Goal: Transaction & Acquisition: Purchase product/service

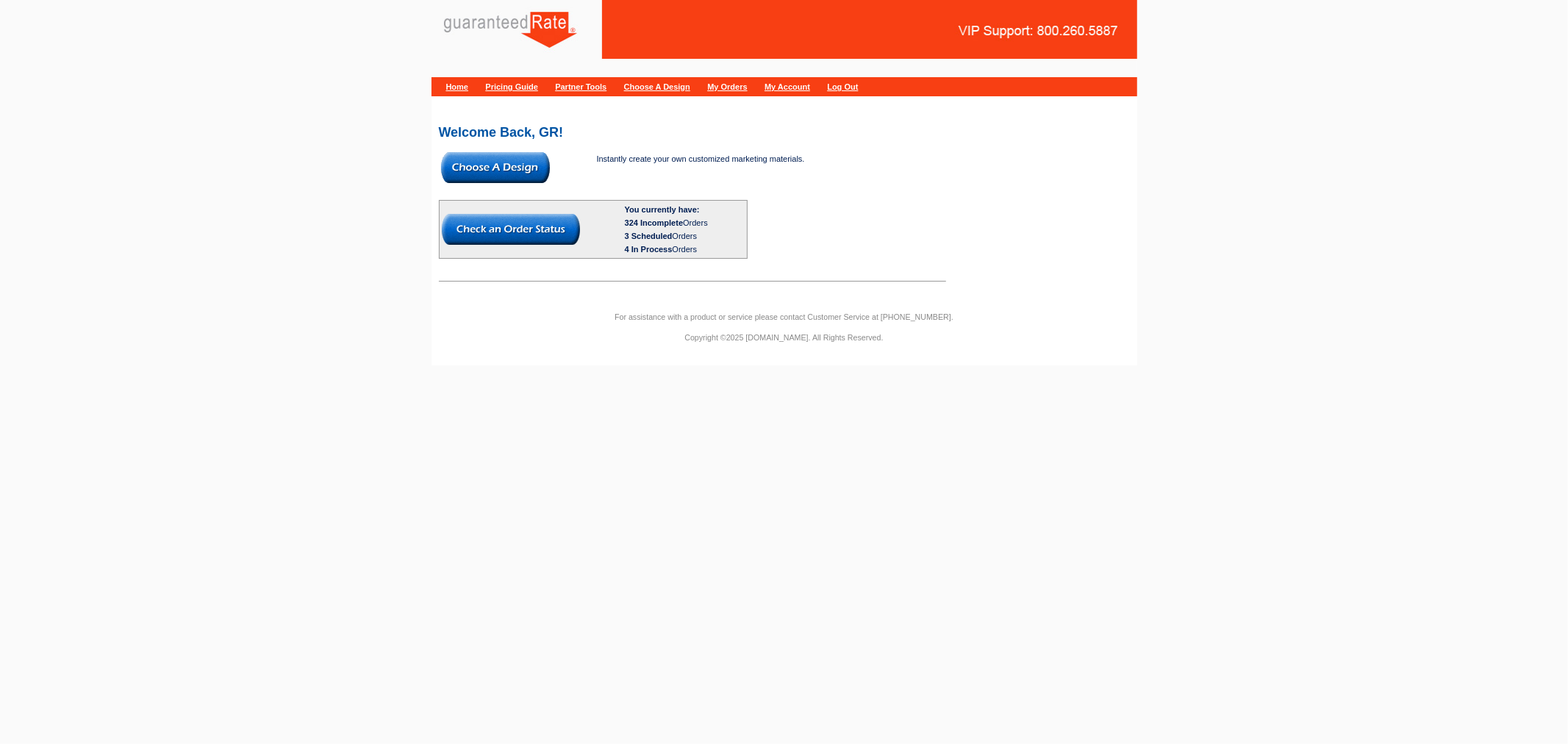
click at [509, 178] on img at bounding box center [494, 167] width 108 height 31
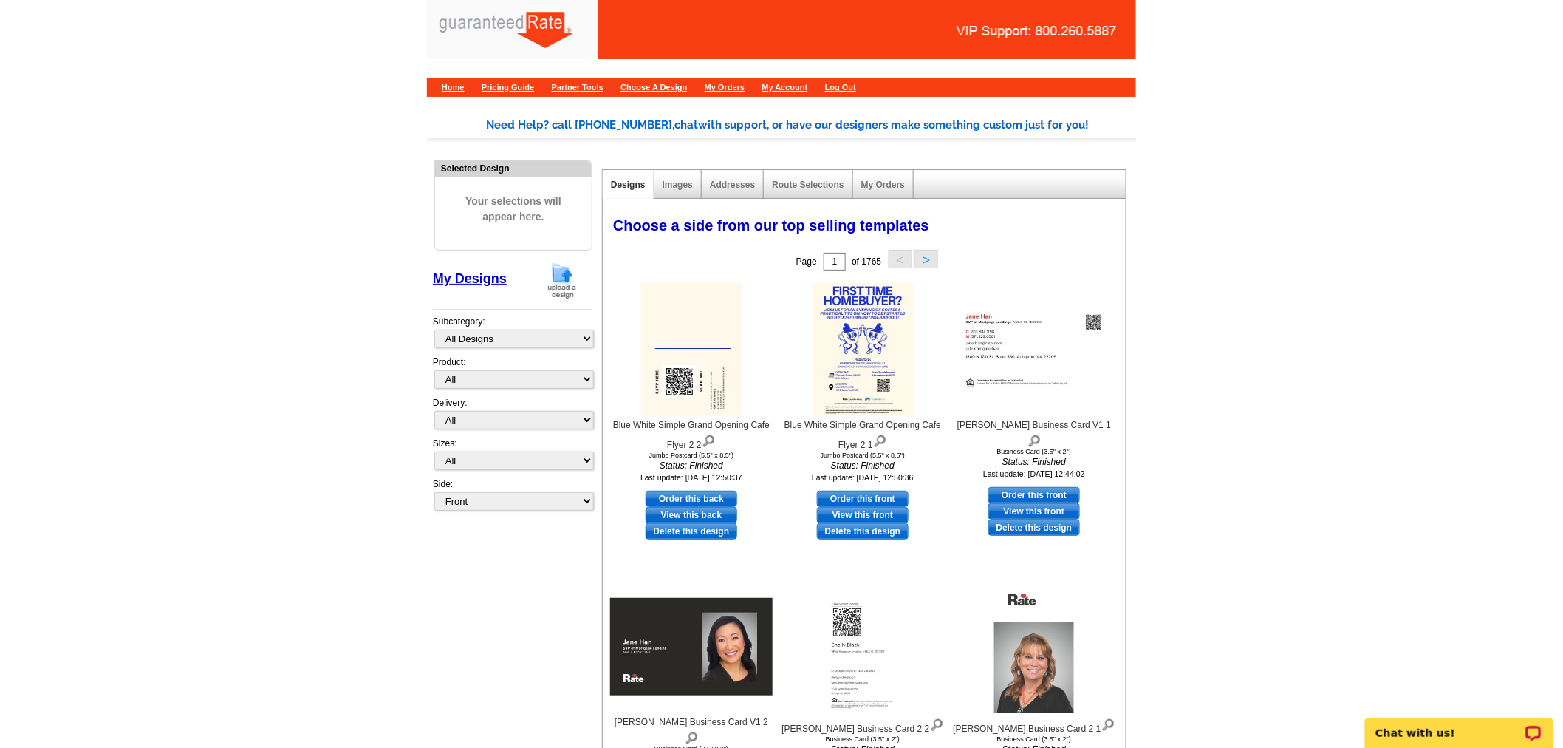
click at [550, 279] on img at bounding box center [562, 281] width 38 height 38
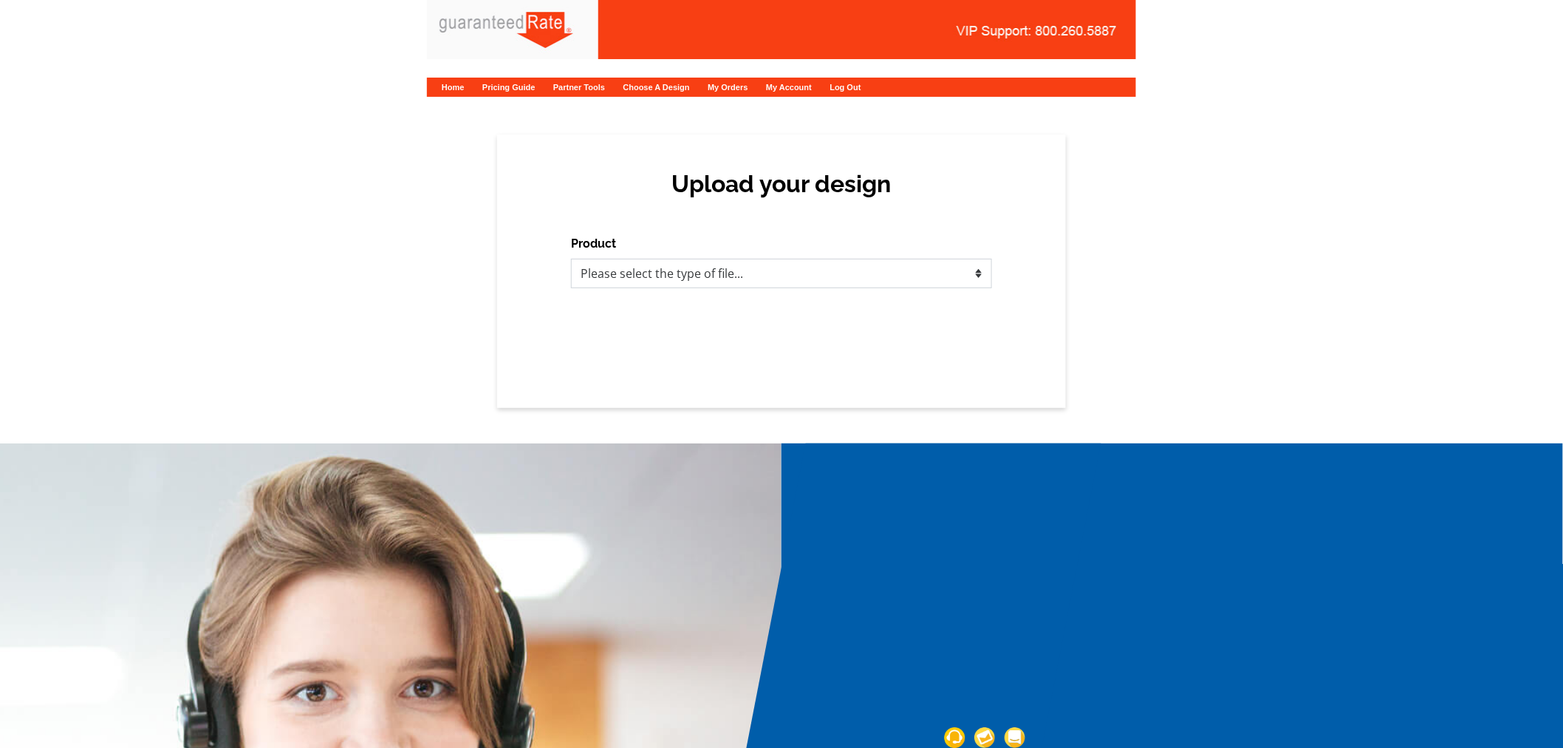
click at [743, 278] on select "Please select the type of file... Postcards Calendars Business Cards Letters an…" at bounding box center [781, 274] width 421 height 30
click at [571, 259] on select "Please select the type of file... Postcards Calendars Business Cards Letters an…" at bounding box center [781, 274] width 421 height 30
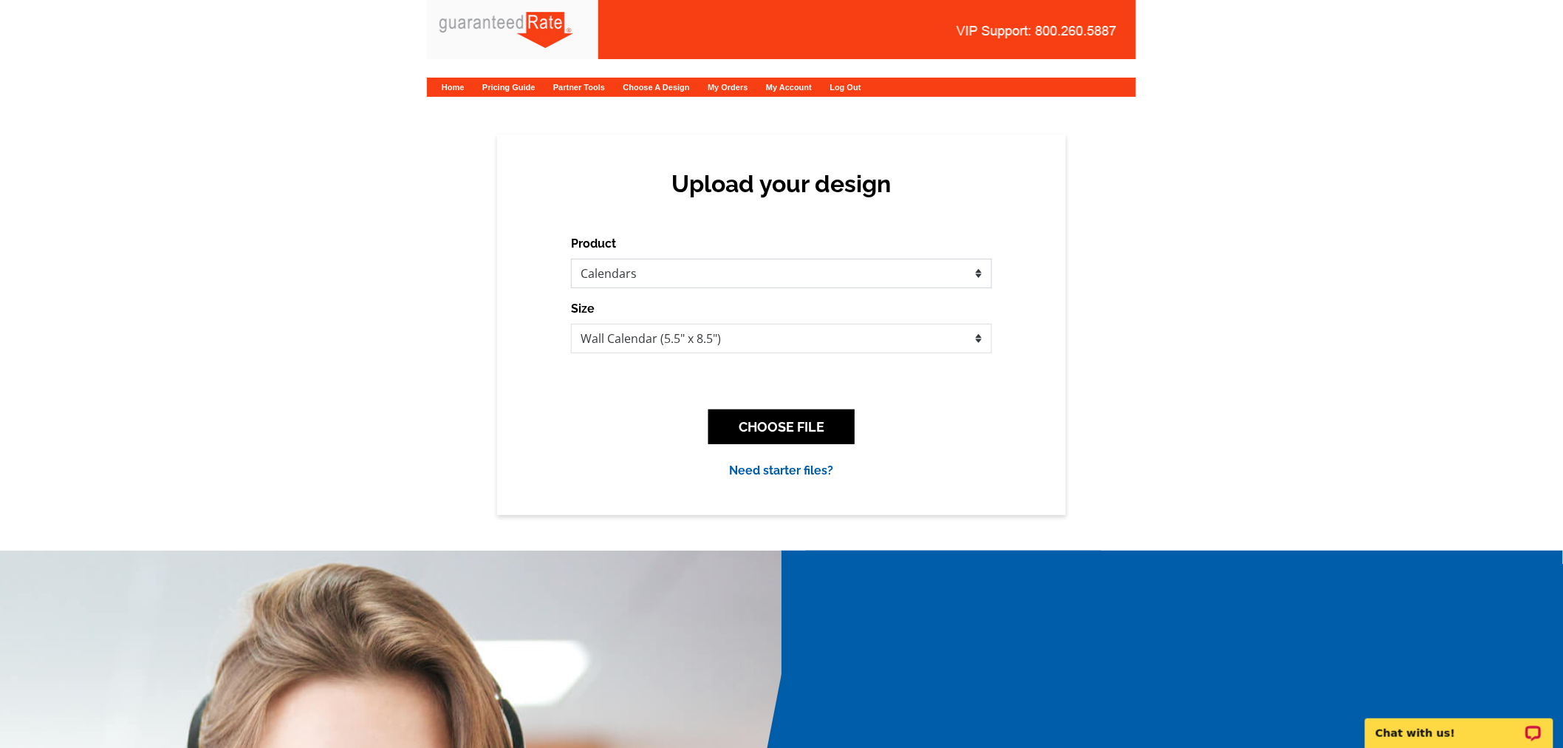
click at [655, 282] on select "Please select the type of file... Postcards Calendars Business Cards Letters an…" at bounding box center [781, 274] width 421 height 30
select select "1"
click at [571, 259] on select "Please select the type of file... Postcards Calendars Business Cards Letters an…" at bounding box center [781, 274] width 421 height 30
click at [800, 417] on button "CHOOSE FILE" at bounding box center [781, 426] width 146 height 35
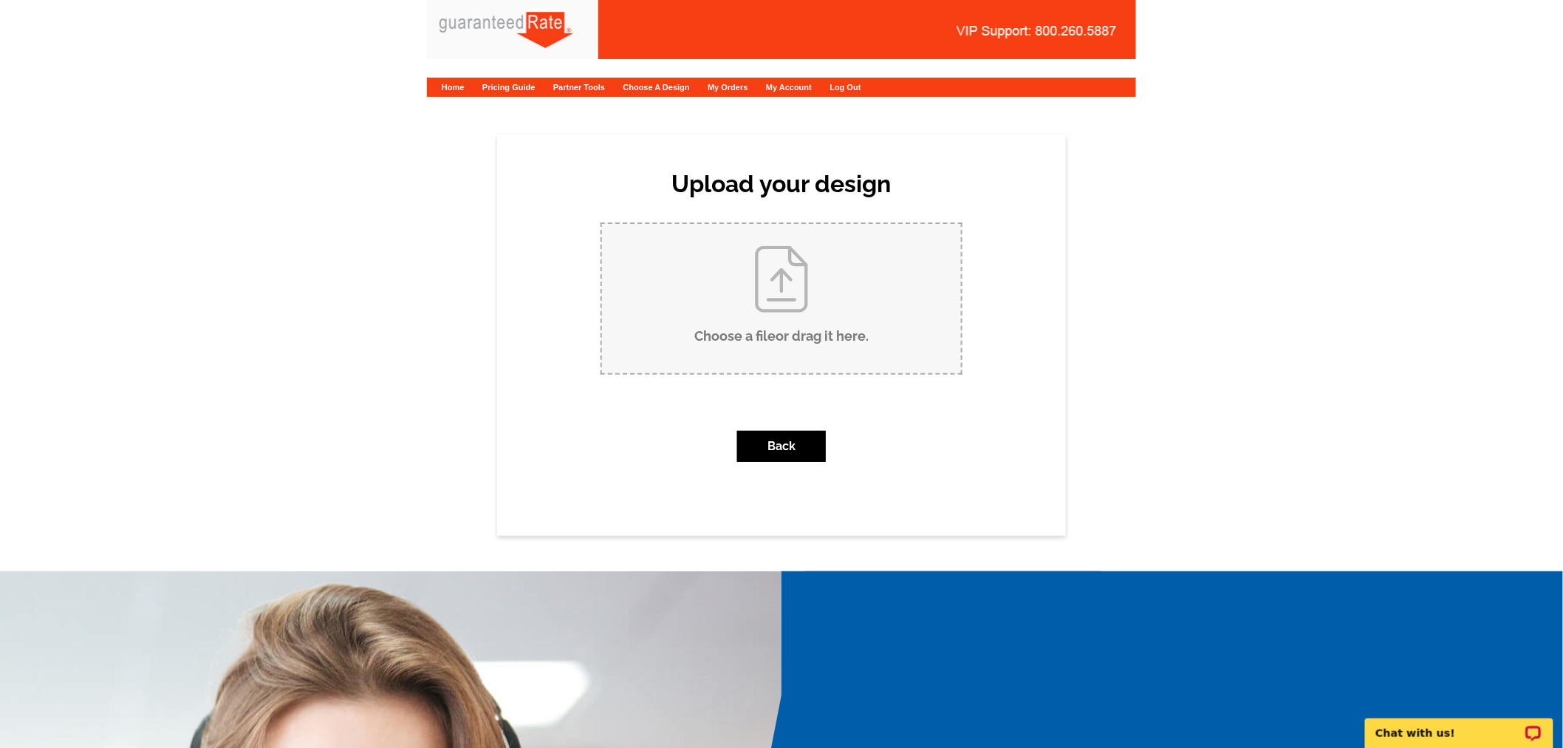
click at [785, 335] on input "Choose a file or drag it here ." at bounding box center [781, 298] width 359 height 149
type input "C:\fakepath\303 Ohio Postcard (Fouad - Ali) New 9-23-25.pdf"
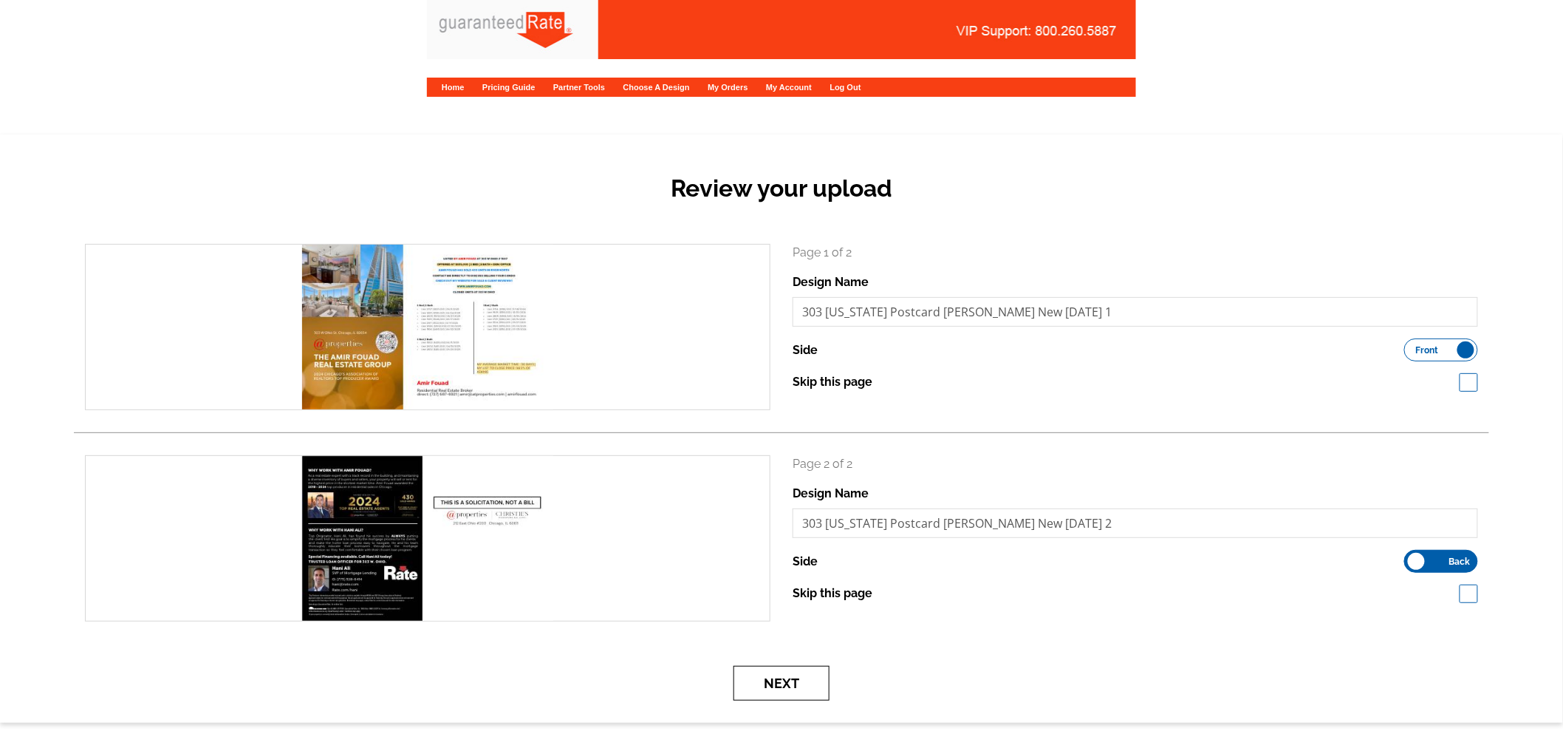
click at [785, 683] on button "Next" at bounding box center [782, 683] width 96 height 35
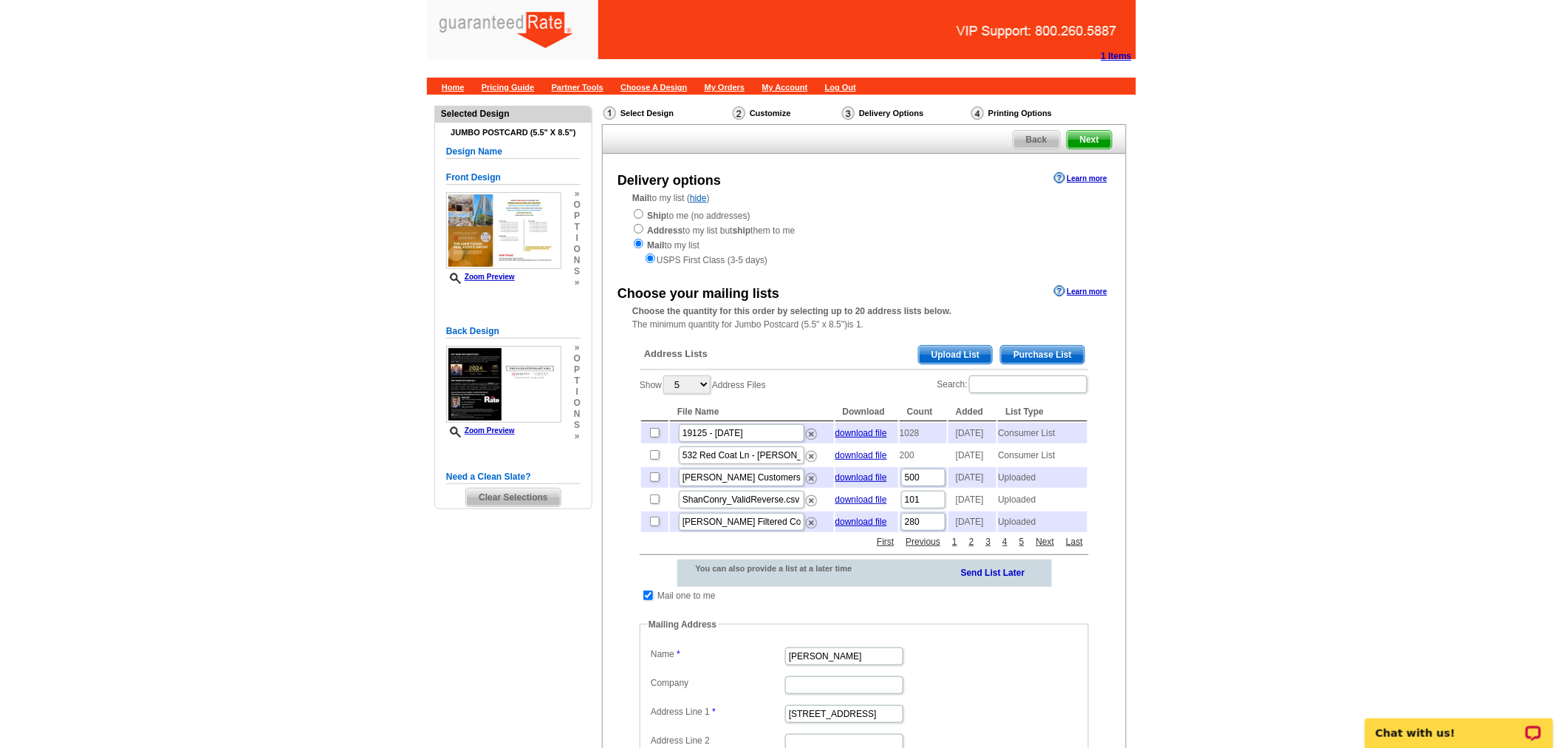
click at [1051, 355] on span "Purchase List" at bounding box center [1042, 355] width 83 height 18
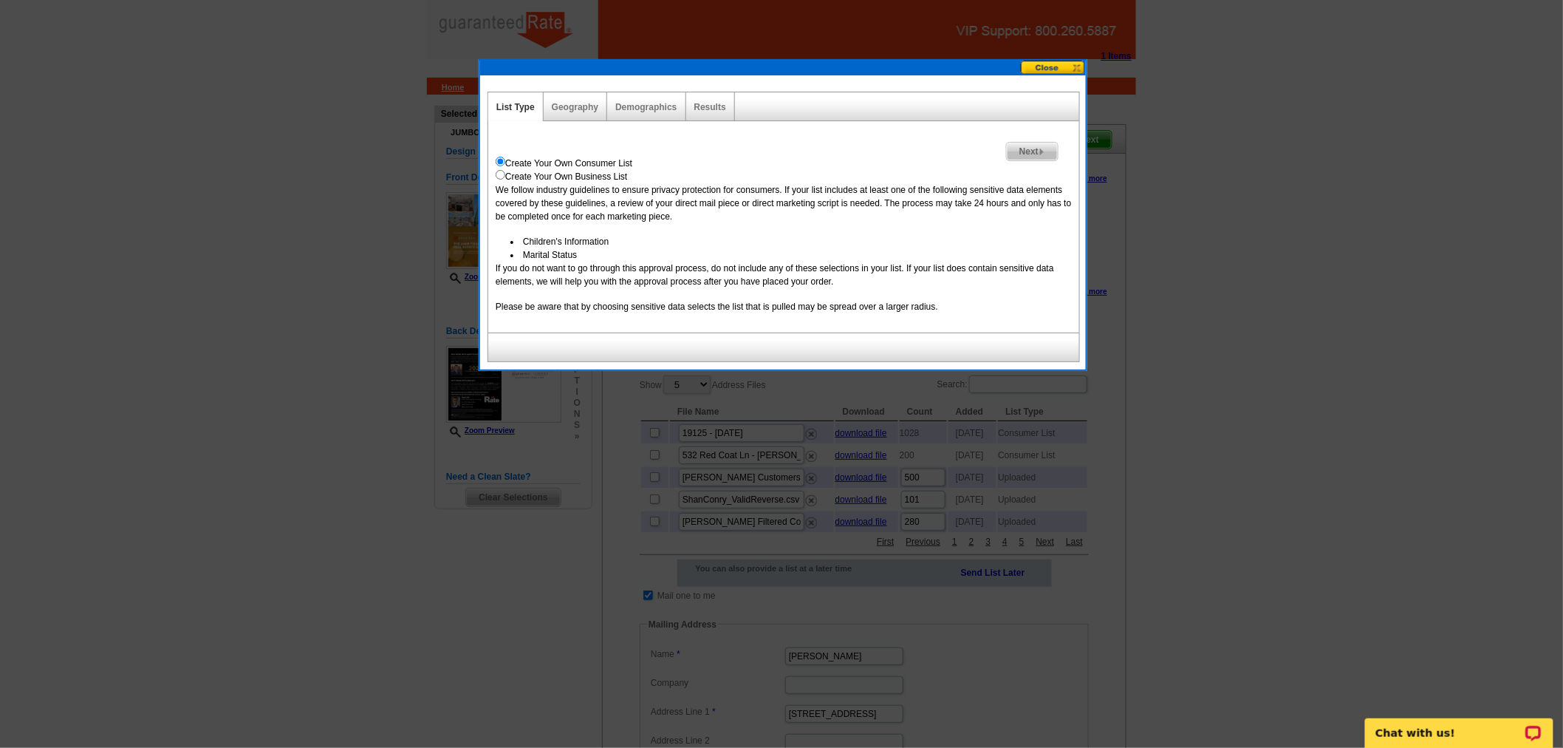
click at [1039, 143] on span "Next" at bounding box center [1032, 152] width 51 height 18
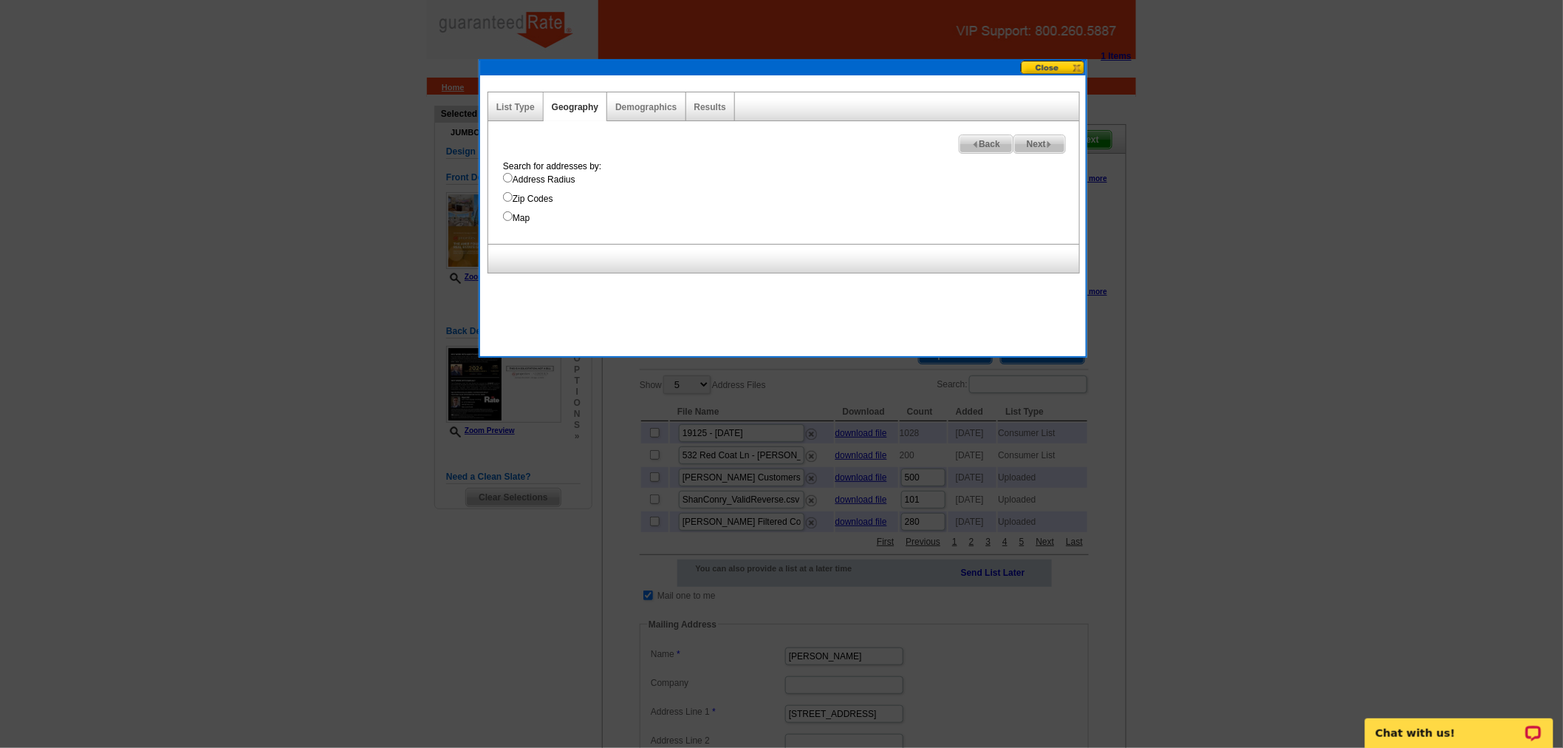
click at [517, 175] on label "Address Radius" at bounding box center [791, 179] width 576 height 13
click at [513, 175] on input "Address Radius" at bounding box center [508, 178] width 10 height 10
radio input "true"
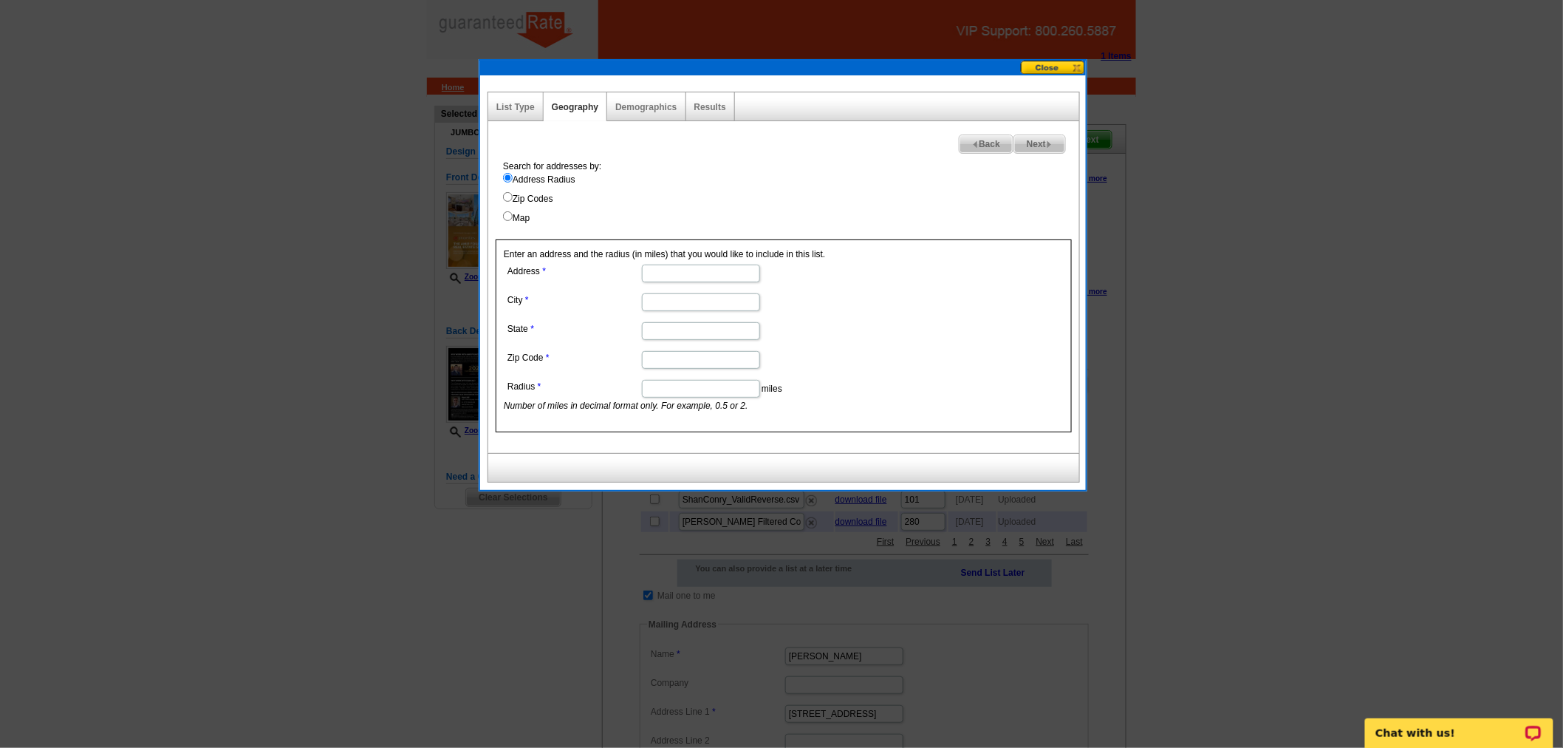
click at [671, 275] on input "Address" at bounding box center [701, 273] width 118 height 18
click at [822, 233] on div "Search for addresses by: Address Radius Zip Codes Map Enter an address and the …" at bounding box center [783, 306] width 591 height 293
click at [708, 264] on input "Address" at bounding box center [701, 273] width 118 height 18
type input "[STREET_ADDRESS]"
click at [706, 303] on input "City" at bounding box center [701, 302] width 118 height 18
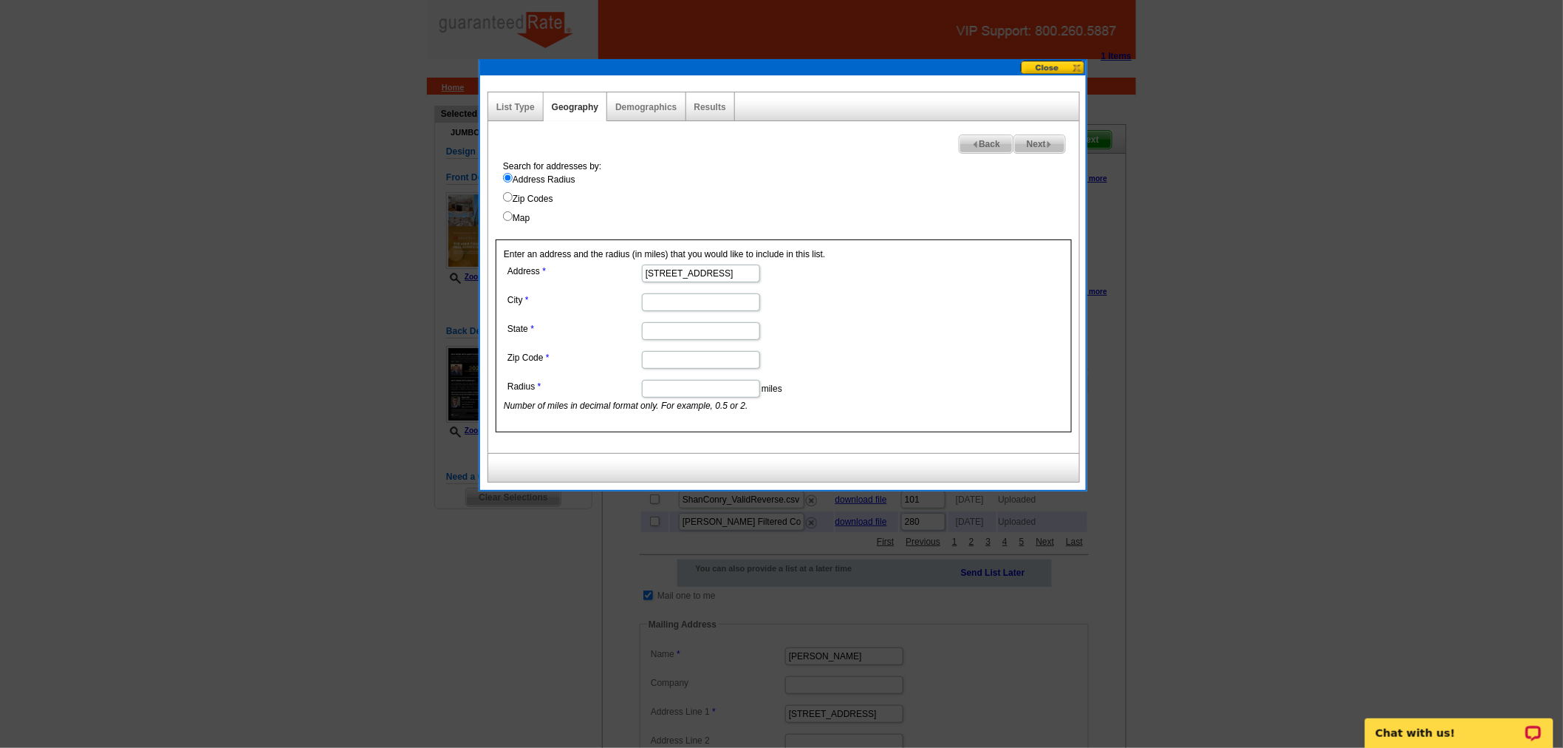
paste input "Grosse Pointe Woods, MI 48236"
drag, startPoint x: 715, startPoint y: 297, endPoint x: 811, endPoint y: 299, distance: 96.1
click at [811, 299] on dd "Grosse Pointe Woods, MI 48236" at bounding box center [700, 301] width 393 height 23
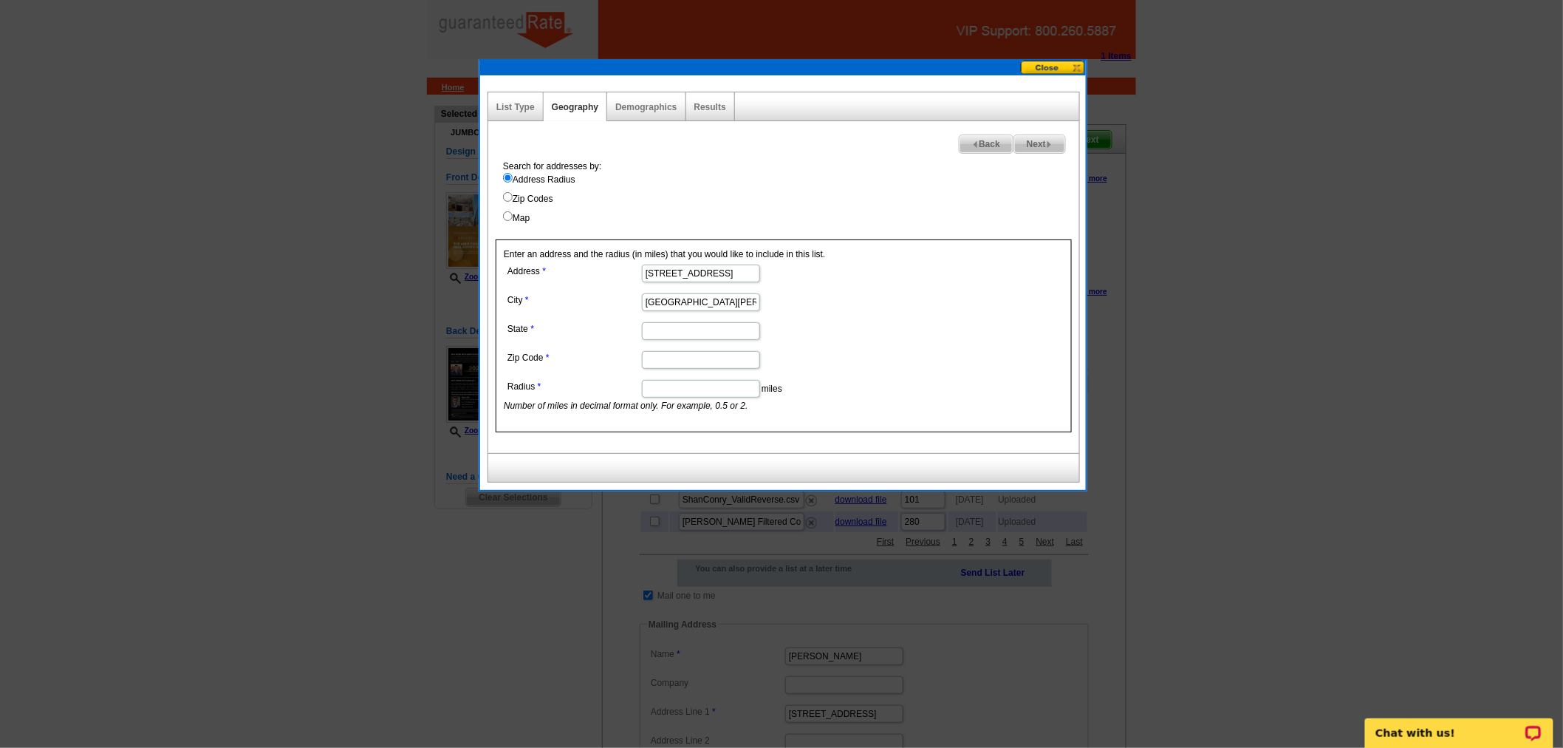
type input "Grosse Pointe Woods"
click at [737, 336] on input "State" at bounding box center [701, 331] width 118 height 18
paste input "MI 48236"
click at [669, 328] on input "MI 48236" at bounding box center [701, 331] width 118 height 18
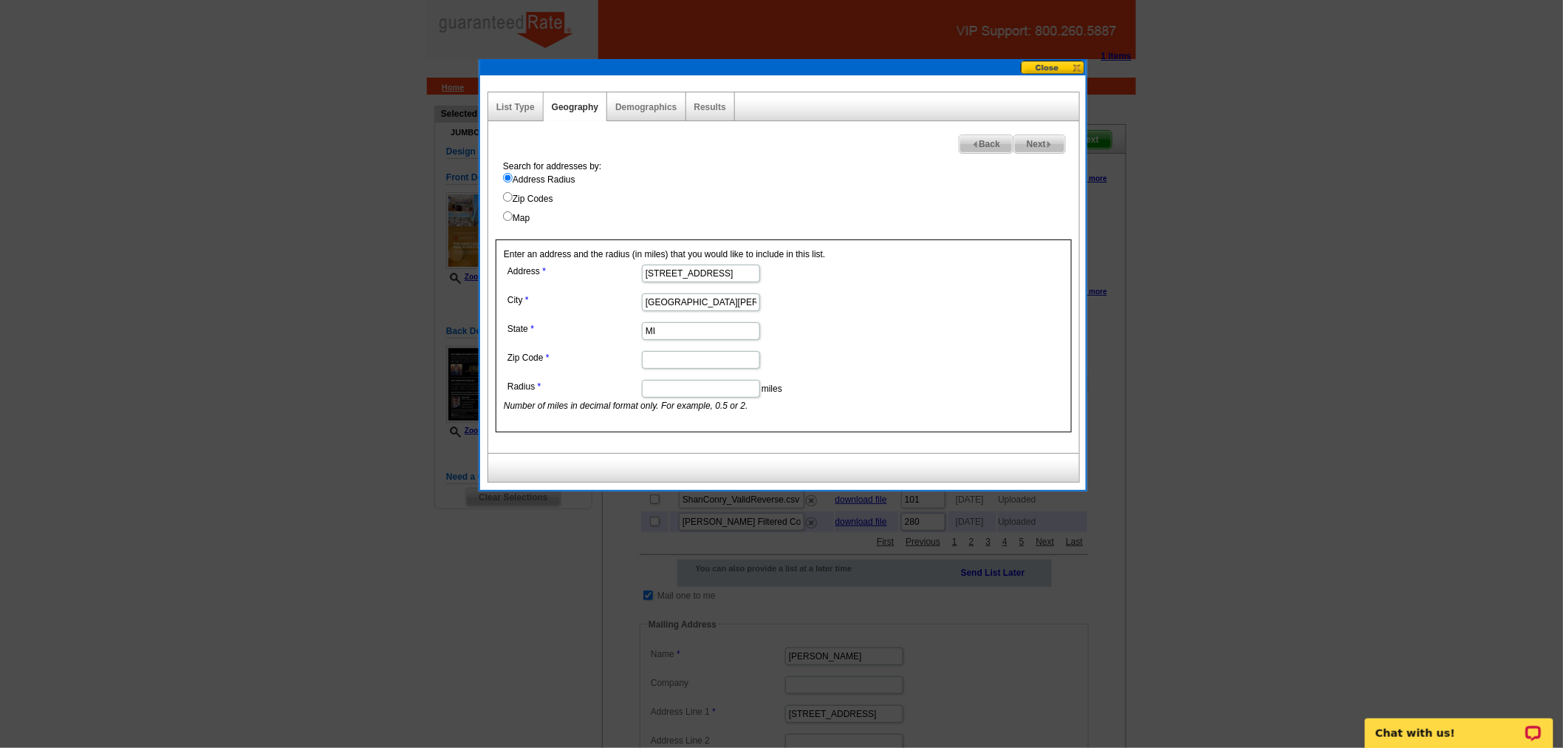
type input "MI"
click at [673, 363] on input "Zip Code" at bounding box center [701, 360] width 118 height 18
paste input "48236"
type input "48236"
click at [674, 336] on input "MI" at bounding box center [701, 331] width 118 height 18
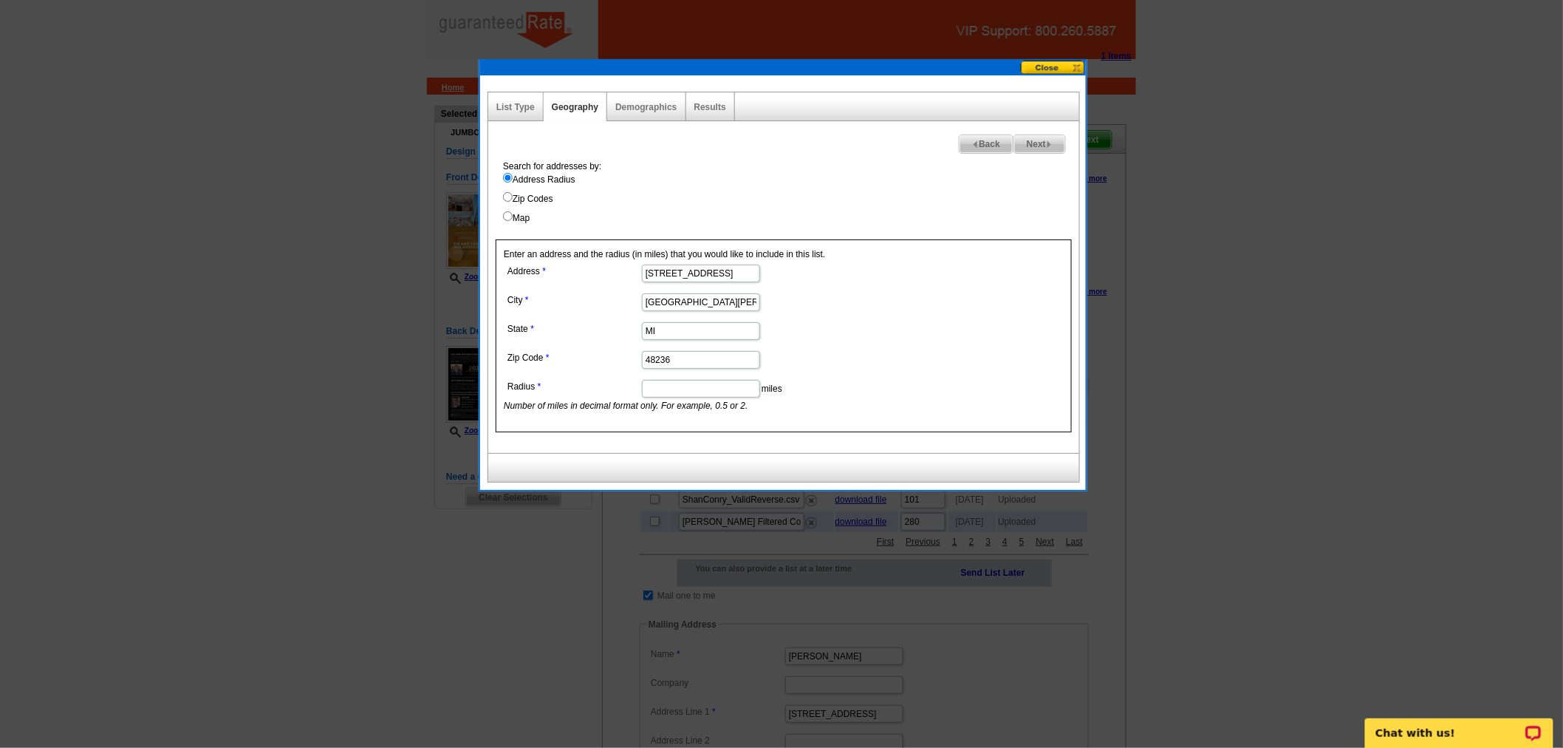
type input "MI"
click at [691, 387] on input "Radius" at bounding box center [701, 389] width 118 height 18
type input ".25"
click at [530, 199] on label "Zip Codes" at bounding box center [791, 198] width 576 height 13
click at [513, 199] on input "Zip Codes" at bounding box center [508, 197] width 10 height 10
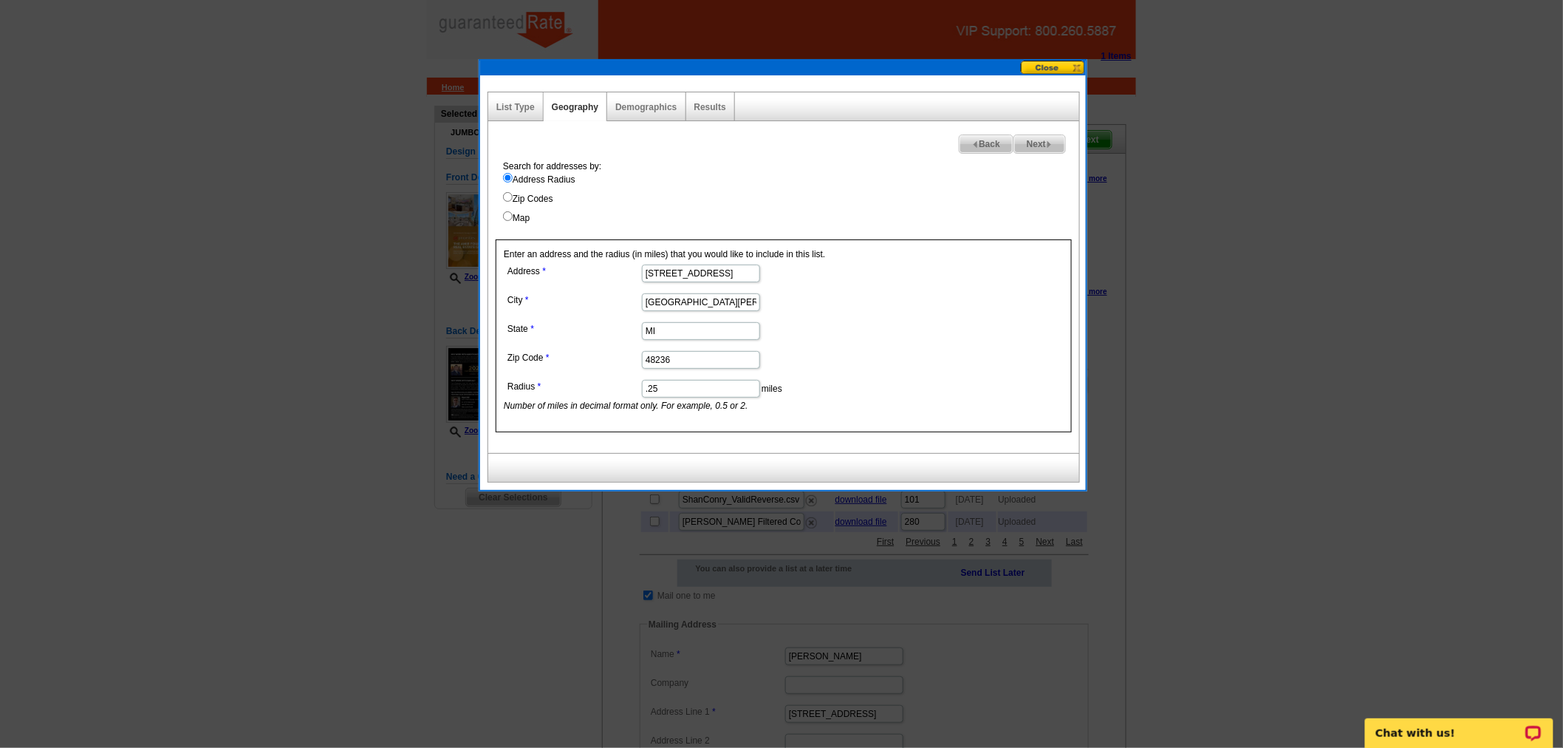
radio input "true"
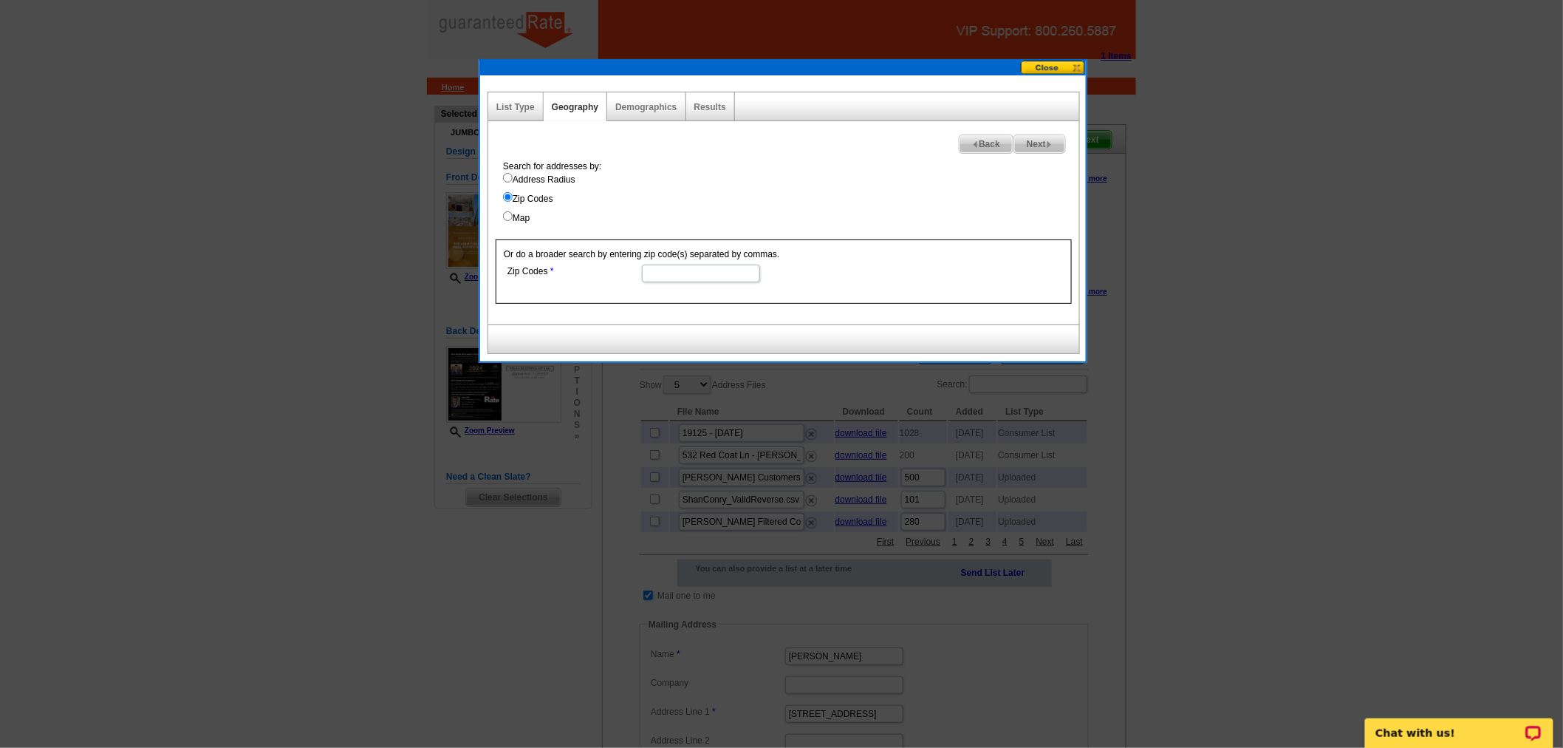
click at [709, 270] on input "Zip Codes" at bounding box center [701, 273] width 118 height 18
click at [528, 225] on div "Search for addresses by: Address Radius Zip Codes Map Enter an address and the …" at bounding box center [783, 242] width 591 height 165
click at [528, 222] on label "Map" at bounding box center [791, 217] width 576 height 13
click at [513, 221] on input "Map" at bounding box center [508, 216] width 10 height 10
radio input "true"
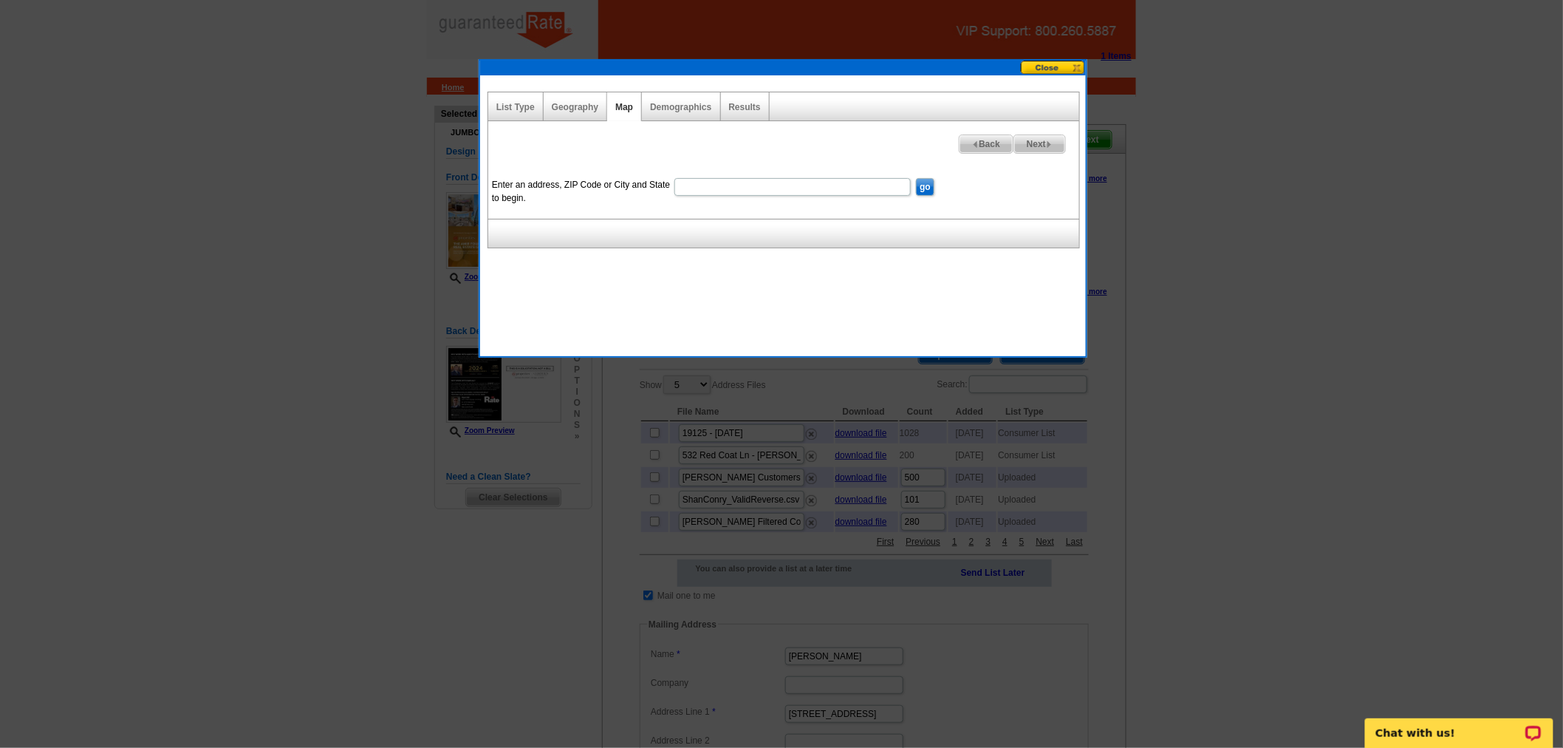
click at [788, 187] on input "Enter an address, ZIP Code or City and State to begin." at bounding box center [792, 187] width 236 height 18
paste input "1780 Broadstone RdGrosse Pointe Woods, MI 48236"
type input "1780 Broadstone RdGrosse Pointe Woods, MI 48236"
click at [920, 185] on input "go" at bounding box center [925, 187] width 18 height 18
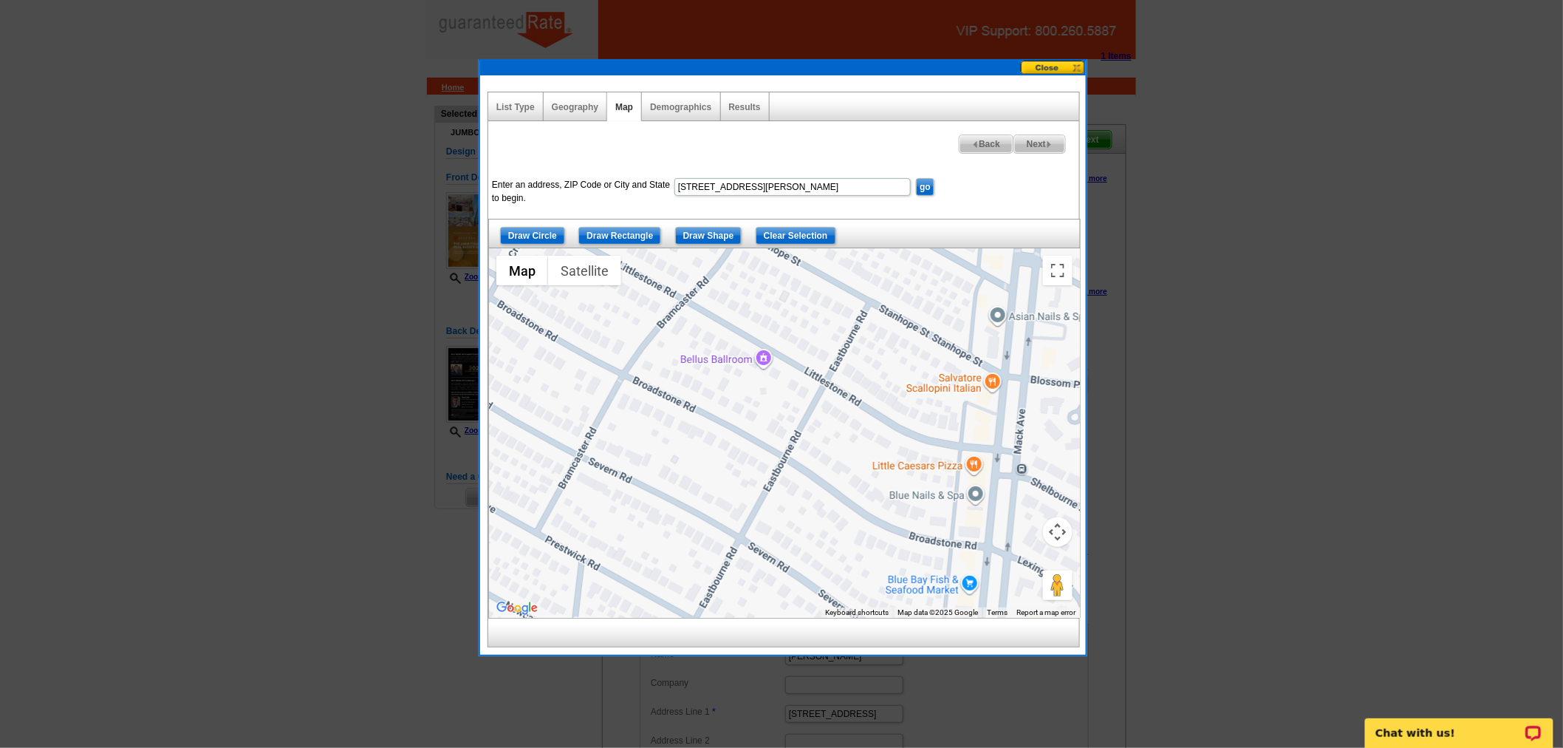
click at [1059, 526] on button "Map camera controls" at bounding box center [1058, 532] width 30 height 30
click at [1030, 562] on button "Zoom out" at bounding box center [1021, 569] width 30 height 30
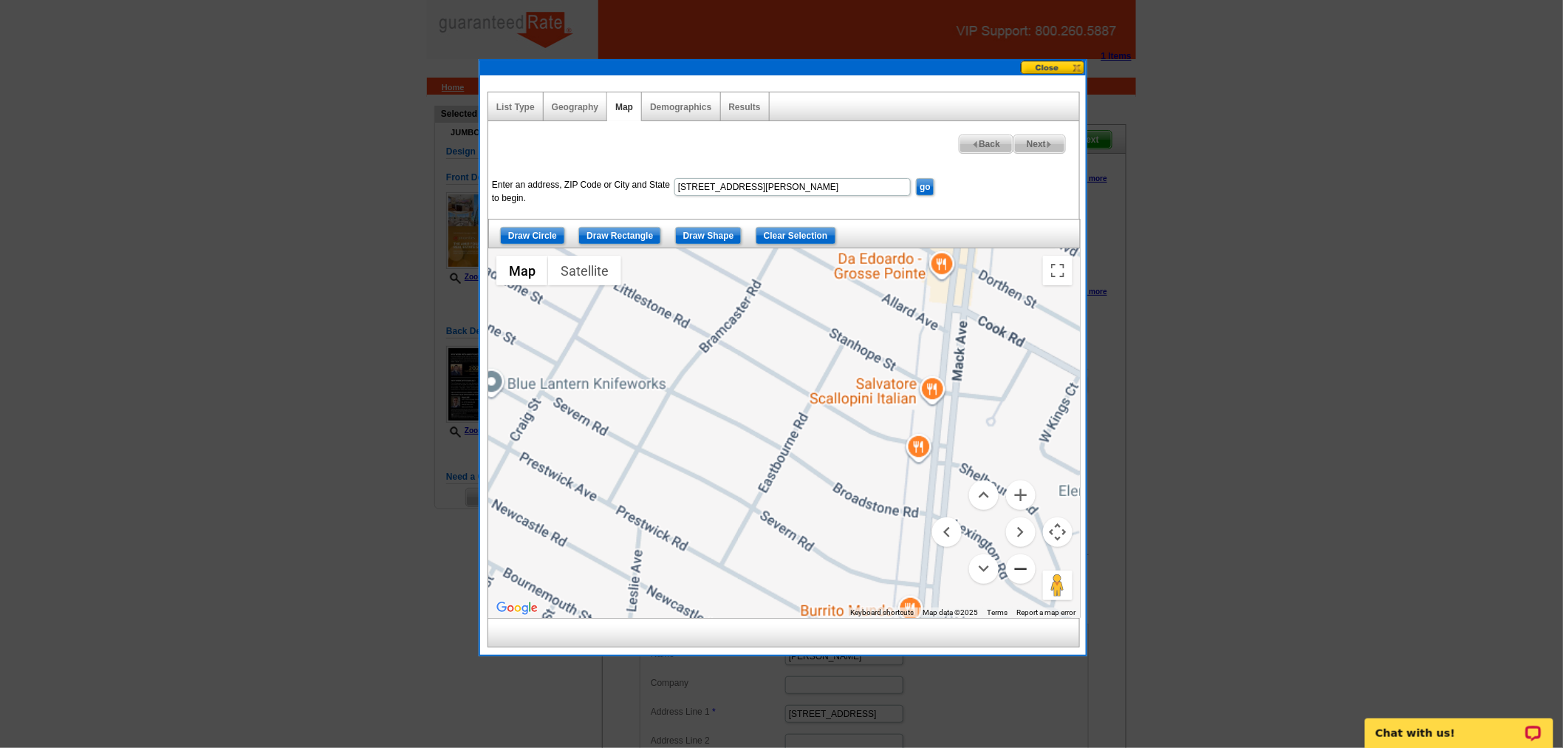
click at [1030, 562] on button "Zoom out" at bounding box center [1021, 569] width 30 height 30
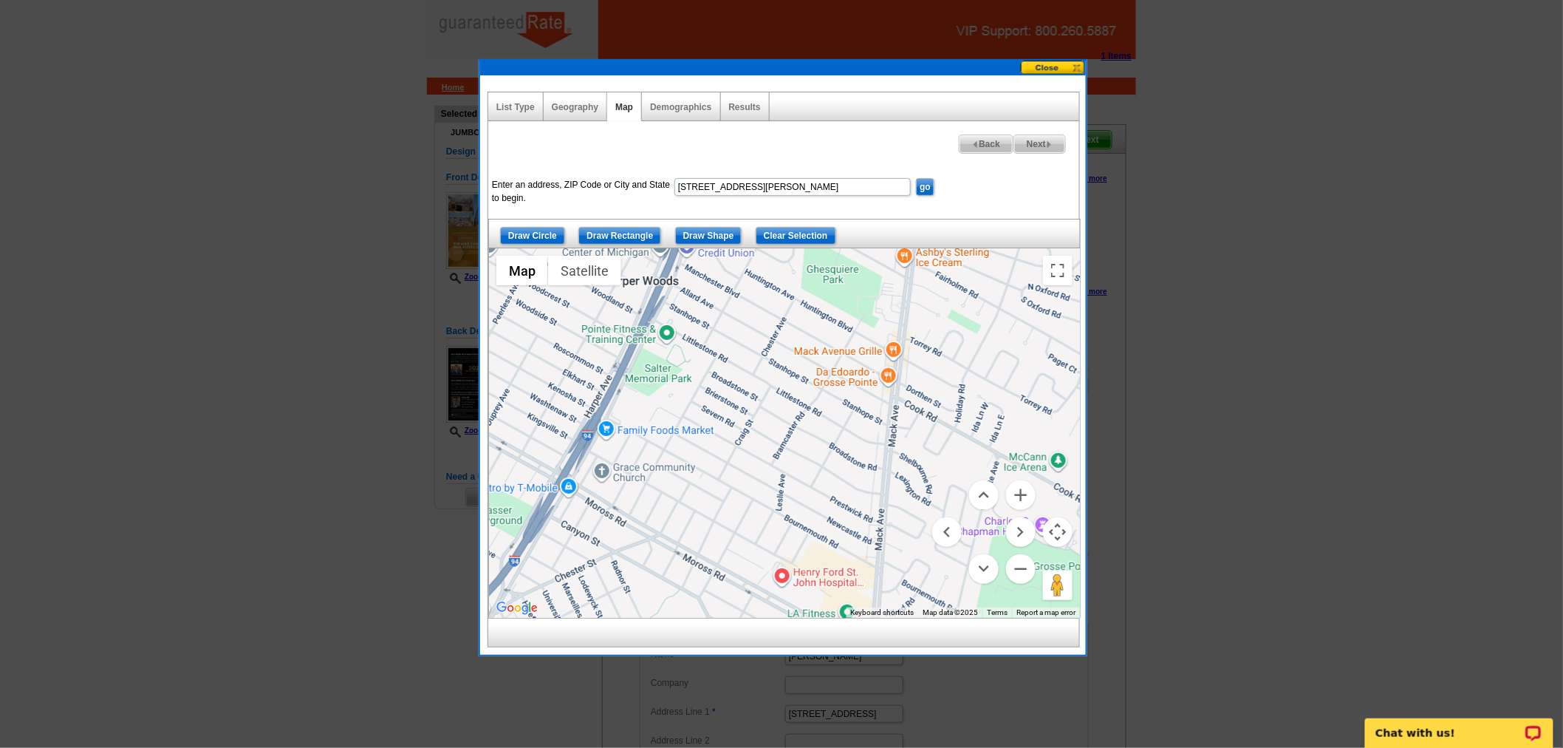
drag, startPoint x: 793, startPoint y: 471, endPoint x: 845, endPoint y: 480, distance: 53.2
click at [845, 480] on div at bounding box center [784, 432] width 591 height 369
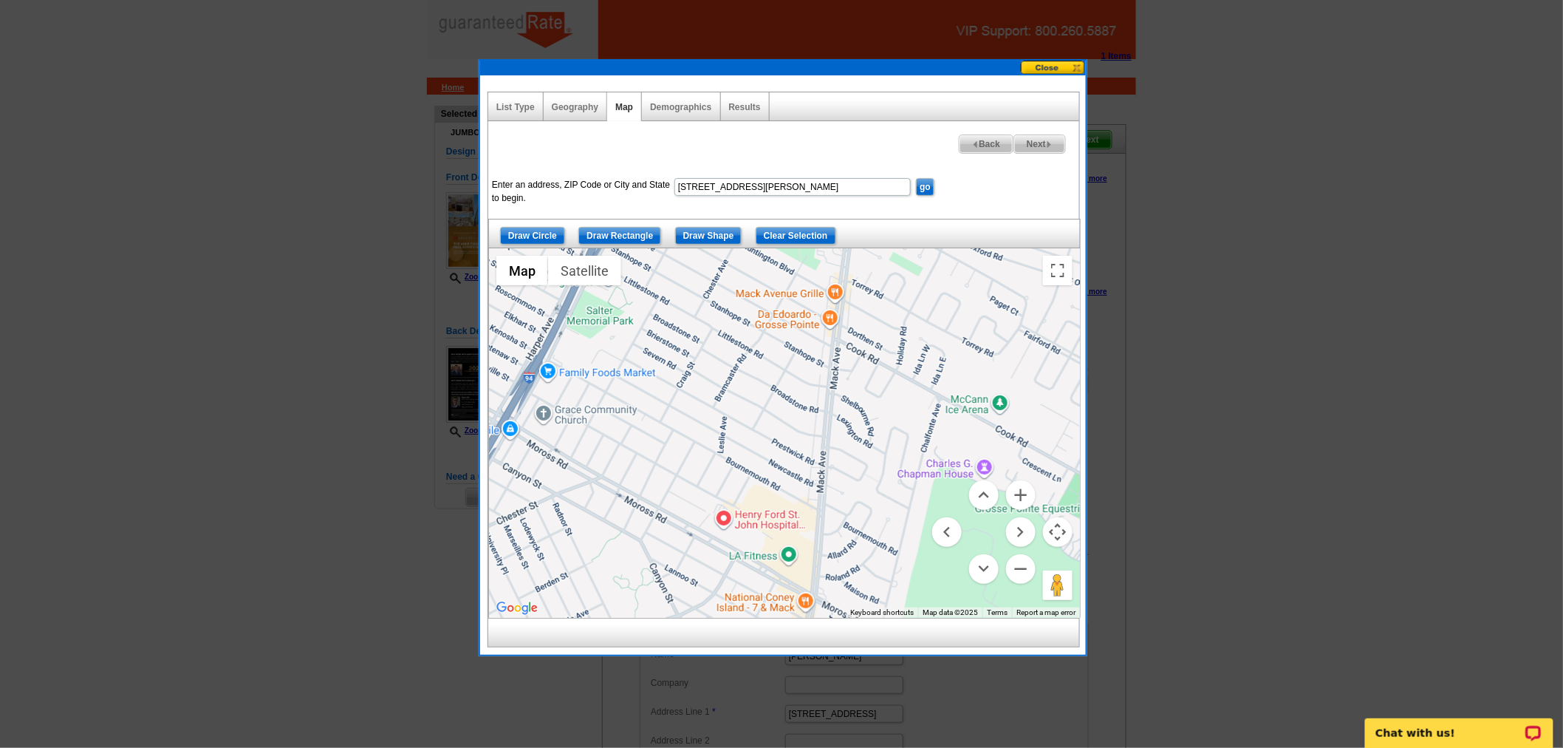
drag, startPoint x: 892, startPoint y: 488, endPoint x: 865, endPoint y: 431, distance: 63.1
click at [865, 431] on div at bounding box center [784, 432] width 591 height 369
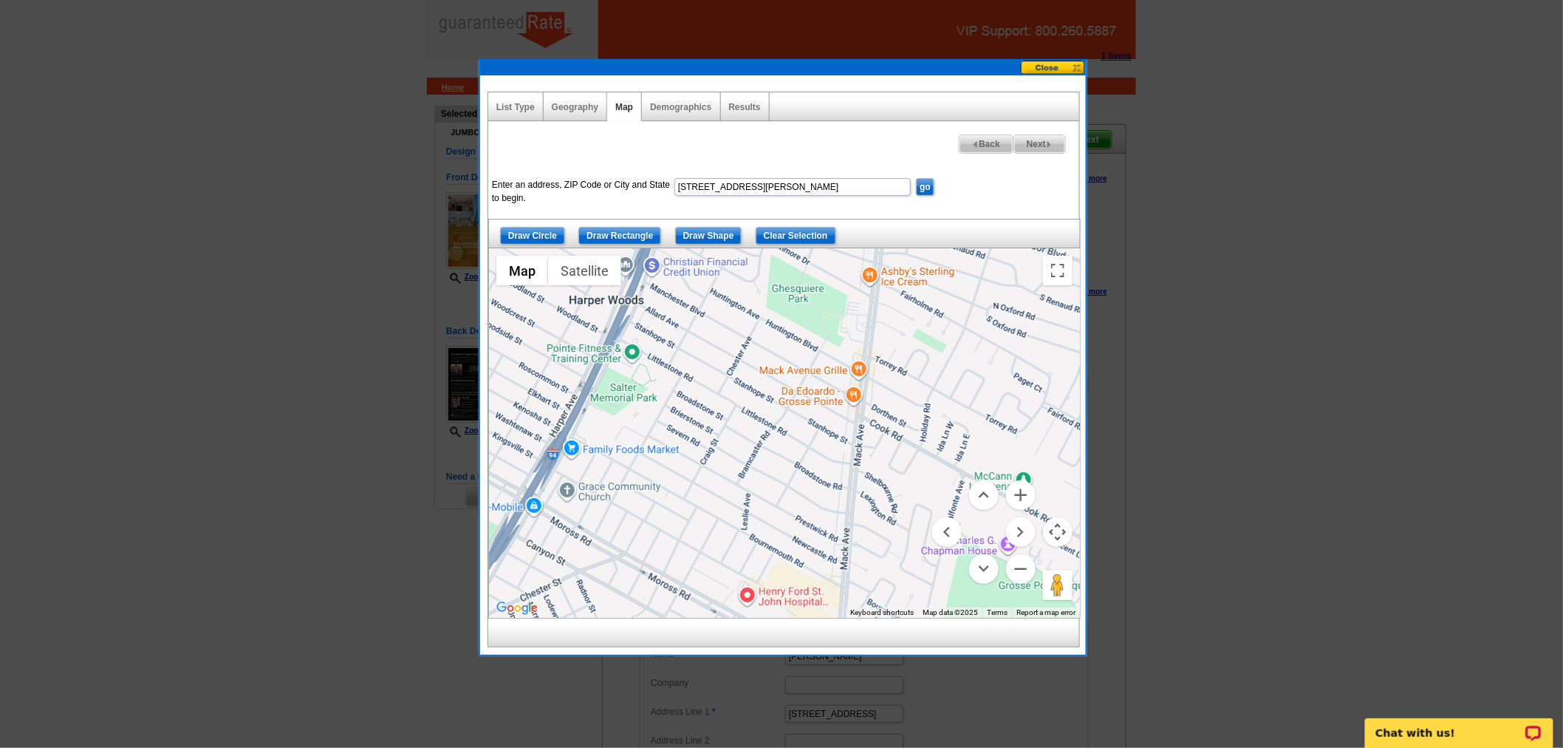
drag, startPoint x: 859, startPoint y: 409, endPoint x: 880, endPoint y: 488, distance: 81.7
click at [880, 488] on div at bounding box center [784, 432] width 591 height 369
click at [700, 228] on input "Draw Shape" at bounding box center [708, 236] width 67 height 18
click at [640, 257] on div at bounding box center [784, 432] width 591 height 369
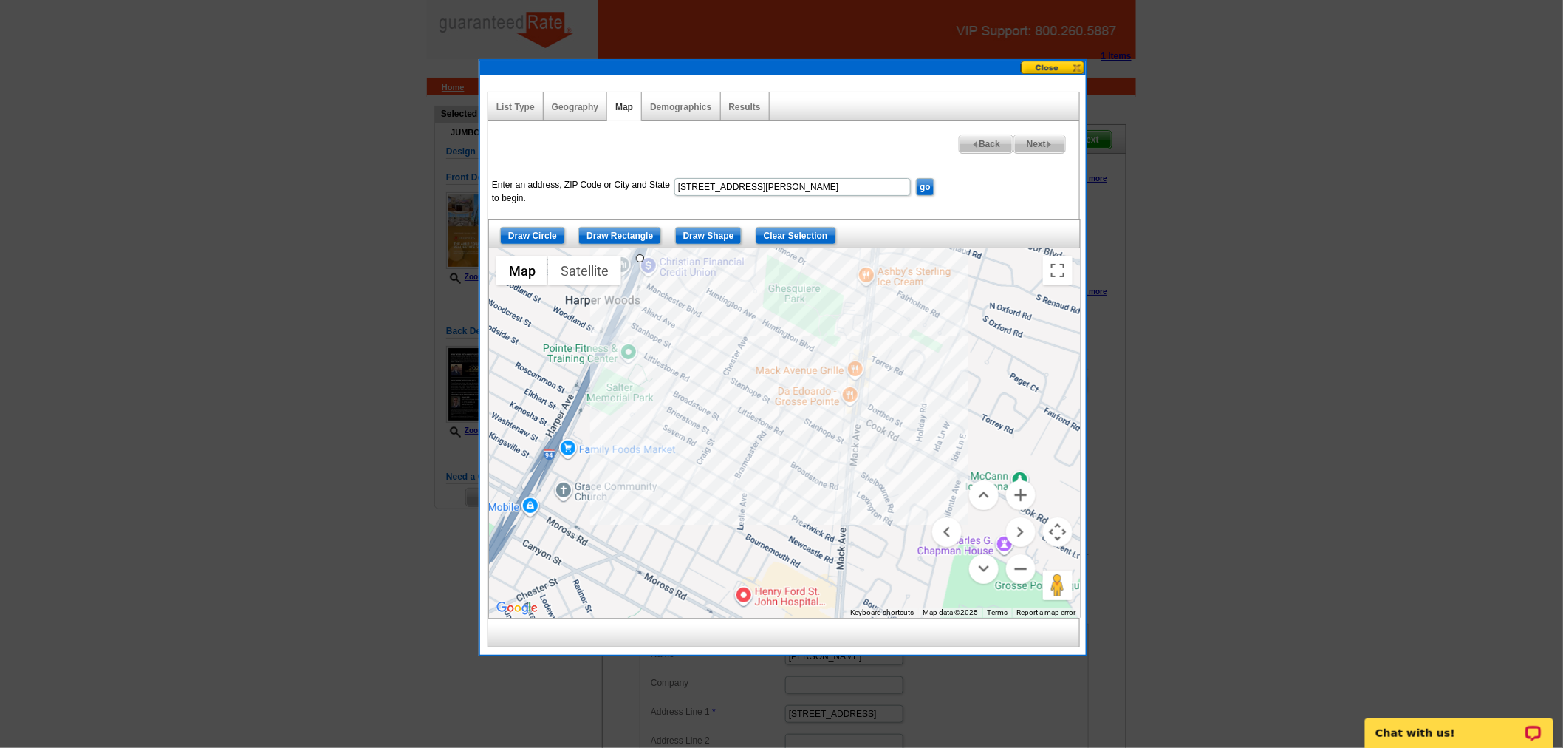
click at [858, 375] on div at bounding box center [784, 432] width 591 height 369
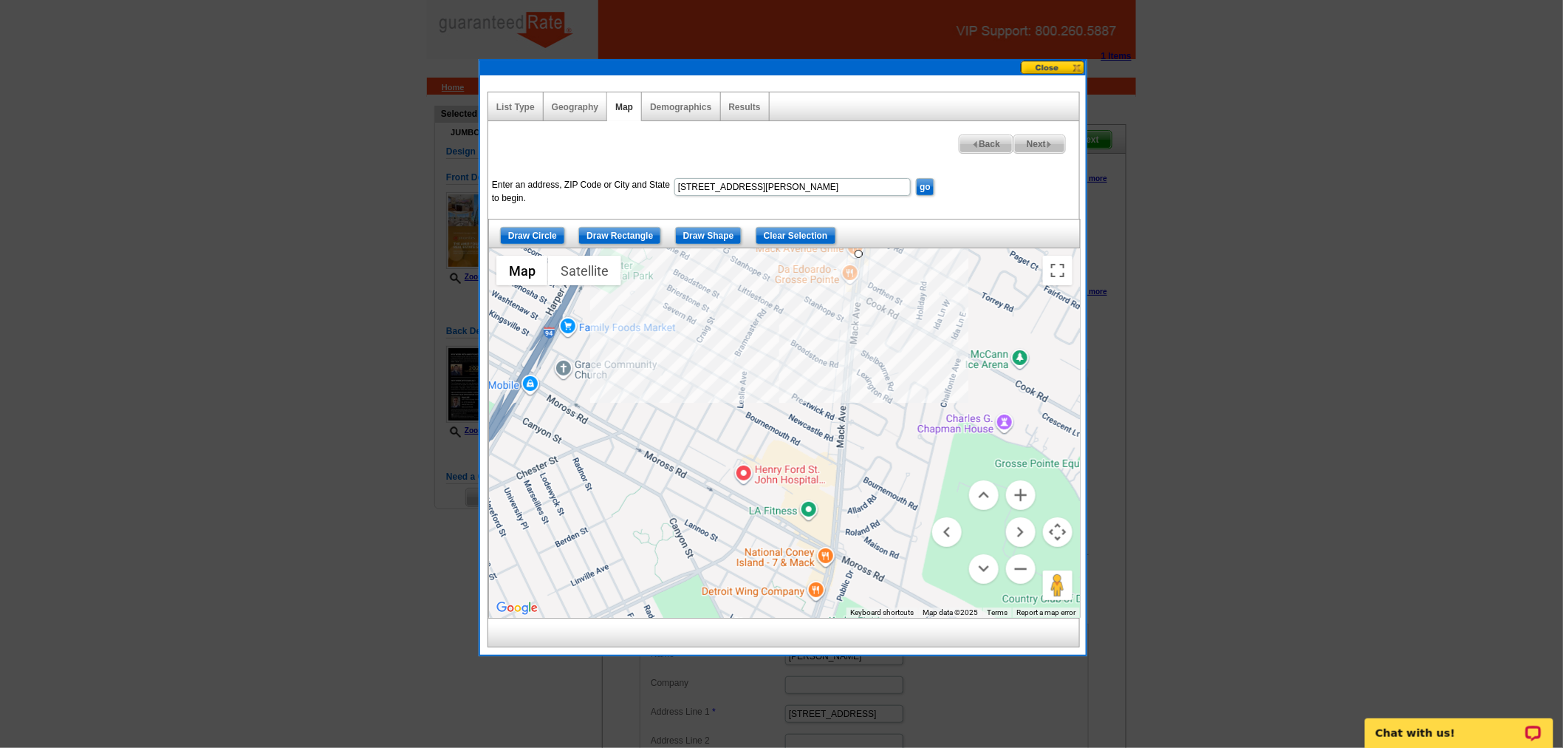
drag, startPoint x: 846, startPoint y: 505, endPoint x: 846, endPoint y: 383, distance: 121.9
click at [846, 383] on div at bounding box center [784, 432] width 591 height 369
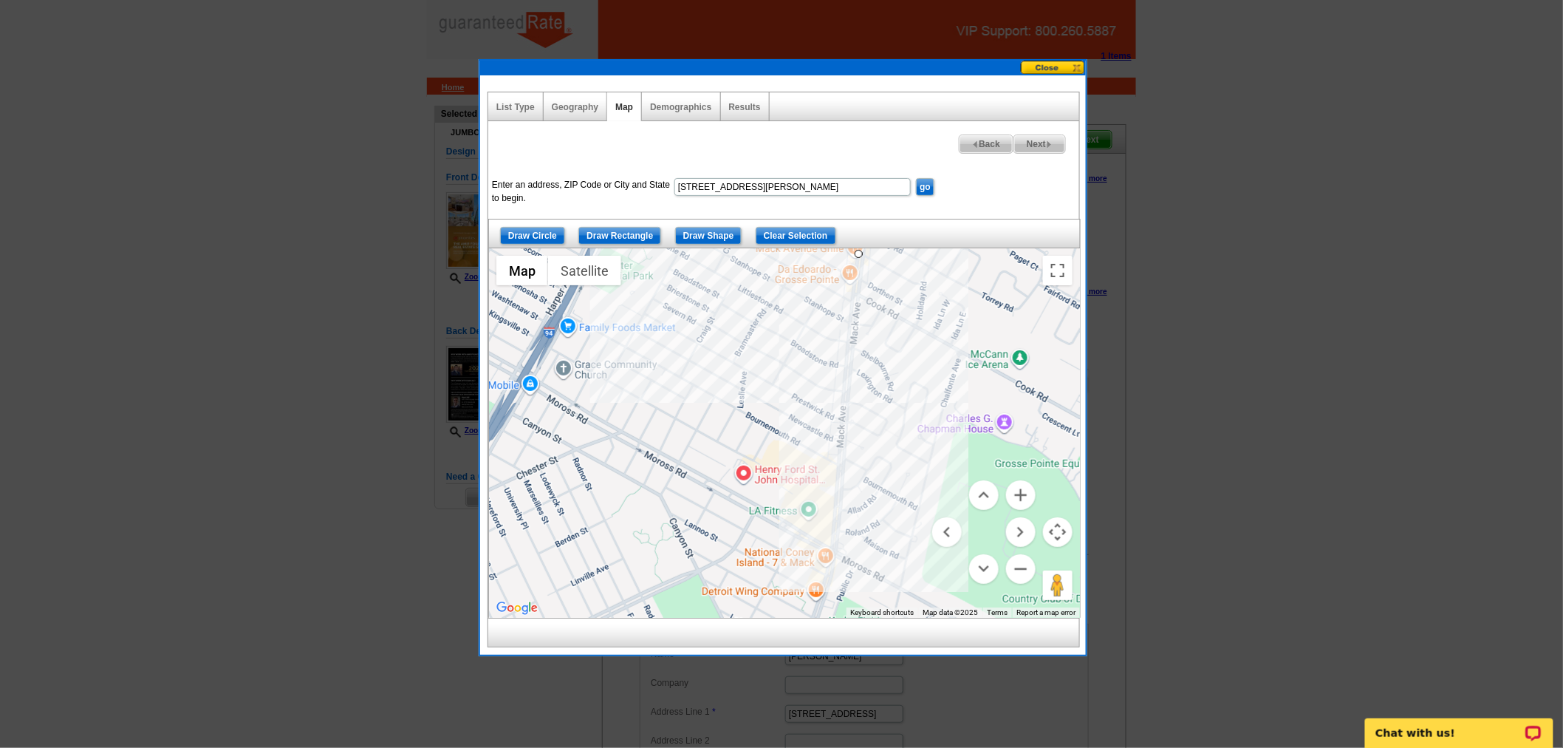
click at [845, 424] on div at bounding box center [784, 432] width 591 height 369
click at [825, 417] on div at bounding box center [784, 432] width 591 height 369
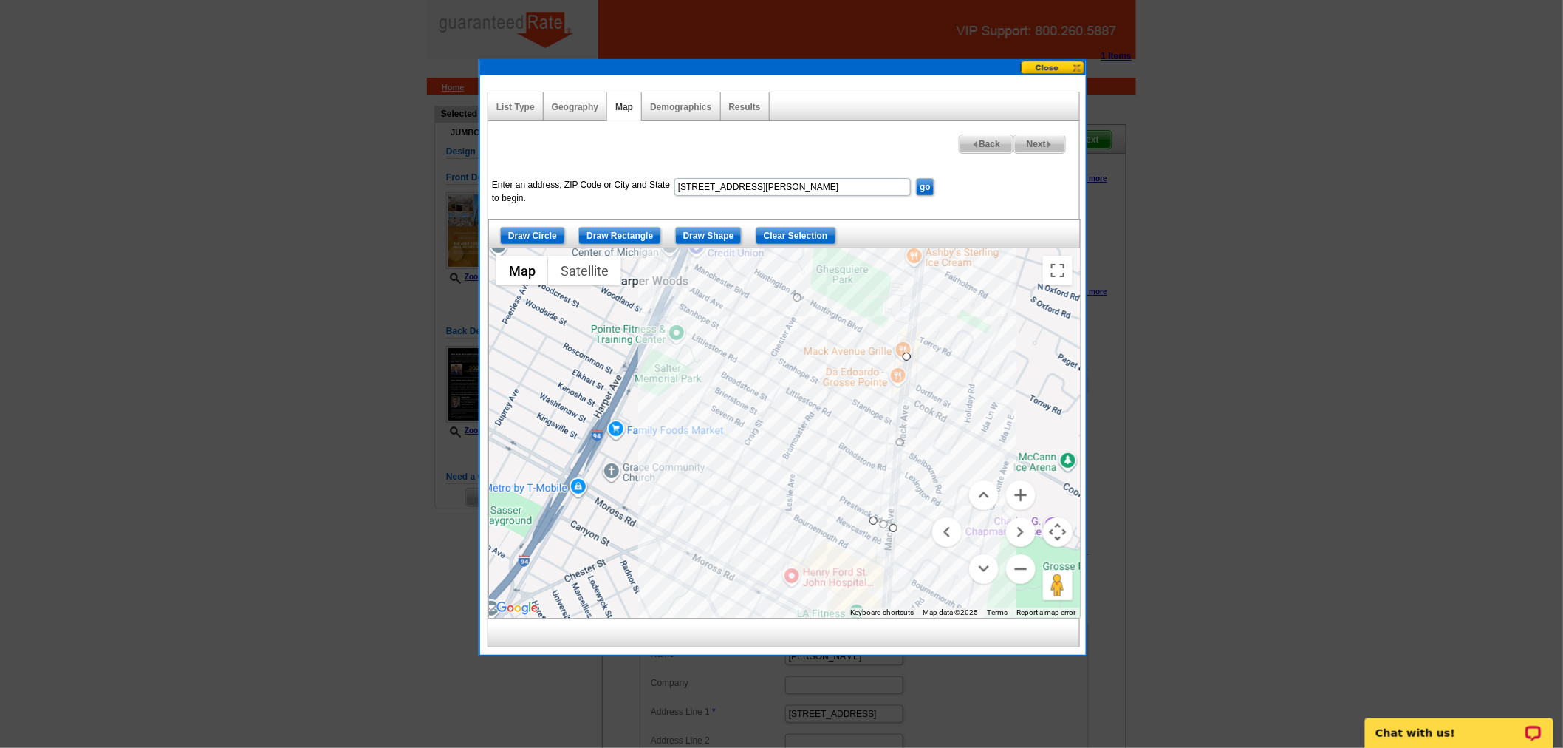
drag, startPoint x: 674, startPoint y: 331, endPoint x: 724, endPoint y: 437, distance: 117.6
click at [724, 437] on div at bounding box center [784, 432] width 591 height 369
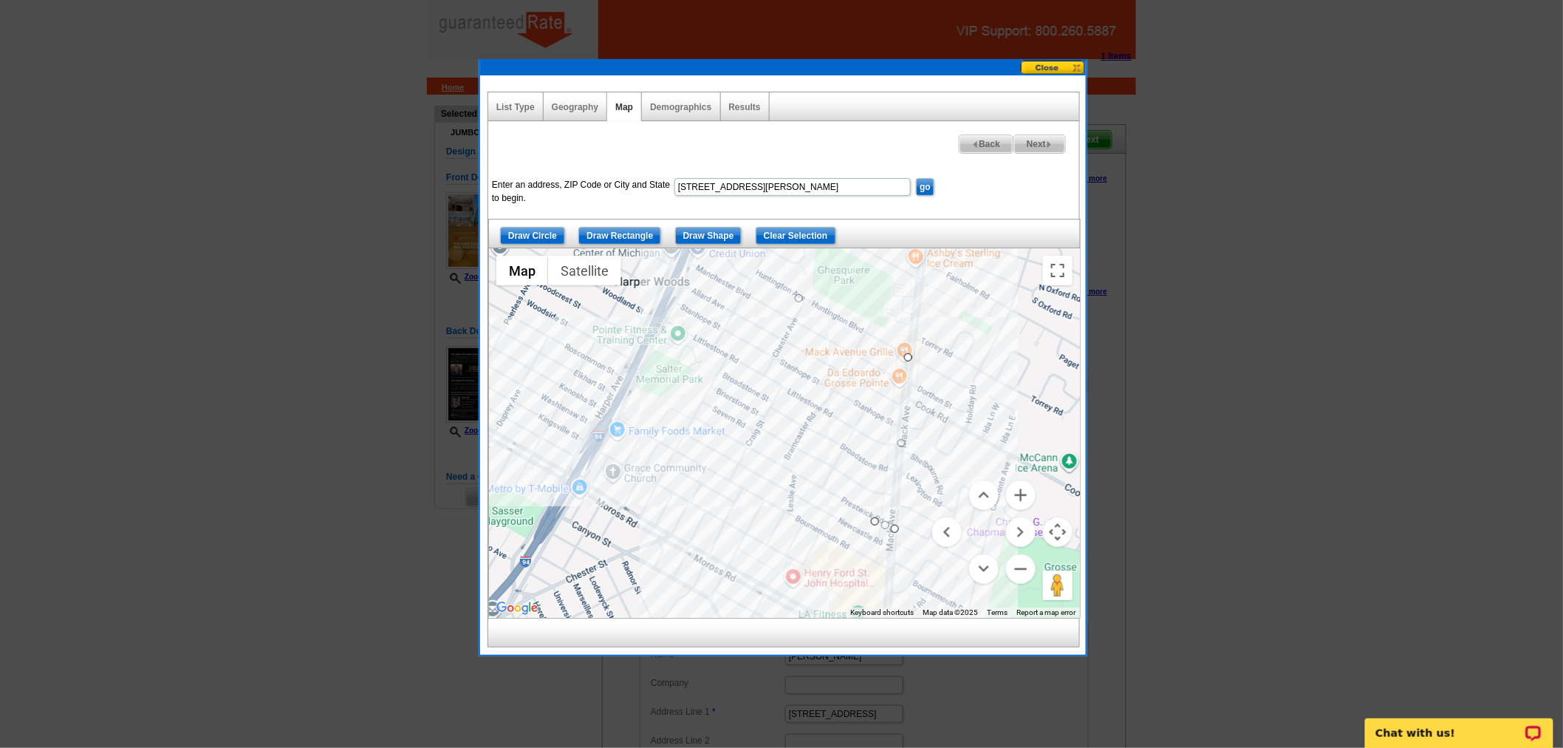
click at [618, 384] on div at bounding box center [784, 432] width 591 height 369
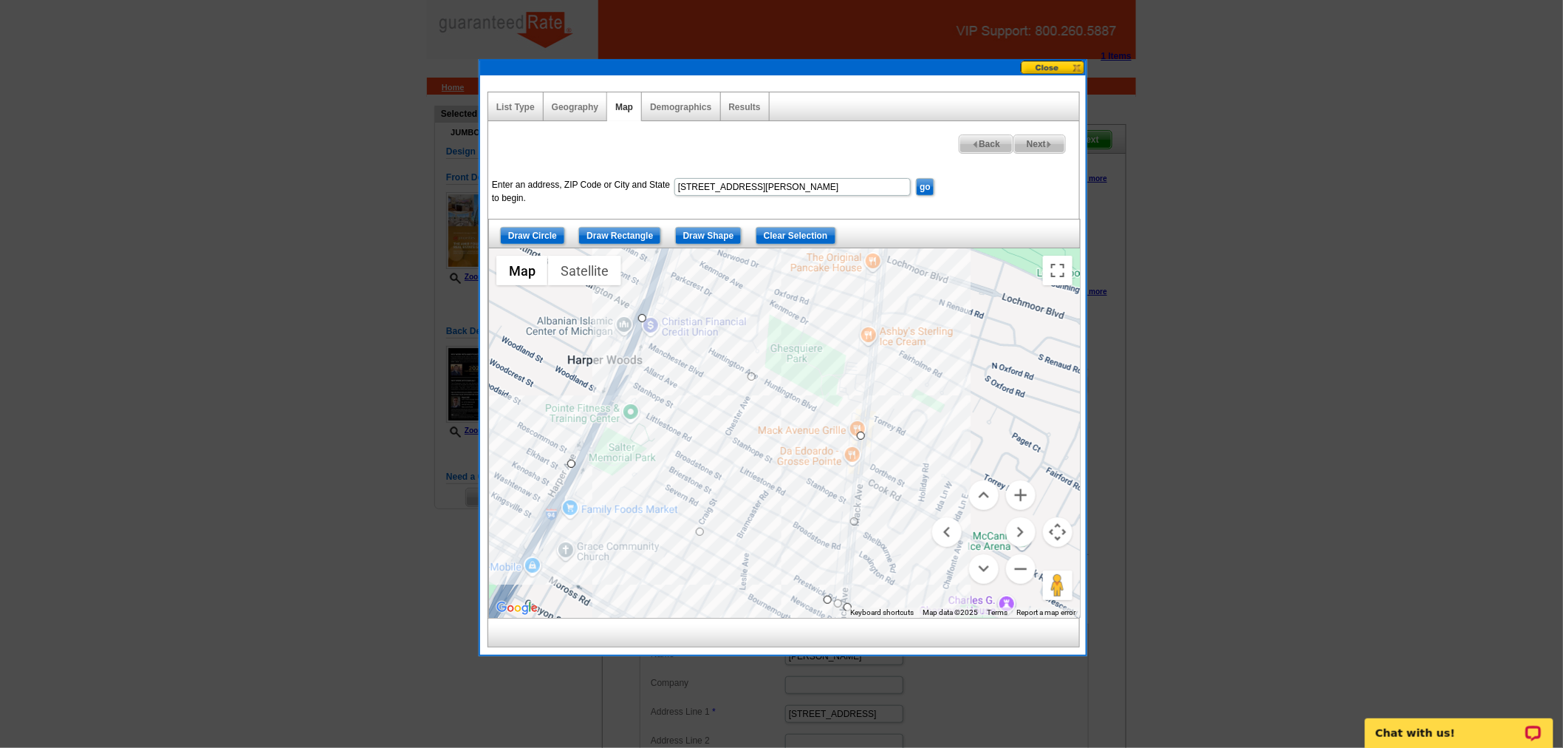
drag, startPoint x: 630, startPoint y: 363, endPoint x: 581, endPoint y: 445, distance: 95.2
click at [581, 445] on div at bounding box center [784, 432] width 591 height 369
click at [640, 318] on div at bounding box center [784, 432] width 591 height 369
click at [1027, 496] on button "Zoom in" at bounding box center [1021, 495] width 30 height 30
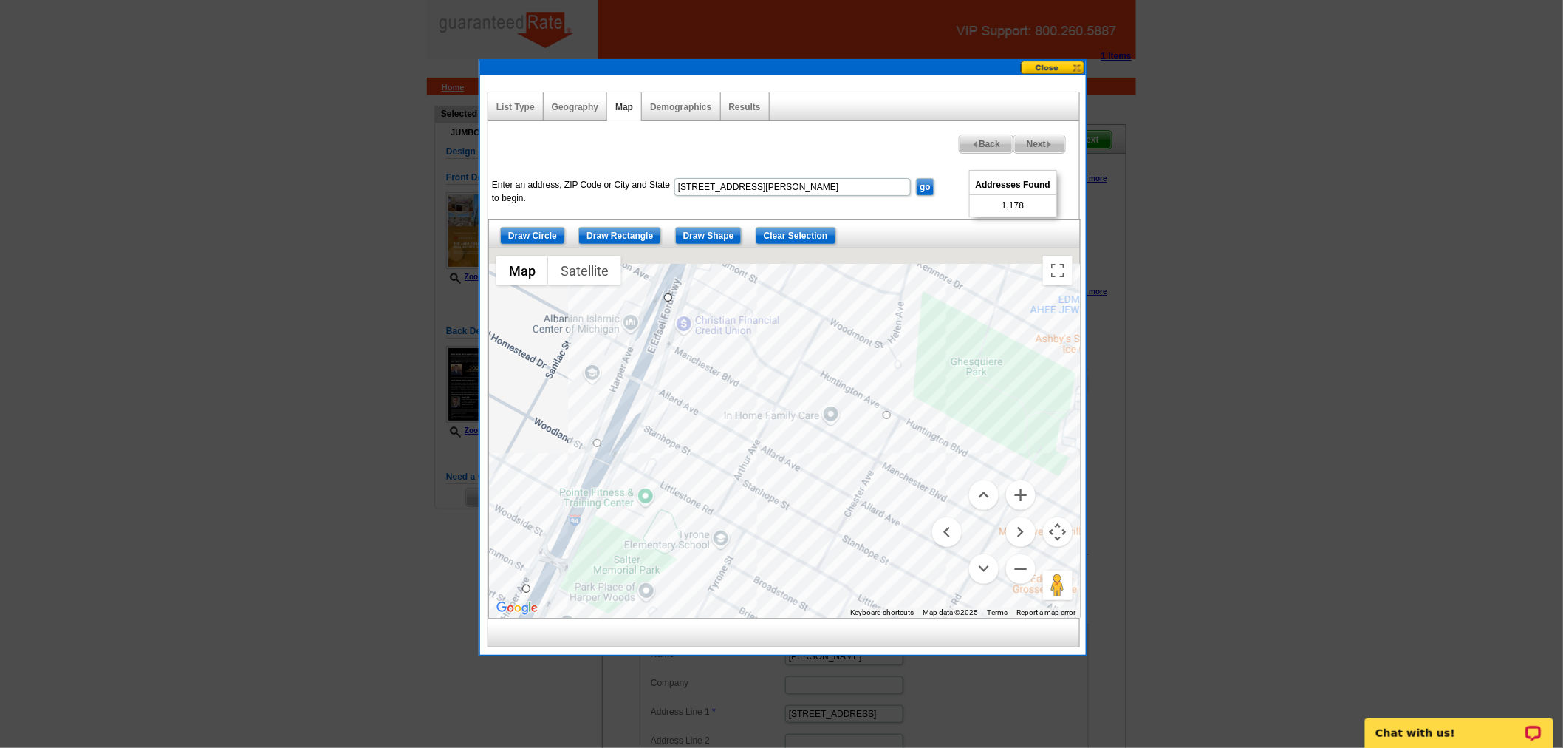
drag, startPoint x: 728, startPoint y: 417, endPoint x: 900, endPoint y: 513, distance: 197.5
click at [900, 513] on div at bounding box center [784, 432] width 591 height 369
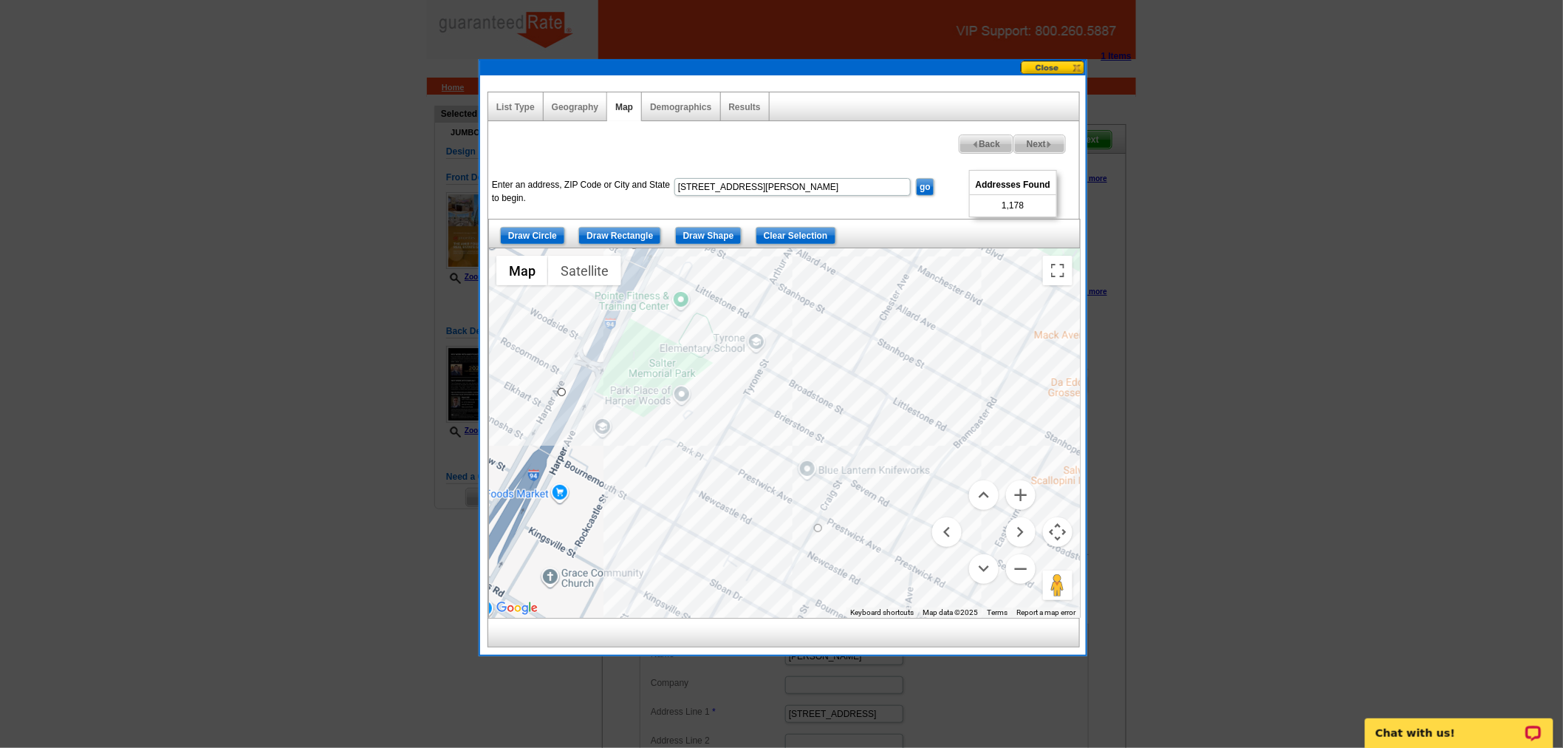
drag, startPoint x: 749, startPoint y: 428, endPoint x: 810, endPoint y: 232, distance: 205.6
click at [810, 232] on div "Draw Circle Draw Rectangle Draw Shape Clear Selection ← Move left → Move right …" at bounding box center [783, 418] width 591 height 399
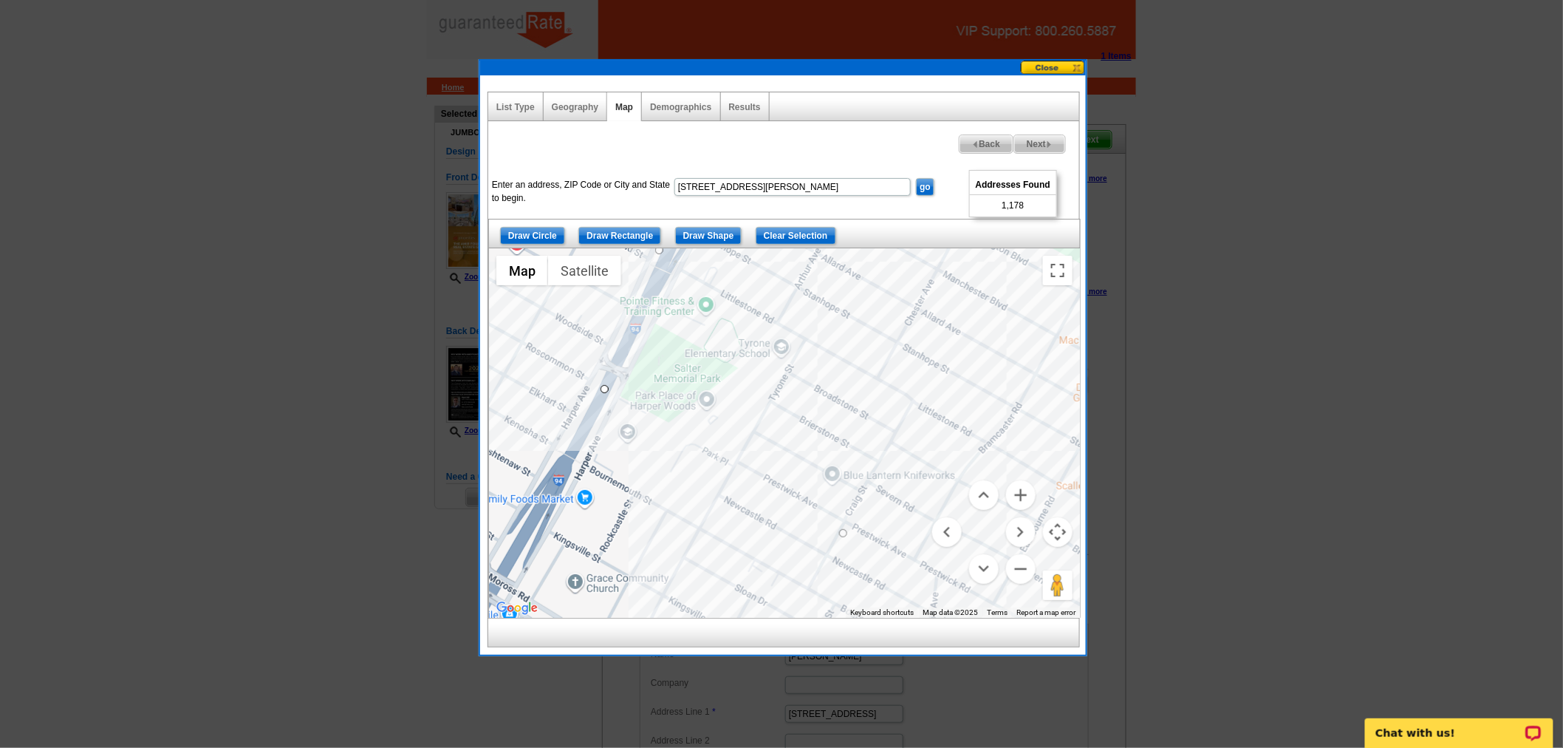
drag, startPoint x: 585, startPoint y: 397, endPoint x: 607, endPoint y: 389, distance: 22.9
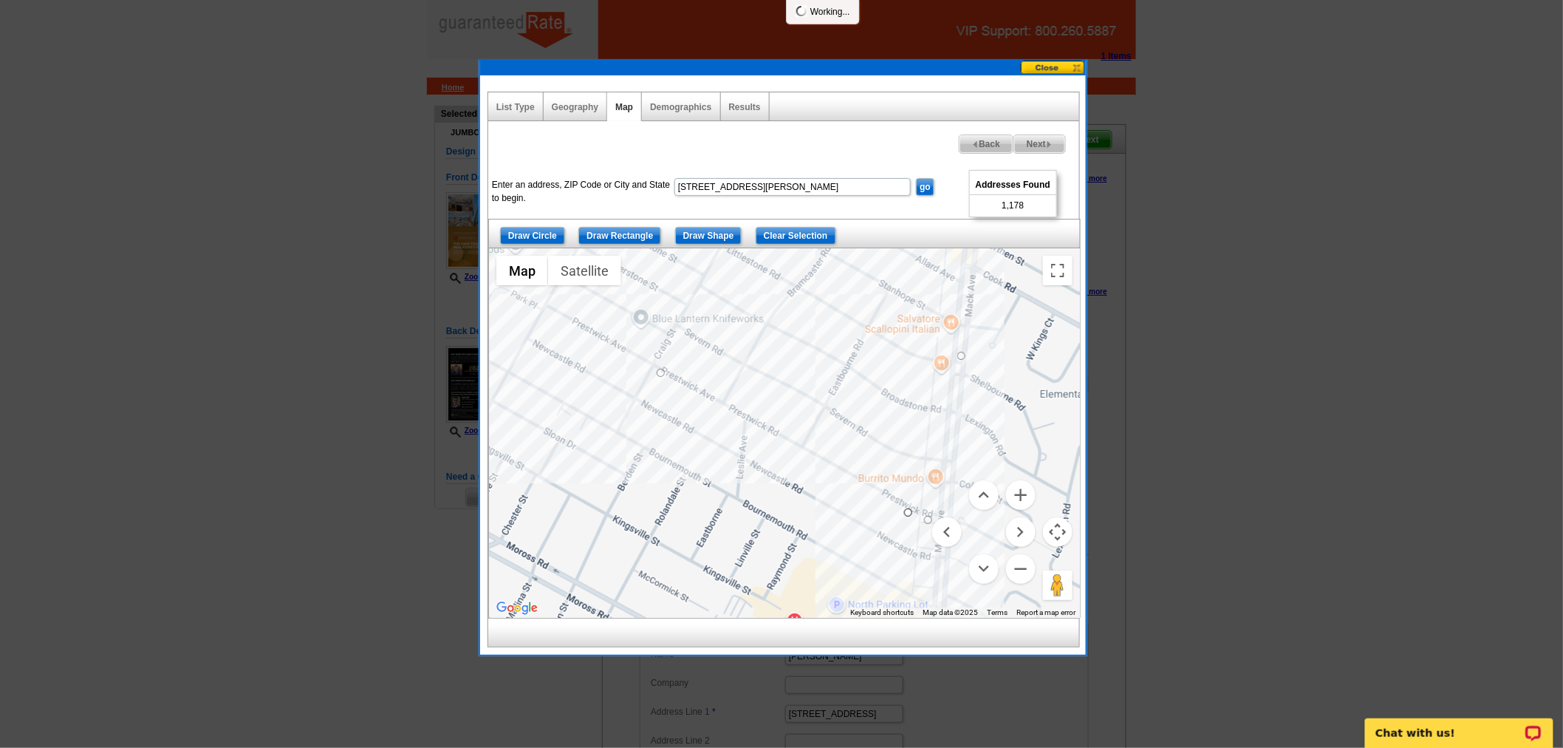
drag, startPoint x: 703, startPoint y: 454, endPoint x: 573, endPoint y: 373, distance: 153.3
click at [573, 373] on div at bounding box center [784, 432] width 591 height 369
drag, startPoint x: 907, startPoint y: 513, endPoint x: 912, endPoint y: 506, distance: 9.0
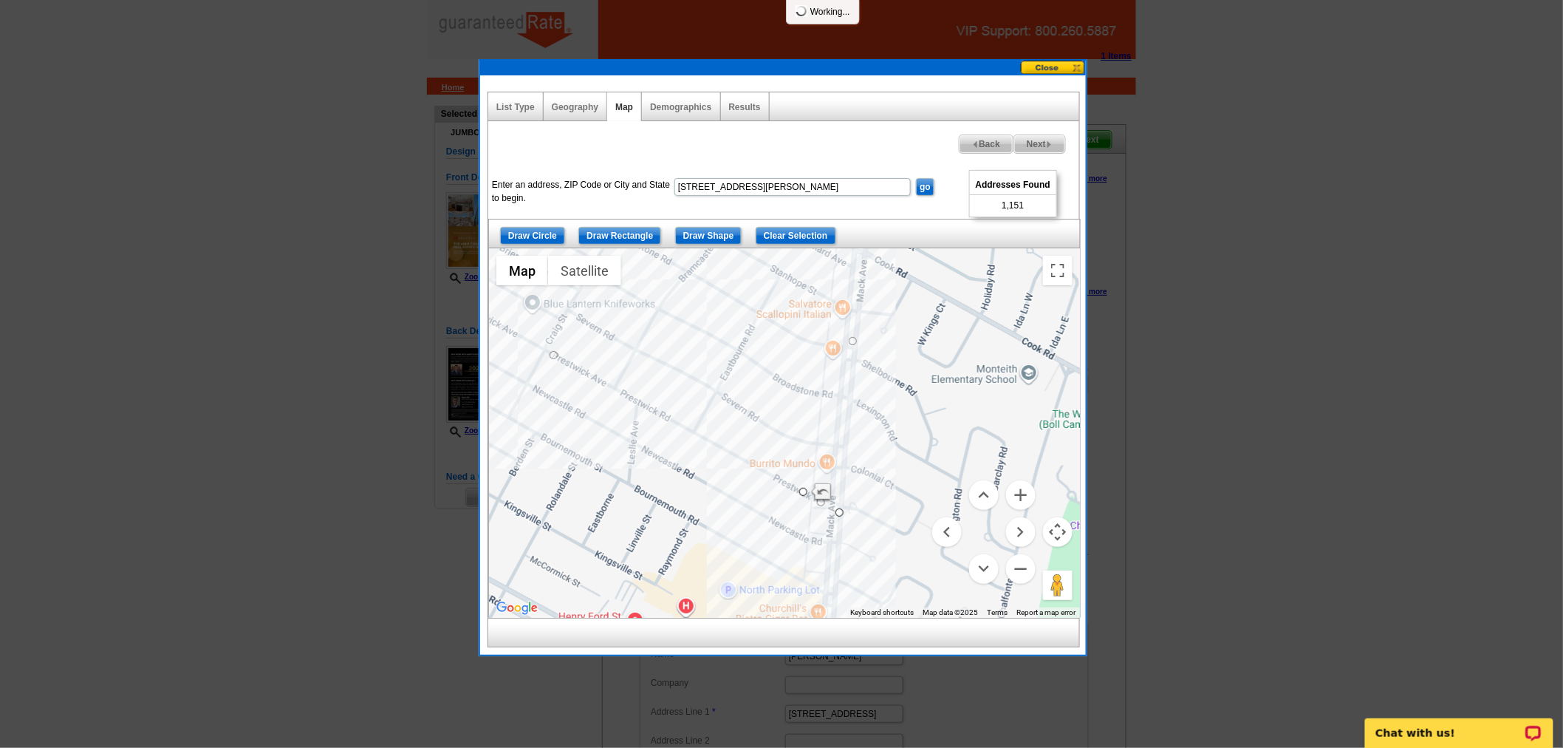
drag, startPoint x: 867, startPoint y: 522, endPoint x: 747, endPoint y: 508, distance: 120.6
click at [747, 508] on div at bounding box center [784, 432] width 591 height 369
drag, startPoint x: 829, startPoint y: 512, endPoint x: 829, endPoint y: 500, distance: 11.8
click at [1022, 566] on button "Zoom out" at bounding box center [1021, 569] width 30 height 30
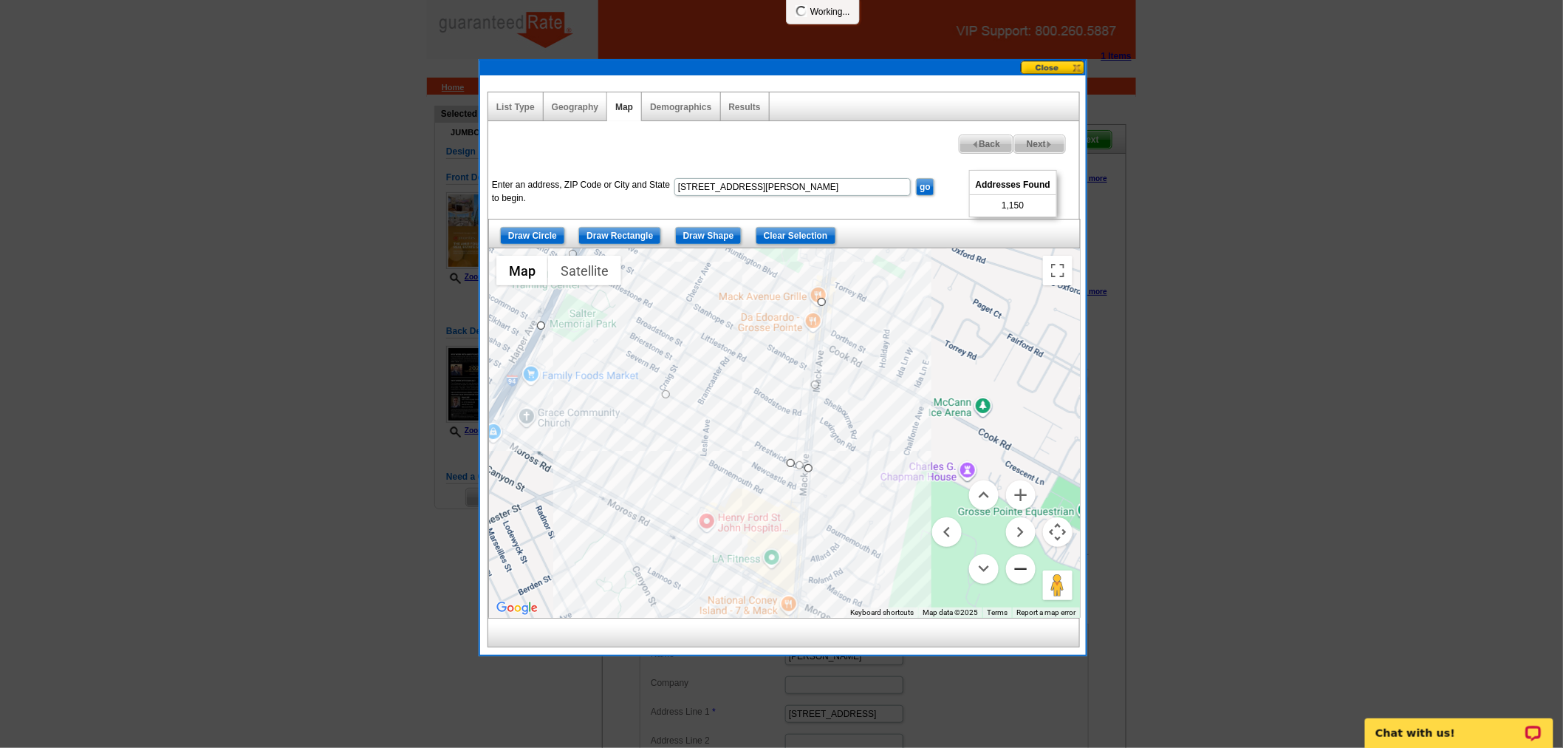
click at [1022, 566] on button "Zoom out" at bounding box center [1021, 569] width 30 height 30
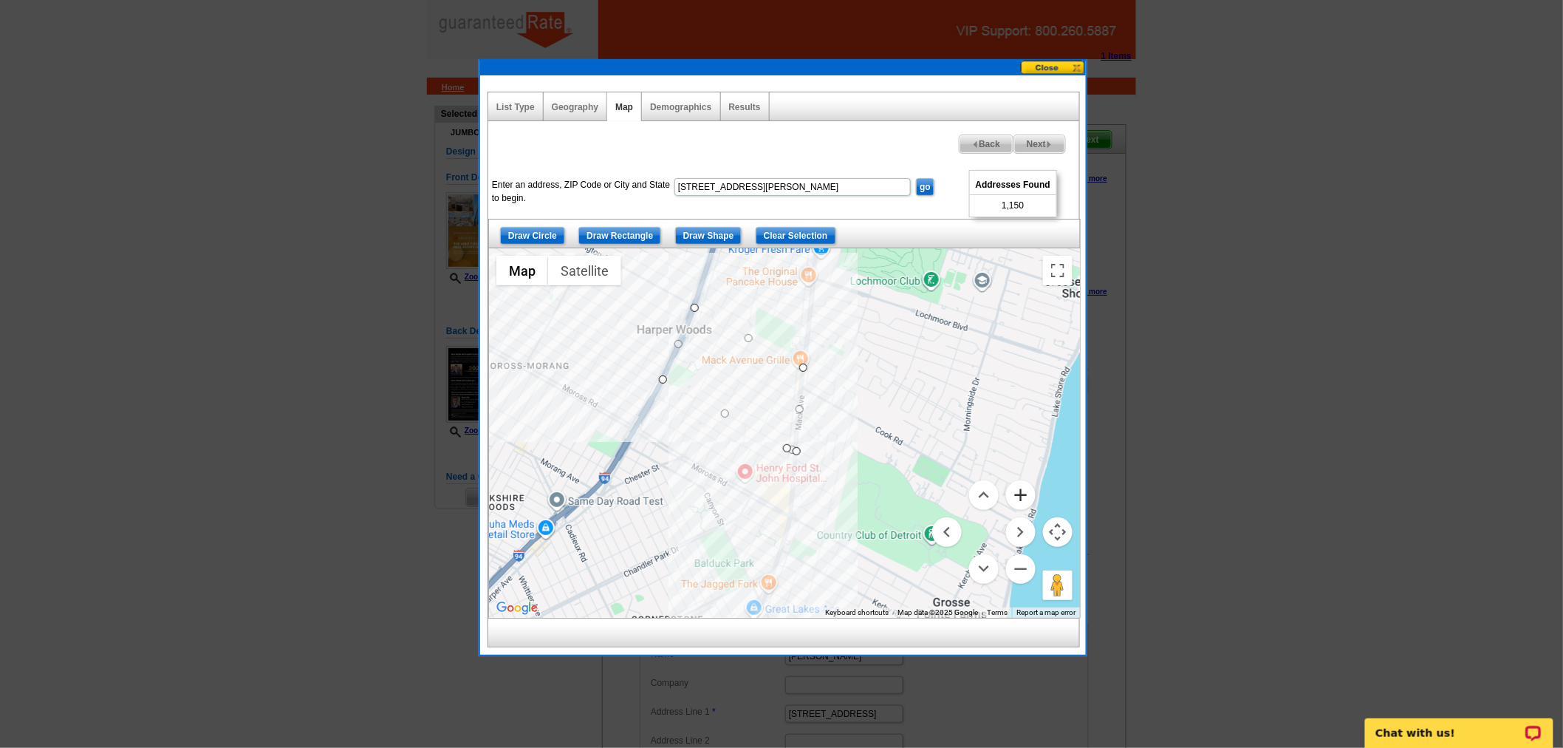
click at [1015, 495] on button "Zoom in" at bounding box center [1021, 495] width 30 height 30
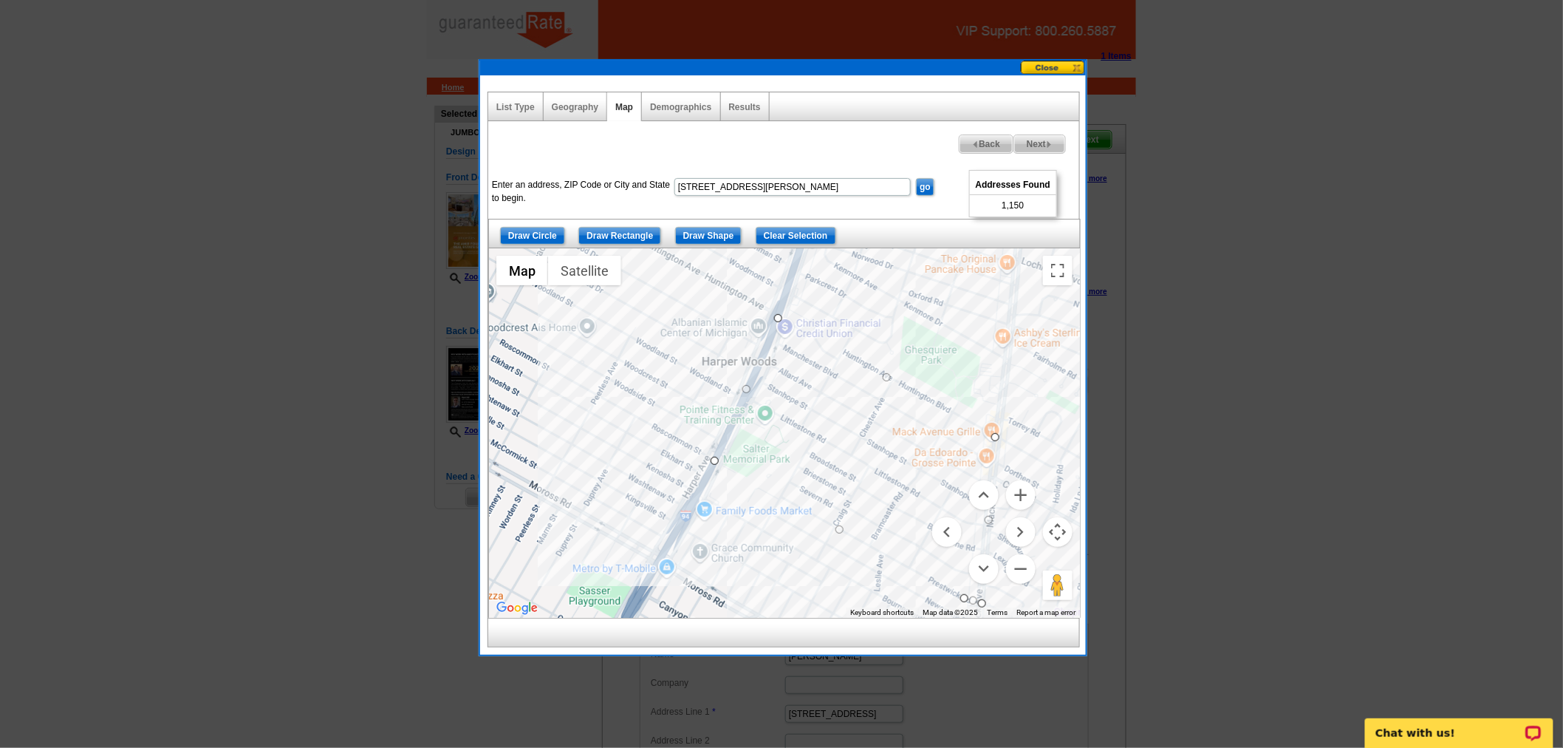
drag, startPoint x: 863, startPoint y: 363, endPoint x: 1042, endPoint y: 508, distance: 231.1
click at [1045, 508] on div at bounding box center [784, 432] width 591 height 369
drag, startPoint x: 780, startPoint y: 316, endPoint x: 773, endPoint y: 338, distance: 22.4
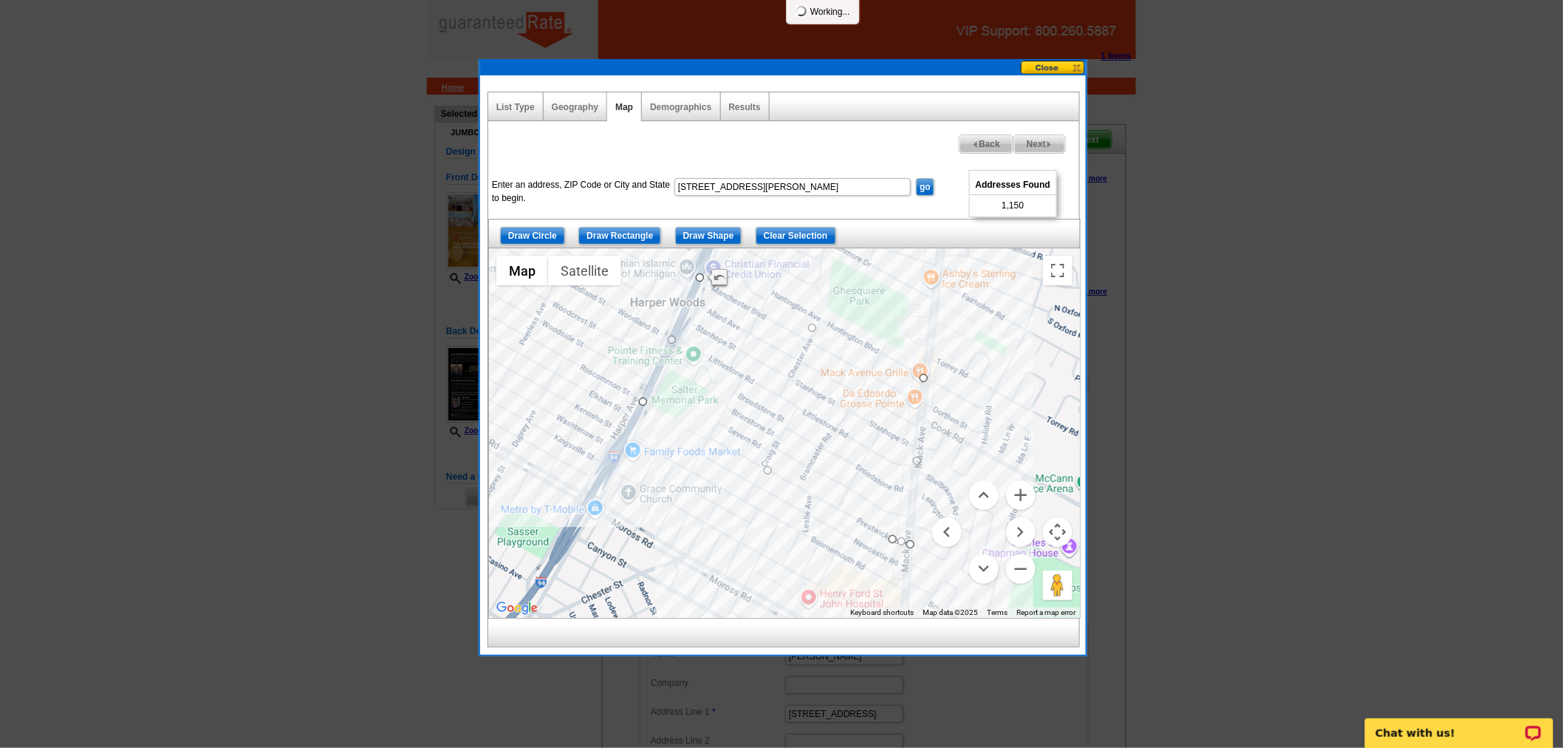
drag, startPoint x: 875, startPoint y: 431, endPoint x: 793, endPoint y: 363, distance: 106.5
click at [793, 363] on div at bounding box center [784, 432] width 591 height 369
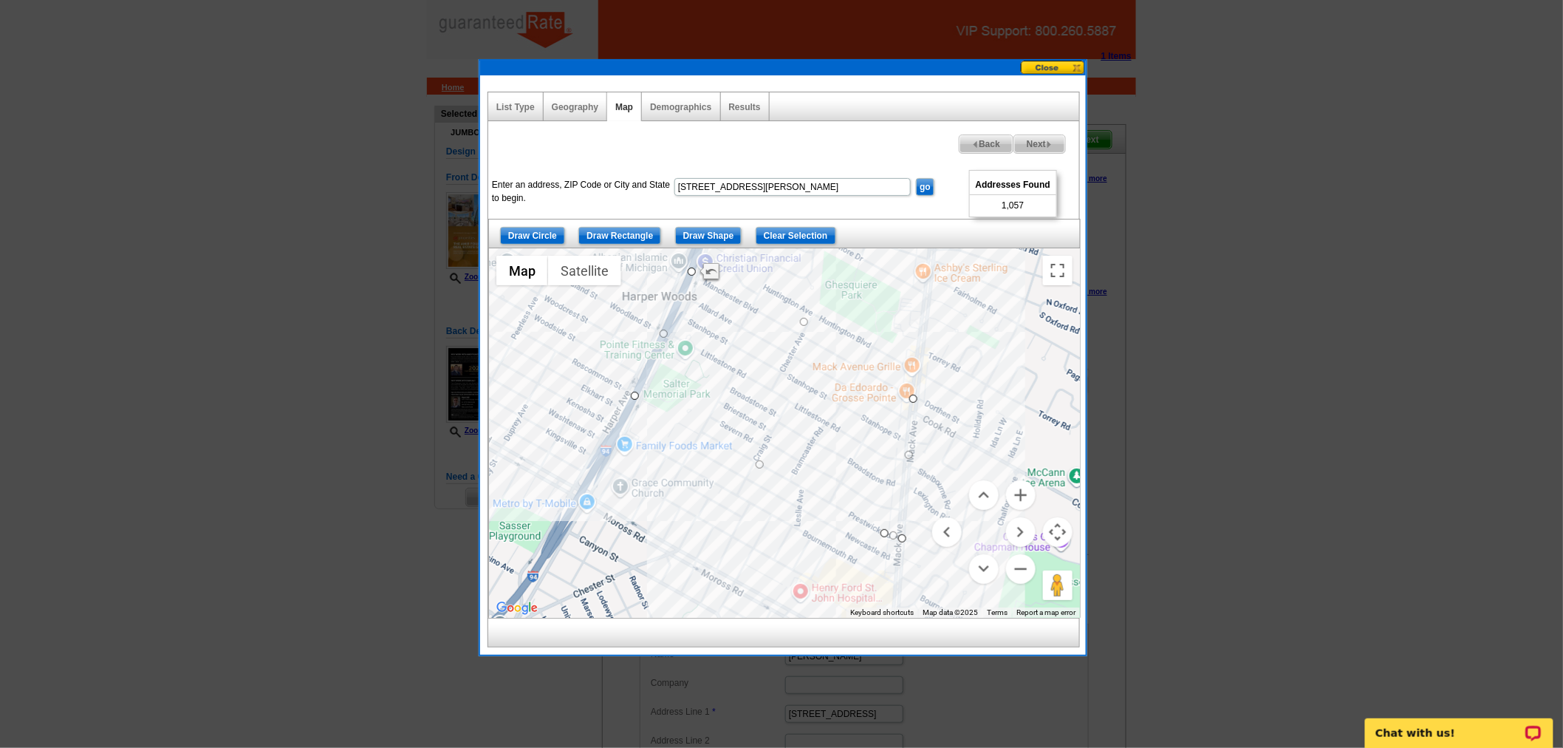
drag, startPoint x: 911, startPoint y: 367, endPoint x: 909, endPoint y: 397, distance: 30.4
drag, startPoint x: 631, startPoint y: 397, endPoint x: 648, endPoint y: 375, distance: 27.9
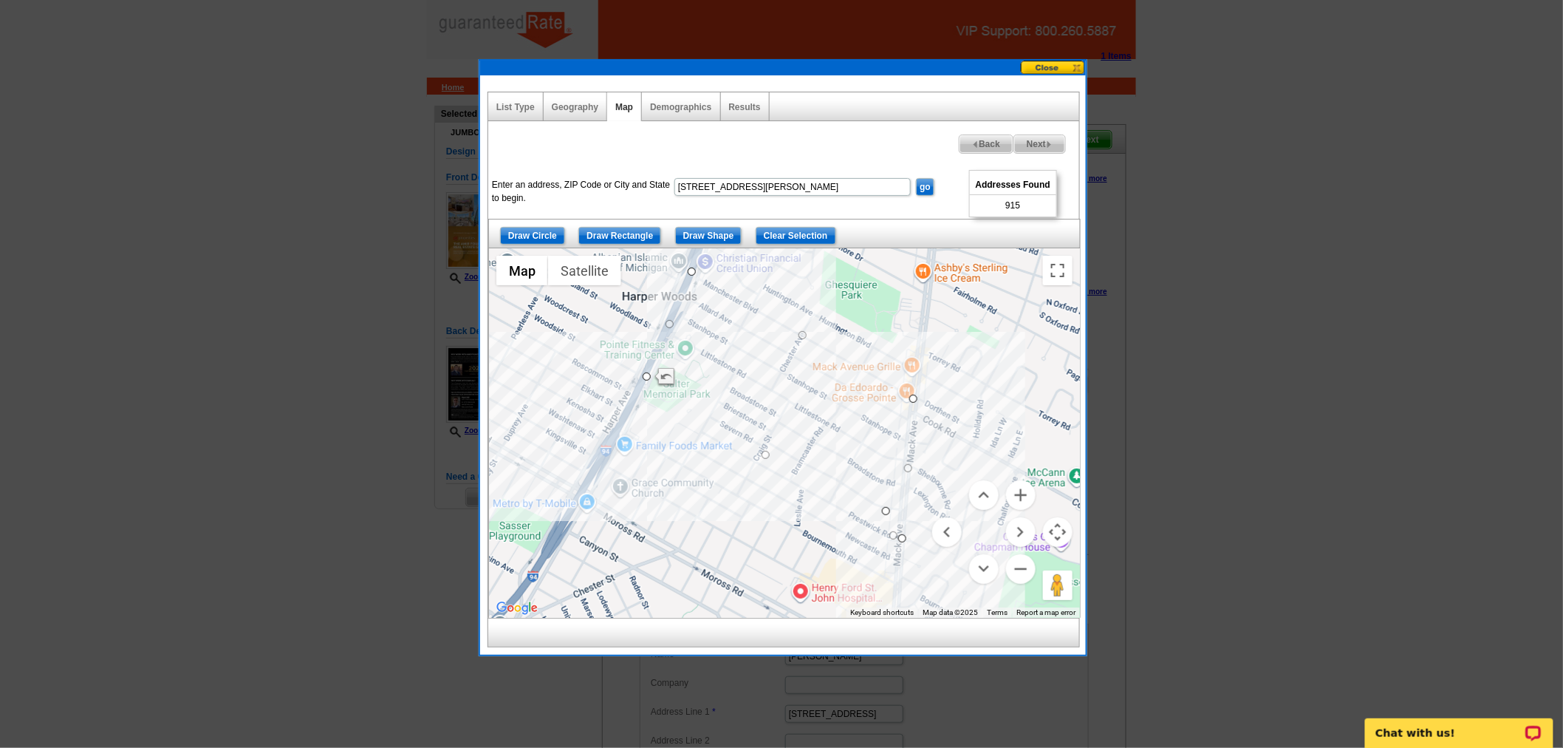
drag, startPoint x: 881, startPoint y: 532, endPoint x: 883, endPoint y: 508, distance: 23.7
drag, startPoint x: 904, startPoint y: 536, endPoint x: 906, endPoint y: 499, distance: 37.0
click at [1028, 489] on button "Zoom in" at bounding box center [1021, 495] width 30 height 30
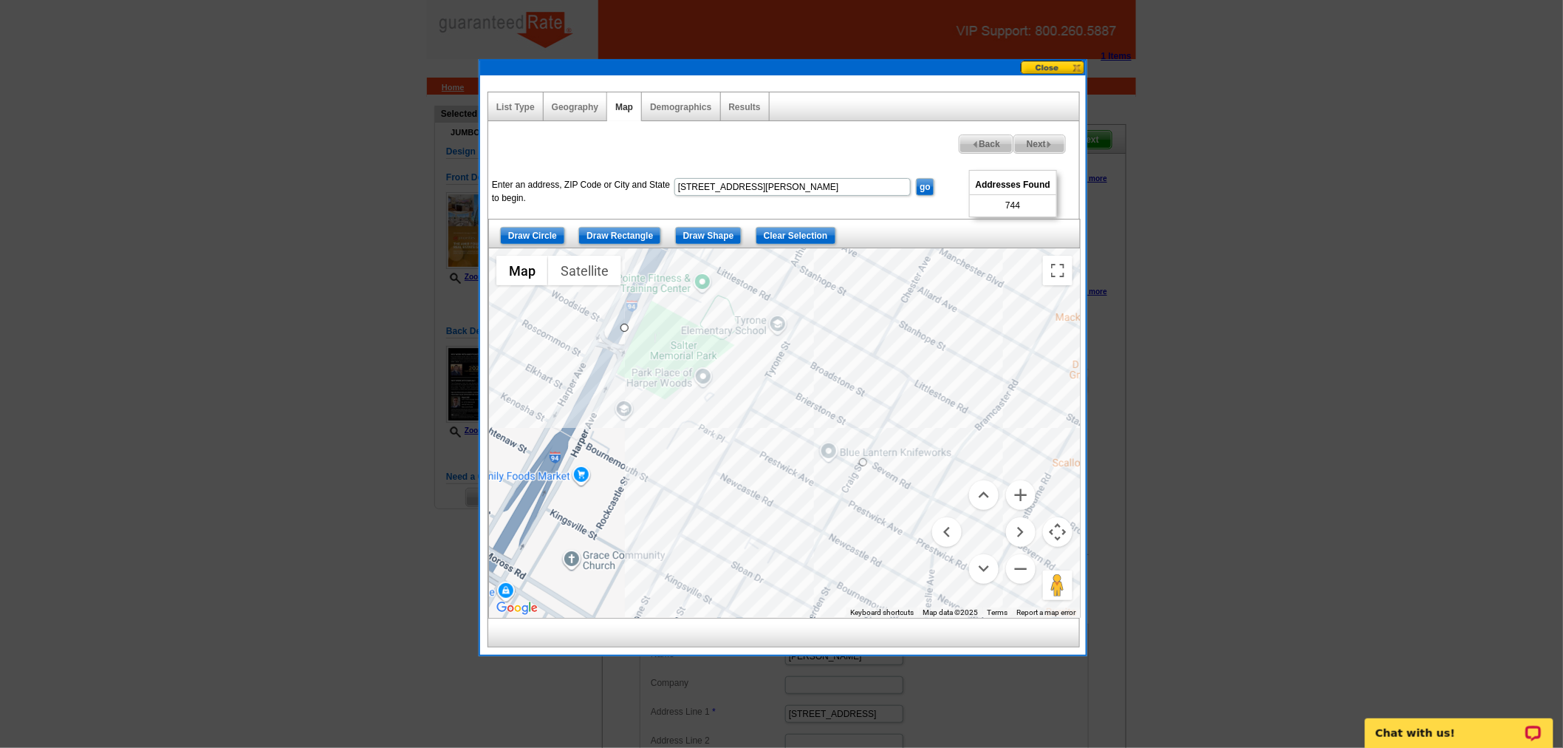
drag, startPoint x: 700, startPoint y: 477, endPoint x: 822, endPoint y: 485, distance: 121.4
click at [822, 485] on div at bounding box center [784, 432] width 591 height 369
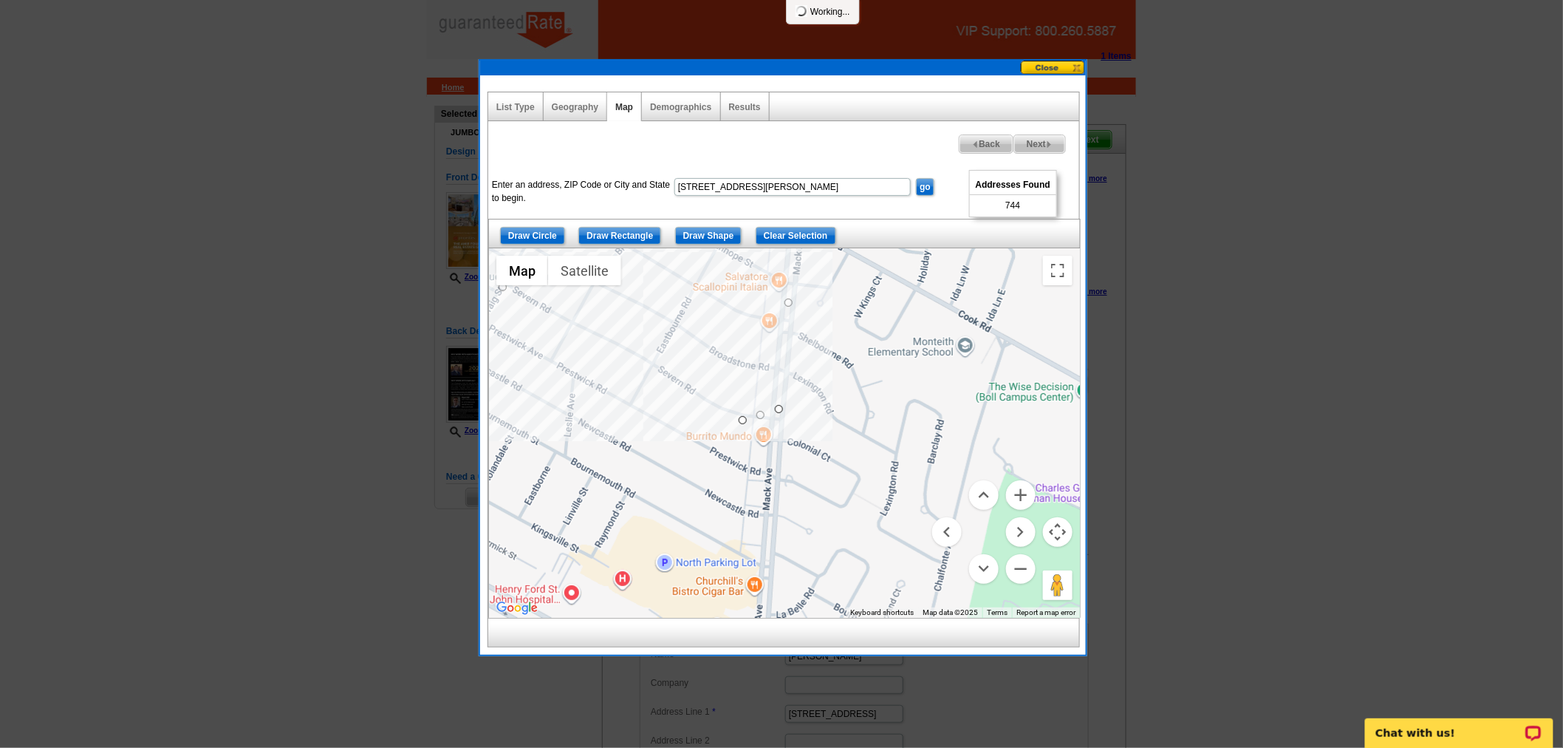
drag, startPoint x: 815, startPoint y: 512, endPoint x: 452, endPoint y: 335, distance: 403.4
click at [452, 335] on body "1 Items Home Pricing Guide Partner Tools Choose A Design My Orders My Account L…" at bounding box center [781, 570] width 1563 height 1141
drag, startPoint x: 777, startPoint y: 409, endPoint x: 785, endPoint y: 415, distance: 9.9
drag, startPoint x: 740, startPoint y: 416, endPoint x: 734, endPoint y: 410, distance: 8.9
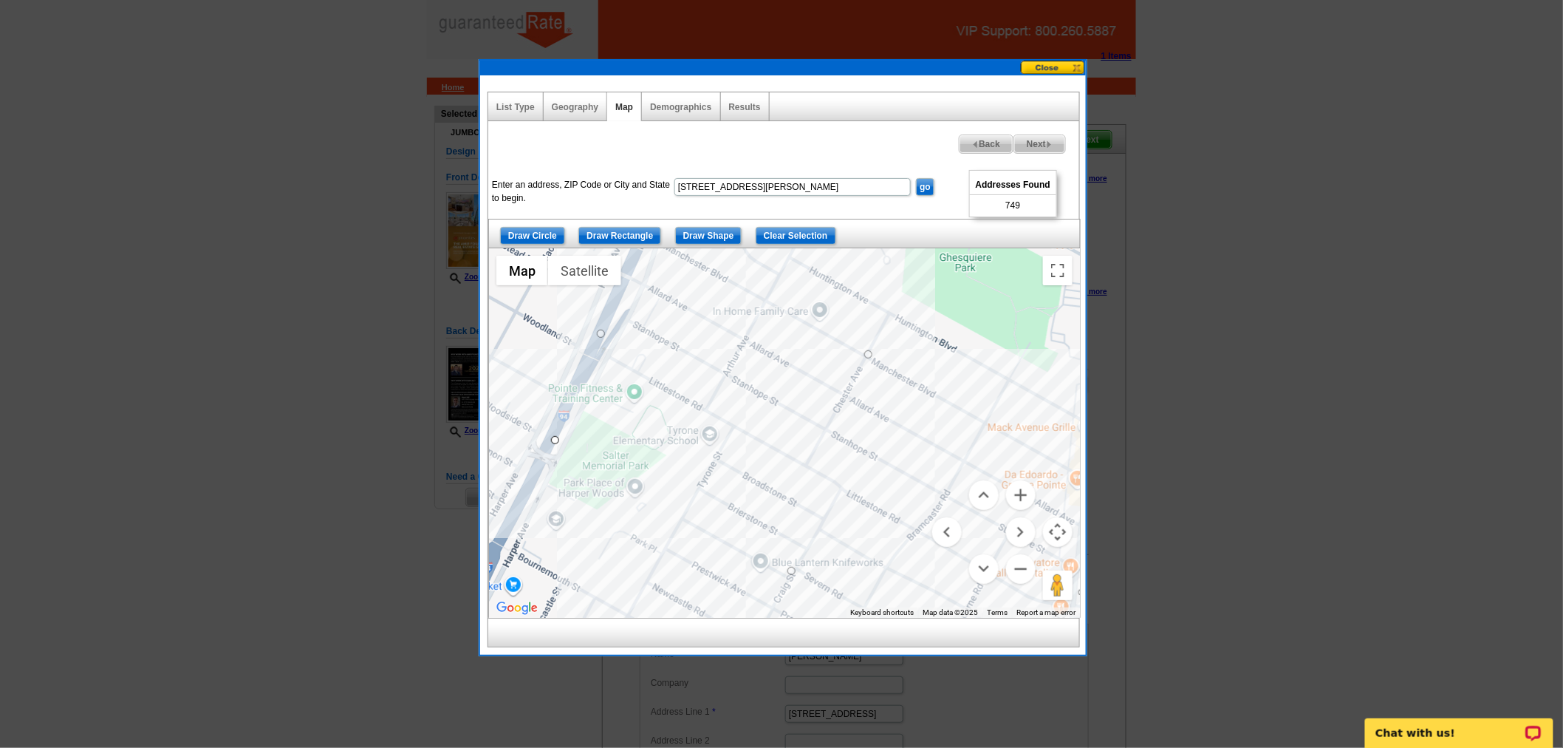
drag, startPoint x: 870, startPoint y: 386, endPoint x: 1162, endPoint y: 673, distance: 409.6
click at [1162, 673] on body "1 Items Home Pricing Guide Partner Tools Choose A Design My Orders My Account L…" at bounding box center [781, 570] width 1563 height 1141
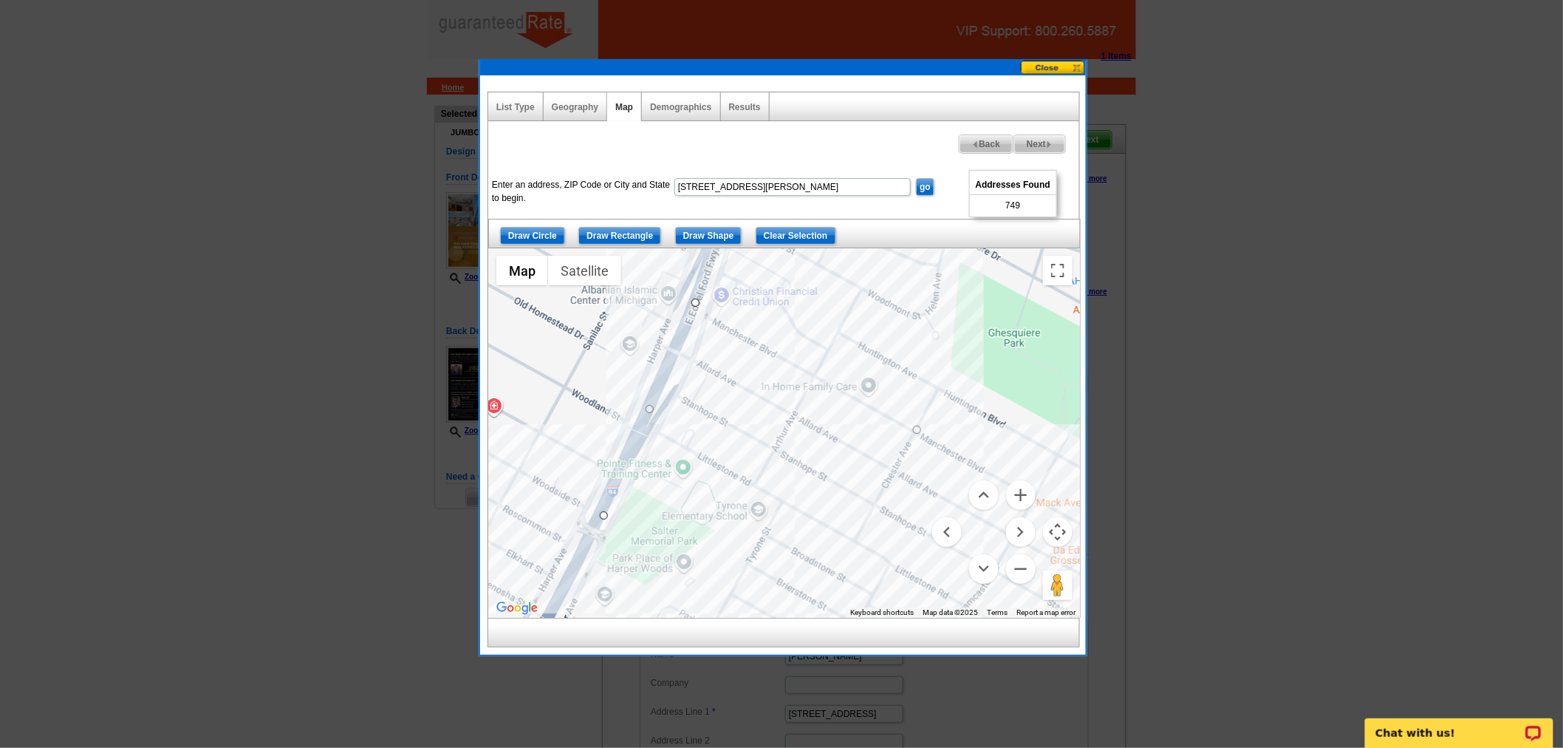
drag, startPoint x: 675, startPoint y: 400, endPoint x: 728, endPoint y: 485, distance: 100.9
click at [728, 485] on div at bounding box center [784, 432] width 591 height 369
drag, startPoint x: 697, startPoint y: 305, endPoint x: 698, endPoint y: 313, distance: 8.2
drag, startPoint x: 697, startPoint y: 308, endPoint x: 711, endPoint y: 316, distance: 16.9
click at [785, 433] on div at bounding box center [1080, 433] width 591 height 0
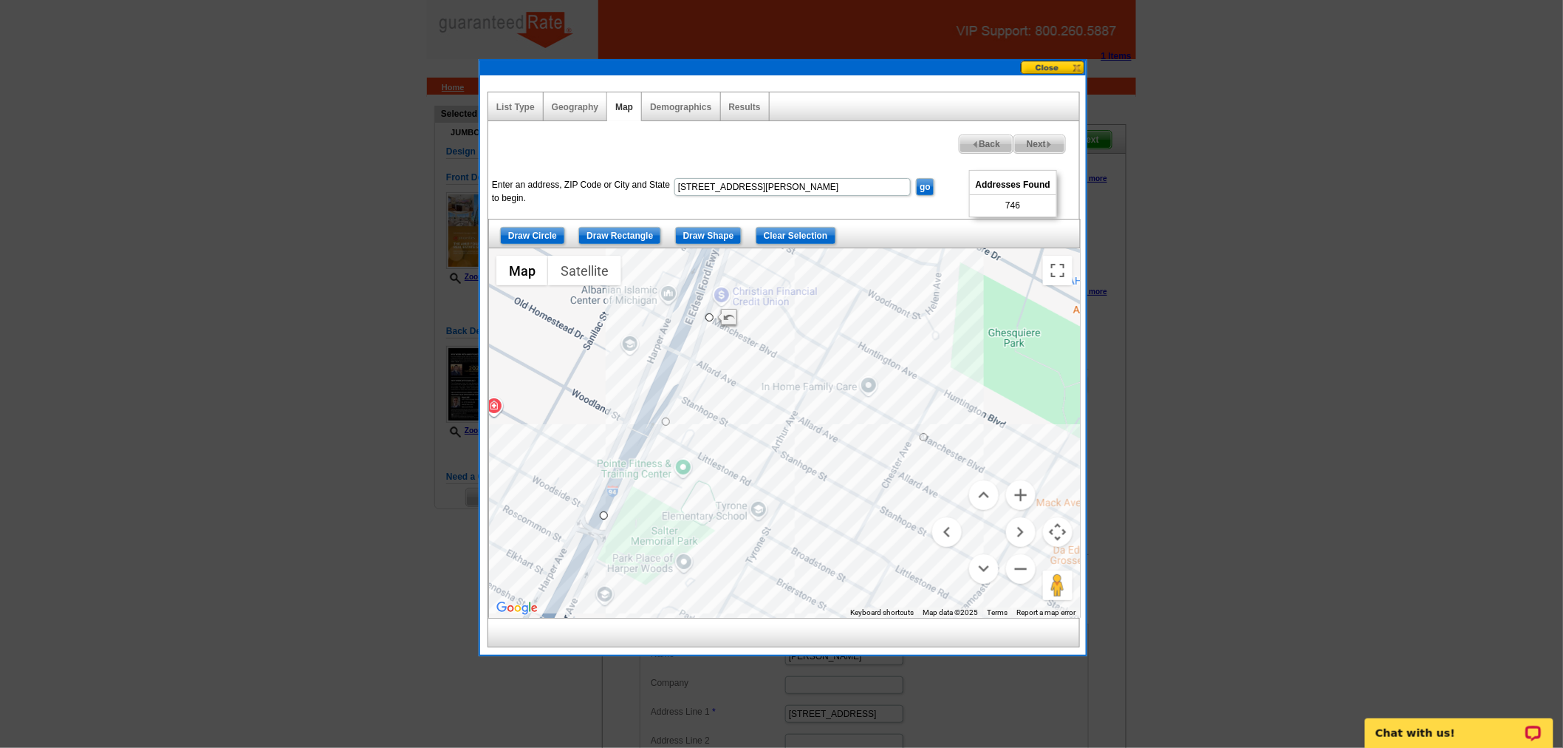
drag, startPoint x: 656, startPoint y: 417, endPoint x: 656, endPoint y: 434, distance: 17.7
drag, startPoint x: 601, startPoint y: 515, endPoint x: 615, endPoint y: 521, distance: 14.6
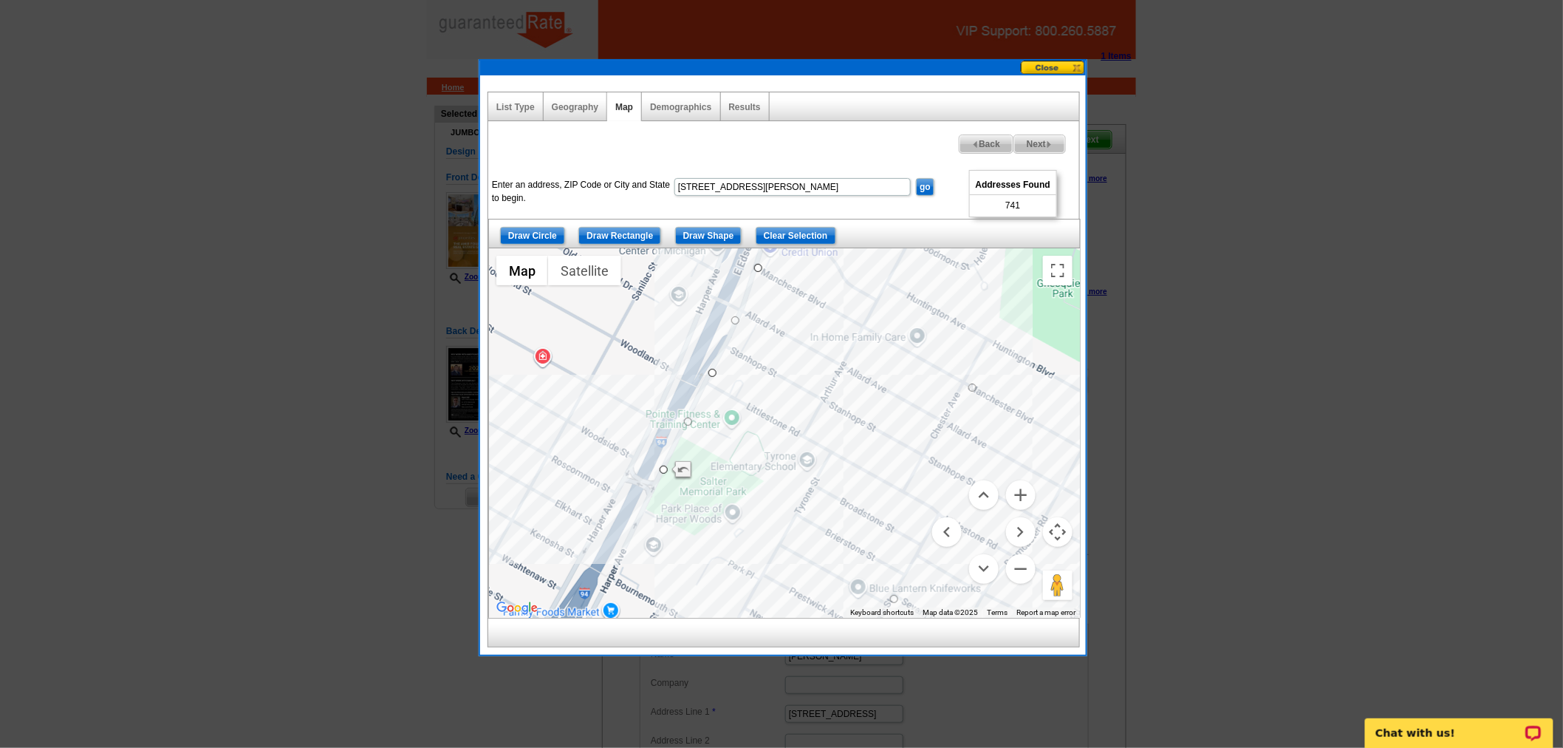
drag, startPoint x: 825, startPoint y: 522, endPoint x: 863, endPoint y: 458, distance: 73.9
click at [863, 458] on div at bounding box center [784, 432] width 591 height 369
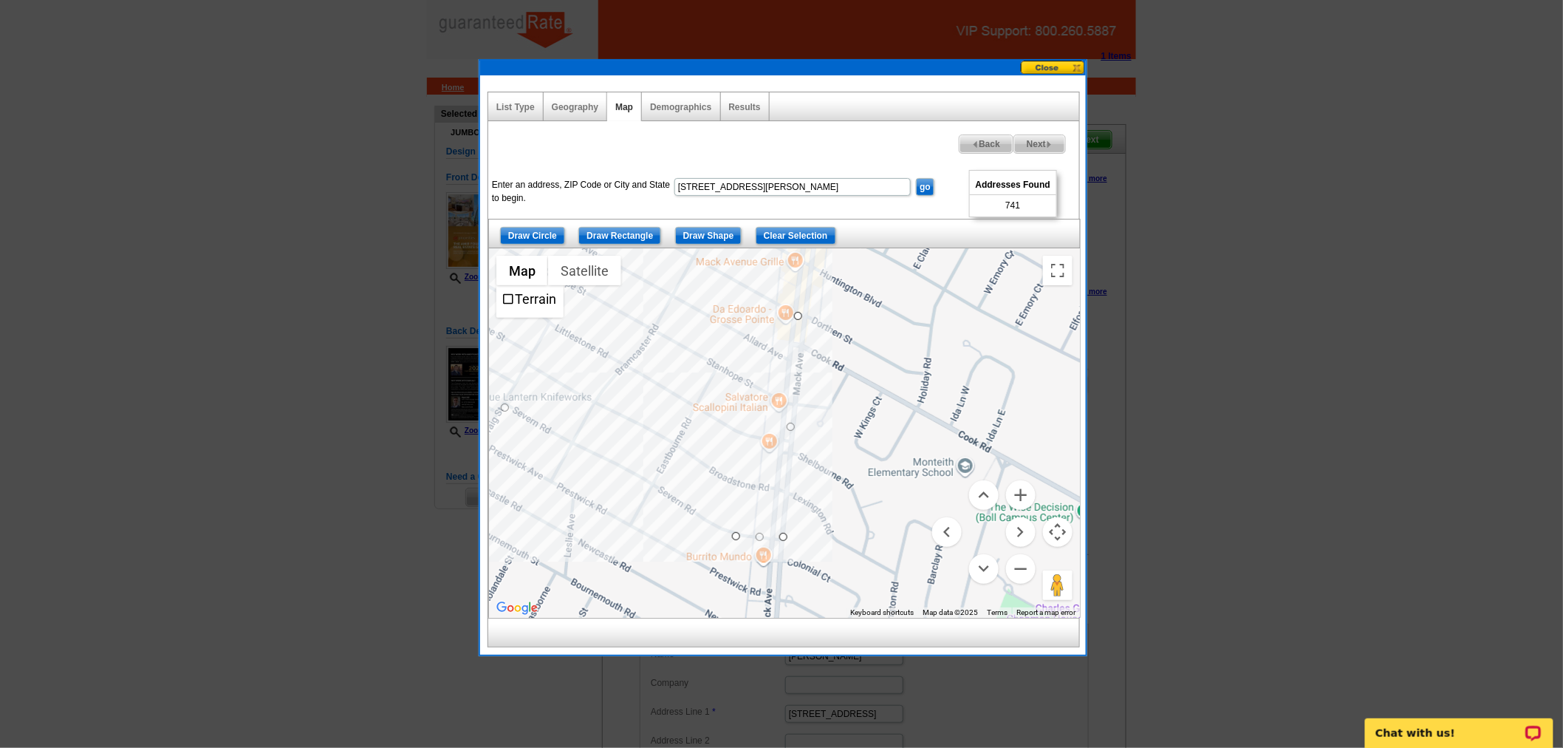
drag, startPoint x: 909, startPoint y: 444, endPoint x: 512, endPoint y: 245, distance: 444.4
click at [512, 245] on div "Draw Circle Draw Rectangle Draw Shape Clear Selection ← Move left → Move right …" at bounding box center [783, 418] width 591 height 399
drag, startPoint x: 782, startPoint y: 536, endPoint x: 743, endPoint y: 436, distance: 106.9
drag, startPoint x: 794, startPoint y: 319, endPoint x: 762, endPoint y: 304, distance: 35.0
drag, startPoint x: 742, startPoint y: 485, endPoint x: 777, endPoint y: 552, distance: 75.4
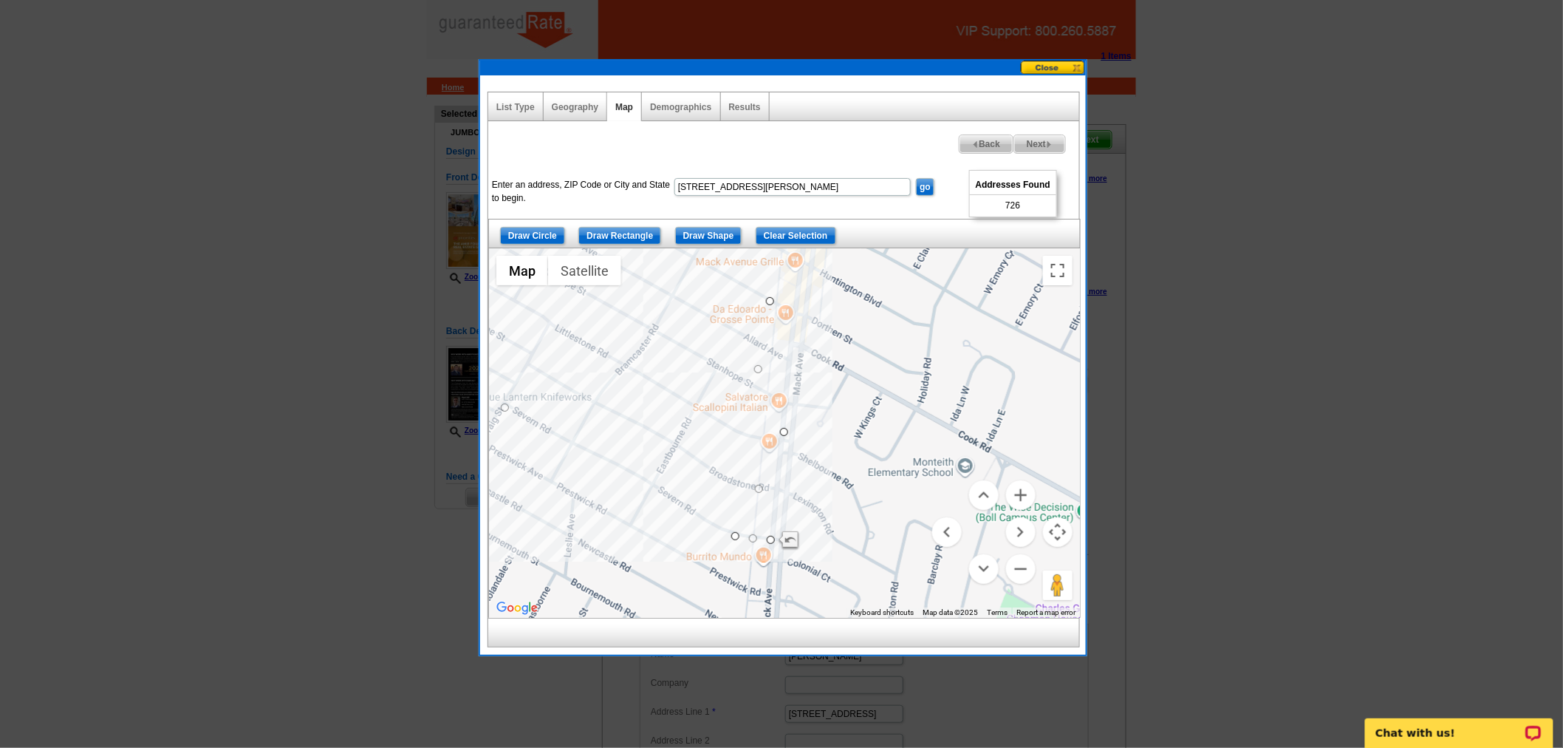
drag, startPoint x: 747, startPoint y: 434, endPoint x: 790, endPoint y: 428, distance: 43.9
click at [780, 367] on div at bounding box center [784, 432] width 591 height 369
drag, startPoint x: 776, startPoint y: 367, endPoint x: 799, endPoint y: 307, distance: 64.5
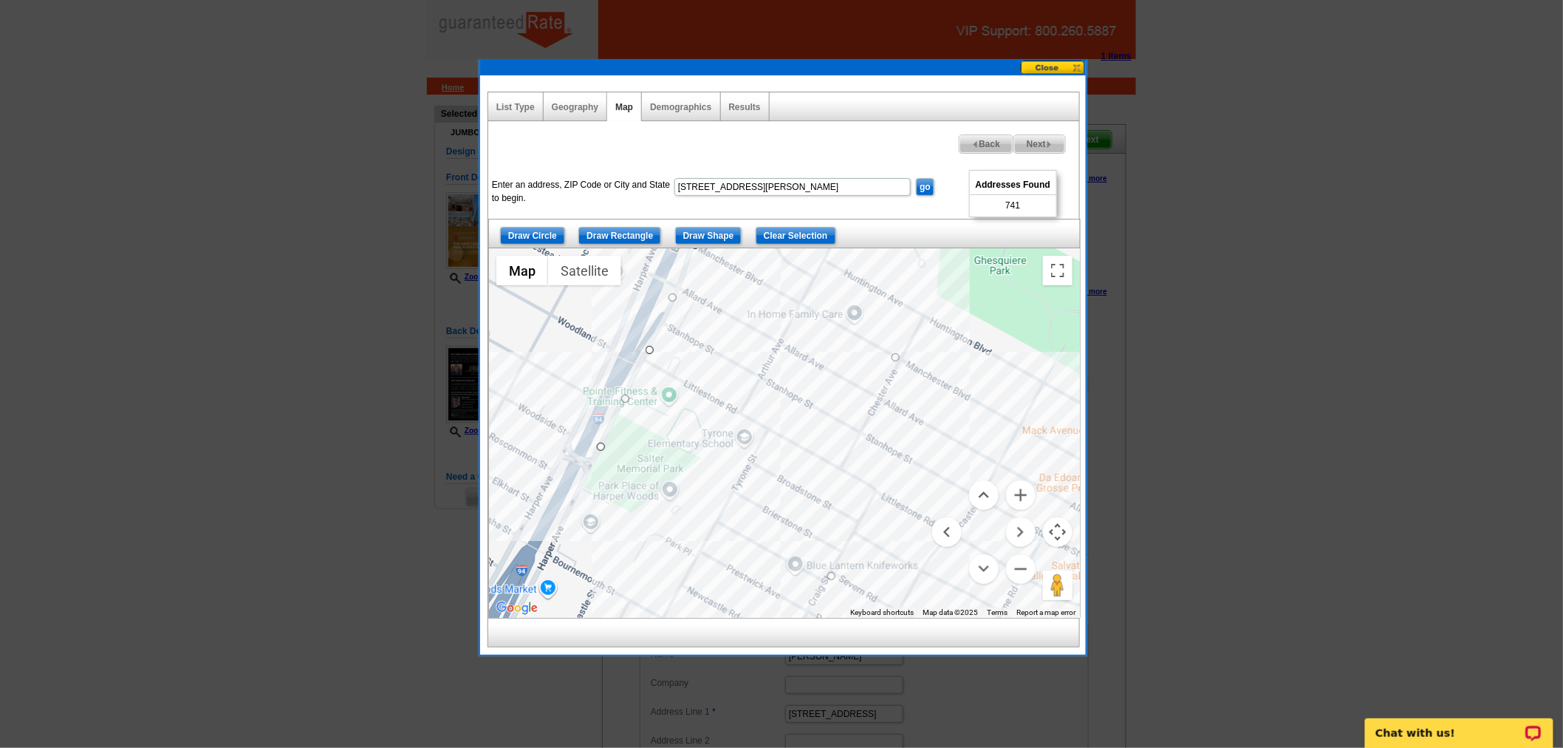
drag, startPoint x: 628, startPoint y: 528, endPoint x: 956, endPoint y: 698, distance: 369.4
click at [956, 698] on body "1 Items Home Pricing Guide Partner Tools Choose A Design My Orders My Account L…" at bounding box center [781, 570] width 1563 height 1141
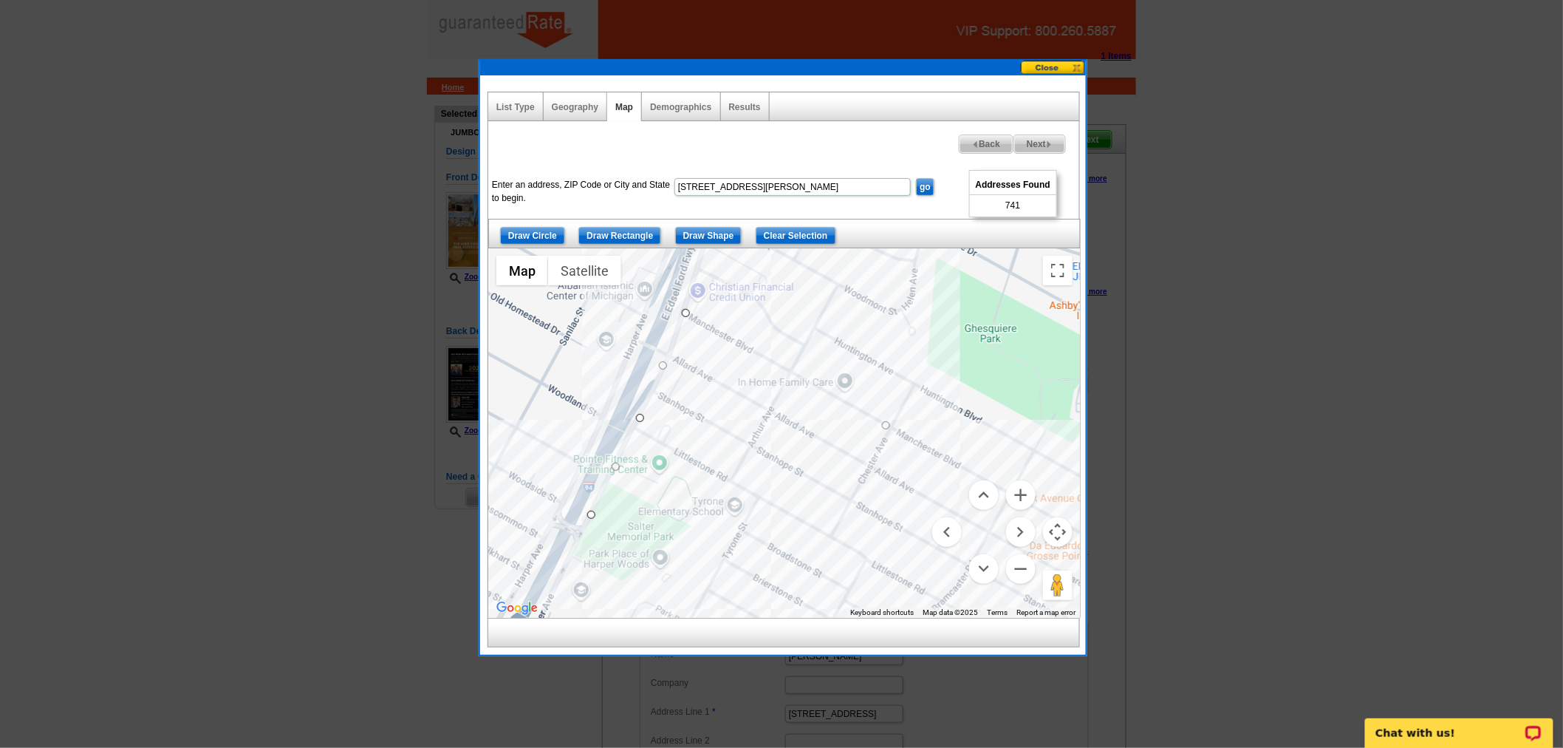
drag, startPoint x: 788, startPoint y: 320, endPoint x: 774, endPoint y: 402, distance: 83.1
click at [774, 402] on div at bounding box center [784, 432] width 591 height 369
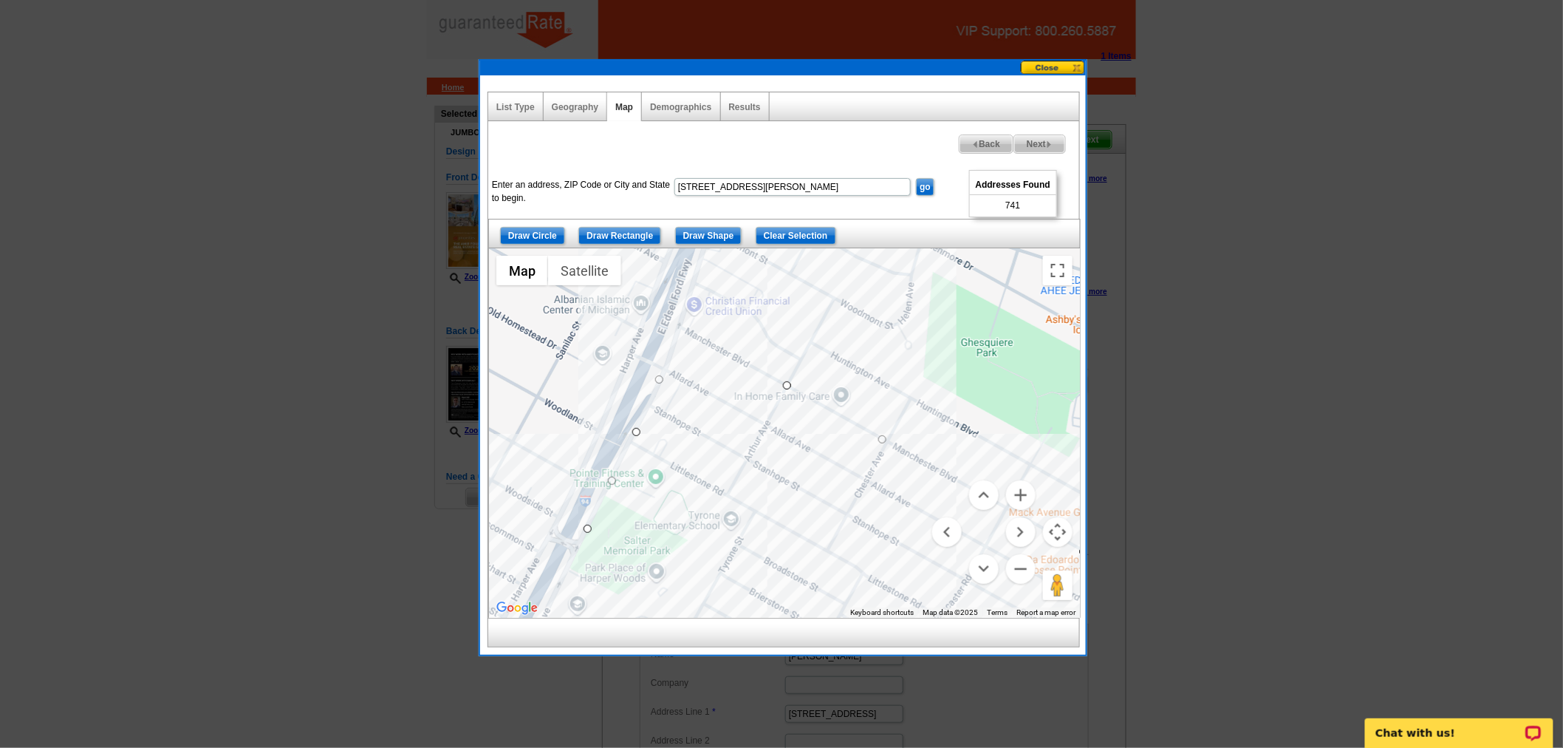
drag, startPoint x: 683, startPoint y: 327, endPoint x: 794, endPoint y: 388, distance: 126.6
drag, startPoint x: 633, startPoint y: 432, endPoint x: 732, endPoint y: 502, distance: 121.3
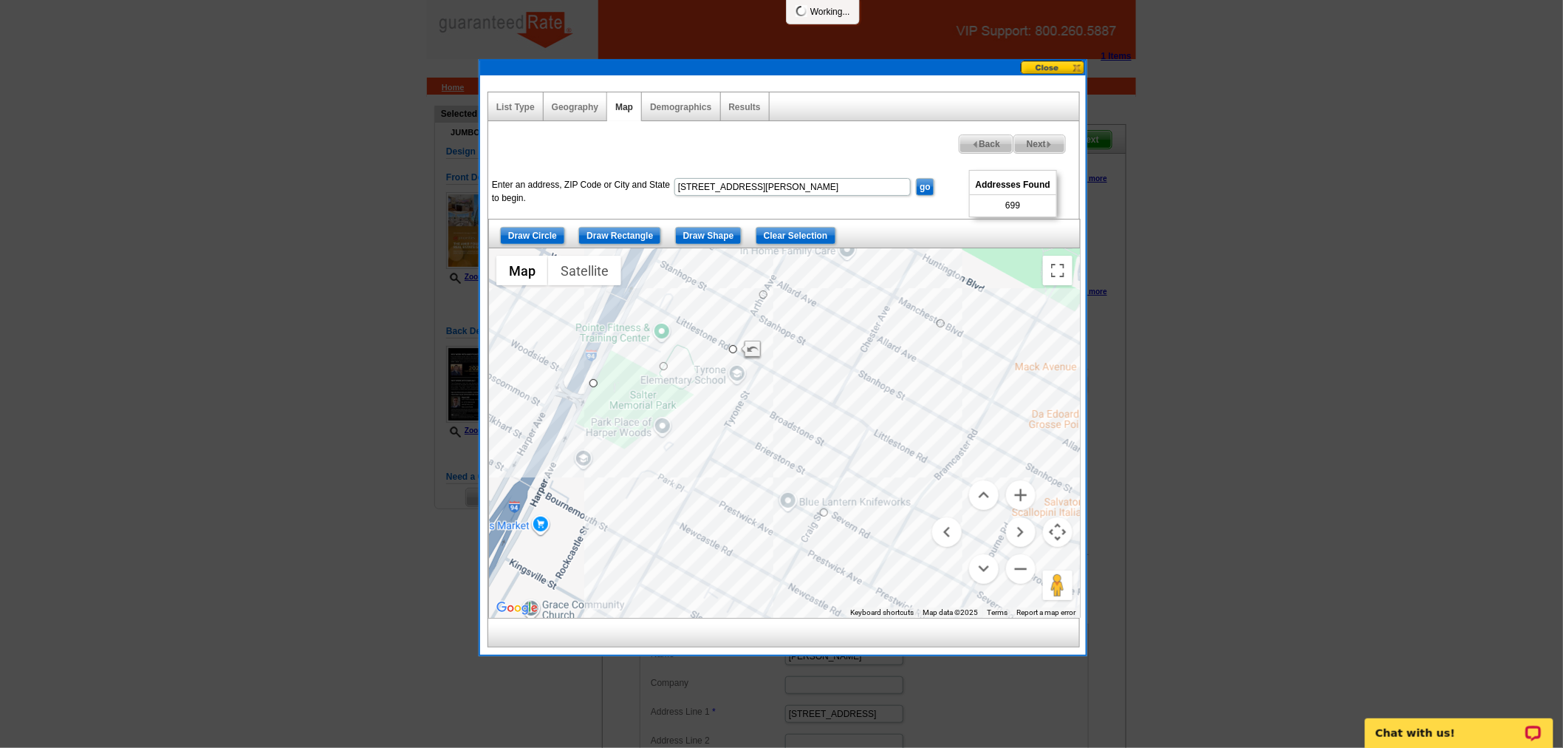
drag, startPoint x: 726, startPoint y: 446, endPoint x: 726, endPoint y: 382, distance: 64.3
click at [726, 382] on div at bounding box center [784, 432] width 591 height 369
drag, startPoint x: 594, startPoint y: 381, endPoint x: 663, endPoint y: 434, distance: 87.5
drag, startPoint x: 661, startPoint y: 437, endPoint x: 681, endPoint y: 445, distance: 21.8
click at [785, 433] on div at bounding box center [1080, 433] width 591 height 0
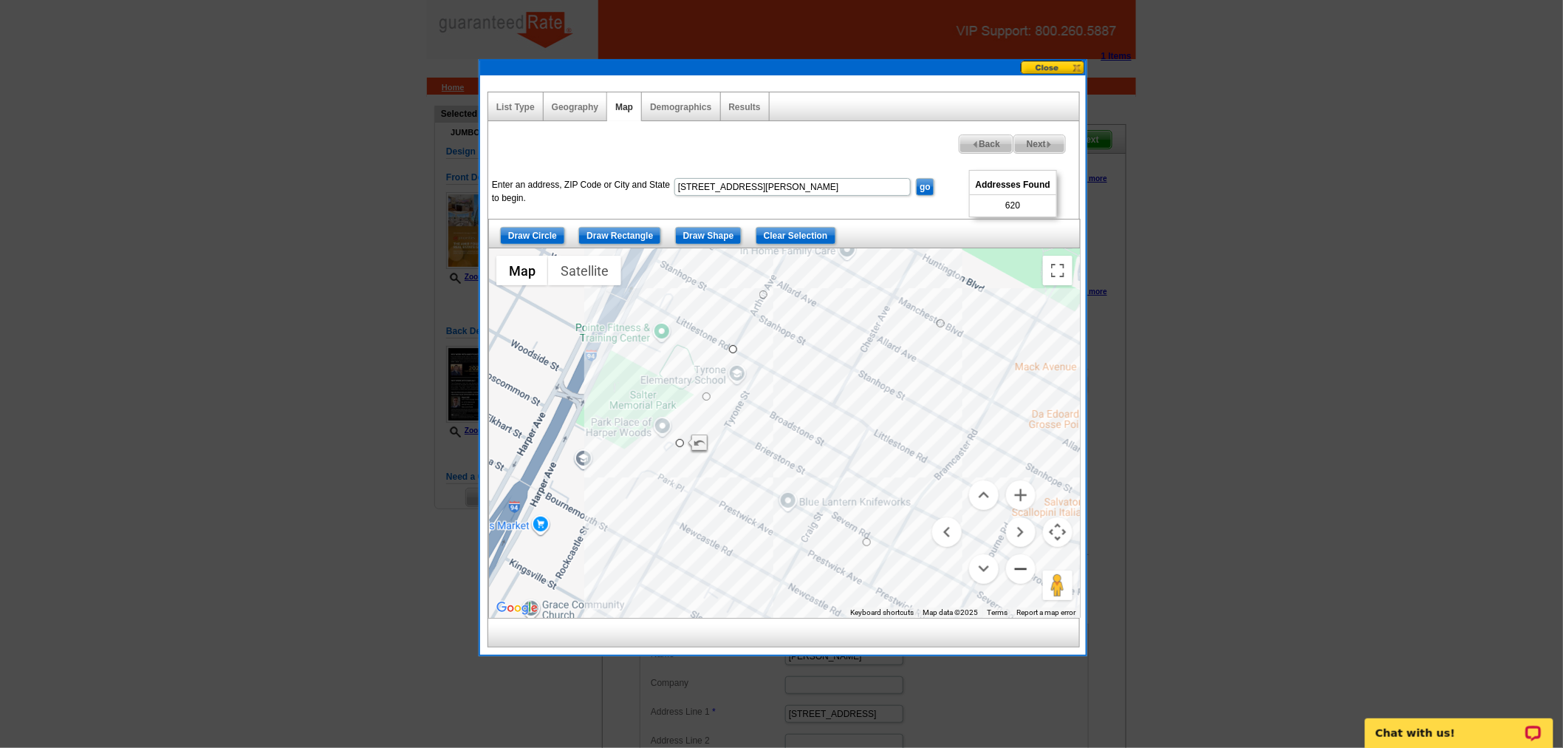
click at [1015, 569] on button "Zoom out" at bounding box center [1021, 569] width 30 height 30
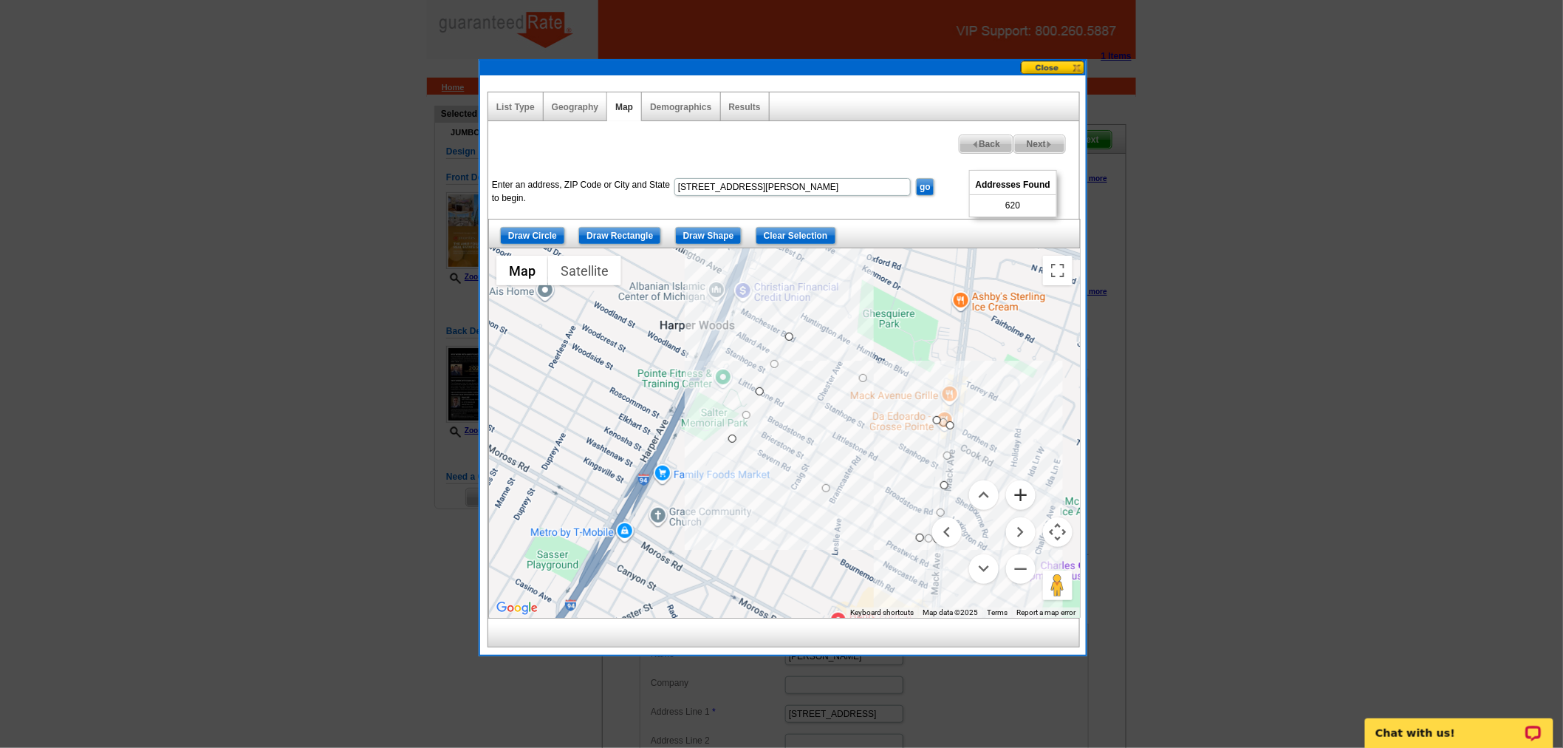
click at [1024, 489] on button "Zoom in" at bounding box center [1021, 495] width 30 height 30
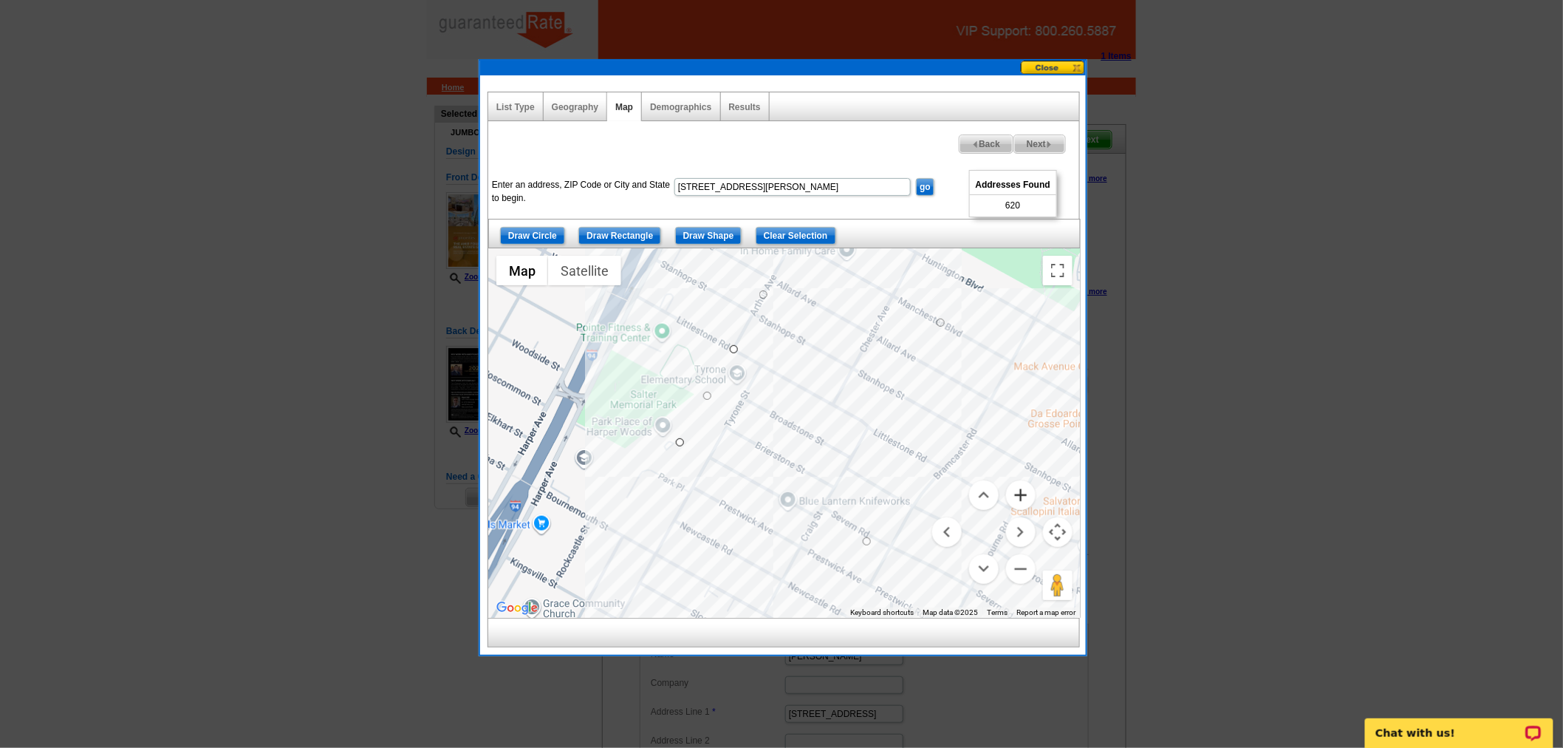
click at [1024, 489] on button "Zoom in" at bounding box center [1021, 495] width 30 height 30
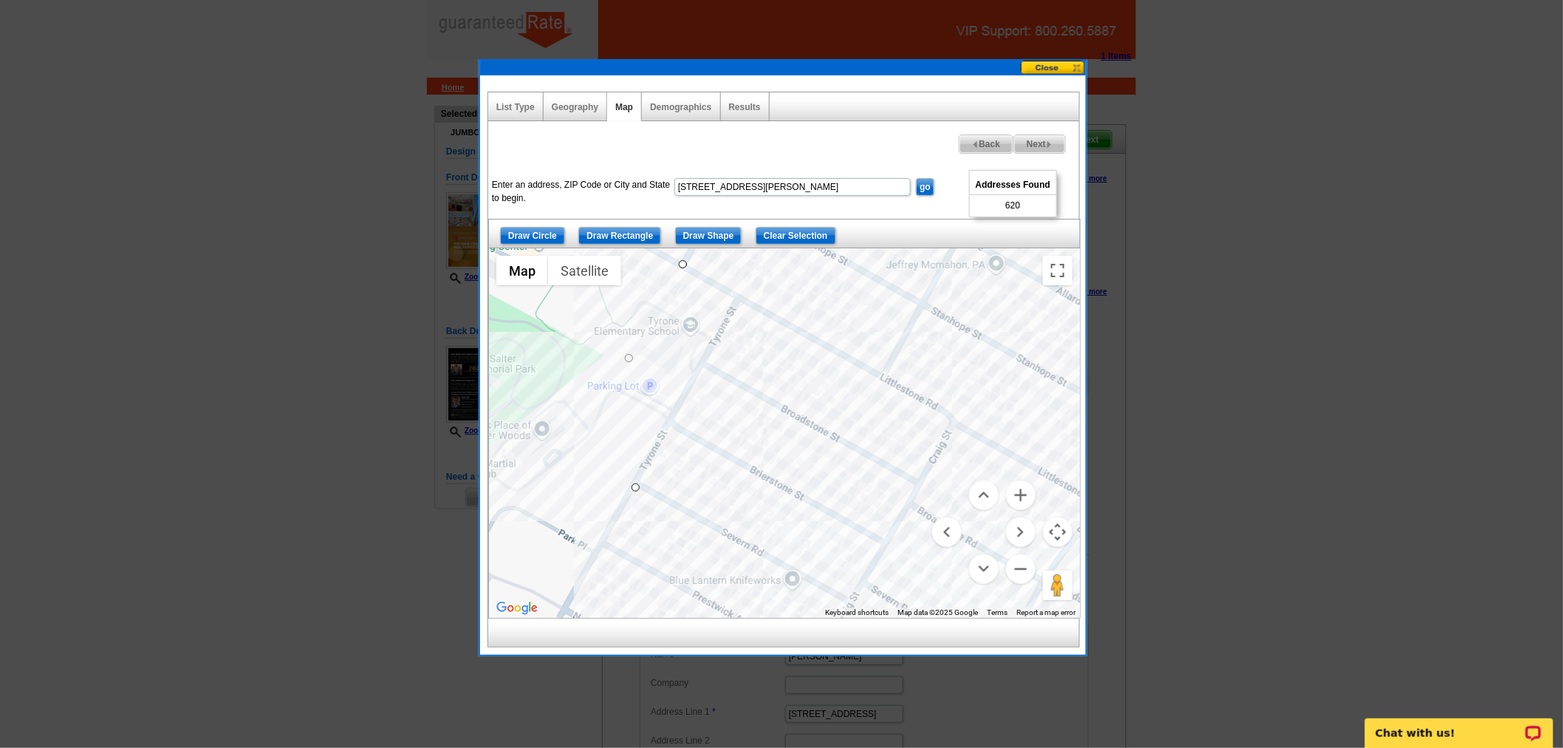
drag, startPoint x: 573, startPoint y: 451, endPoint x: 638, endPoint y: 486, distance: 74.1
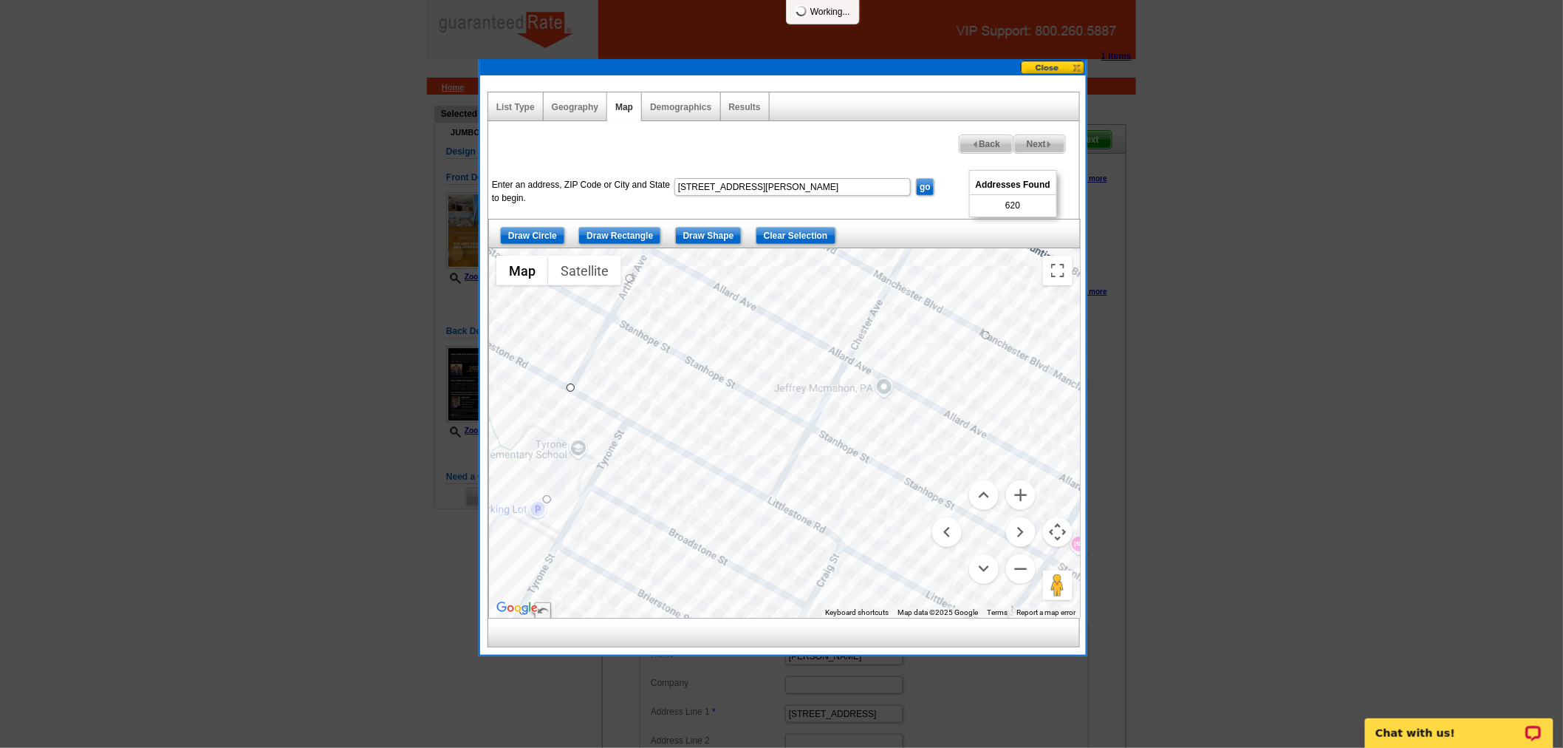
drag, startPoint x: 732, startPoint y: 401, endPoint x: 617, endPoint y: 527, distance: 171.0
click at [617, 527] on div at bounding box center [784, 432] width 591 height 369
drag, startPoint x: 570, startPoint y: 388, endPoint x: 626, endPoint y: 423, distance: 66.6
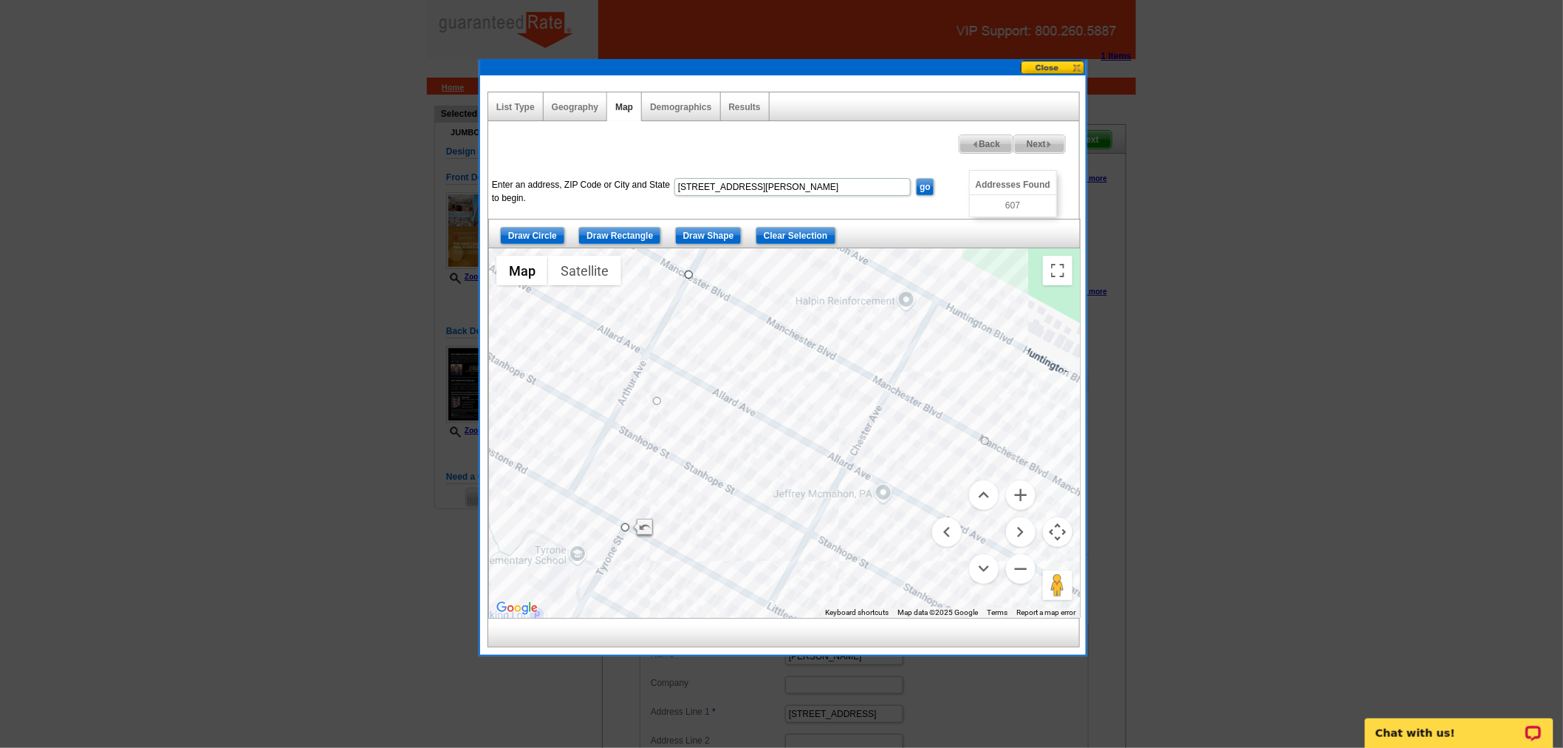
drag, startPoint x: 826, startPoint y: 370, endPoint x: 828, endPoint y: 480, distance: 110.1
click at [828, 480] on div at bounding box center [784, 432] width 591 height 369
drag, startPoint x: 688, startPoint y: 273, endPoint x: 739, endPoint y: 300, distance: 57.5
click at [1017, 558] on button "Zoom out" at bounding box center [1021, 569] width 30 height 30
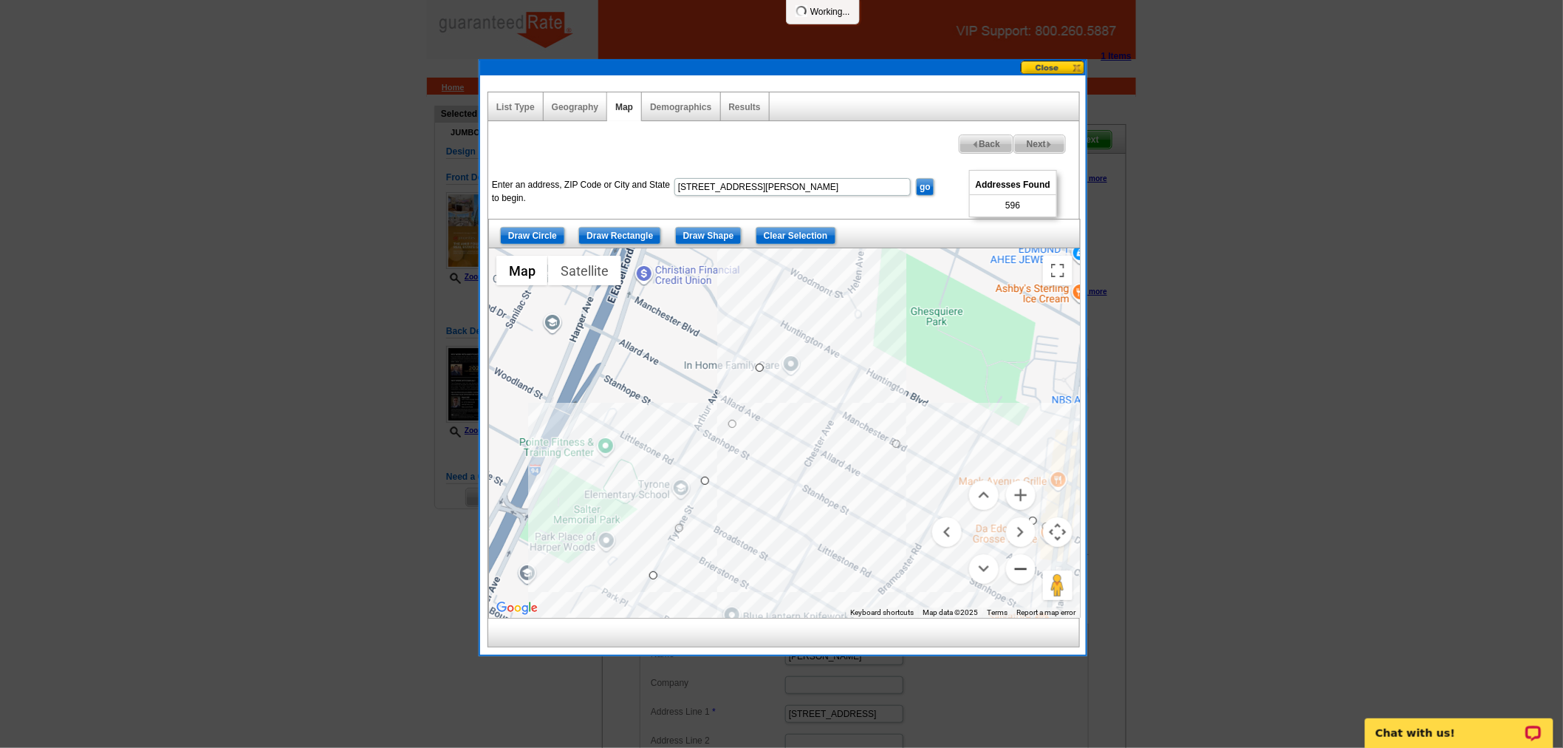
click at [1017, 558] on button "Zoom out" at bounding box center [1021, 569] width 30 height 30
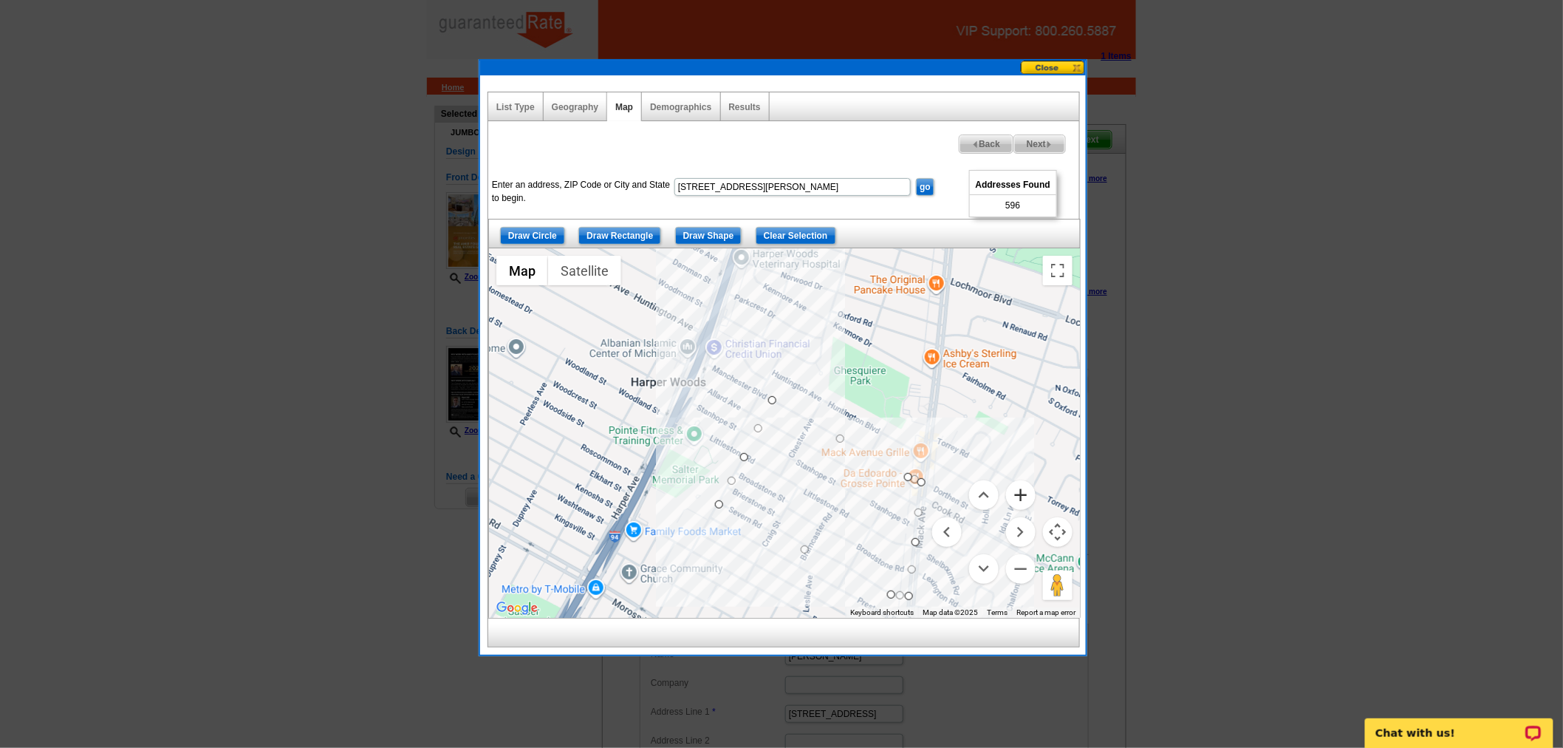
click at [1030, 483] on button "Zoom in" at bounding box center [1021, 495] width 30 height 30
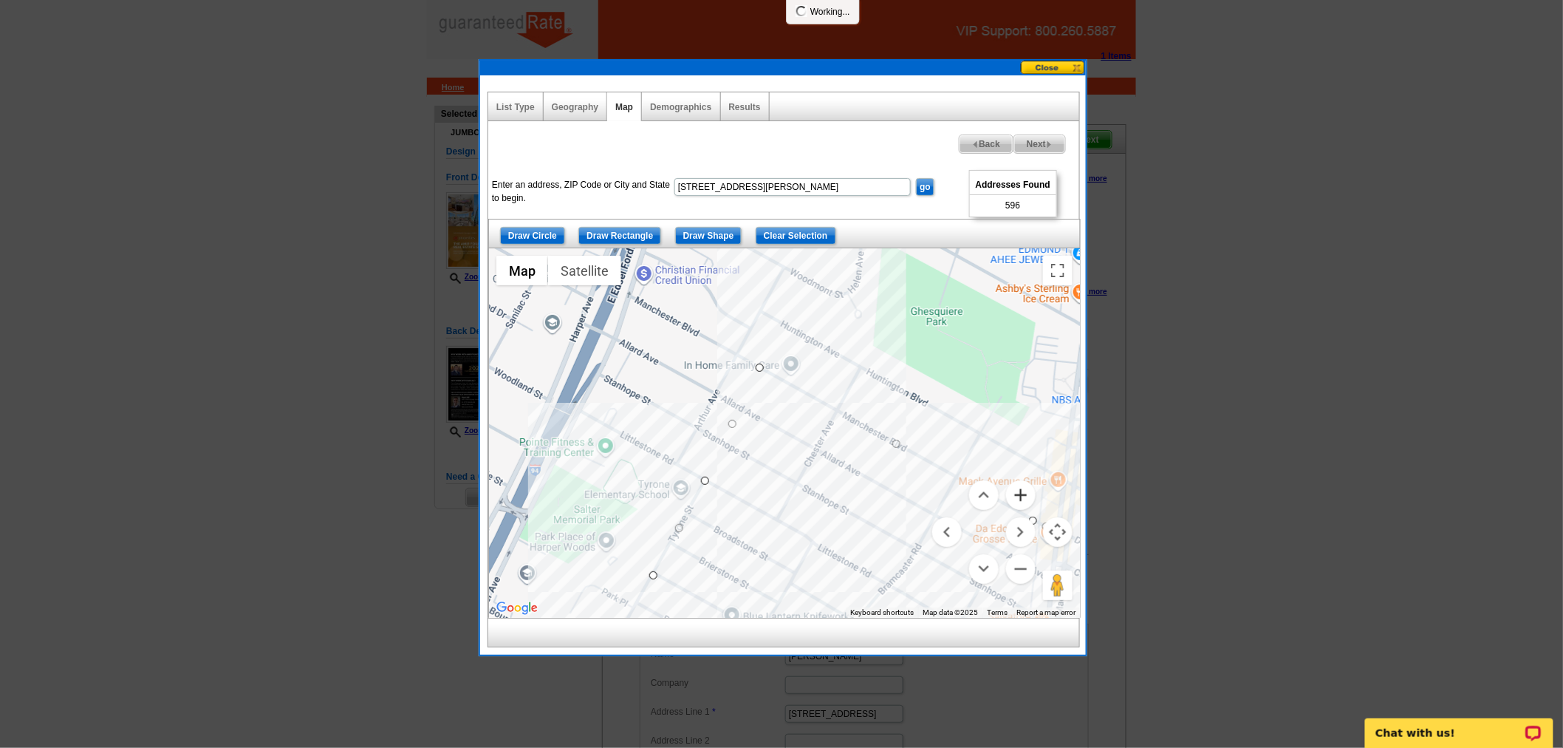
click at [1030, 484] on button "Zoom in" at bounding box center [1021, 495] width 30 height 30
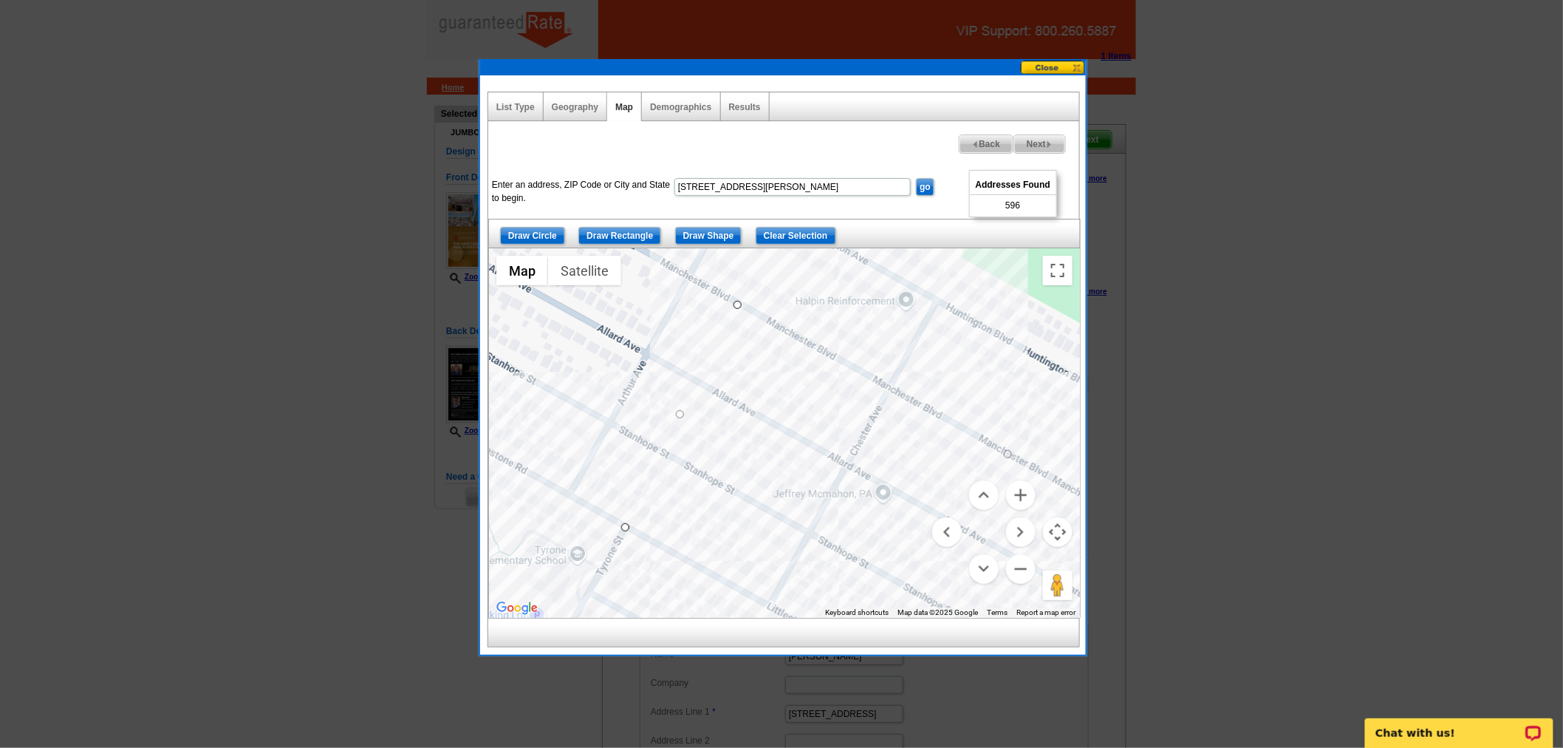
drag, startPoint x: 737, startPoint y: 299, endPoint x: 742, endPoint y: 305, distance: 7.9
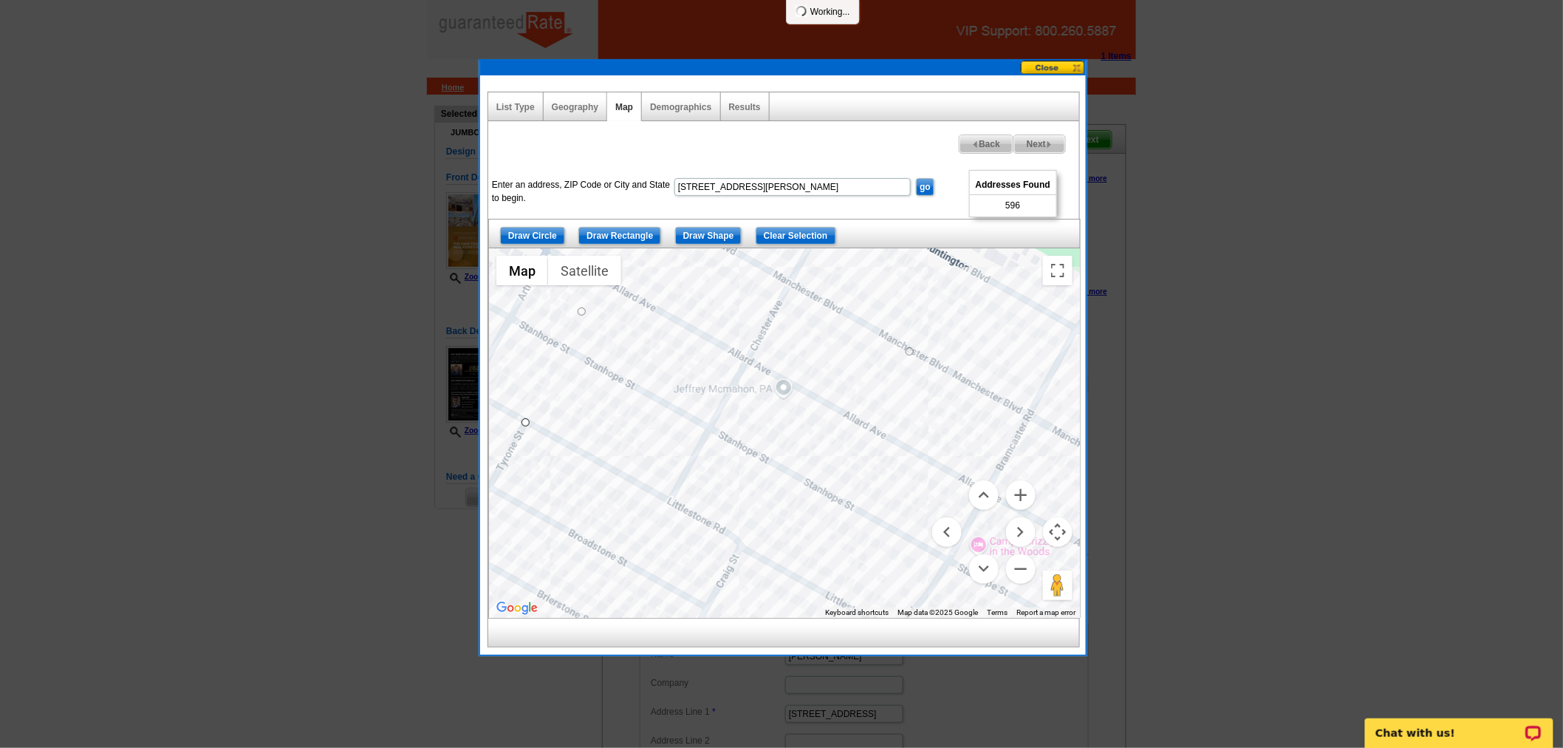
drag, startPoint x: 833, startPoint y: 499, endPoint x: 724, endPoint y: 381, distance: 160.5
click at [725, 385] on div at bounding box center [784, 432] width 591 height 369
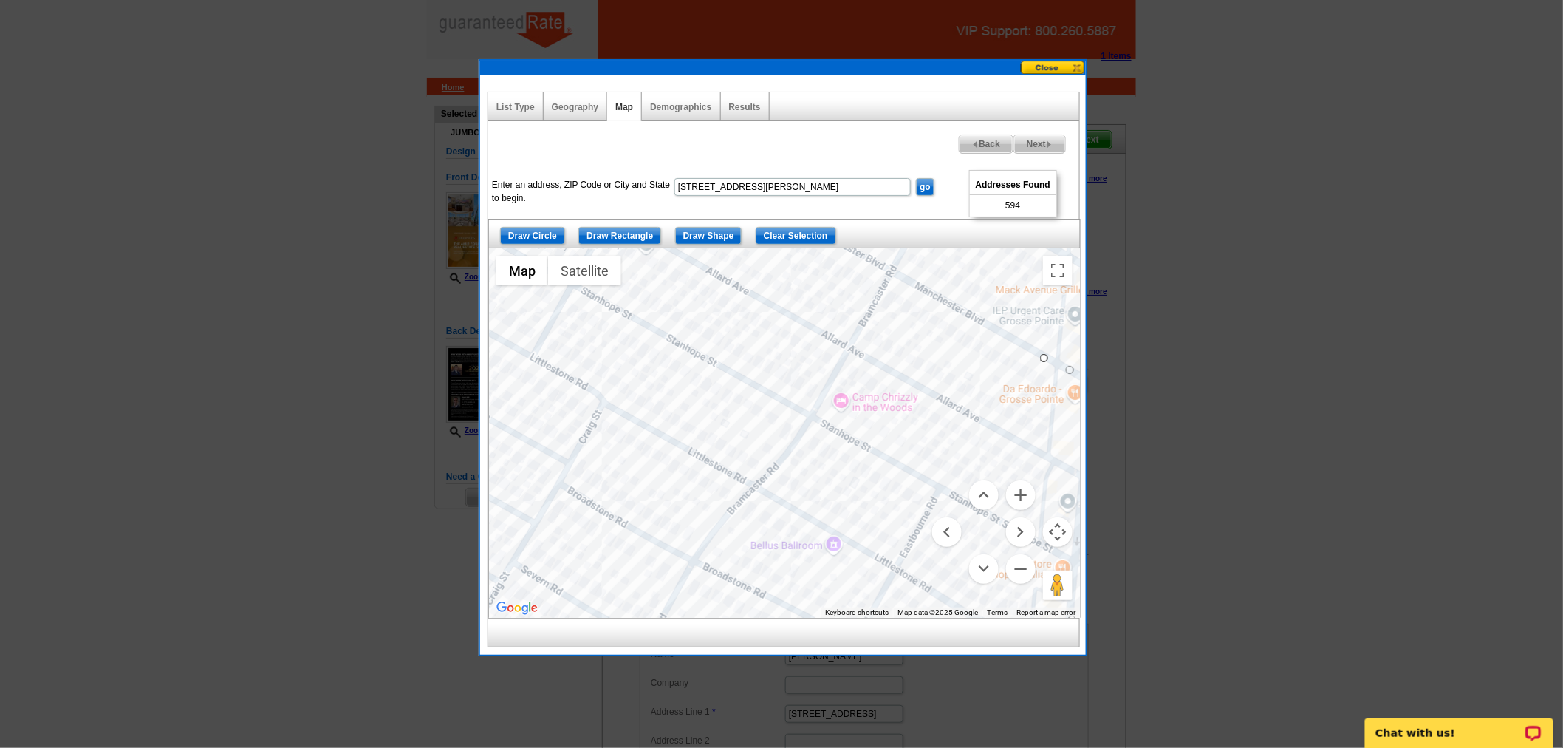
drag, startPoint x: 754, startPoint y: 406, endPoint x: 639, endPoint y: 276, distance: 173.7
click at [639, 276] on div at bounding box center [784, 432] width 591 height 369
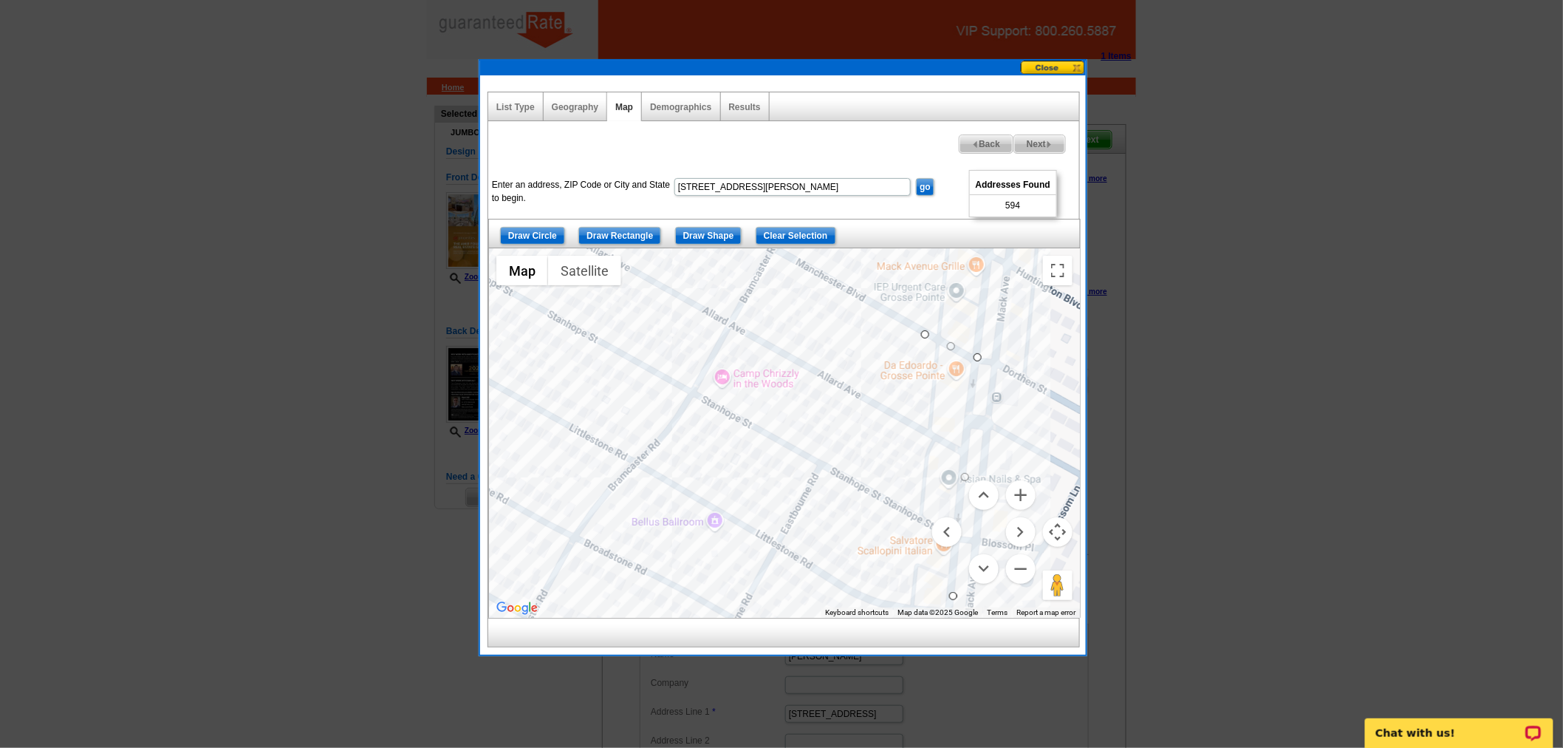
drag, startPoint x: 826, startPoint y: 358, endPoint x: 706, endPoint y: 333, distance: 122.9
click at [706, 333] on div at bounding box center [784, 432] width 591 height 369
drag, startPoint x: 878, startPoint y: 380, endPoint x: 870, endPoint y: 341, distance: 39.1
click at [870, 341] on div at bounding box center [784, 432] width 591 height 369
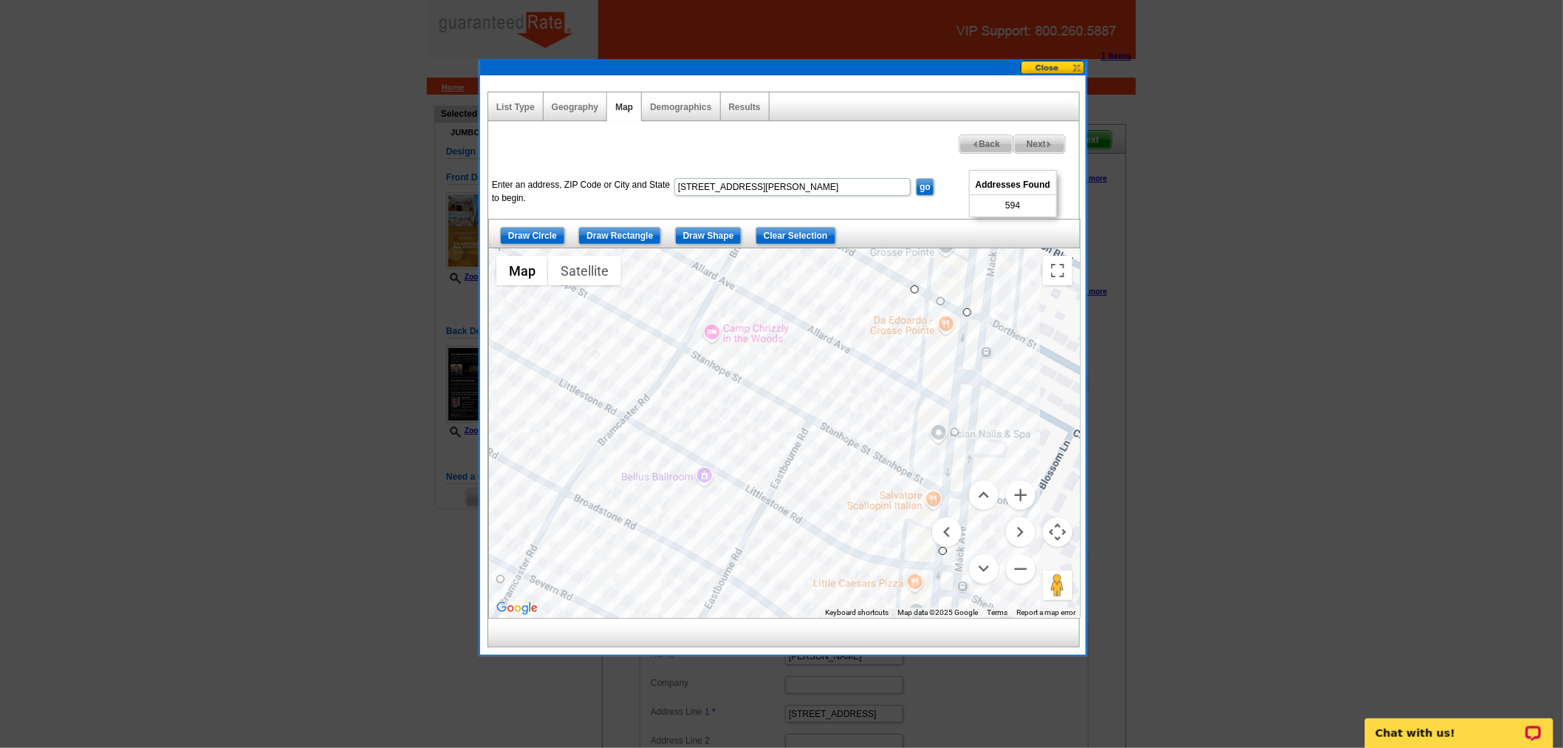
drag, startPoint x: 860, startPoint y: 319, endPoint x: 855, endPoint y: 312, distance: 9.0
click at [855, 312] on div at bounding box center [784, 432] width 591 height 369
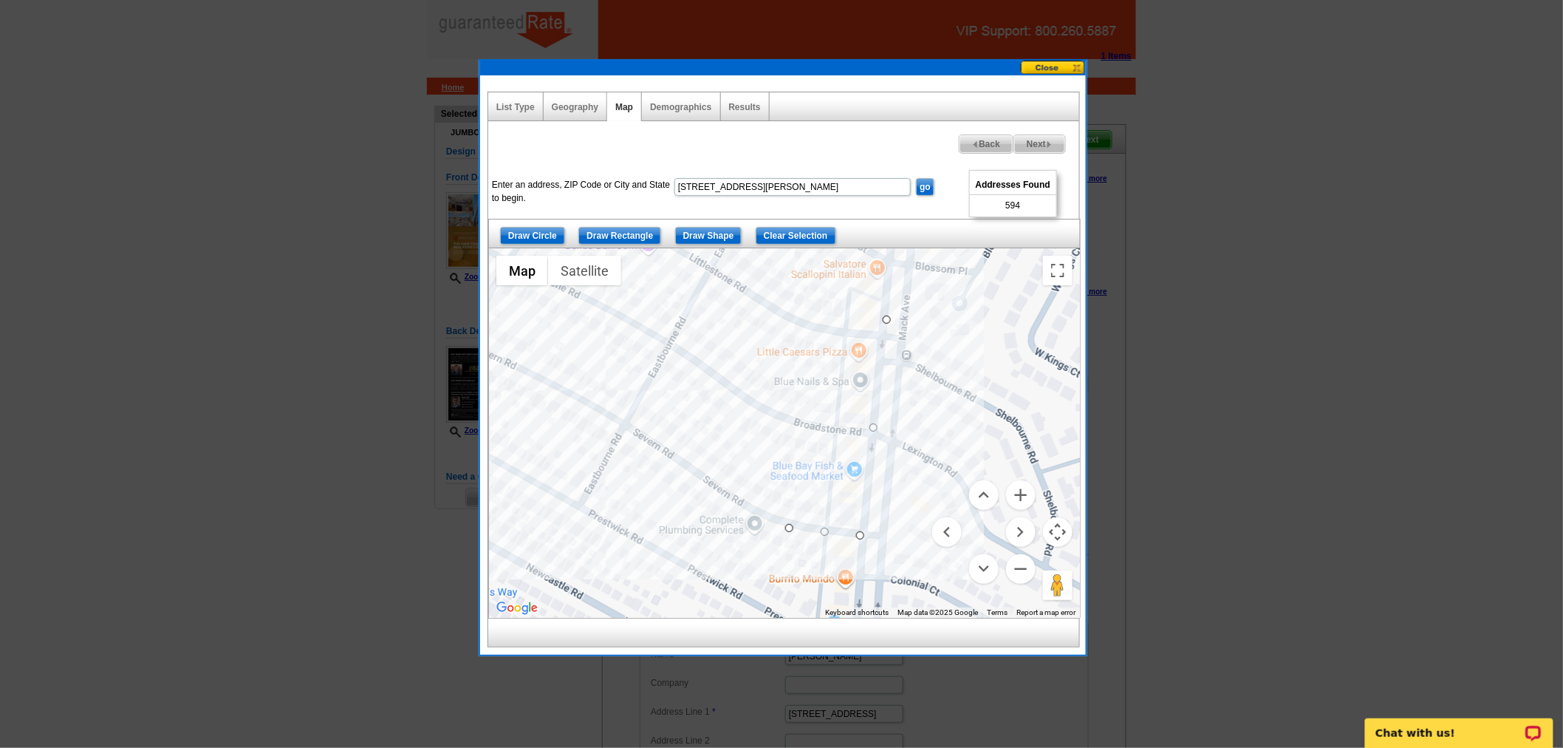
drag, startPoint x: 815, startPoint y: 525, endPoint x: 779, endPoint y: 334, distance: 194.7
click at [779, 334] on div at bounding box center [784, 432] width 591 height 369
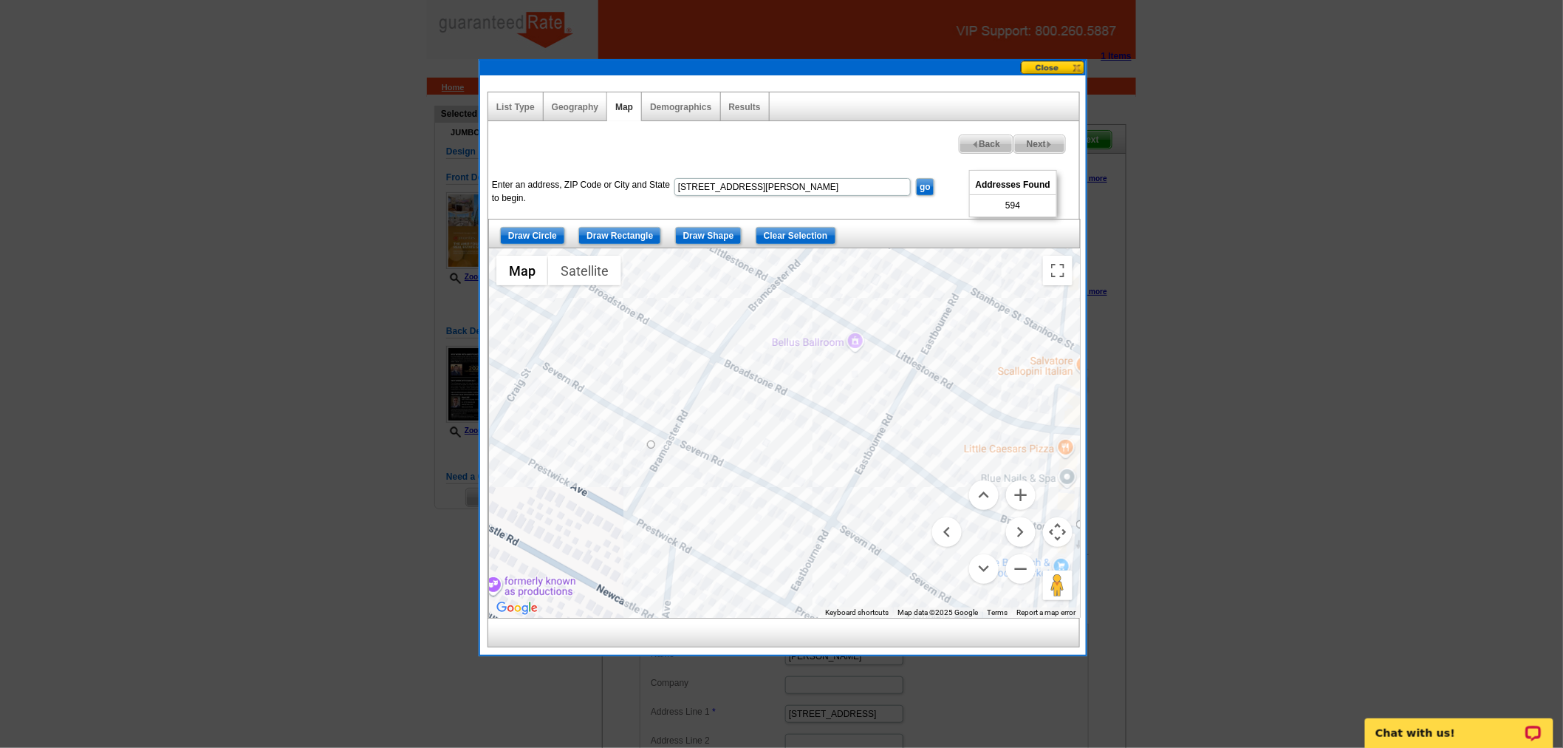
drag, startPoint x: 530, startPoint y: 488, endPoint x: 685, endPoint y: 522, distance: 158.7
click at [739, 586] on div at bounding box center [784, 432] width 591 height 369
drag, startPoint x: 652, startPoint y: 437, endPoint x: 658, endPoint y: 419, distance: 19.4
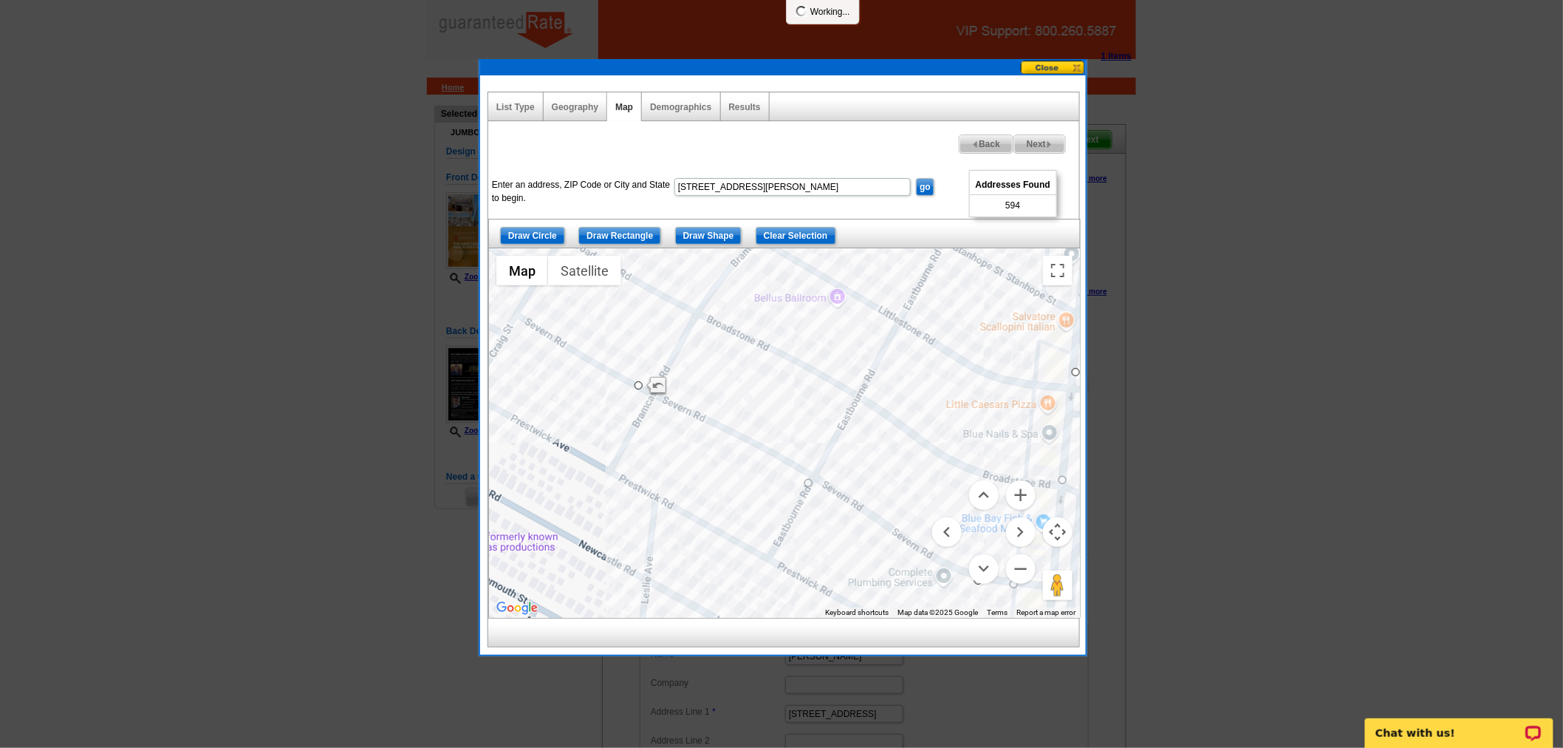
drag, startPoint x: 810, startPoint y: 544, endPoint x: 798, endPoint y: 489, distance: 55.9
click at [793, 505] on div at bounding box center [784, 432] width 591 height 369
drag, startPoint x: 805, startPoint y: 482, endPoint x: 810, endPoint y: 474, distance: 9.3
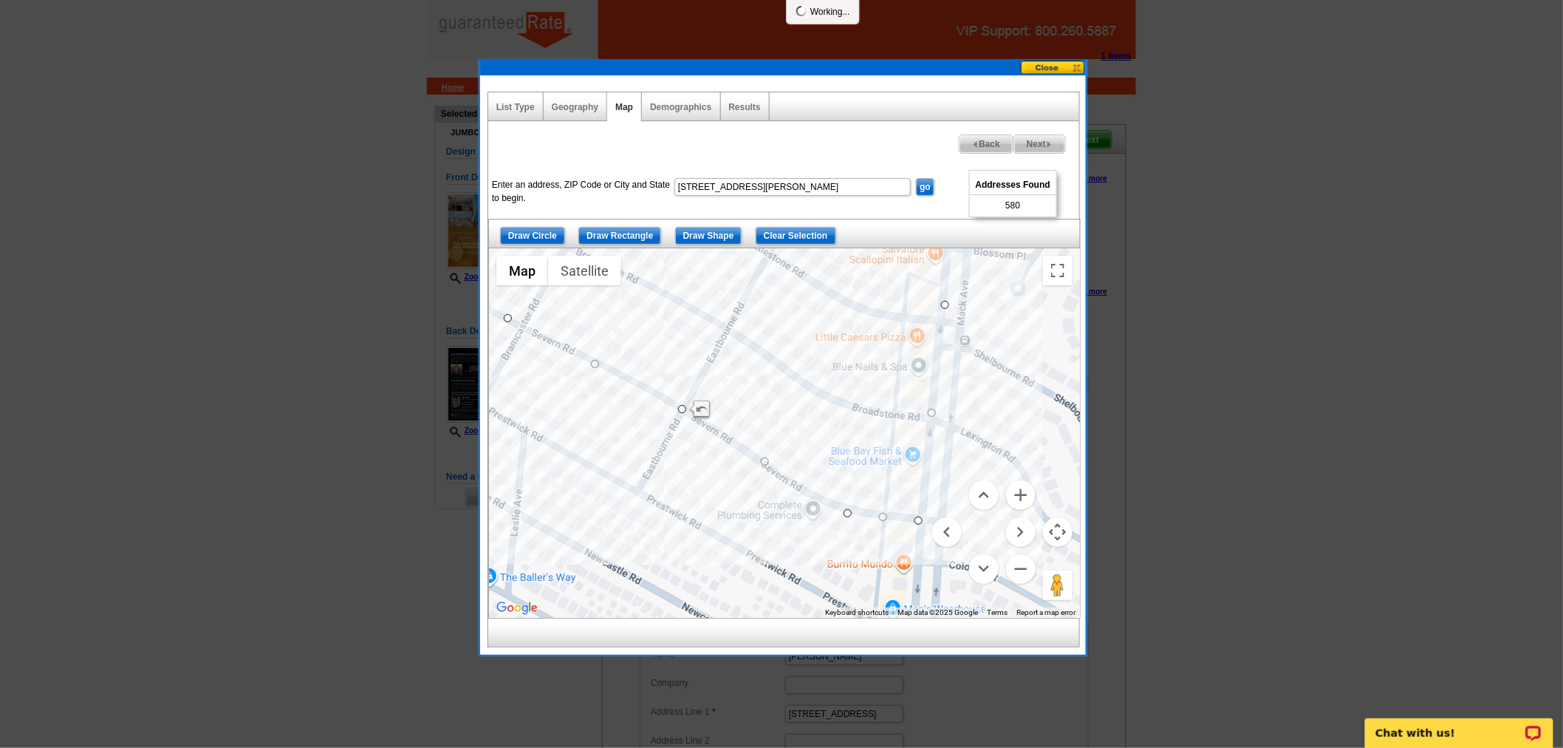
drag, startPoint x: 855, startPoint y: 538, endPoint x: 725, endPoint y: 471, distance: 146.7
click at [725, 471] on div at bounding box center [784, 432] width 591 height 369
drag, startPoint x: 850, startPoint y: 513, endPoint x: 817, endPoint y: 500, distance: 35.1
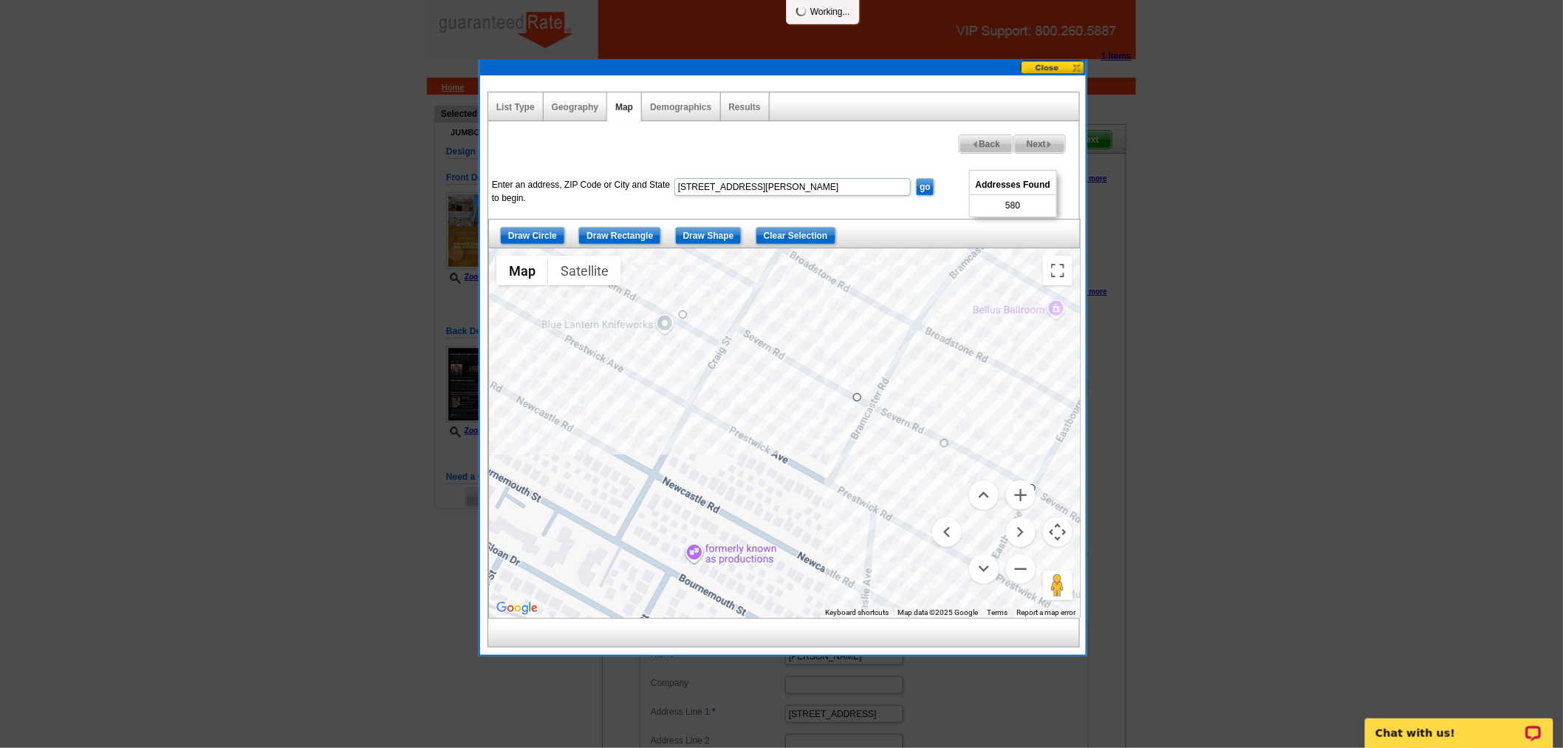
drag, startPoint x: 805, startPoint y: 541, endPoint x: 1042, endPoint y: 594, distance: 242.3
click at [1042, 594] on div at bounding box center [784, 432] width 591 height 369
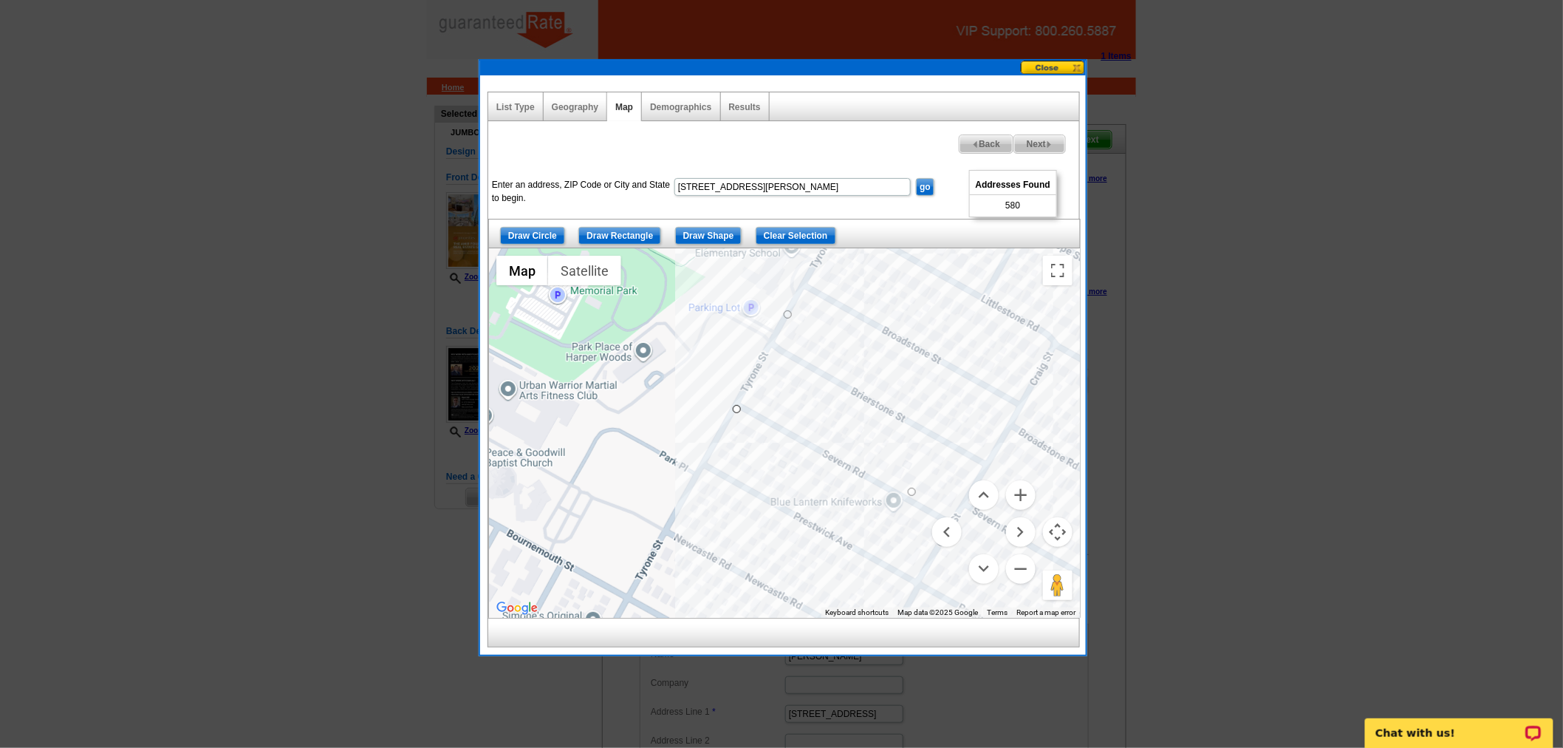
drag, startPoint x: 743, startPoint y: 474, endPoint x: 953, endPoint y: 646, distance: 271.4
click at [953, 646] on div "List Type Geography Map Demographics Results Next Addresses Found 580 Back Ente…" at bounding box center [783, 370] width 591 height 556
drag, startPoint x: 734, startPoint y: 411, endPoint x: 734, endPoint y: 400, distance: 11.1
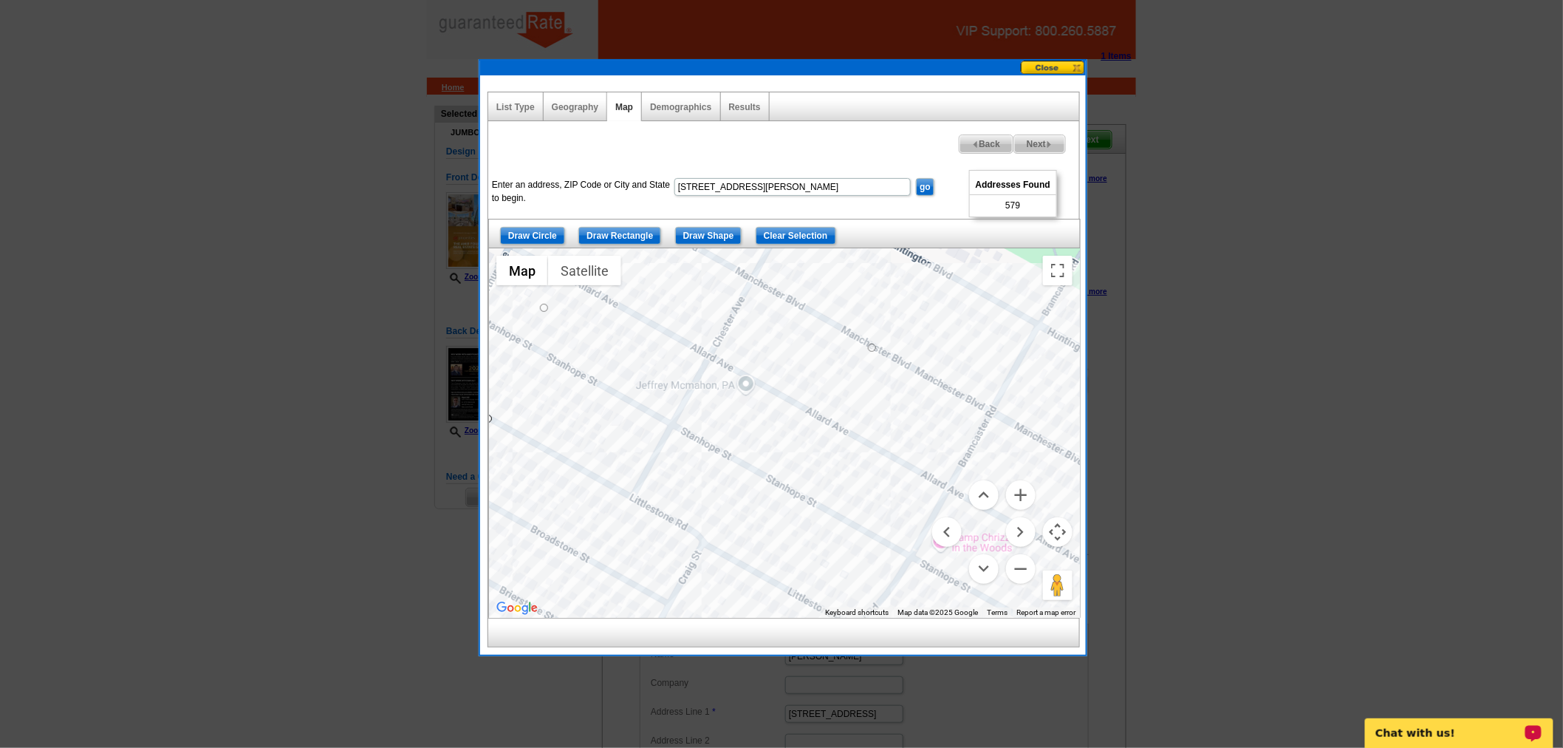
drag, startPoint x: 843, startPoint y: 414, endPoint x: 485, endPoint y: 616, distance: 410.9
click at [485, 616] on div "List Type Geography Map Demographics Results Next Addresses Found 579 Back Ente…" at bounding box center [783, 364] width 606 height 579
click at [1025, 574] on button "Zoom out" at bounding box center [1021, 569] width 30 height 30
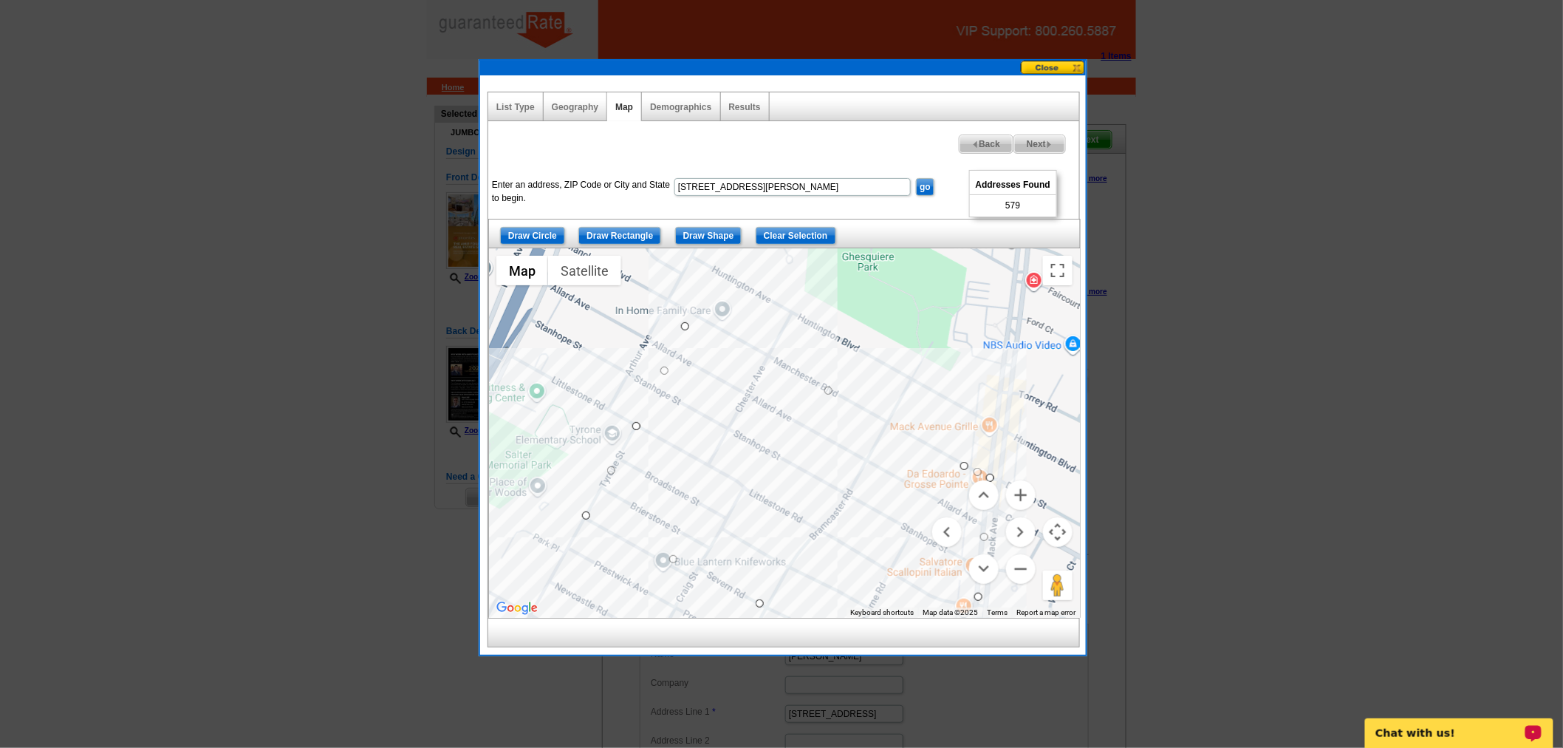
drag, startPoint x: 688, startPoint y: 315, endPoint x: 678, endPoint y: 329, distance: 16.4
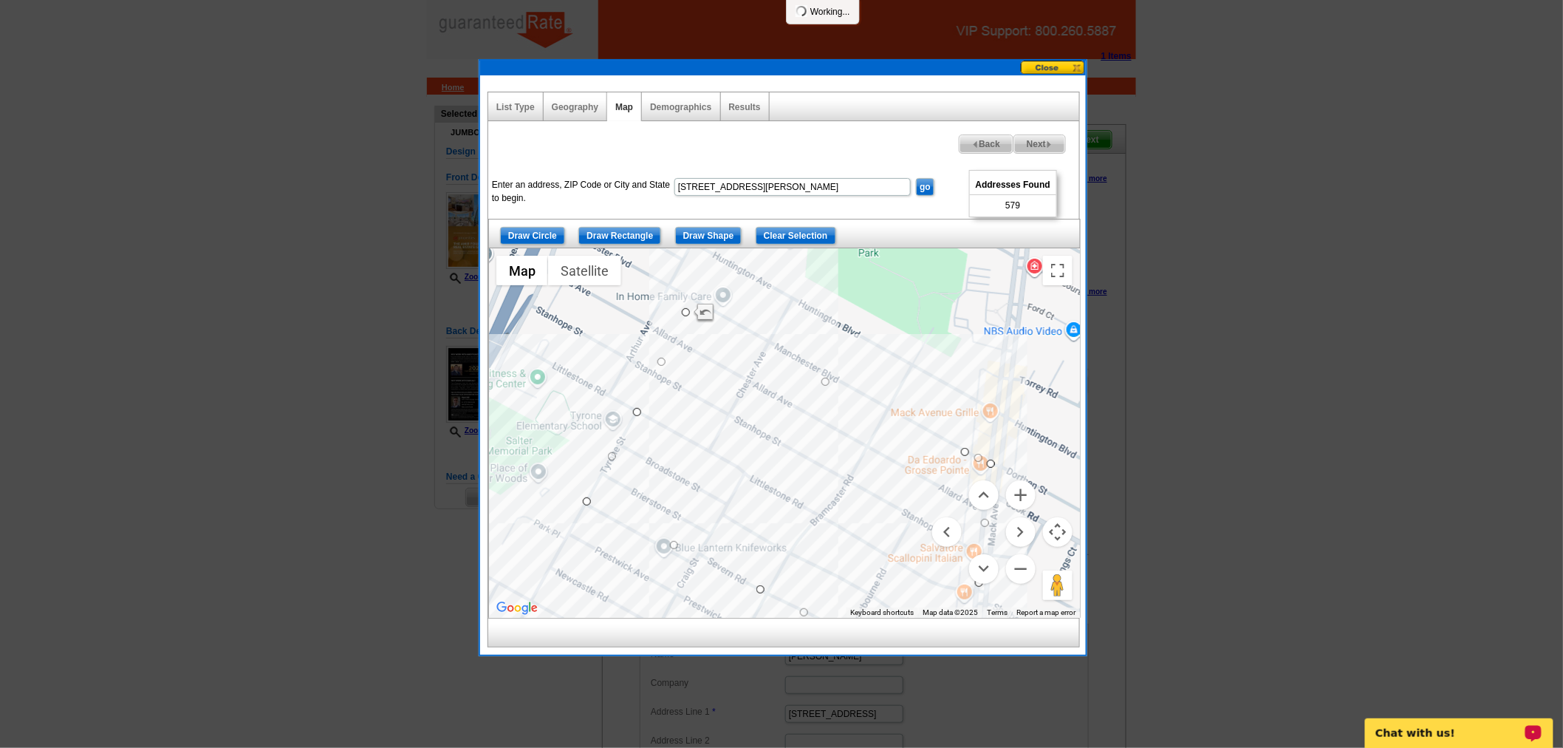
drag, startPoint x: 818, startPoint y: 432, endPoint x: 800, endPoint y: 388, distance: 47.7
click at [800, 388] on div at bounding box center [784, 432] width 591 height 369
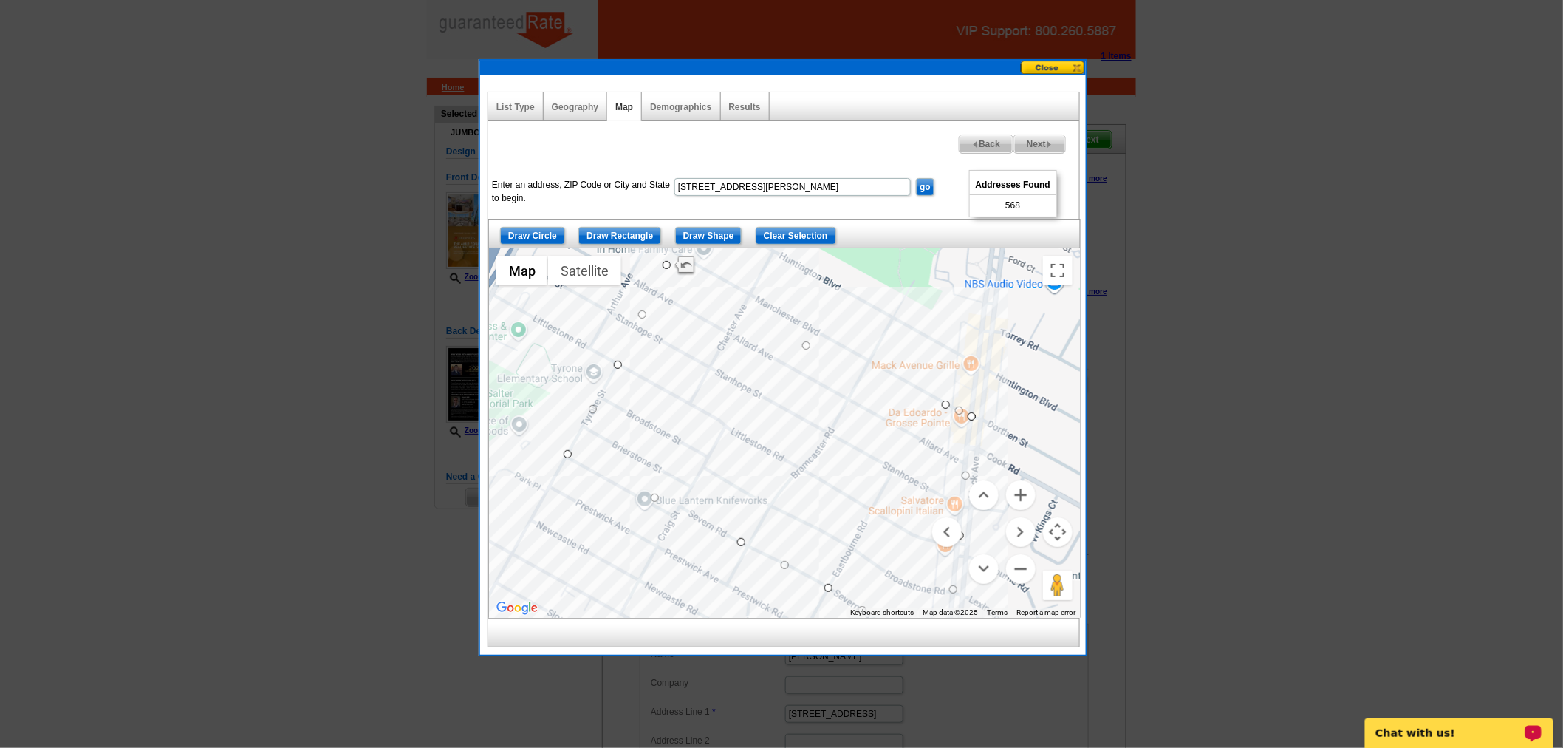
drag, startPoint x: 804, startPoint y: 331, endPoint x: 804, endPoint y: 342, distance: 11.1
drag, startPoint x: 948, startPoint y: 403, endPoint x: 937, endPoint y: 417, distance: 18.5
drag, startPoint x: 969, startPoint y: 411, endPoint x: 971, endPoint y: 424, distance: 13.5
click at [1027, 491] on button "Zoom in" at bounding box center [1021, 495] width 30 height 30
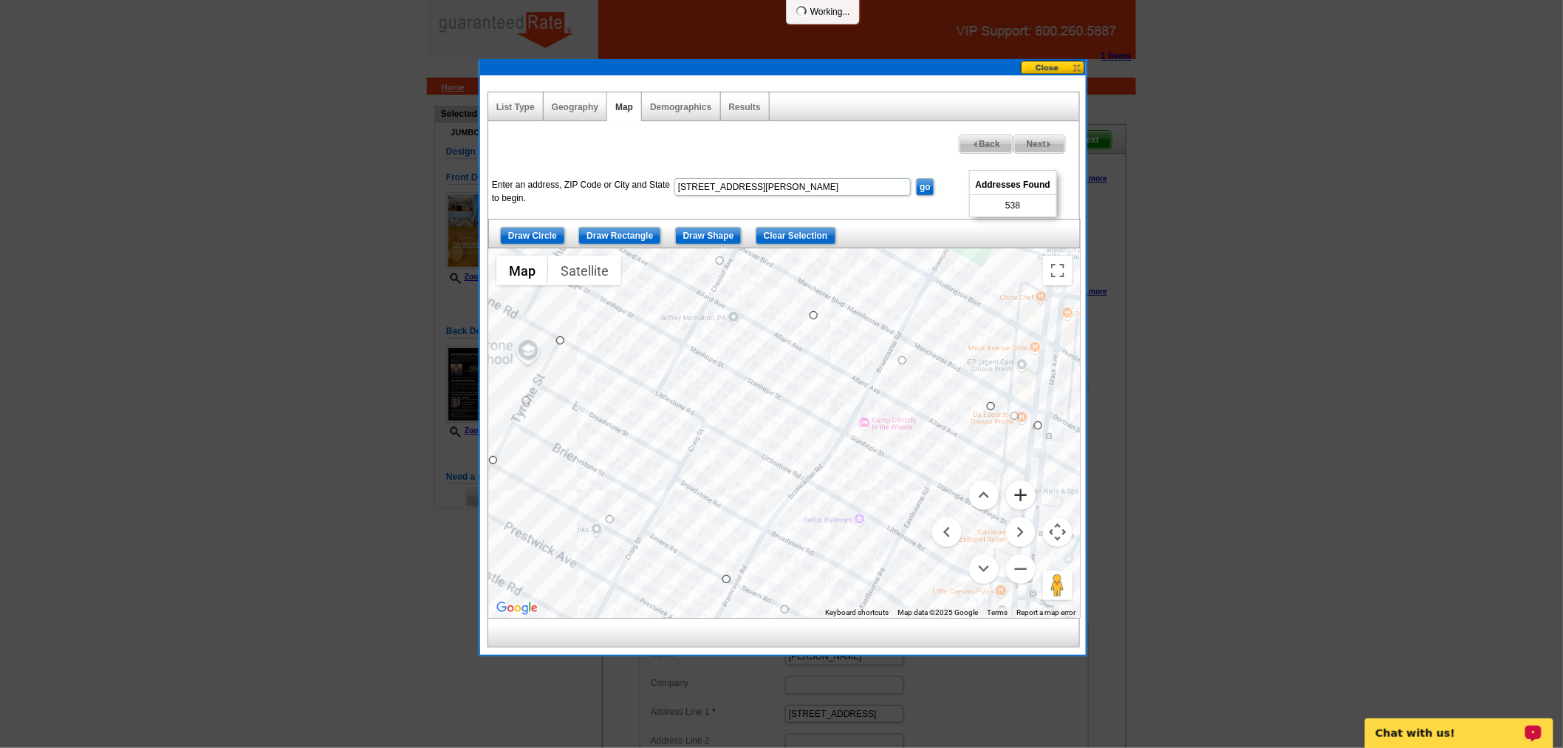
click at [1027, 491] on button "Zoom in" at bounding box center [1021, 495] width 30 height 30
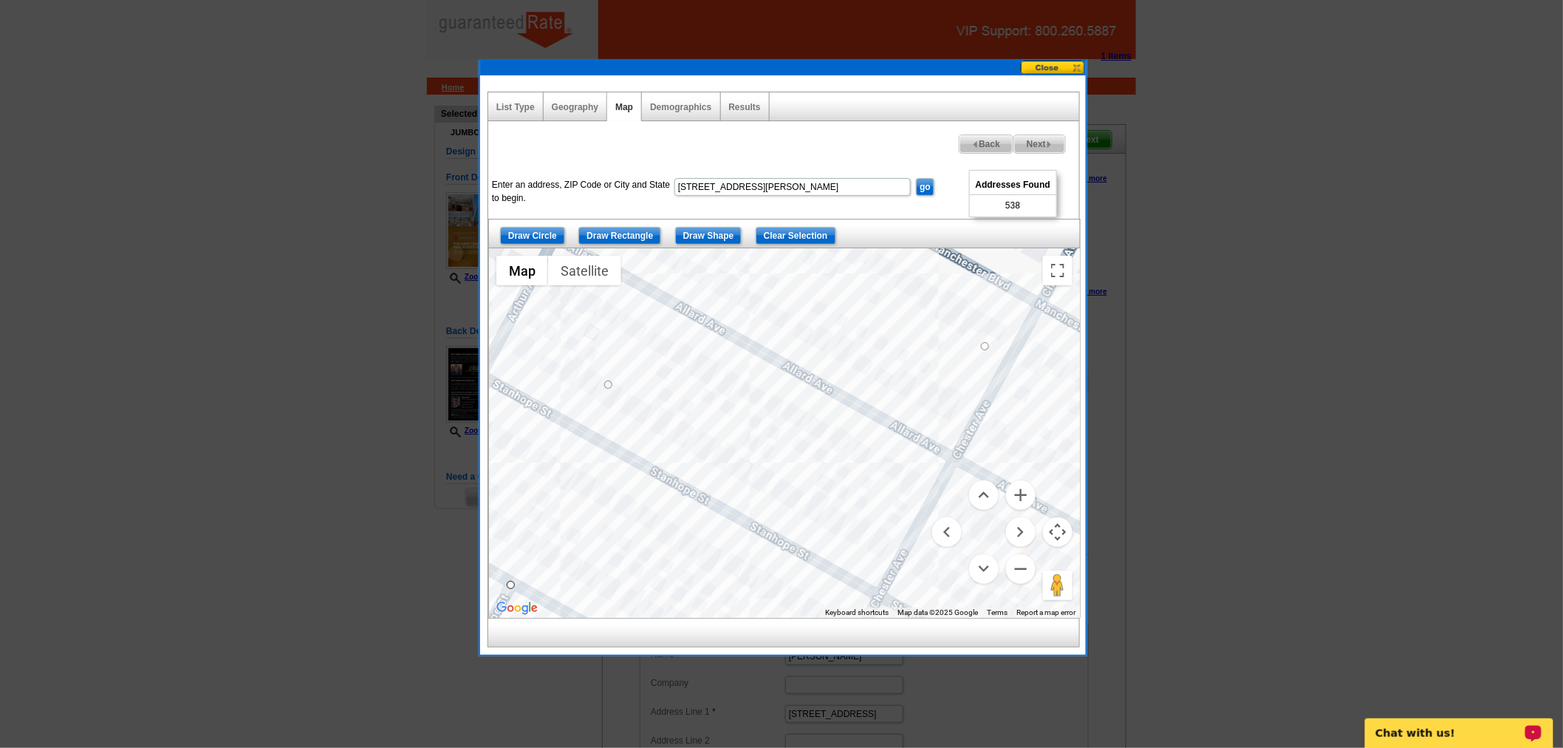
drag, startPoint x: 707, startPoint y: 364, endPoint x: 1101, endPoint y: 793, distance: 582.5
click at [1101, 747] on html "1 Items Home Pricing Guide Partner Tools Choose A Design My Orders My Account L…" at bounding box center [781, 570] width 1563 height 1141
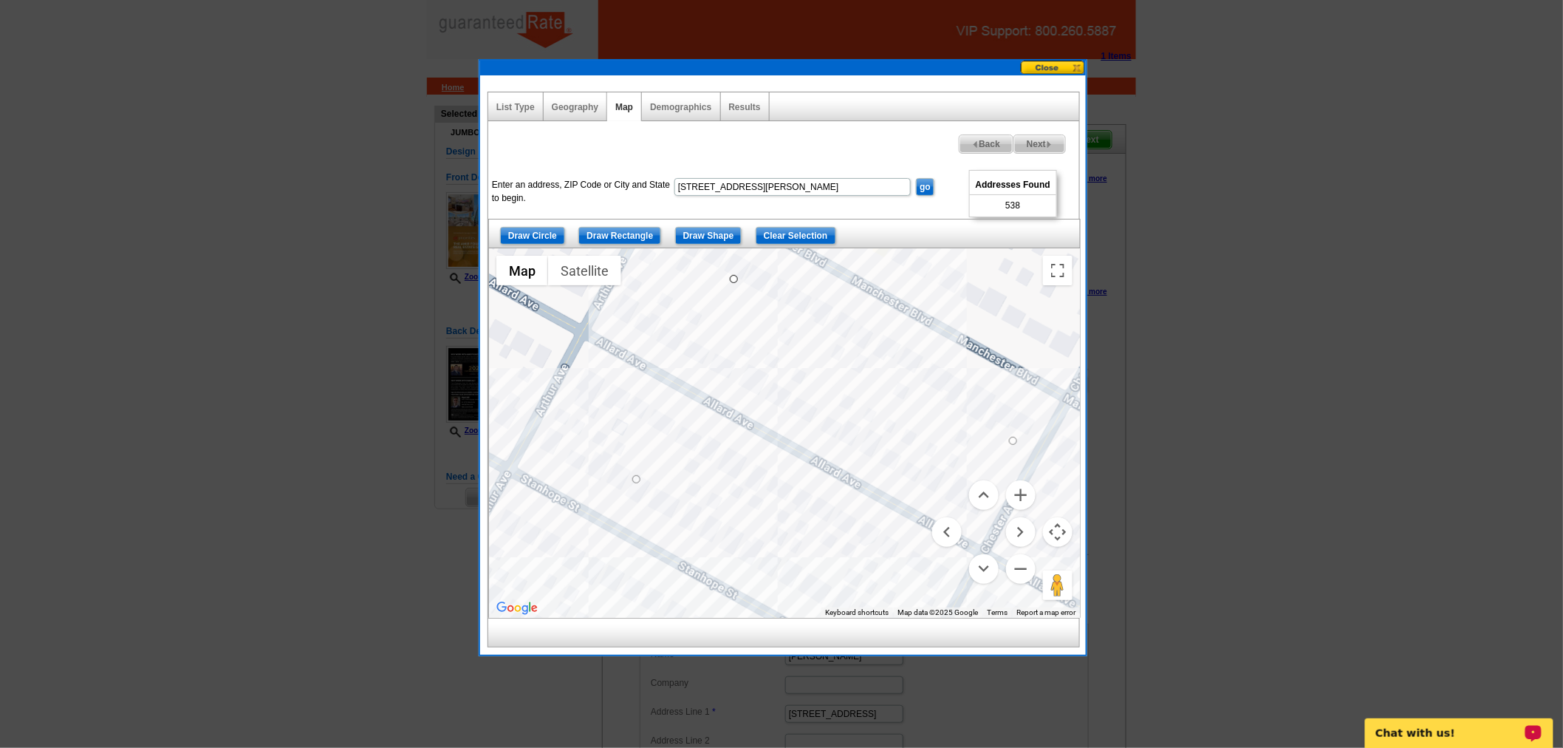
drag, startPoint x: 752, startPoint y: 455, endPoint x: 784, endPoint y: 547, distance: 97.0
click at [784, 550] on div at bounding box center [784, 432] width 591 height 369
drag, startPoint x: 734, startPoint y: 276, endPoint x: 722, endPoint y: 321, distance: 47.3
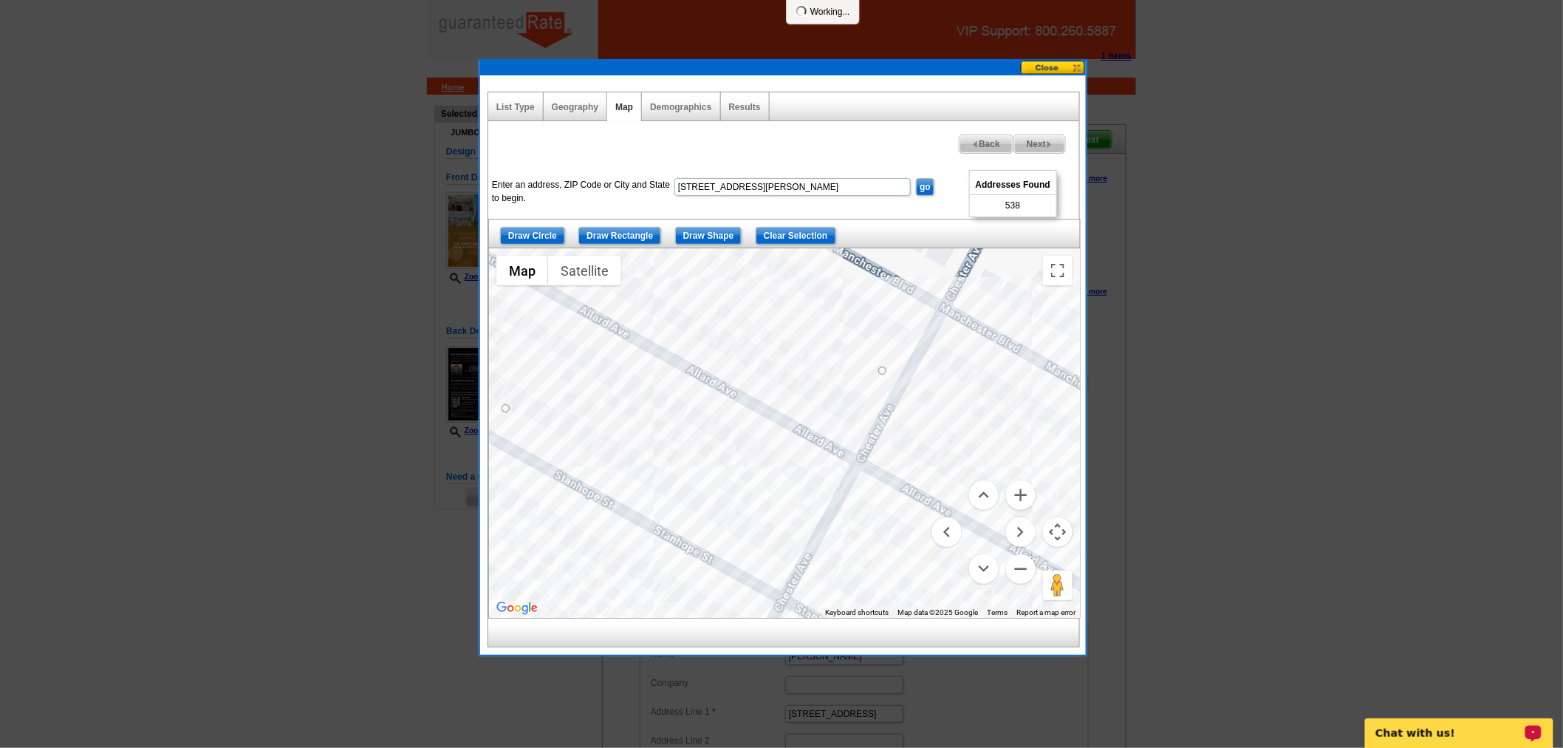
drag, startPoint x: 730, startPoint y: 432, endPoint x: 601, endPoint y: 361, distance: 147.2
click at [601, 361] on div at bounding box center [784, 432] width 591 height 369
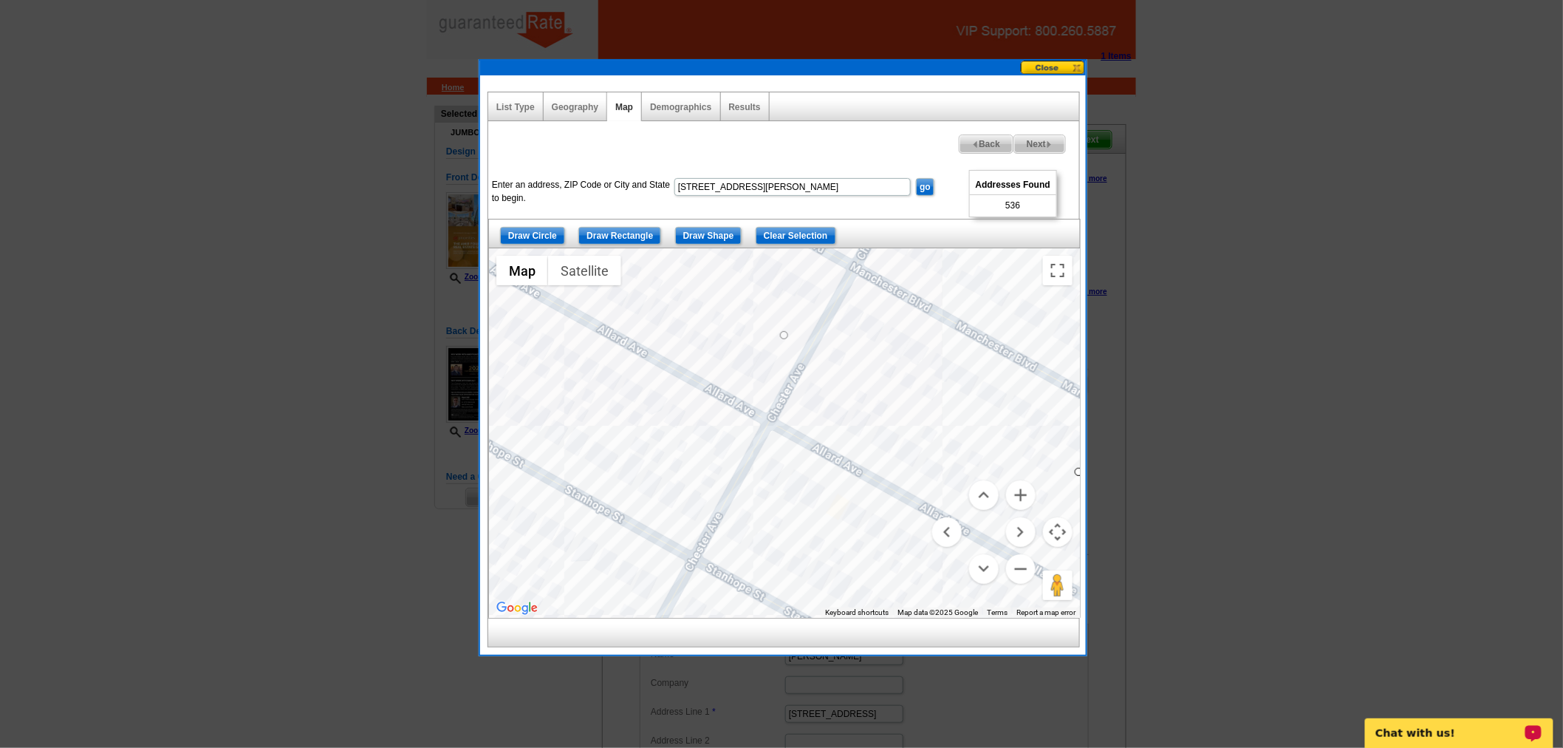
drag, startPoint x: 792, startPoint y: 333, endPoint x: 782, endPoint y: 341, distance: 13.2
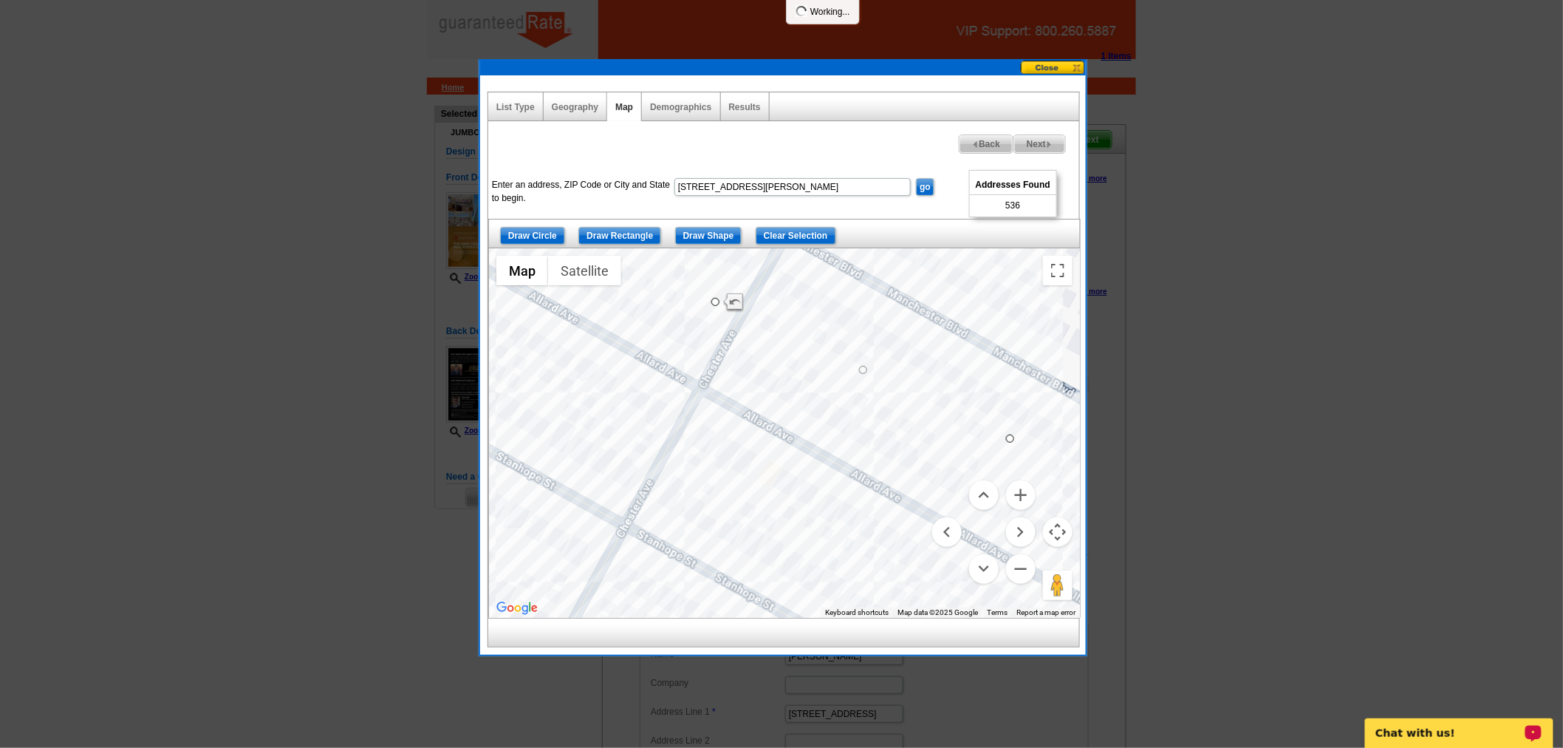
drag, startPoint x: 855, startPoint y: 443, endPoint x: 740, endPoint y: 384, distance: 129.5
click at [740, 384] on div at bounding box center [784, 432] width 591 height 369
drag, startPoint x: 815, startPoint y: 345, endPoint x: 813, endPoint y: 366, distance: 20.7
drag, startPoint x: 854, startPoint y: 436, endPoint x: 802, endPoint y: 390, distance: 69.6
click at [802, 390] on div at bounding box center [784, 432] width 591 height 369
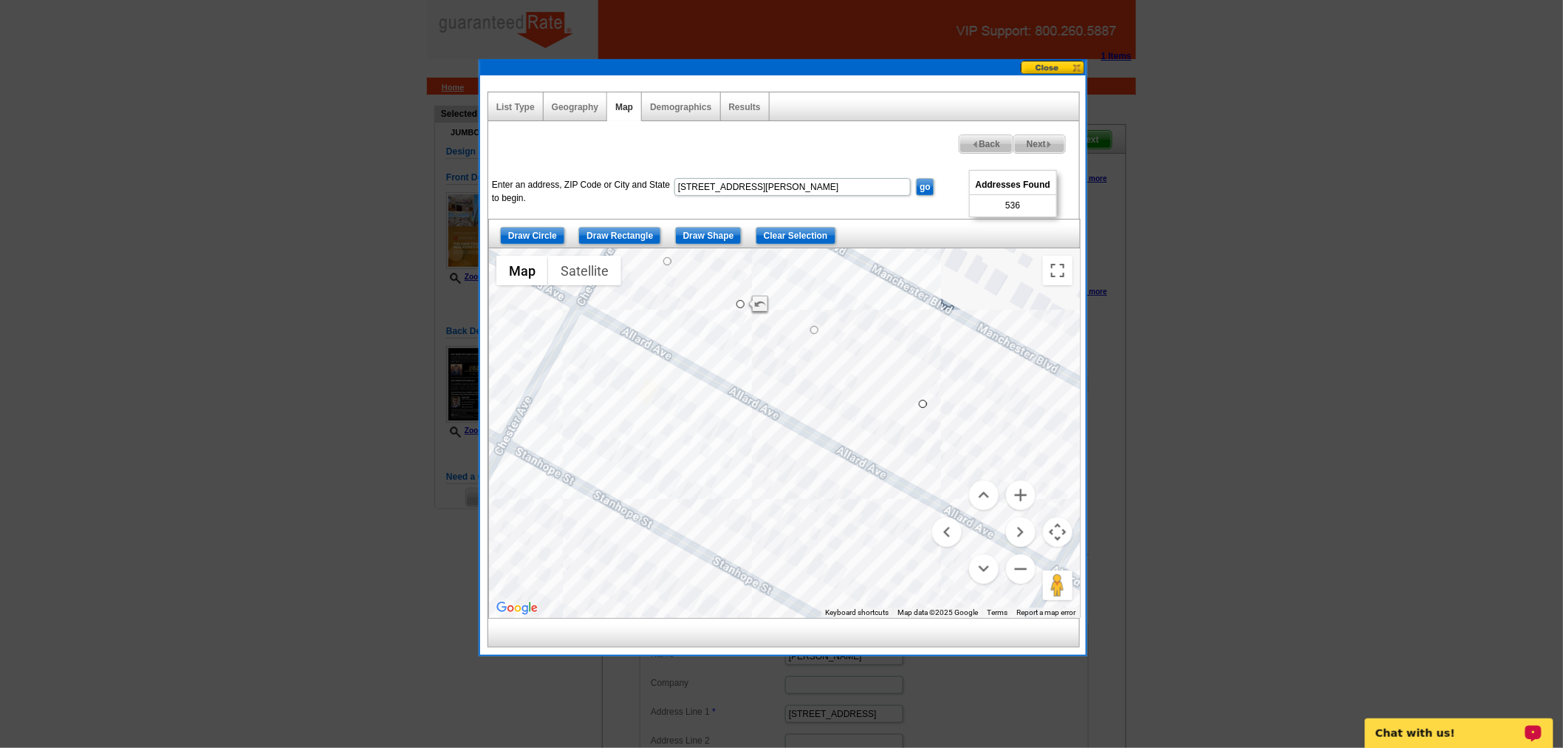
drag
click at [640, 352] on div at bounding box center [784, 432] width 591 height 369
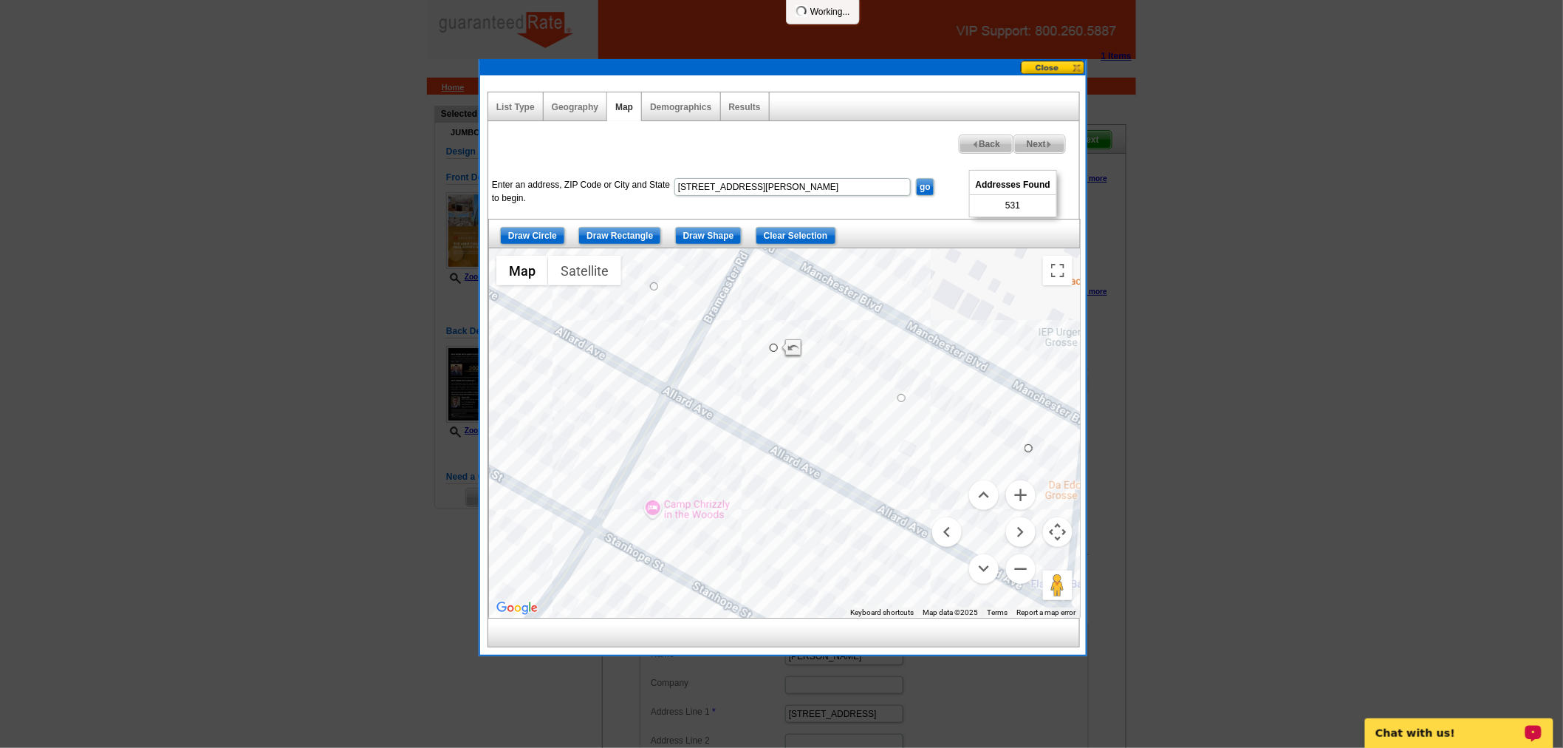
click at [754, 381] on div at bounding box center [784, 432] width 591 height 369
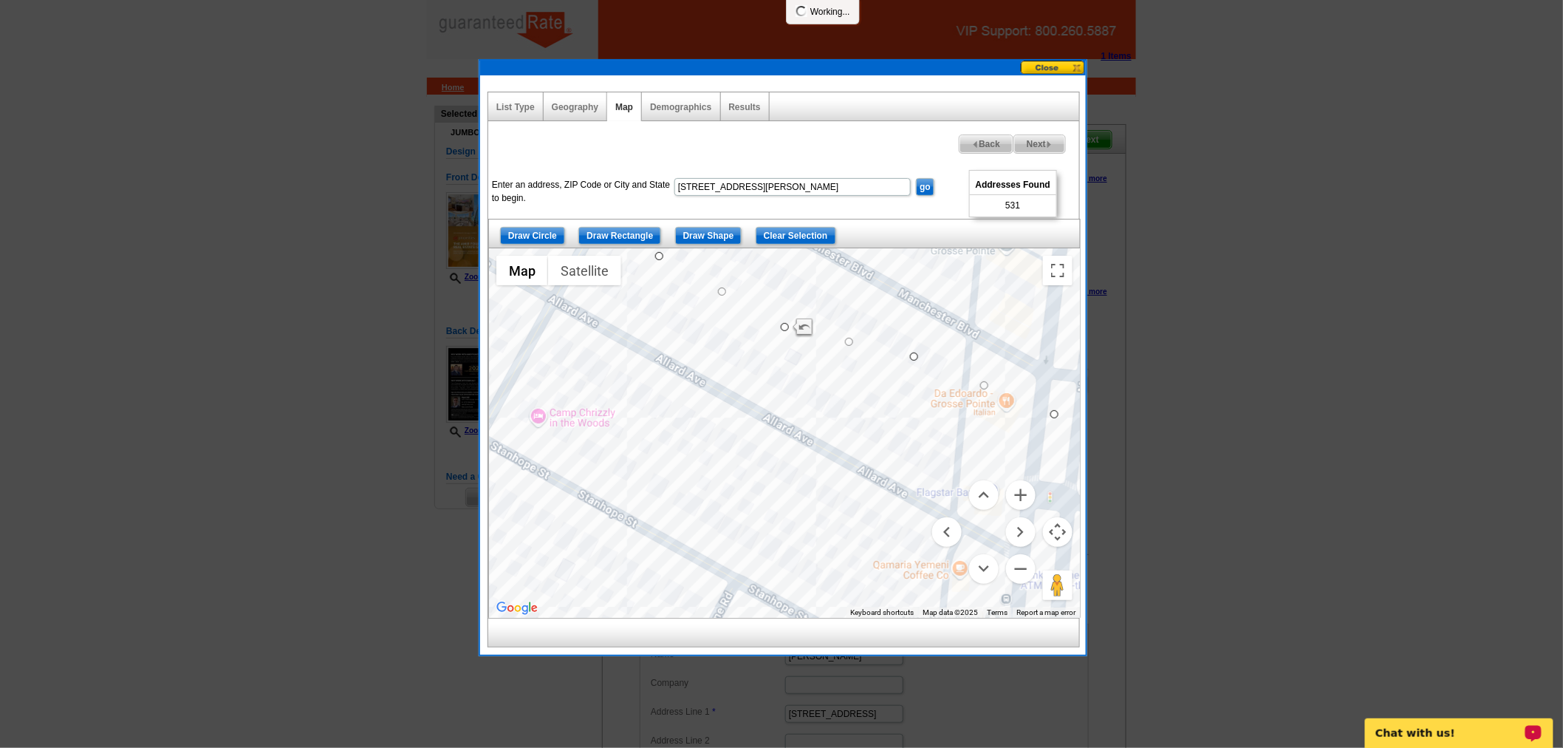
click at [789, 359] on div at bounding box center [784, 432] width 591 height 369
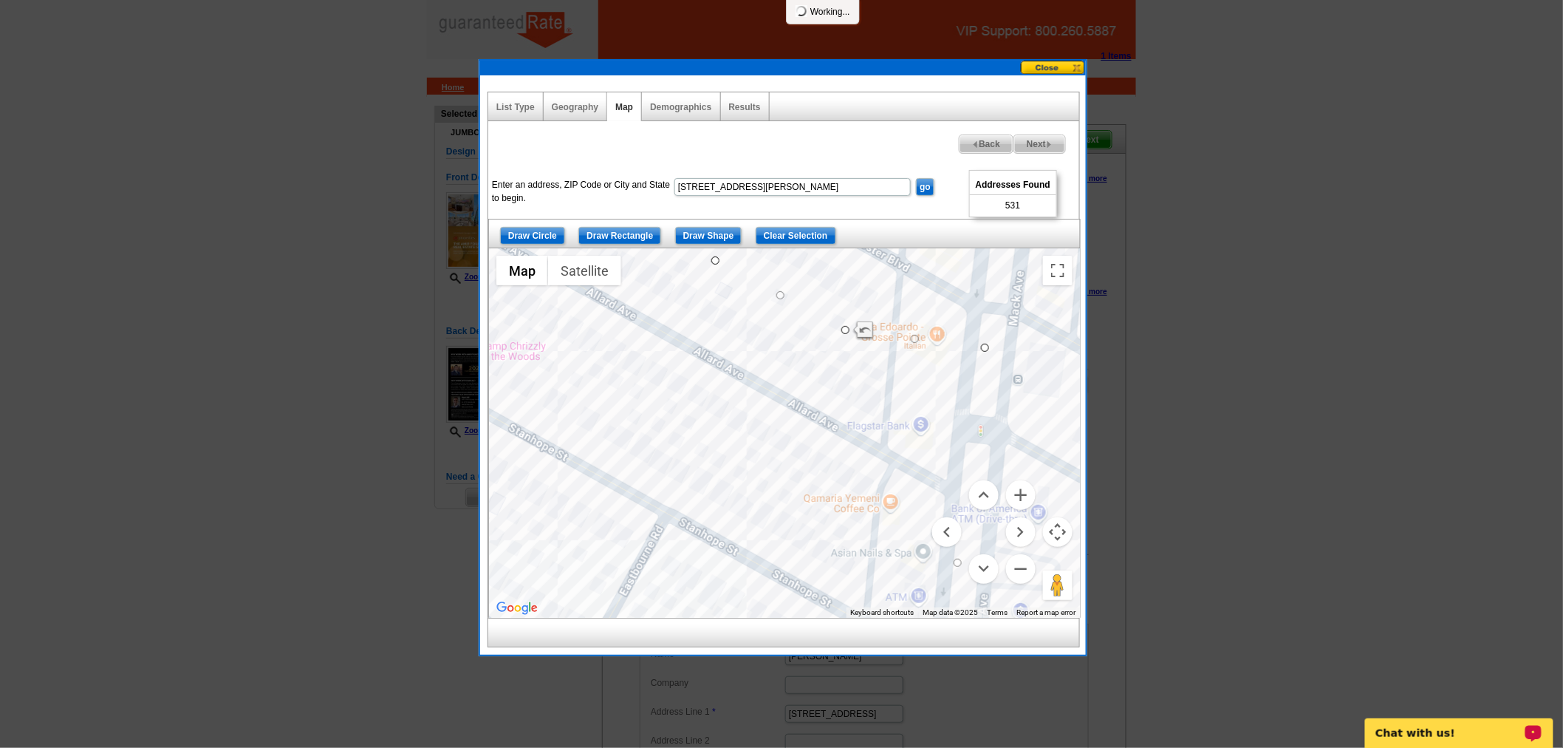
click at [925, 389] on div at bounding box center [784, 432] width 591 height 369
click at [1015, 564] on button "Zoom out" at bounding box center [1021, 569] width 30 height 30
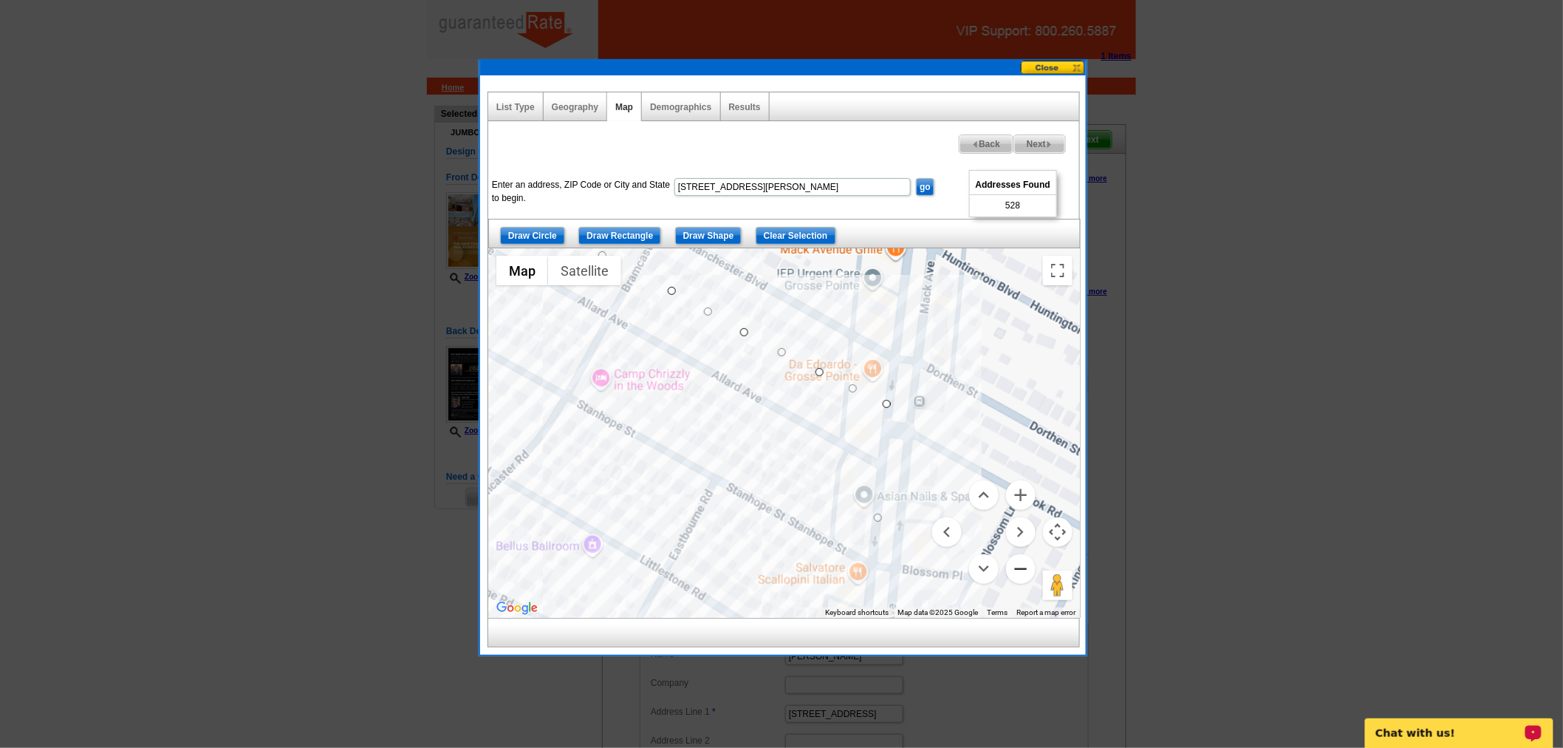
click at [1015, 564] on button "Zoom out" at bounding box center [1021, 569] width 30 height 30
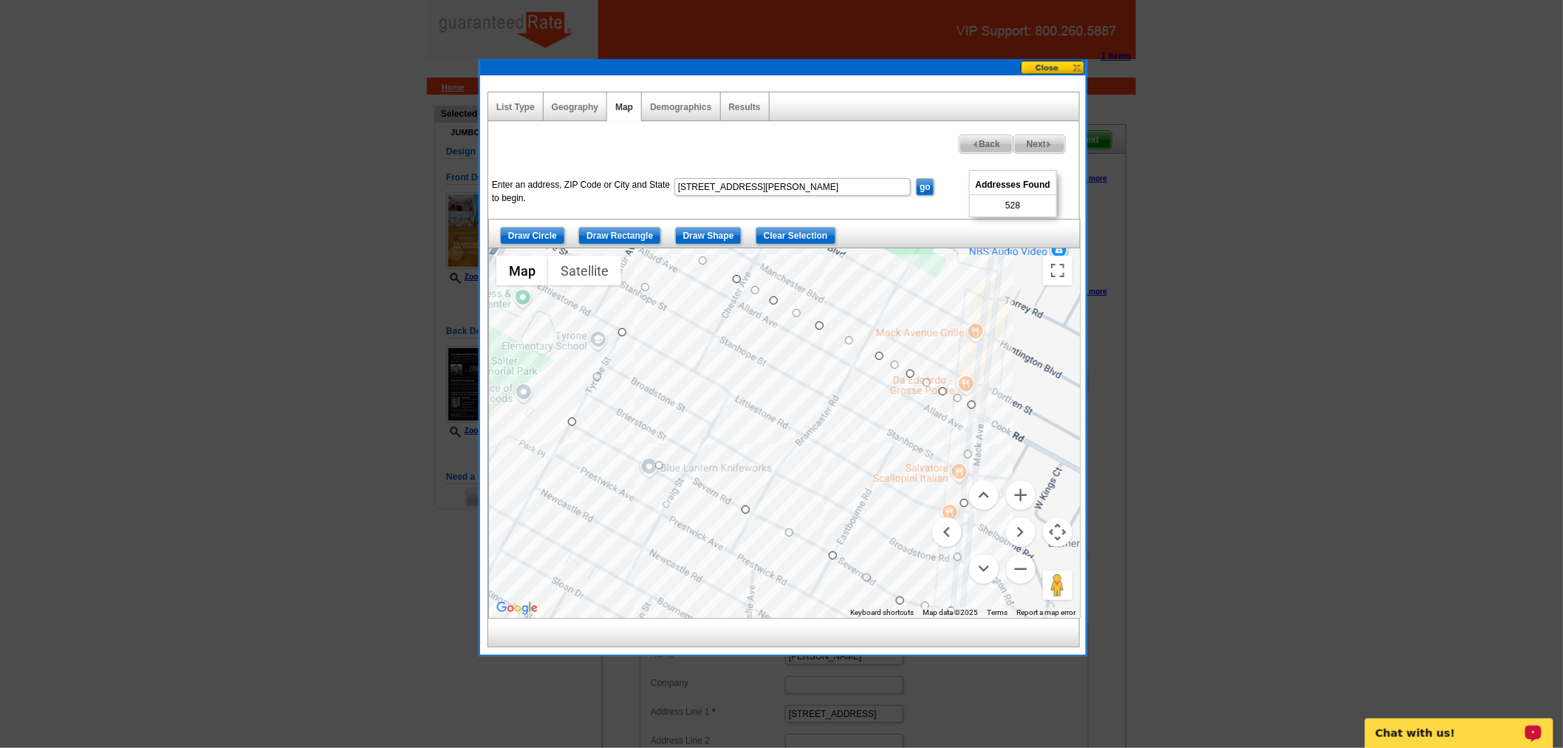
drag, startPoint x: 806, startPoint y: 484, endPoint x: 949, endPoint y: 468, distance: 143.4
click at [949, 468] on div at bounding box center [784, 432] width 591 height 369
click at [1025, 496] on button "Zoom in" at bounding box center [1021, 495] width 30 height 30
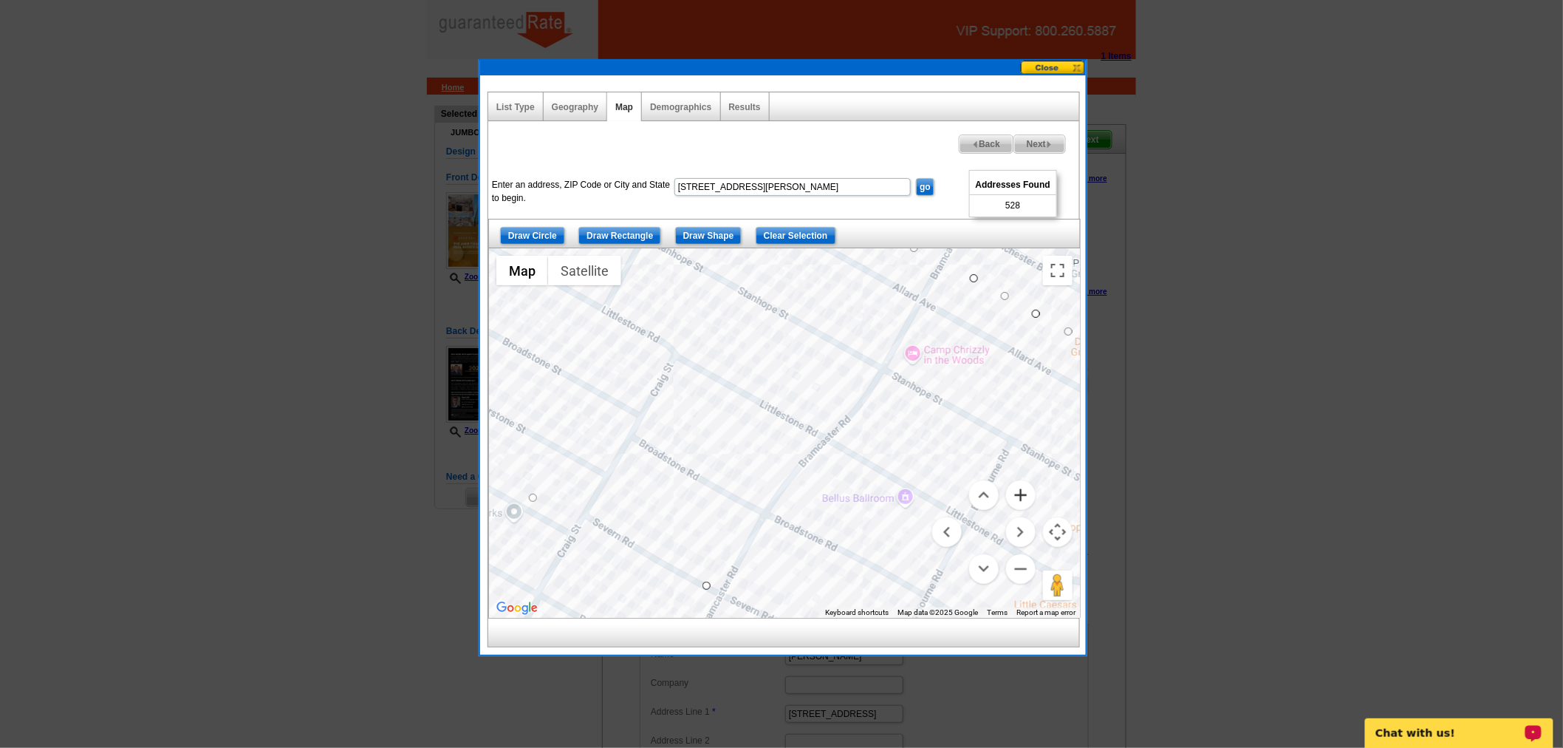
click at [1025, 496] on button "Zoom in" at bounding box center [1021, 495] width 30 height 30
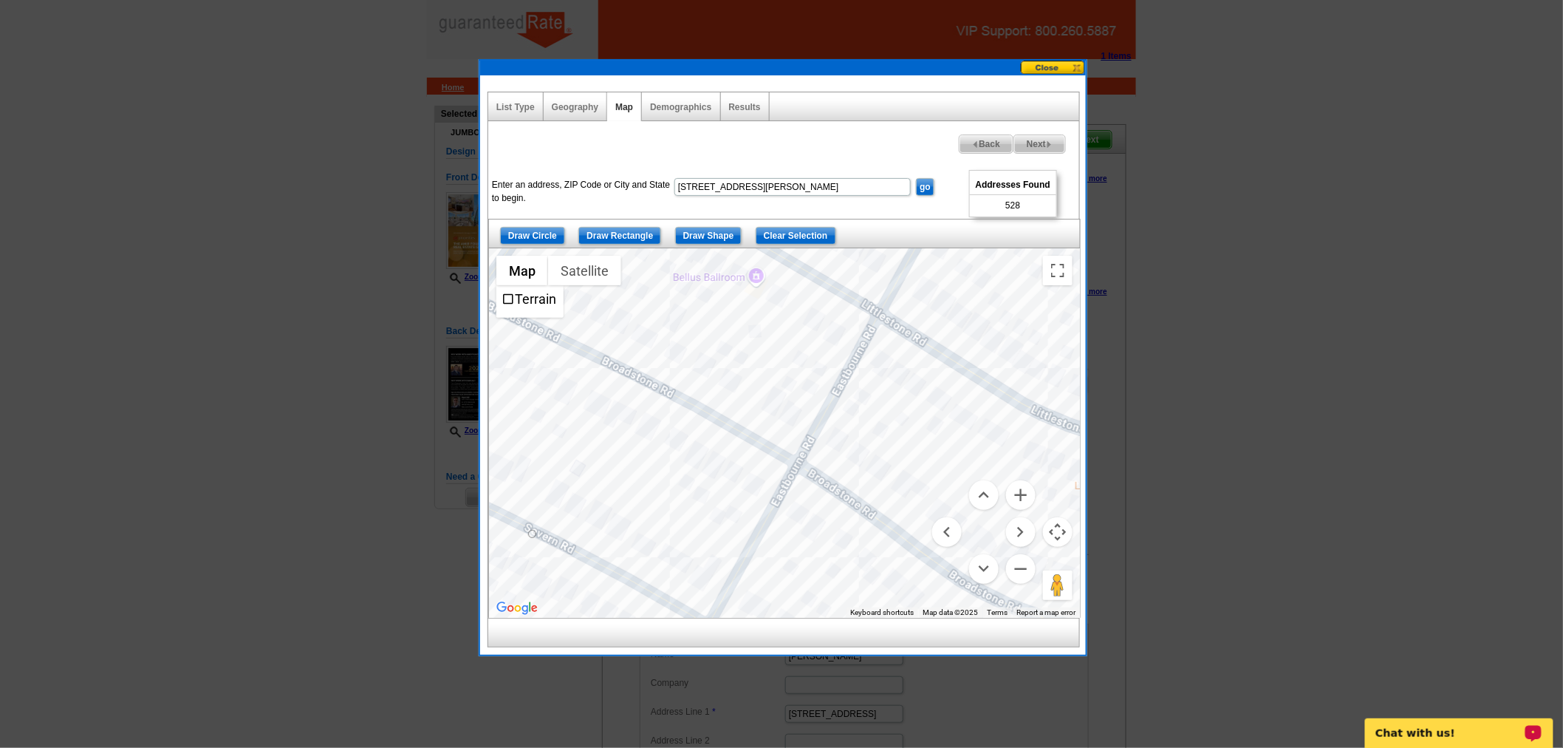
drag, startPoint x: 532, startPoint y: 296, endPoint x: 439, endPoint y: 201, distance: 133.2
click at [439, 201] on body "1 Items Home Pricing Guide Partner Tools Choose A Design My Orders My Account L…" at bounding box center [781, 570] width 1563 height 1141
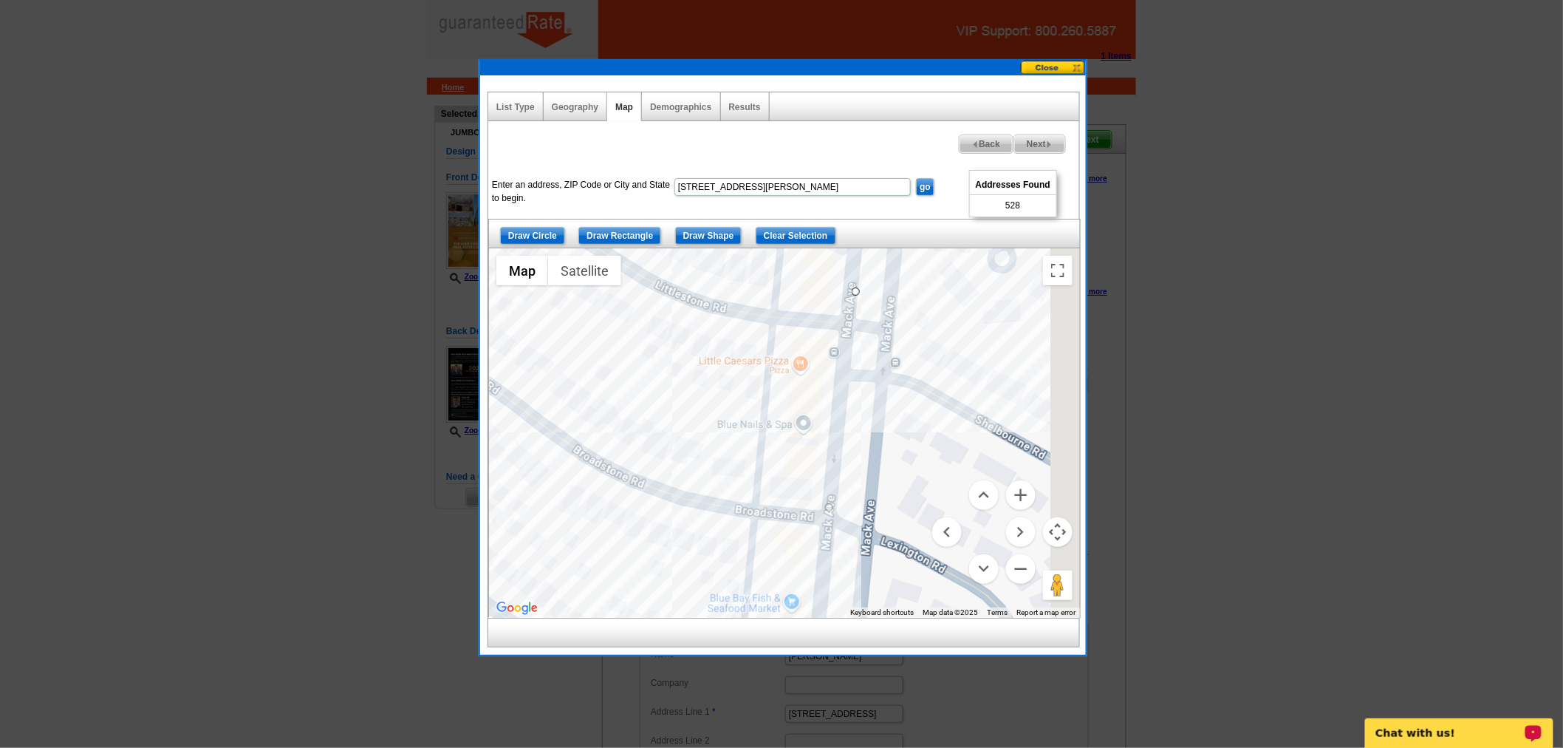
drag, startPoint x: 780, startPoint y: 453, endPoint x: 365, endPoint y: 311, distance: 438.7
click at [365, 311] on body "1 Items Home Pricing Guide Partner Tools Choose A Design My Orders My Account L…" at bounding box center [781, 570] width 1563 height 1141
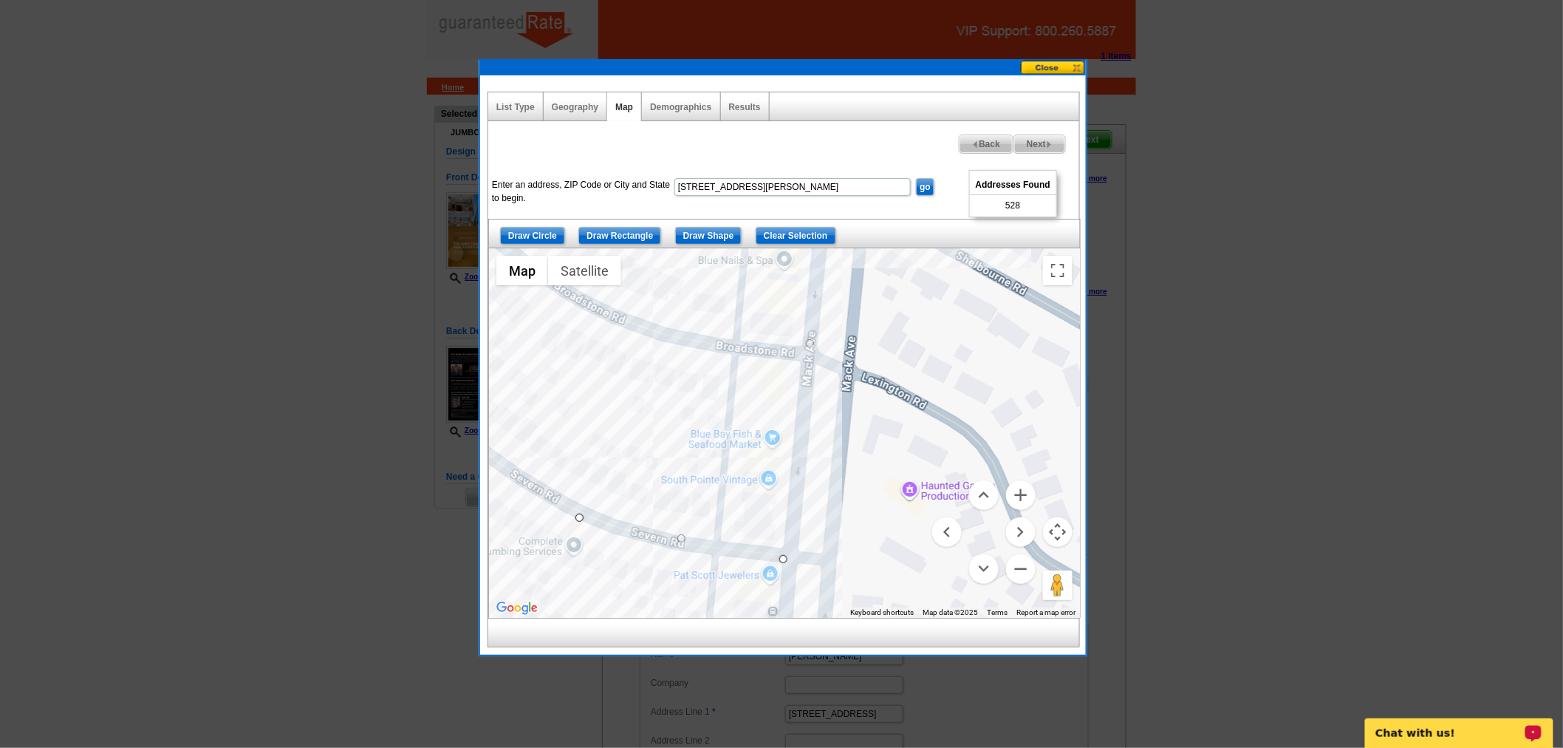
drag, startPoint x: 751, startPoint y: 479, endPoint x: 776, endPoint y: 336, distance: 144.8
click at [776, 336] on div at bounding box center [784, 432] width 591 height 369
drag, startPoint x: 785, startPoint y: 557, endPoint x: 712, endPoint y: 542, distance: 73.9
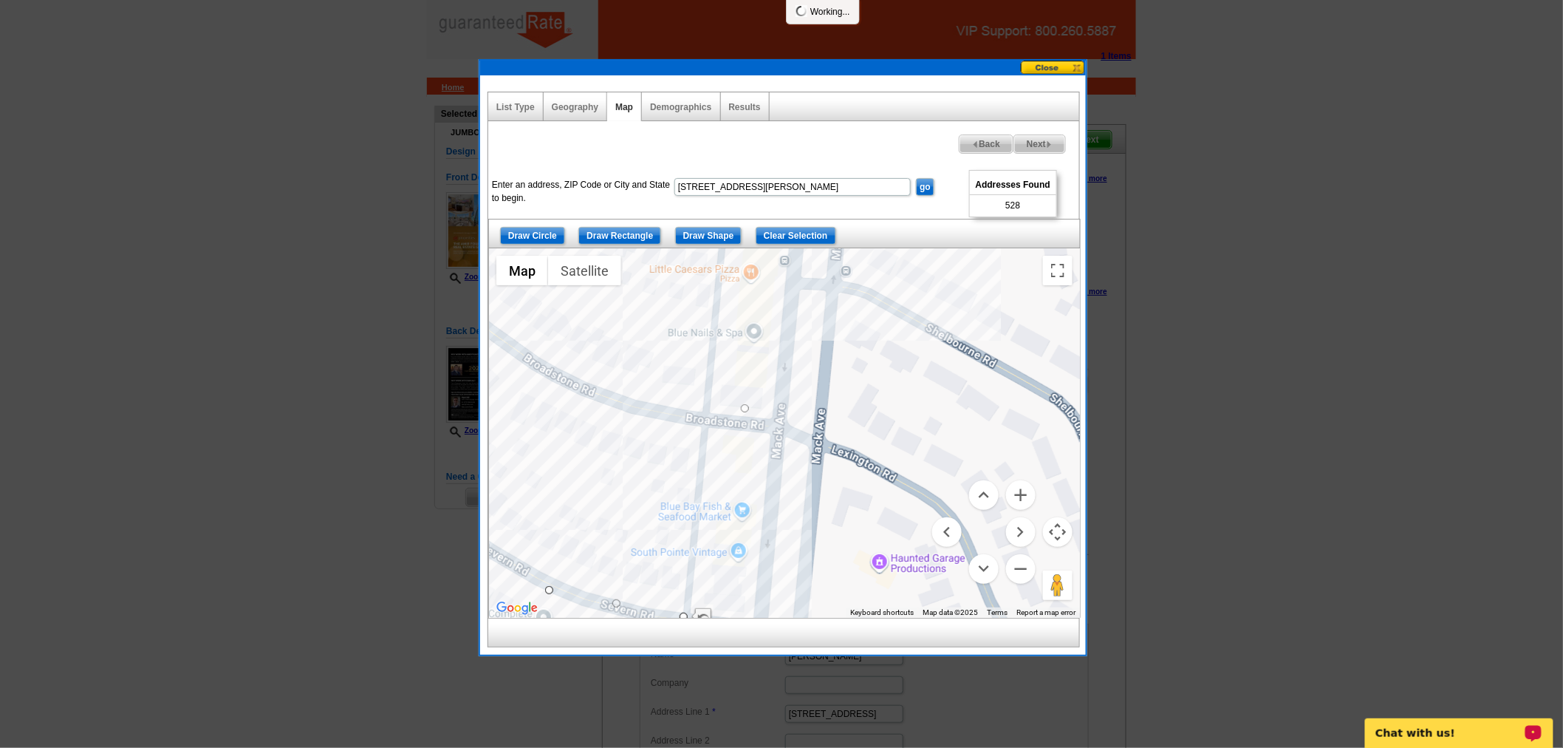
drag, startPoint x: 892, startPoint y: 382, endPoint x: 859, endPoint y: 461, distance: 85.8
click at [860, 460] on div at bounding box center [784, 432] width 591 height 369
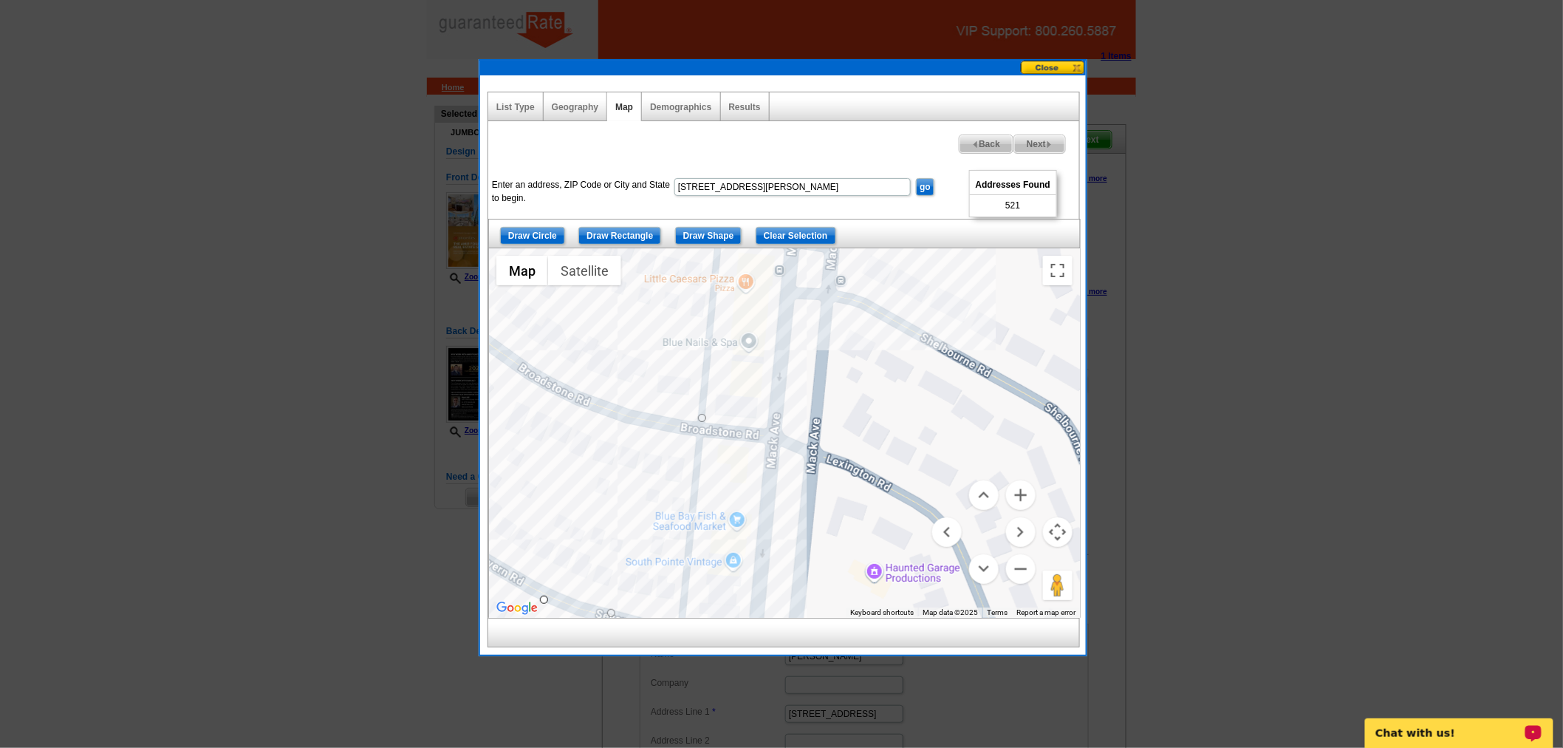
drag, startPoint x: 742, startPoint y: 418, endPoint x: 699, endPoint y: 419, distance: 42.9
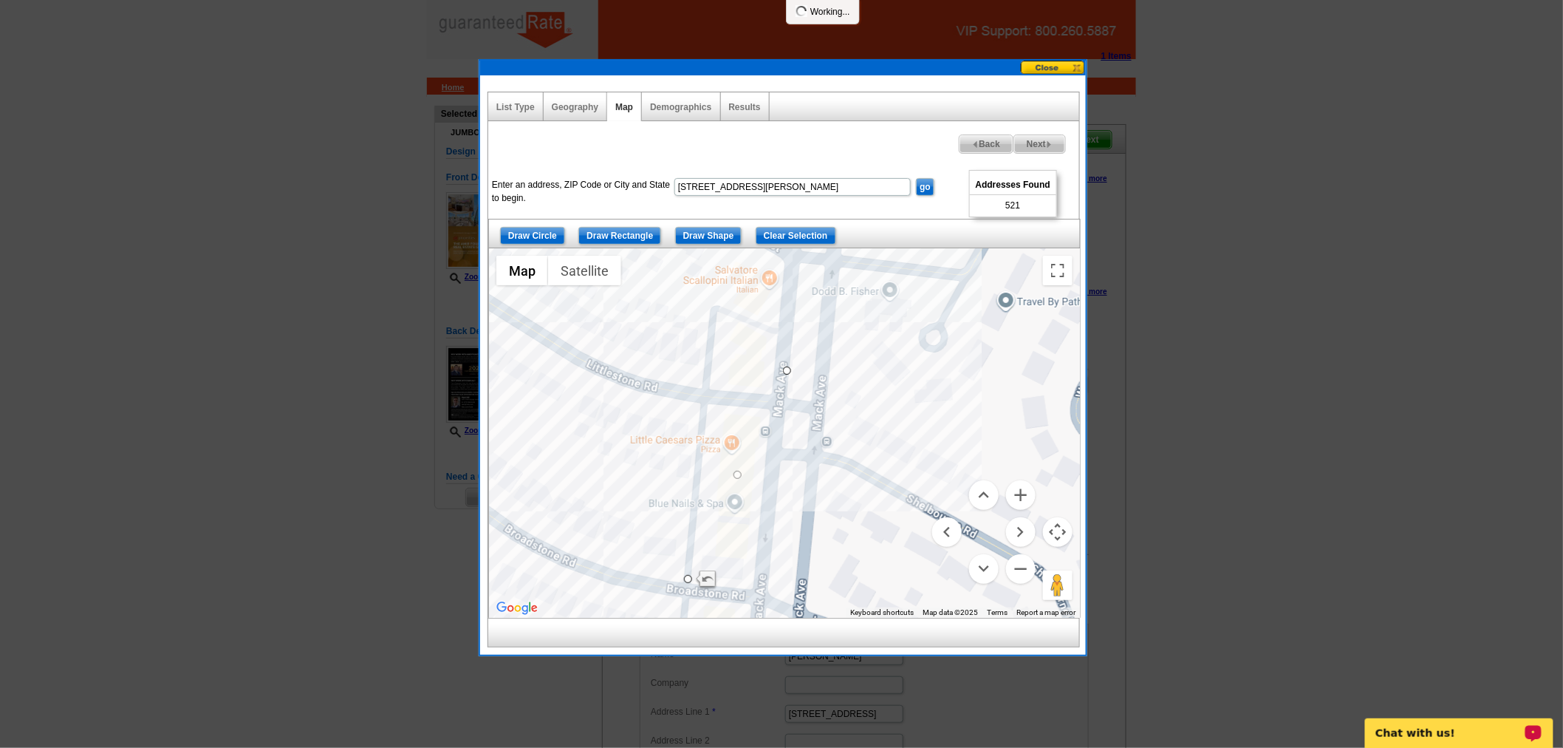
drag, startPoint x: 794, startPoint y: 358, endPoint x: 779, endPoint y: 508, distance: 150.0
click at [779, 515] on div at bounding box center [784, 432] width 591 height 369
drag, startPoint x: 788, startPoint y: 368, endPoint x: 706, endPoint y: 344, distance: 86.1
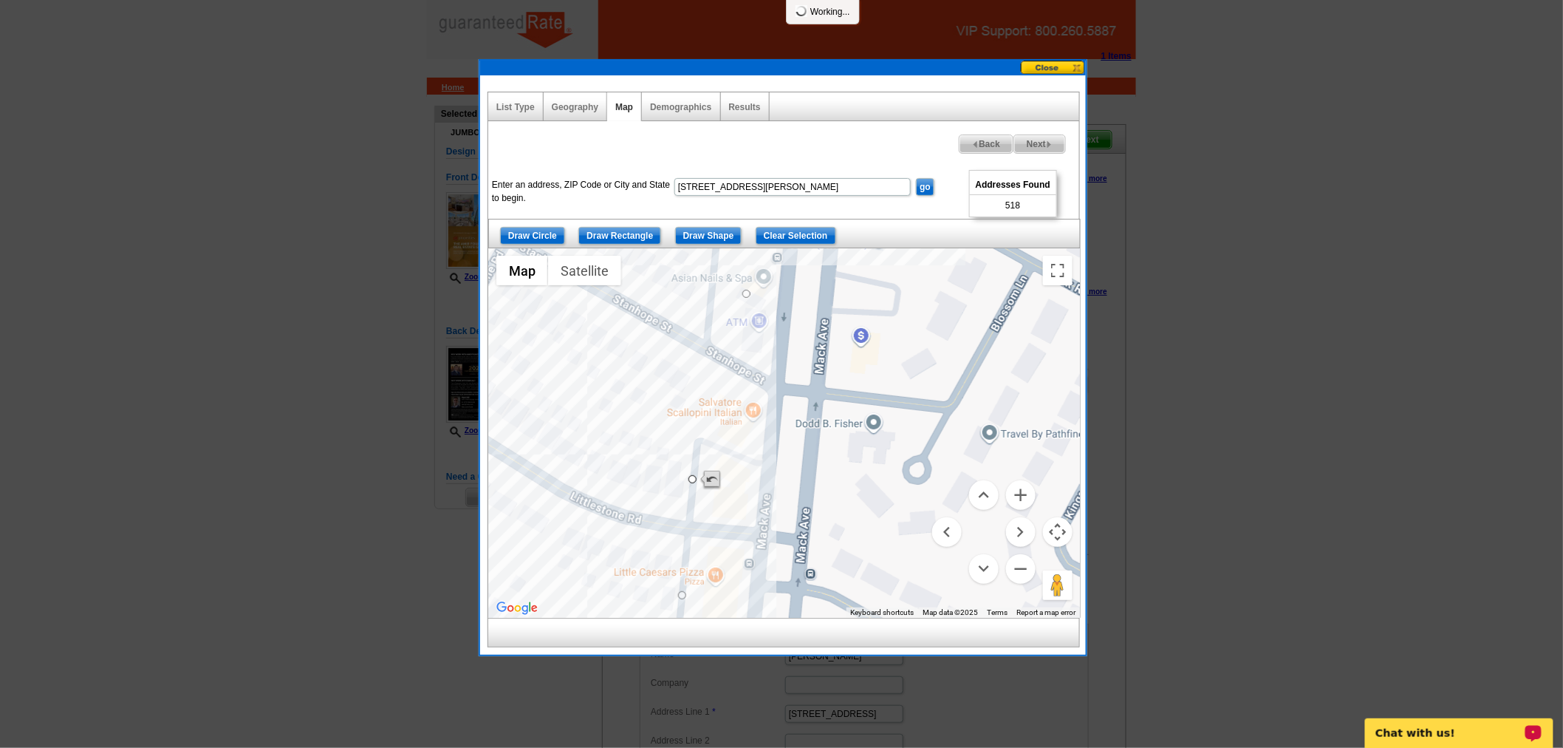
drag, startPoint x: 723, startPoint y: 345, endPoint x: 708, endPoint y: 470, distance: 125.7
click at [708, 470] on div at bounding box center [784, 432] width 591 height 369
drag, startPoint x: 746, startPoint y: 291, endPoint x: 712, endPoint y: 284, distance: 34.8
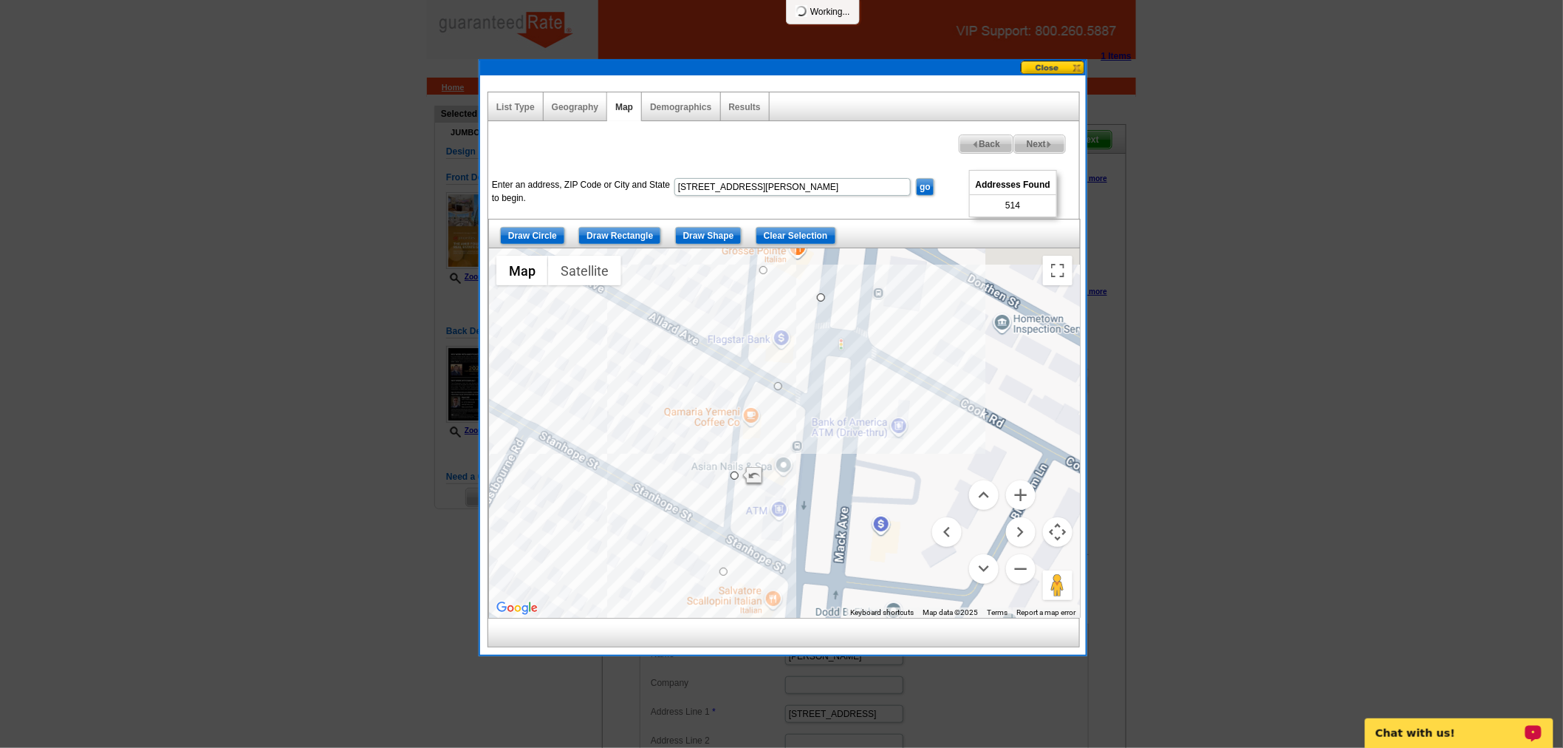
drag, startPoint x: 796, startPoint y: 451, endPoint x: 815, endPoint y: 611, distance: 161.4
click at [815, 612] on div at bounding box center [784, 432] width 591 height 369
drag, startPoint x: 778, startPoint y: 387, endPoint x: 752, endPoint y: 373, distance: 29.4
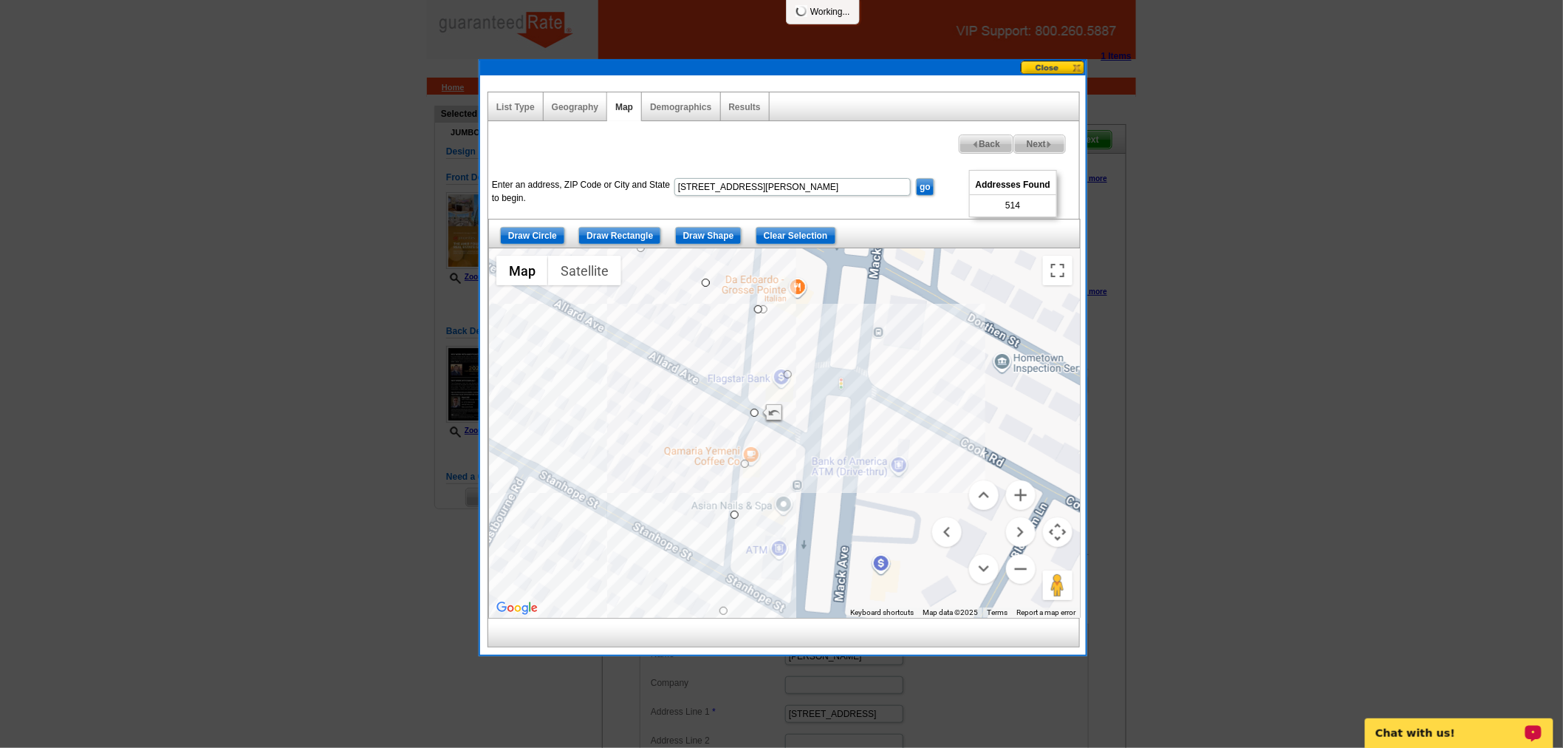
drag, startPoint x: 821, startPoint y: 301, endPoint x: 754, endPoint y: 307, distance: 67.5
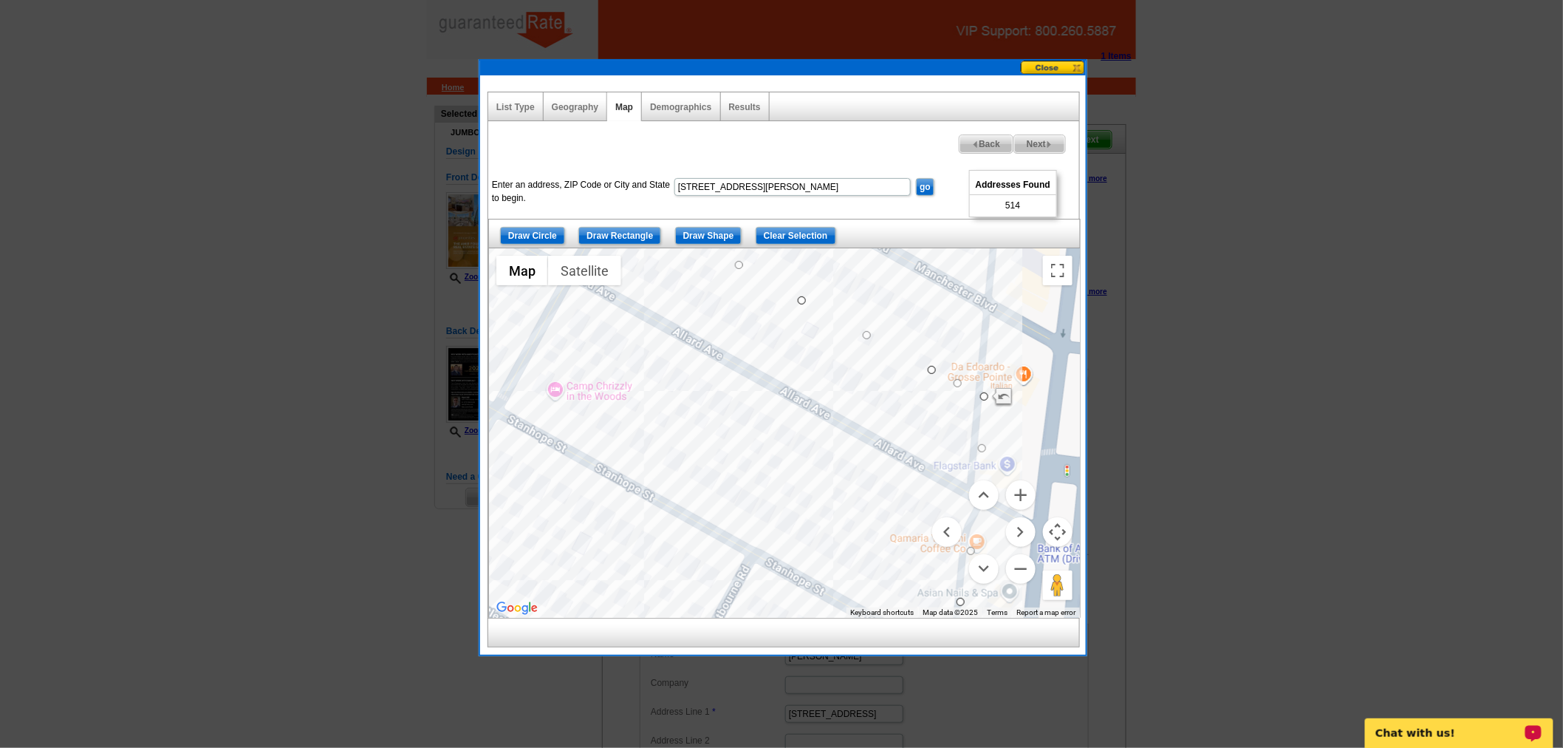
drag, startPoint x: 671, startPoint y: 503, endPoint x: 914, endPoint y: 594, distance: 259.5
click at [914, 594] on div at bounding box center [784, 432] width 591 height 369
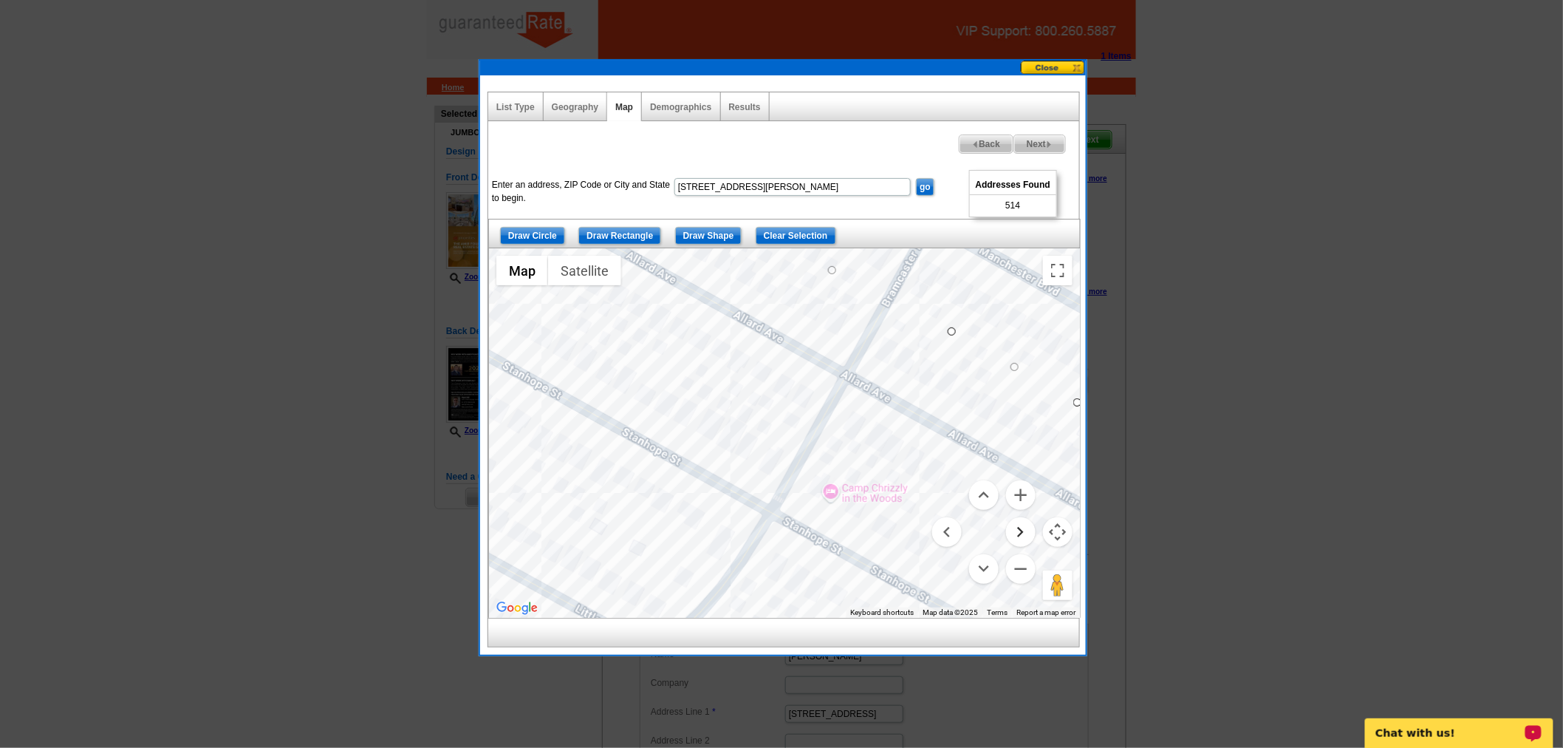
drag, startPoint x: 776, startPoint y: 445, endPoint x: 1015, endPoint y: 530, distance: 254.0
click at [1059, 550] on div at bounding box center [784, 432] width 591 height 369
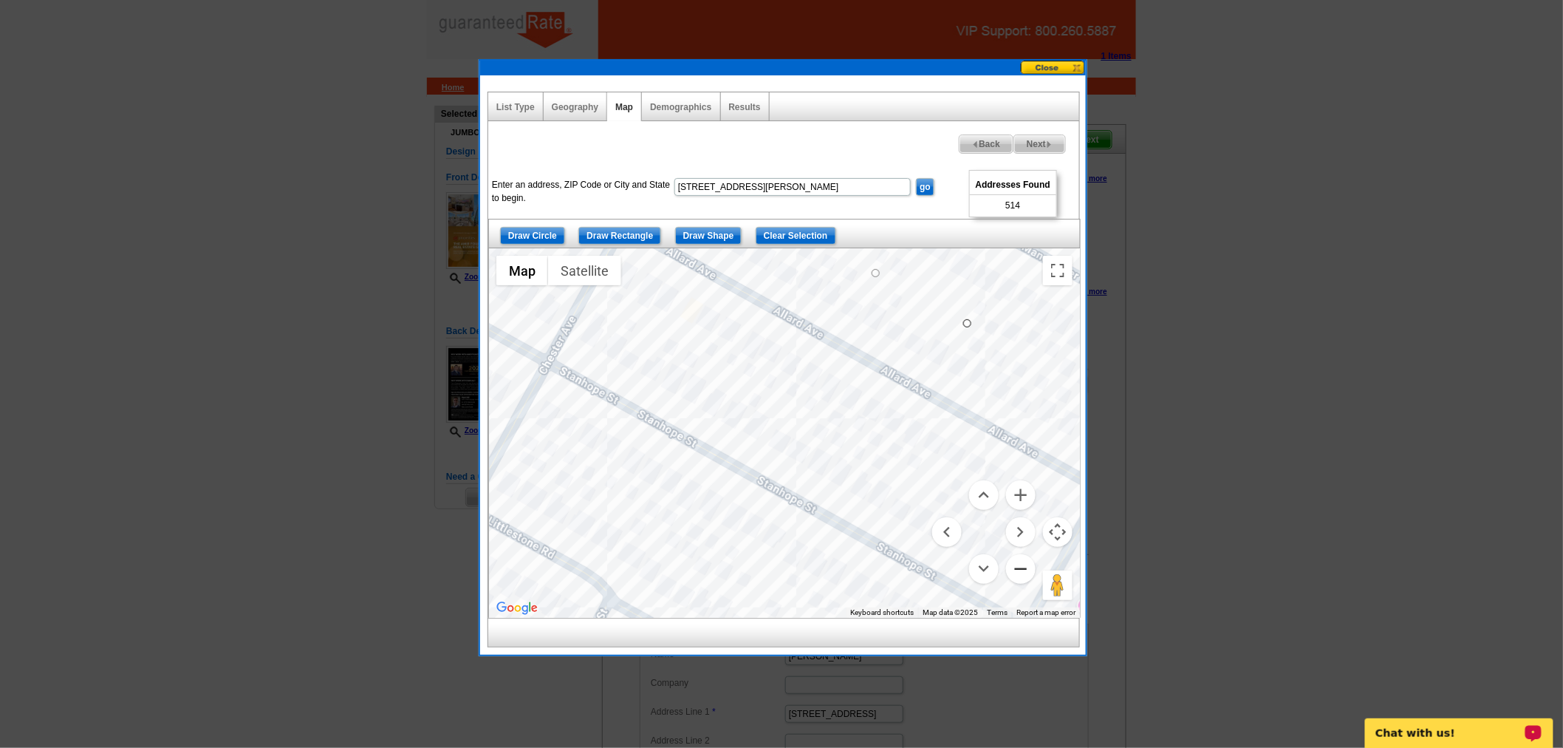
drag, startPoint x: 739, startPoint y: 434, endPoint x: 1013, endPoint y: 570, distance: 306.3
click at [1013, 570] on div "Map Terrain Satellite Labels Keyboard shortcuts Map Data Map data ©2025 Map dat…" at bounding box center [784, 432] width 591 height 369
drag, startPoint x: 597, startPoint y: 392, endPoint x: 985, endPoint y: 600, distance: 439.9
click at [985, 600] on div at bounding box center [784, 432] width 591 height 369
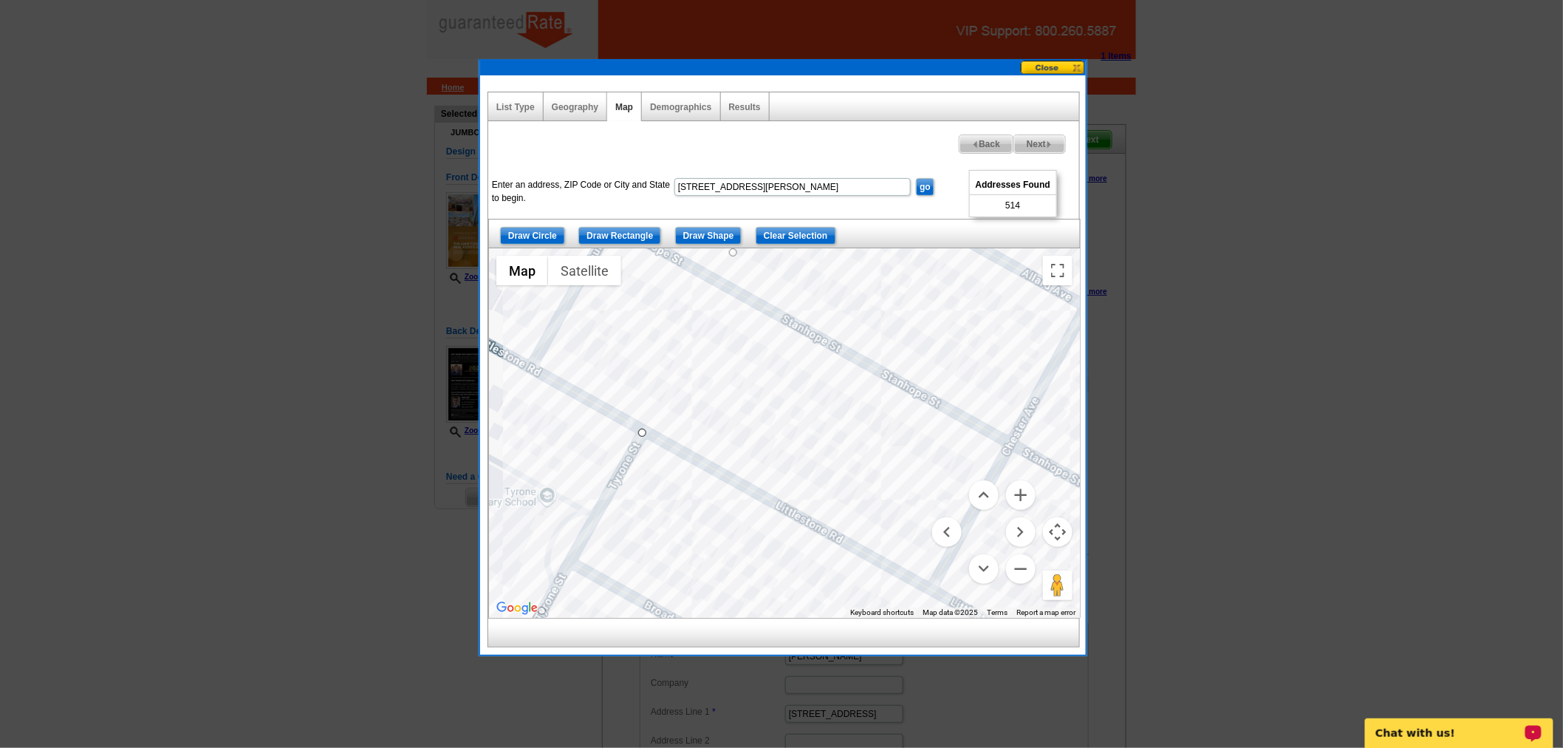
drag, startPoint x: 748, startPoint y: 397, endPoint x: 737, endPoint y: 287, distance: 110.7
click at [737, 287] on div at bounding box center [784, 432] width 591 height 369
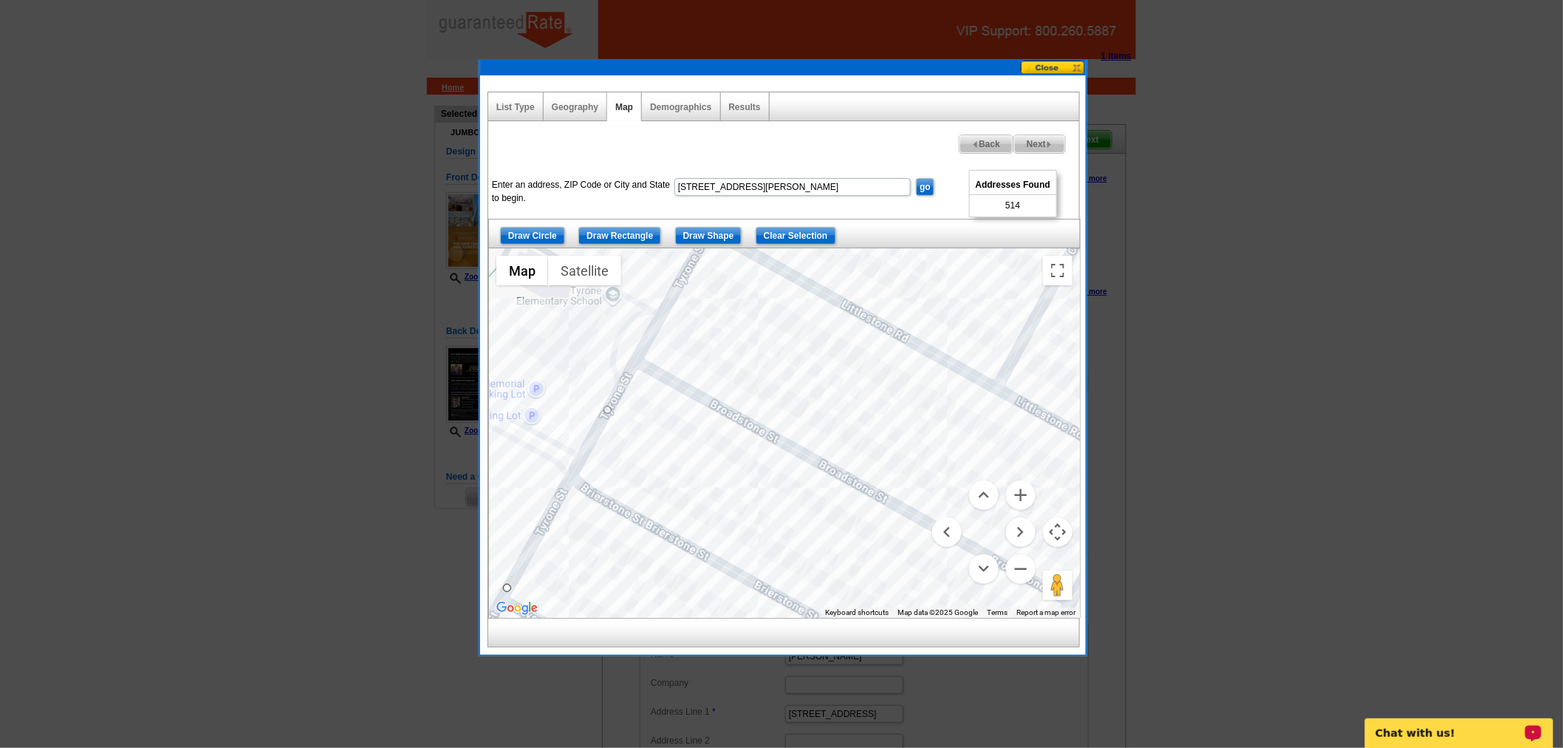
drag, startPoint x: 714, startPoint y: 429, endPoint x: 795, endPoint y: 315, distance: 140.0
click at [801, 298] on div at bounding box center [784, 432] width 591 height 369
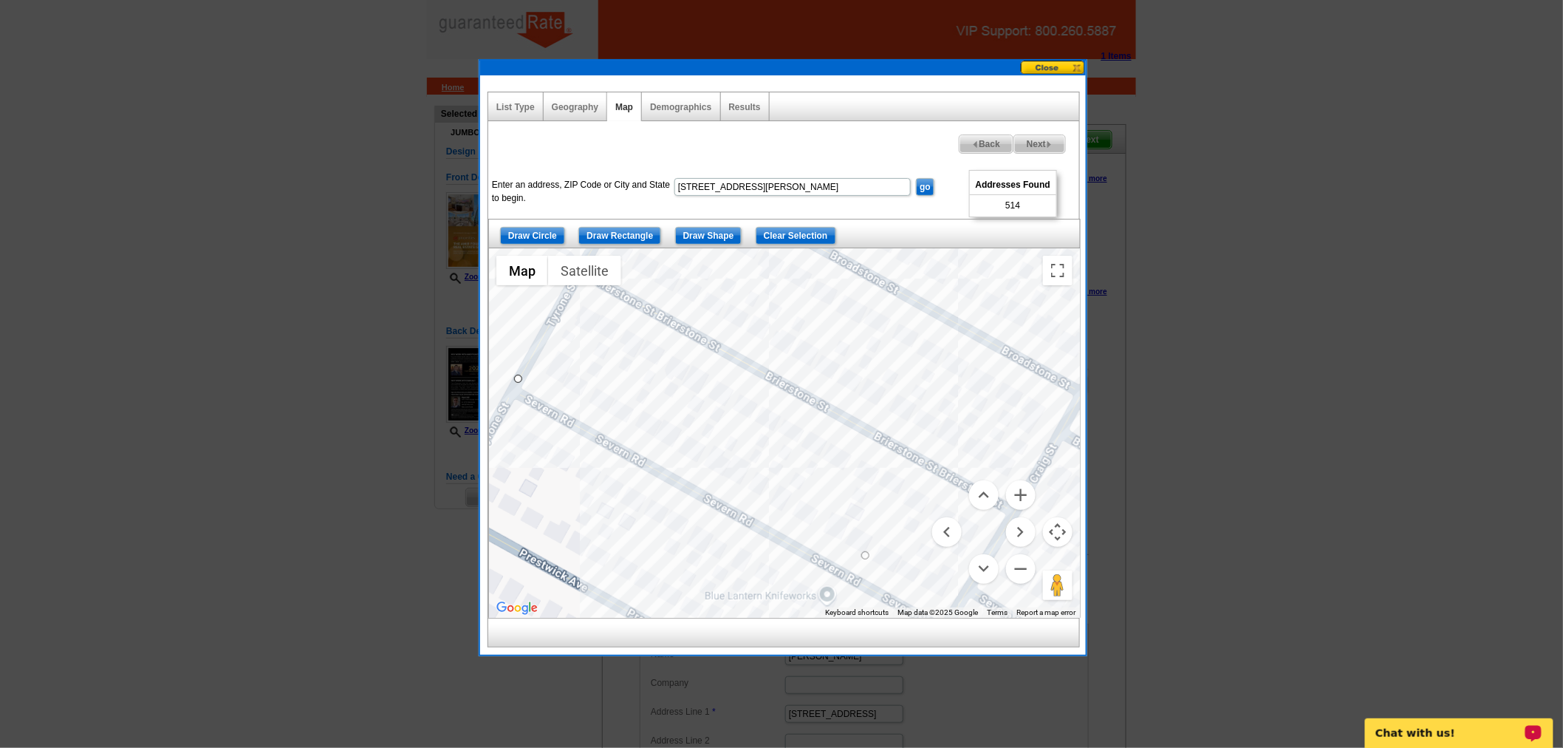
drag, startPoint x: 792, startPoint y: 530, endPoint x: 778, endPoint y: 342, distance: 188.9
click at [778, 342] on div at bounding box center [784, 432] width 591 height 369
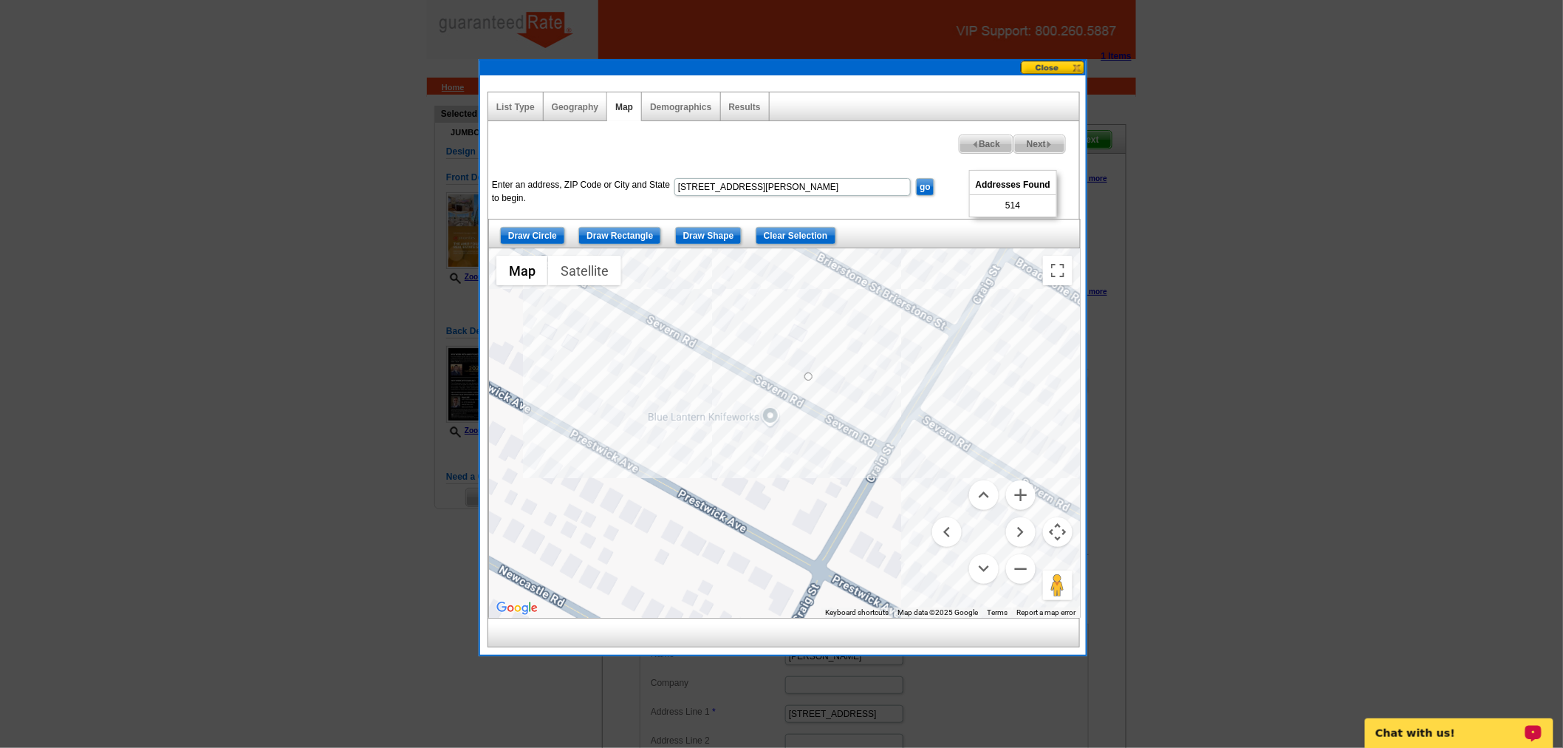
drag, startPoint x: 763, startPoint y: 484, endPoint x: 710, endPoint y: 322, distance: 170.3
click at [710, 322] on div at bounding box center [784, 432] width 591 height 369
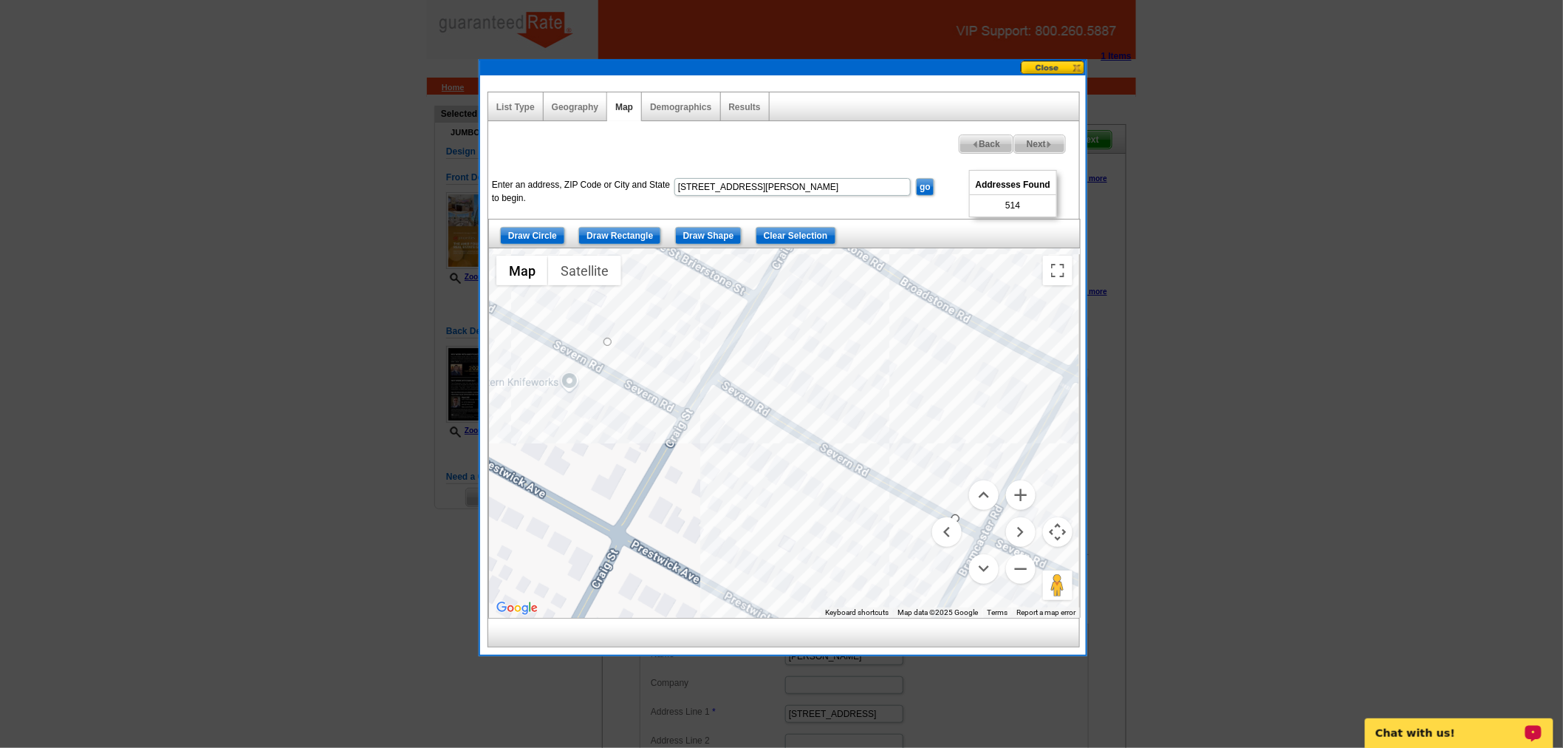
drag, startPoint x: 814, startPoint y: 378, endPoint x: 564, endPoint y: 329, distance: 254.4
click at [564, 329] on div at bounding box center [784, 432] width 591 height 369
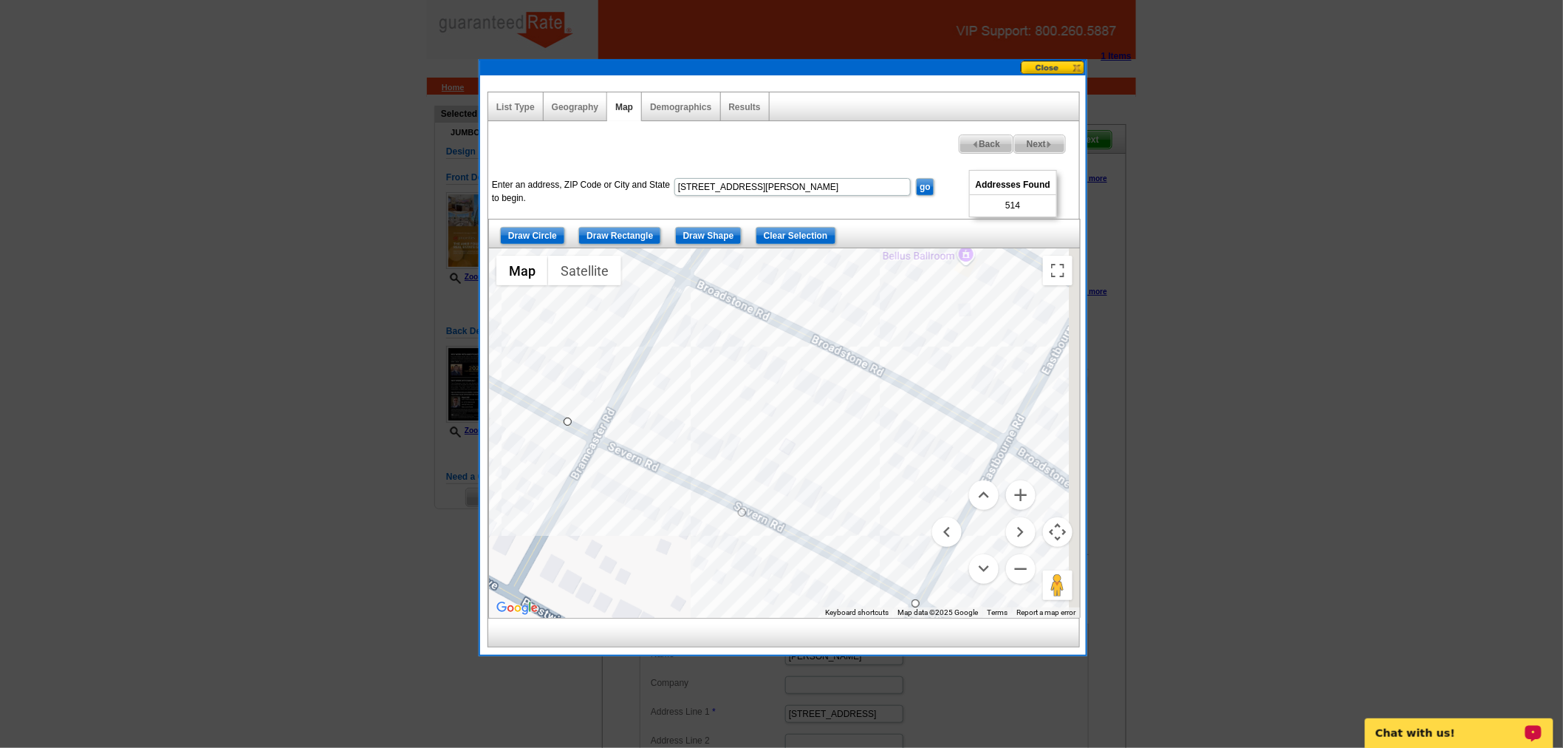
drag, startPoint x: 741, startPoint y: 434, endPoint x: 386, endPoint y: 346, distance: 365.5
click at [386, 346] on body "1 Items Home Pricing Guide Partner Tools Choose A Design My Orders My Account L…" at bounding box center [781, 570] width 1563 height 1141
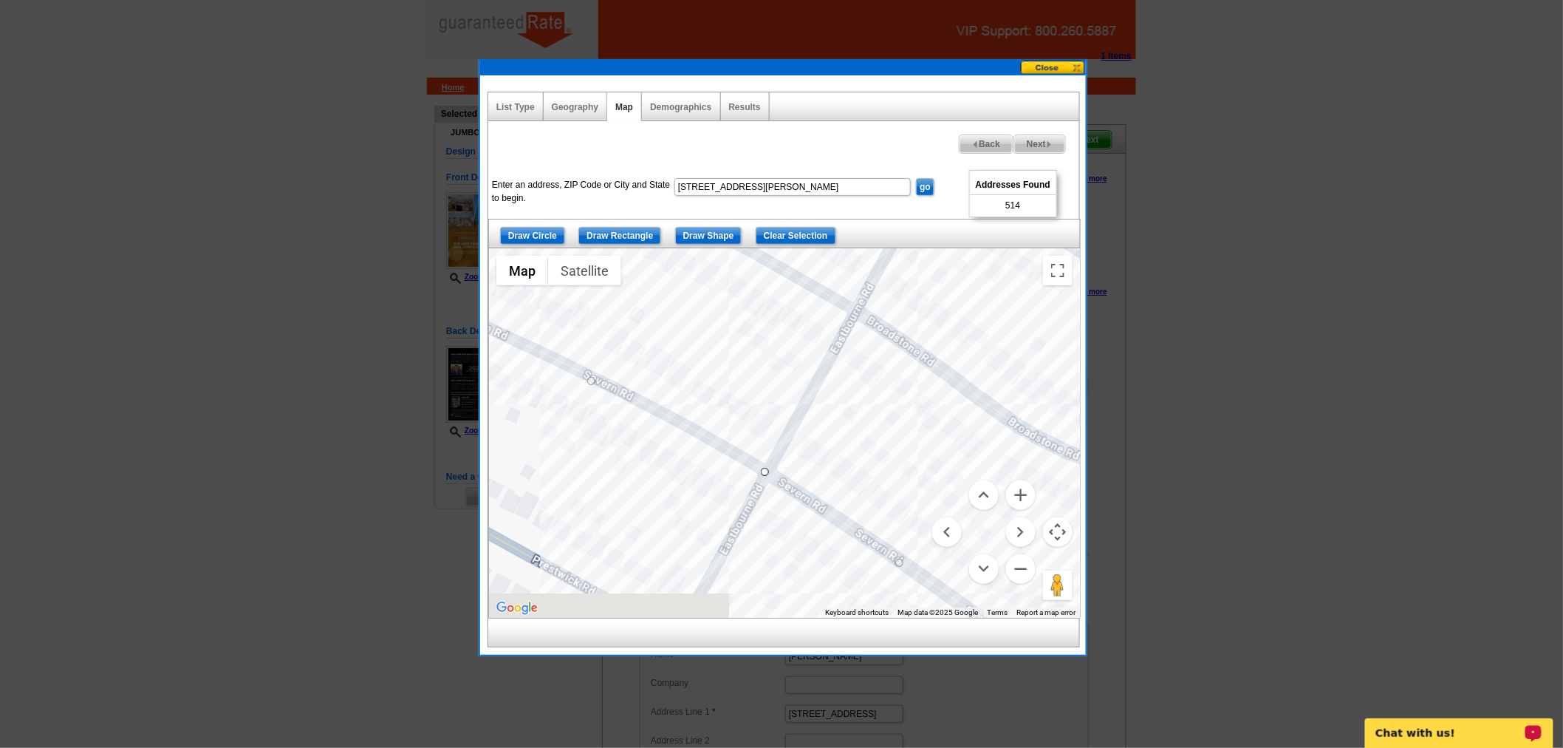
drag, startPoint x: 691, startPoint y: 491, endPoint x: 497, endPoint y: 338, distance: 247.7
click at [497, 338] on div at bounding box center [784, 432] width 591 height 369
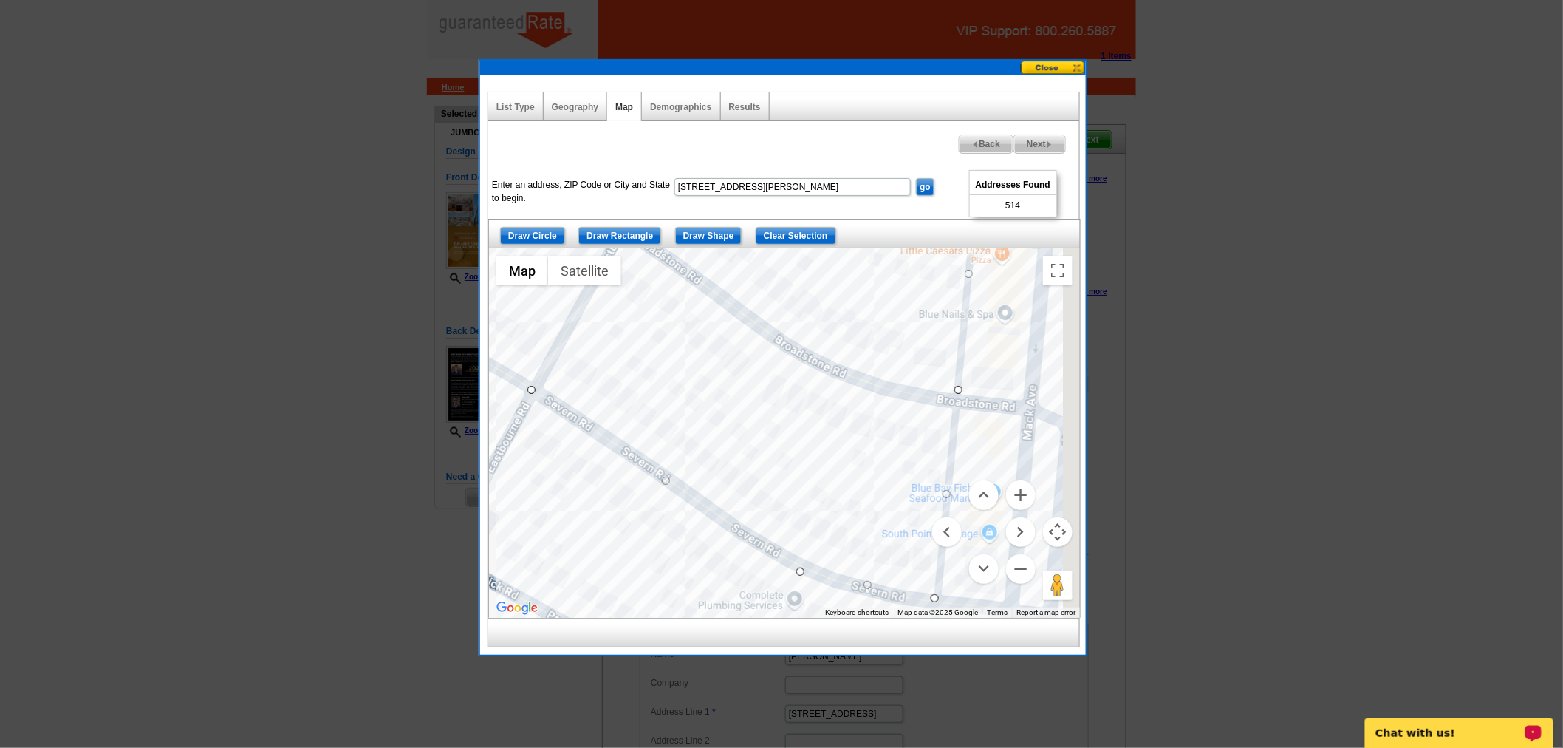
drag, startPoint x: 592, startPoint y: 477, endPoint x: 430, endPoint y: 412, distance: 174.8
click at [430, 412] on body "1 Items Home Pricing Guide Partner Tools Choose A Design My Orders My Account L…" at bounding box center [781, 570] width 1563 height 1141
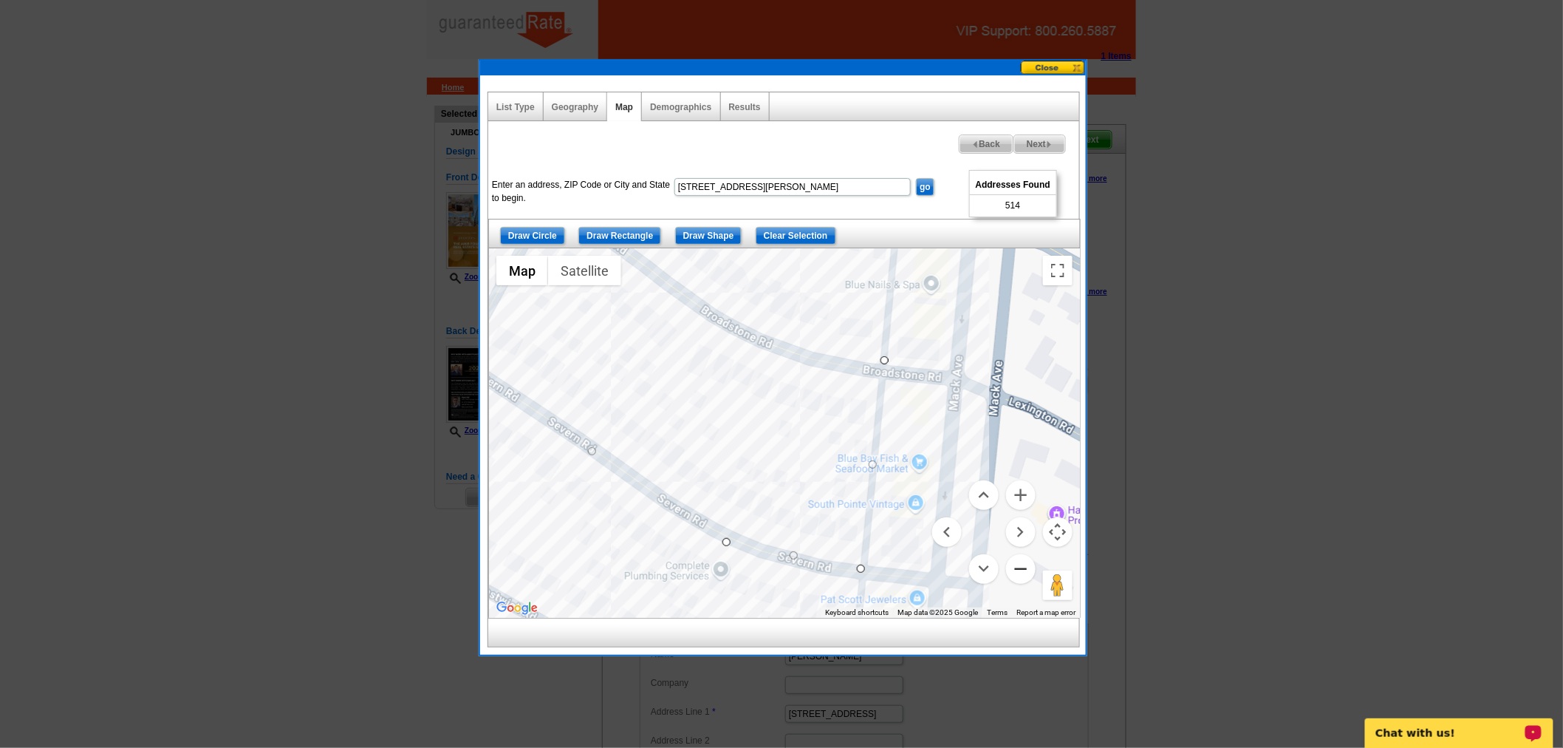
click at [1021, 567] on button "Zoom out" at bounding box center [1021, 569] width 30 height 30
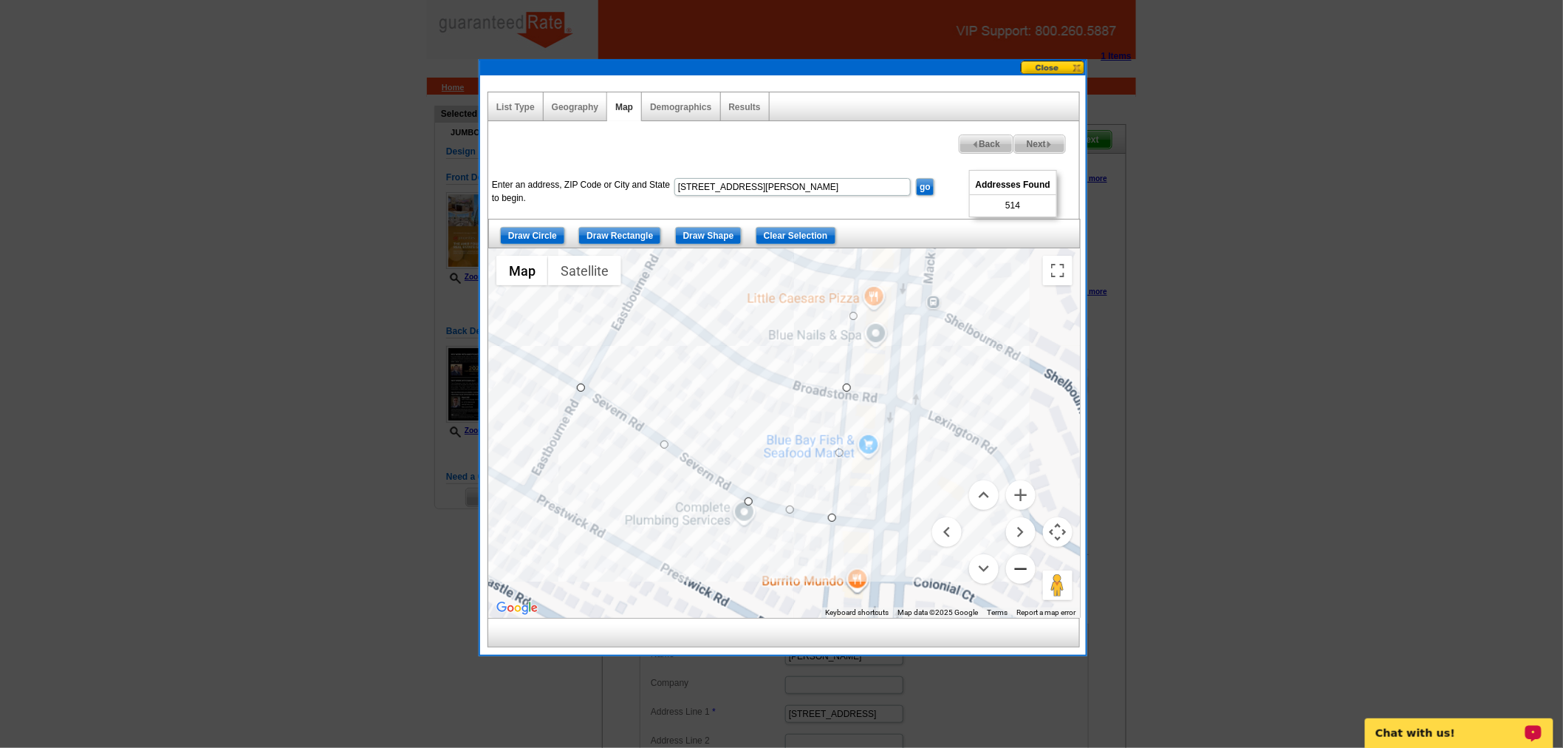
click at [1021, 567] on button "Zoom out" at bounding box center [1021, 569] width 30 height 30
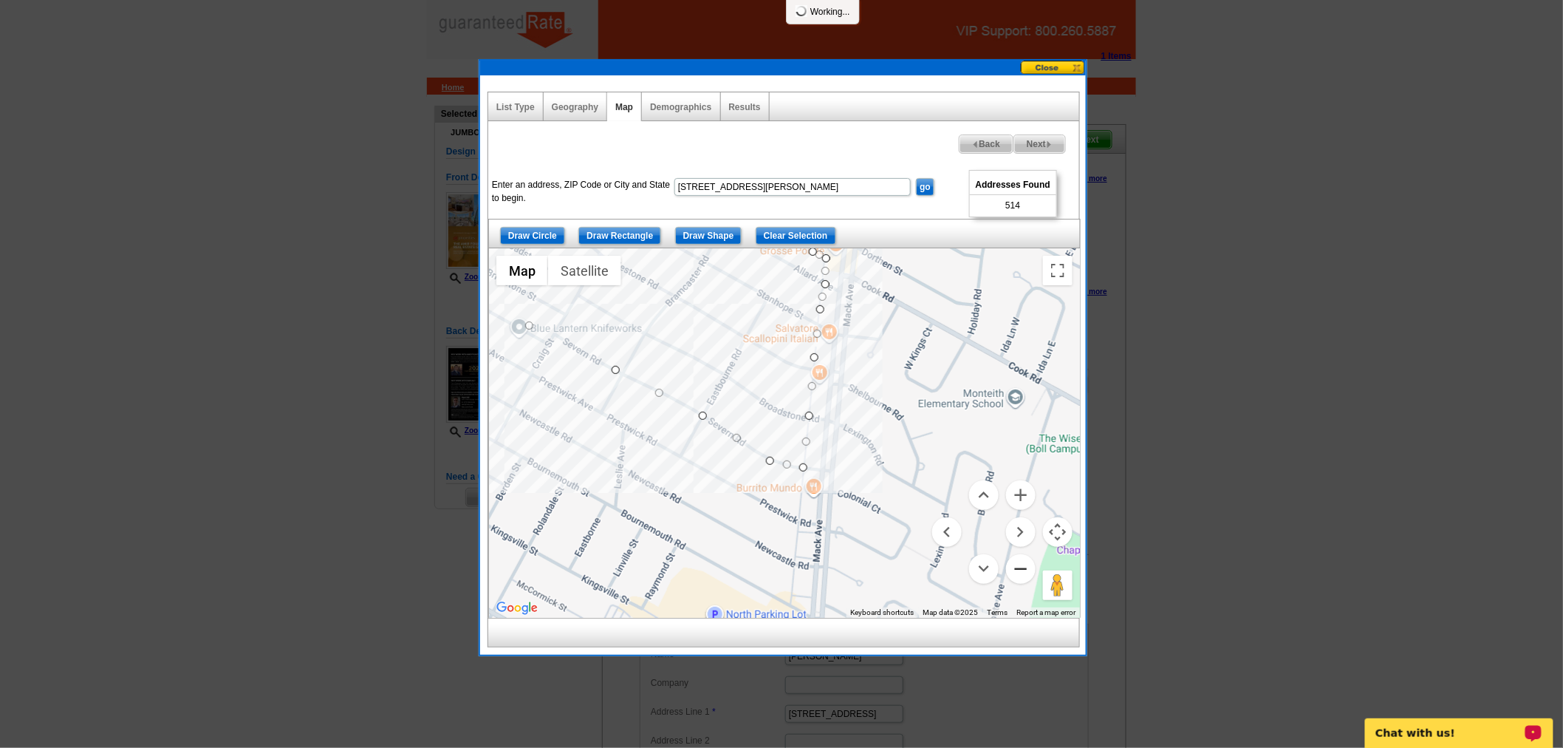
click at [1021, 567] on button "Zoom out" at bounding box center [1021, 569] width 30 height 30
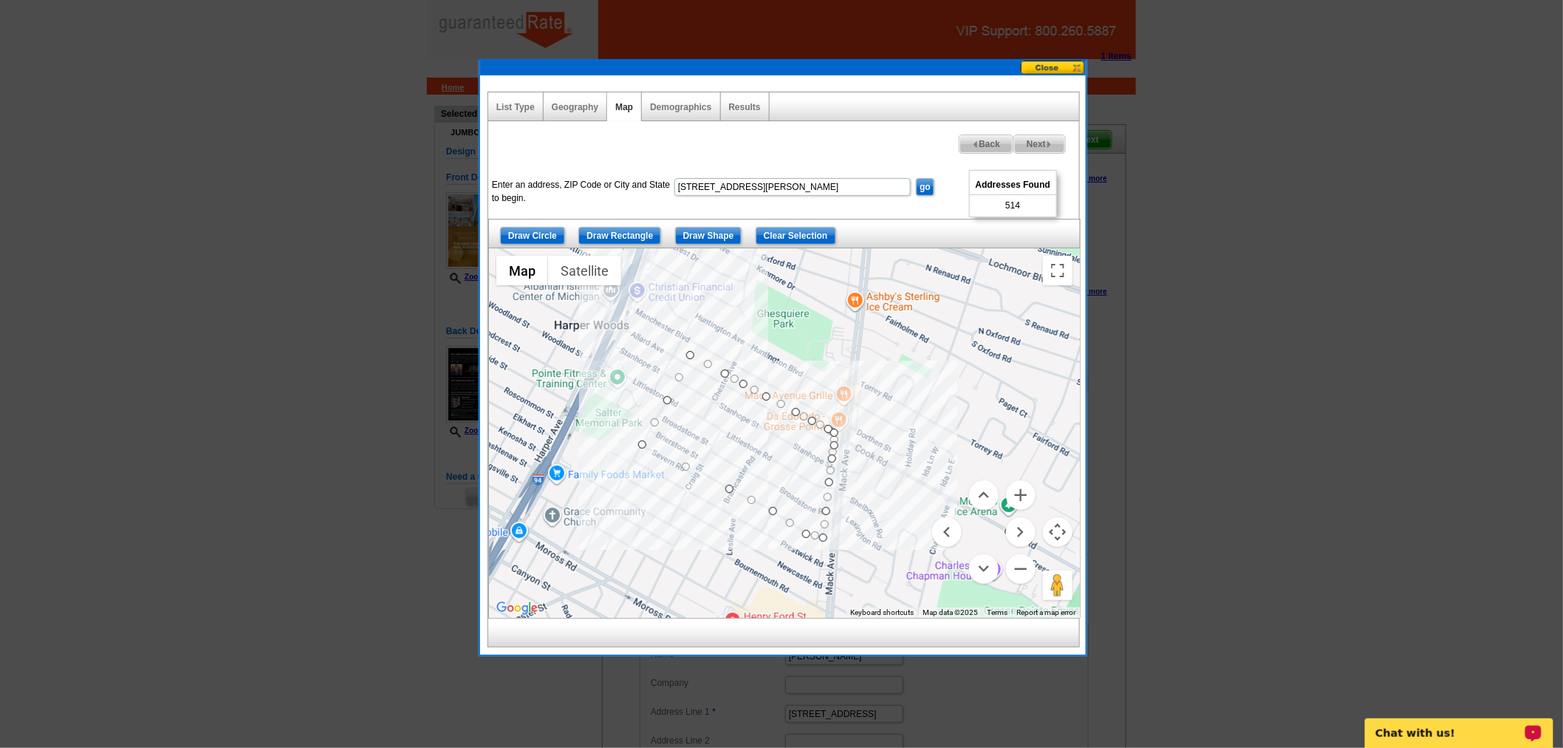
drag, startPoint x: 697, startPoint y: 442, endPoint x: 722, endPoint y: 538, distance: 99.3
click at [722, 538] on div at bounding box center [784, 432] width 591 height 369
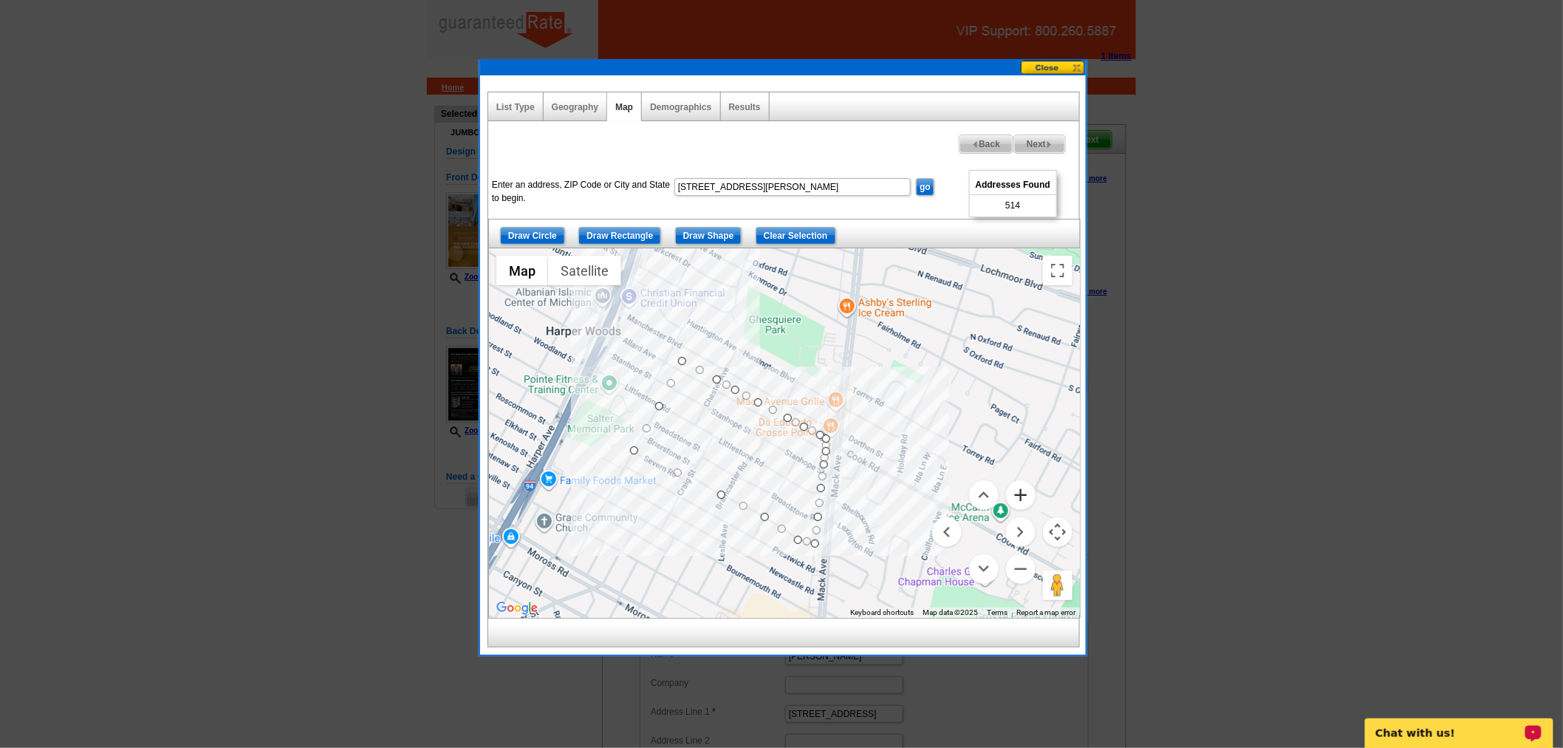
click at [1022, 492] on button "Zoom in" at bounding box center [1021, 495] width 30 height 30
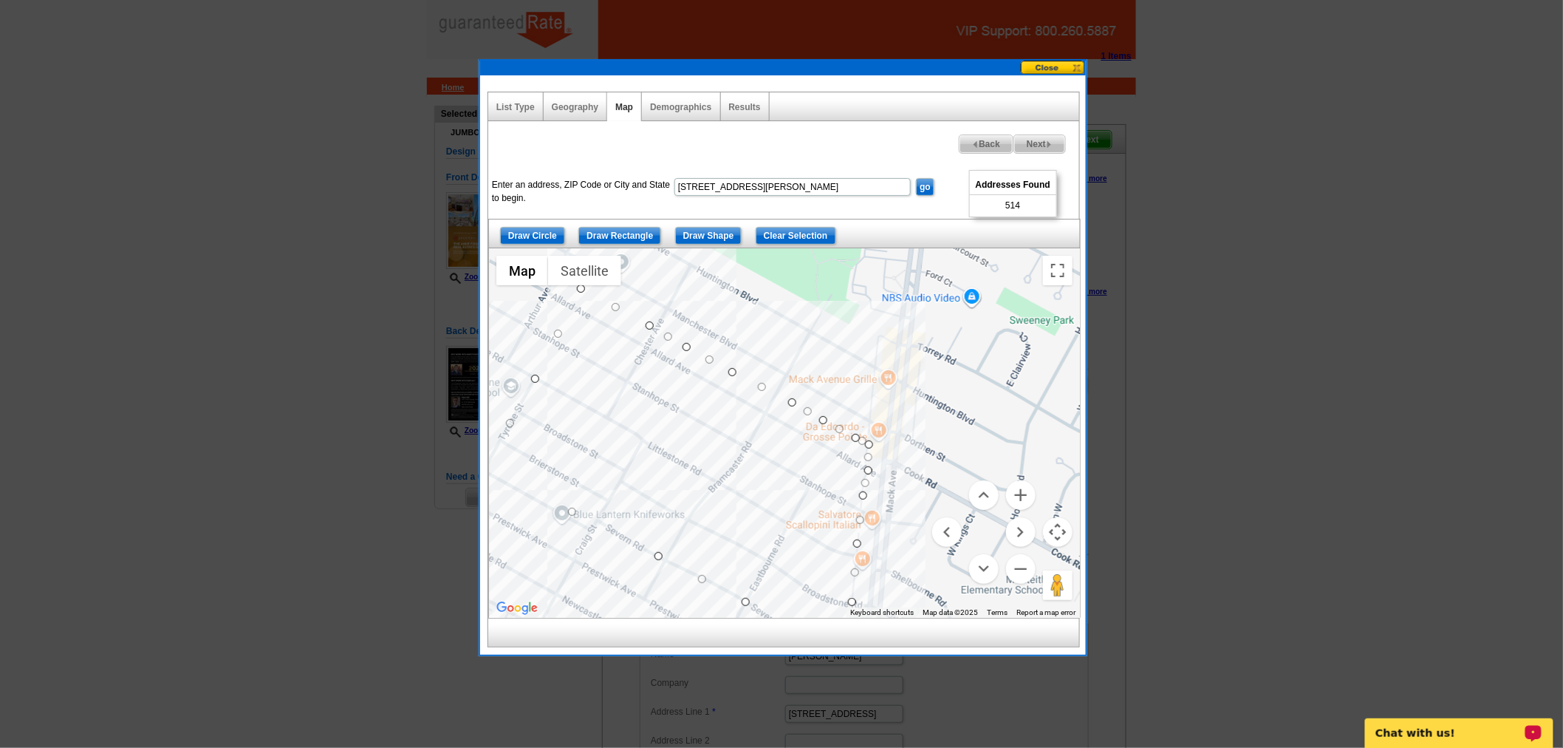
drag, startPoint x: 415, startPoint y: 389, endPoint x: 466, endPoint y: 377, distance: 52.5
click at [437, 385] on div at bounding box center [781, 374] width 1563 height 748
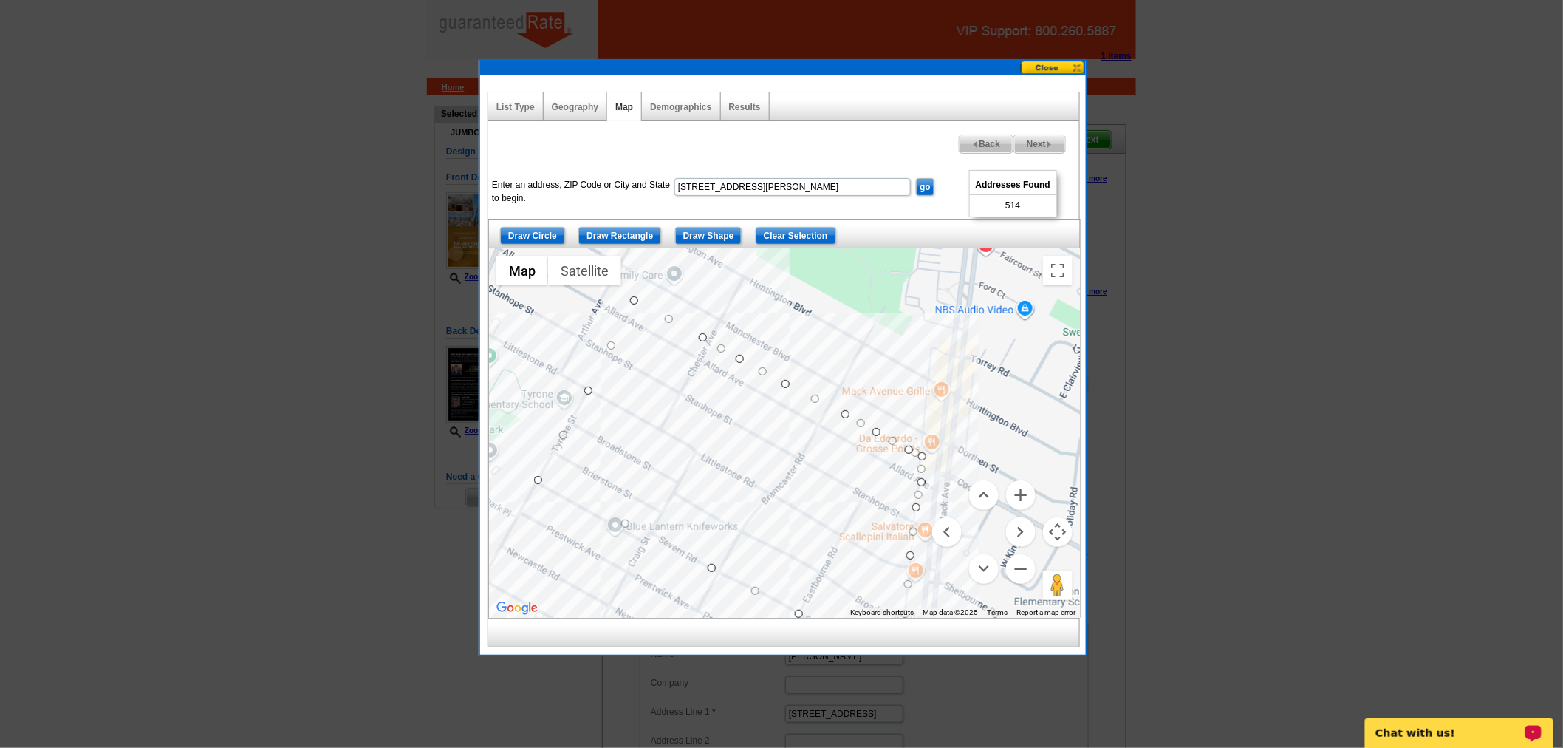
drag, startPoint x: 616, startPoint y: 460, endPoint x: 660, endPoint y: 471, distance: 45.9
click at [660, 471] on div at bounding box center [784, 432] width 591 height 369
drag, startPoint x: 637, startPoint y: 299, endPoint x: 645, endPoint y: 304, distance: 9.3
drag, startPoint x: 542, startPoint y: 481, endPoint x: 547, endPoint y: 474, distance: 8.9
click at [1011, 486] on button "Zoom in" at bounding box center [1021, 495] width 30 height 30
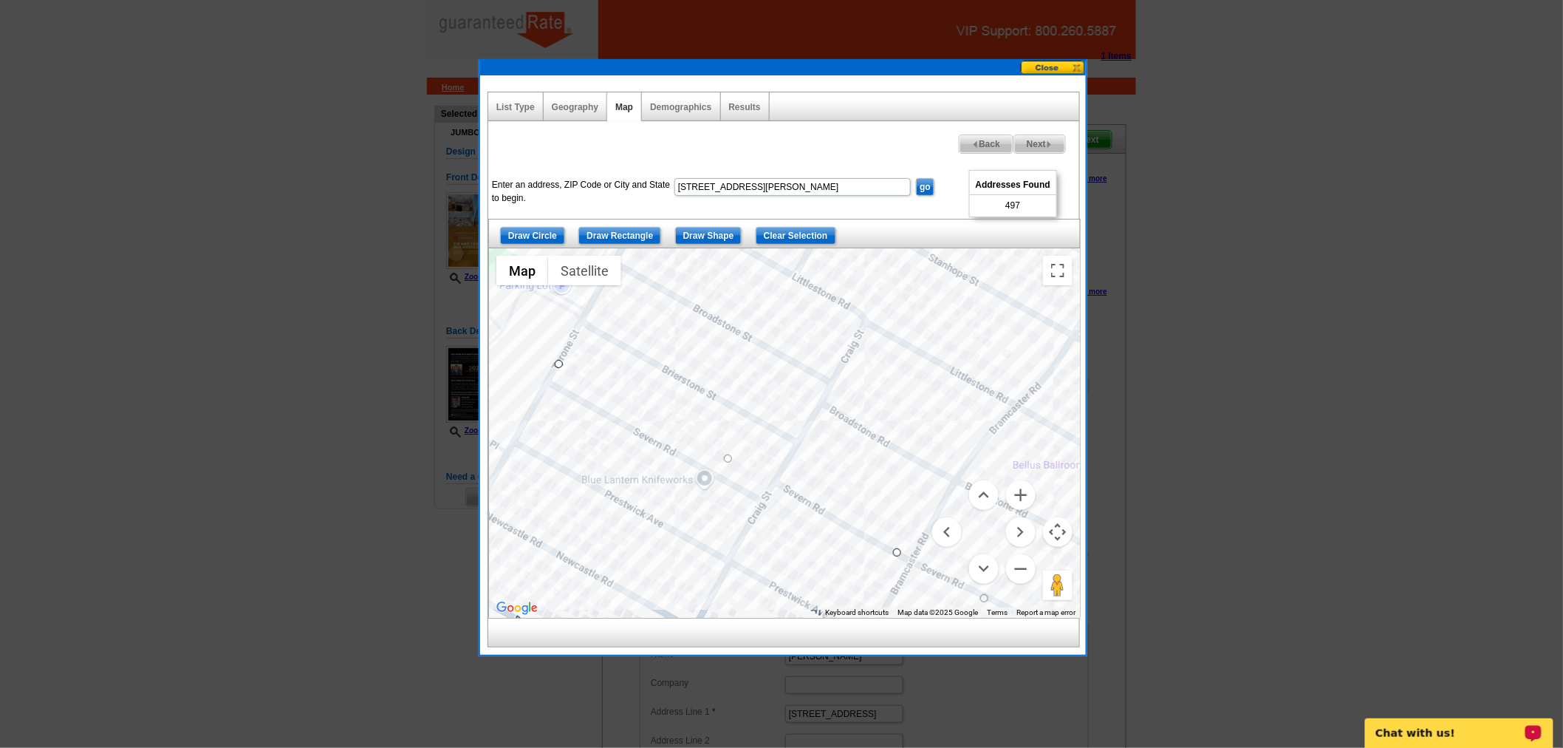
drag, startPoint x: 638, startPoint y: 505, endPoint x: 906, endPoint y: 348, distance: 310.6
click at [906, 348] on div at bounding box center [784, 432] width 591 height 369
click at [1030, 489] on button "Zoom in" at bounding box center [1021, 495] width 30 height 30
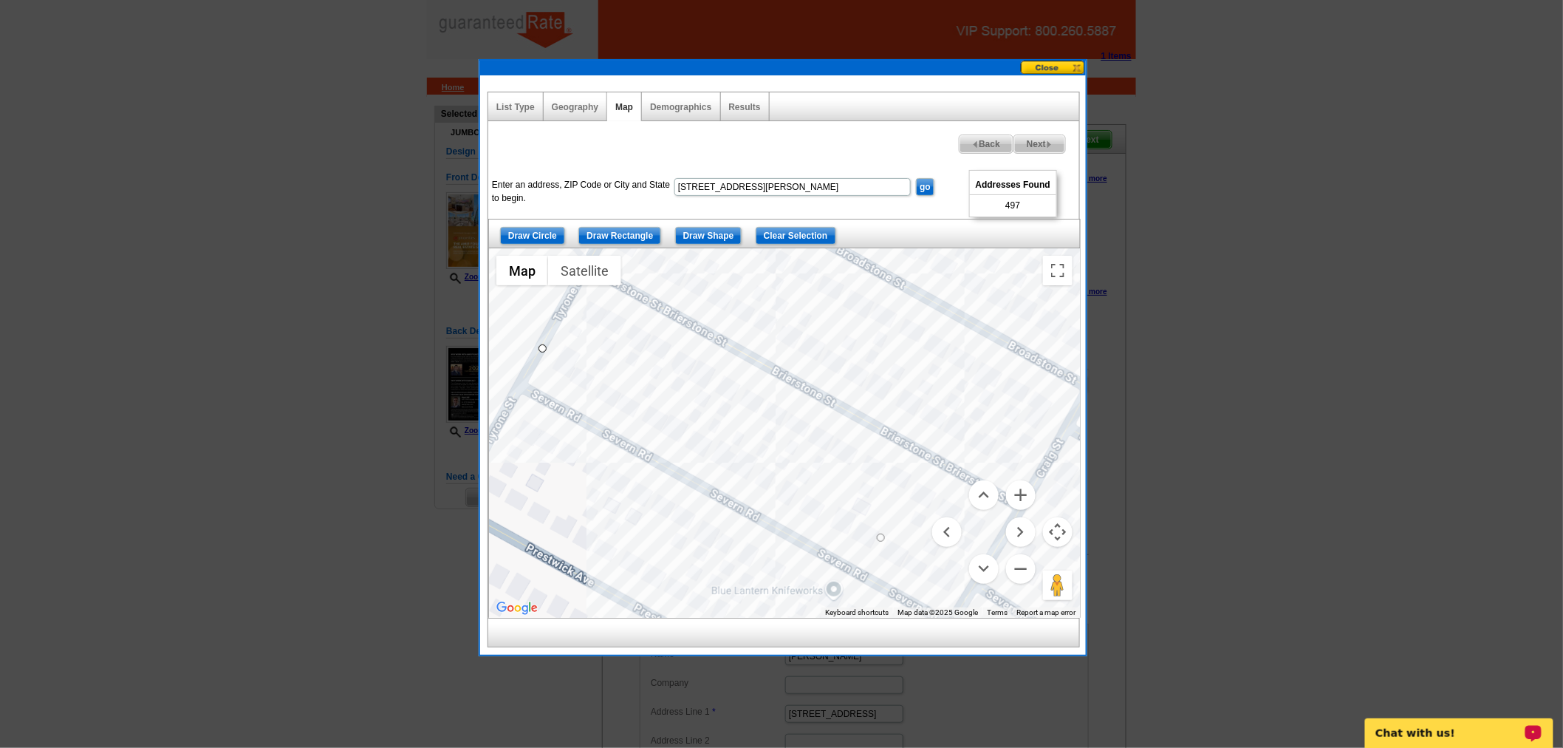
drag, startPoint x: 572, startPoint y: 480, endPoint x: 778, endPoint y: 536, distance: 213.4
click at [778, 536] on div at bounding box center [784, 432] width 591 height 369
drag, startPoint x: 878, startPoint y: 533, endPoint x: 861, endPoint y: 533, distance: 16.3
click at [1018, 572] on button "Zoom out" at bounding box center [1021, 569] width 30 height 30
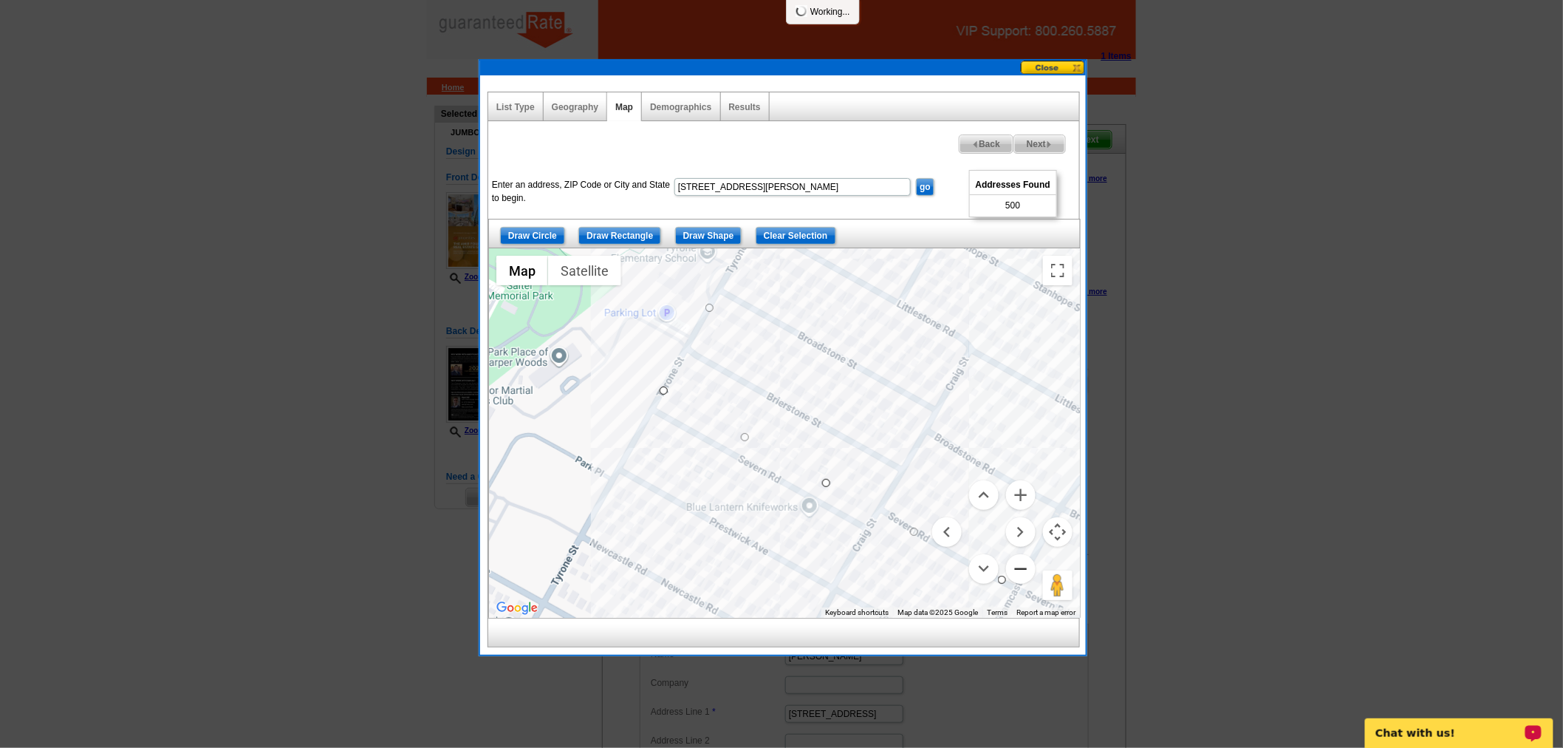
click at [1018, 572] on button "Zoom out" at bounding box center [1021, 569] width 30 height 30
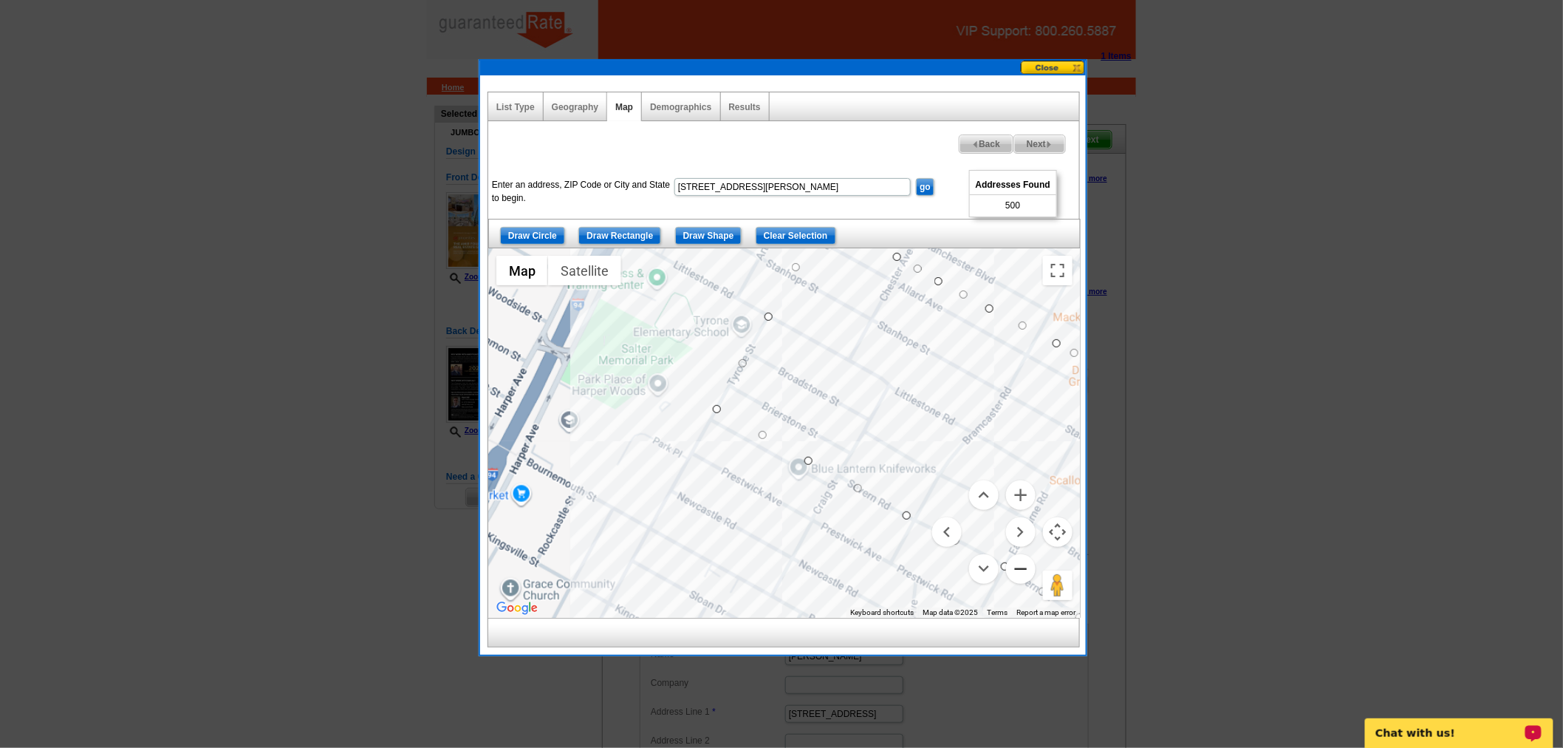
click at [1018, 572] on button "Zoom out" at bounding box center [1021, 569] width 30 height 30
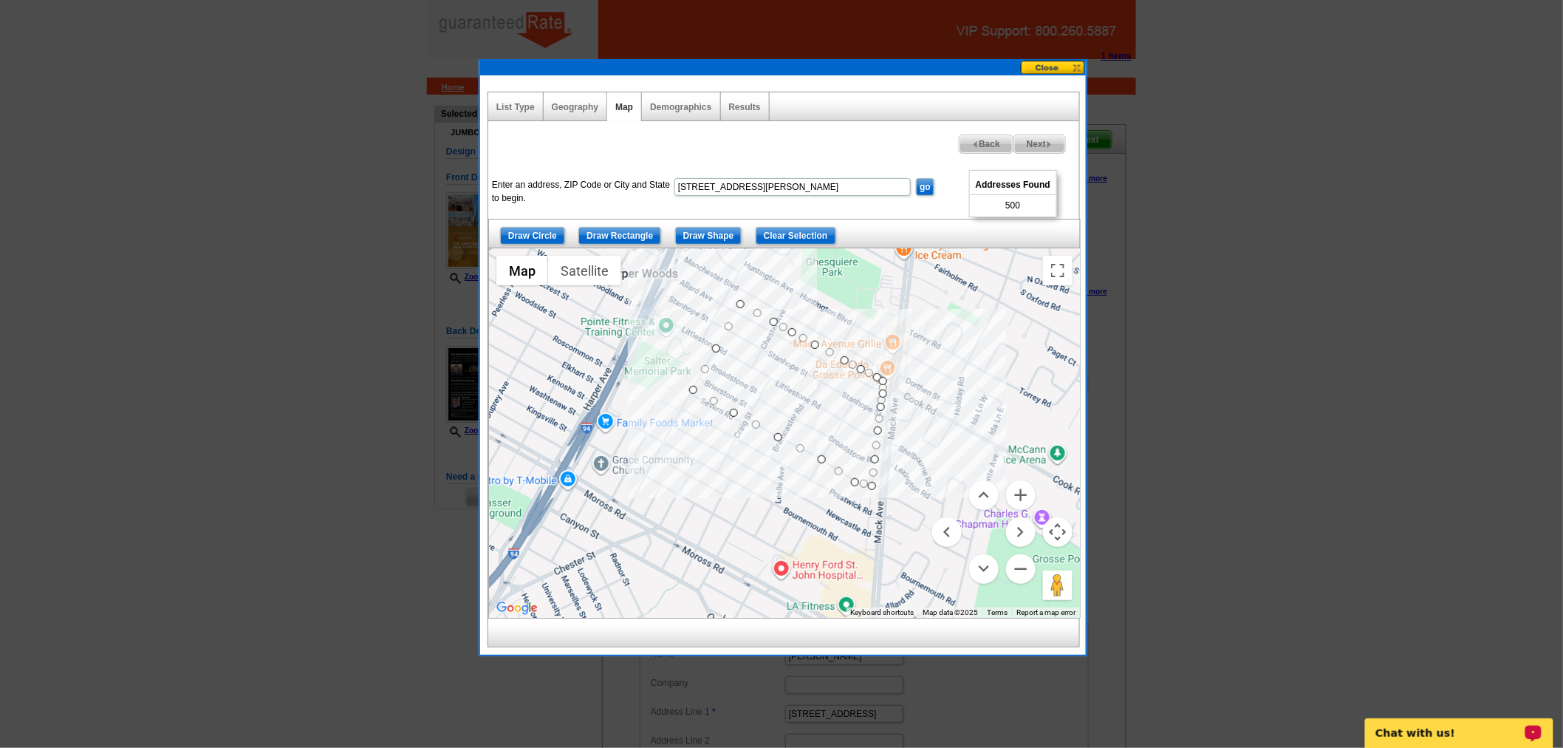
drag, startPoint x: 984, startPoint y: 400, endPoint x: 918, endPoint y: 363, distance: 75.1
click at [918, 363] on div at bounding box center [784, 432] width 591 height 369
click at [1030, 498] on button "Zoom in" at bounding box center [1021, 495] width 30 height 30
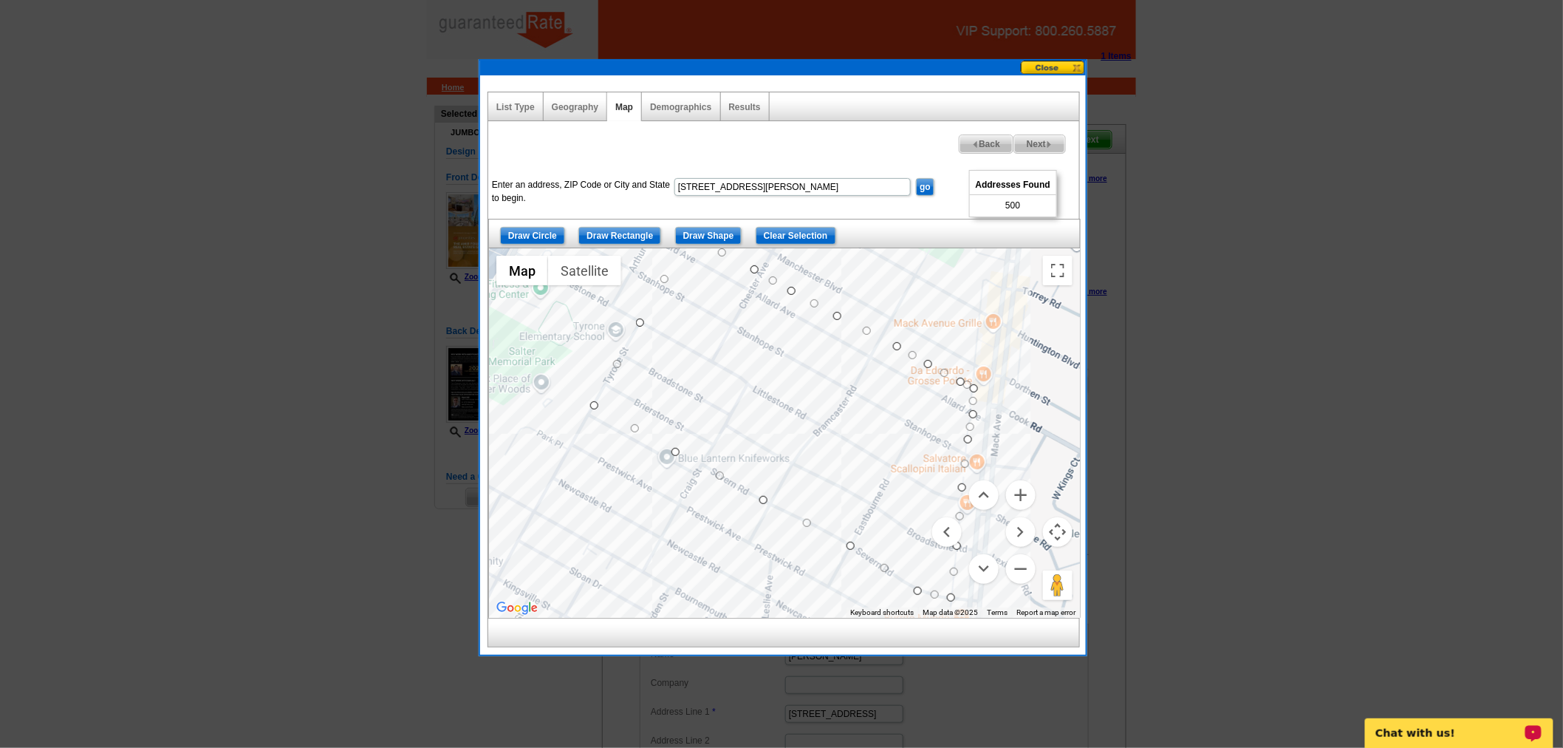
drag, startPoint x: 1001, startPoint y: 361, endPoint x: 988, endPoint y: 431, distance: 72.2
click at [988, 431] on div at bounding box center [784, 432] width 591 height 369
click at [1053, 527] on button "Map camera controls" at bounding box center [1058, 532] width 30 height 30
drag, startPoint x: 1014, startPoint y: 467, endPoint x: 1020, endPoint y: 471, distance: 7.6
click at [1020, 471] on div at bounding box center [784, 432] width 591 height 369
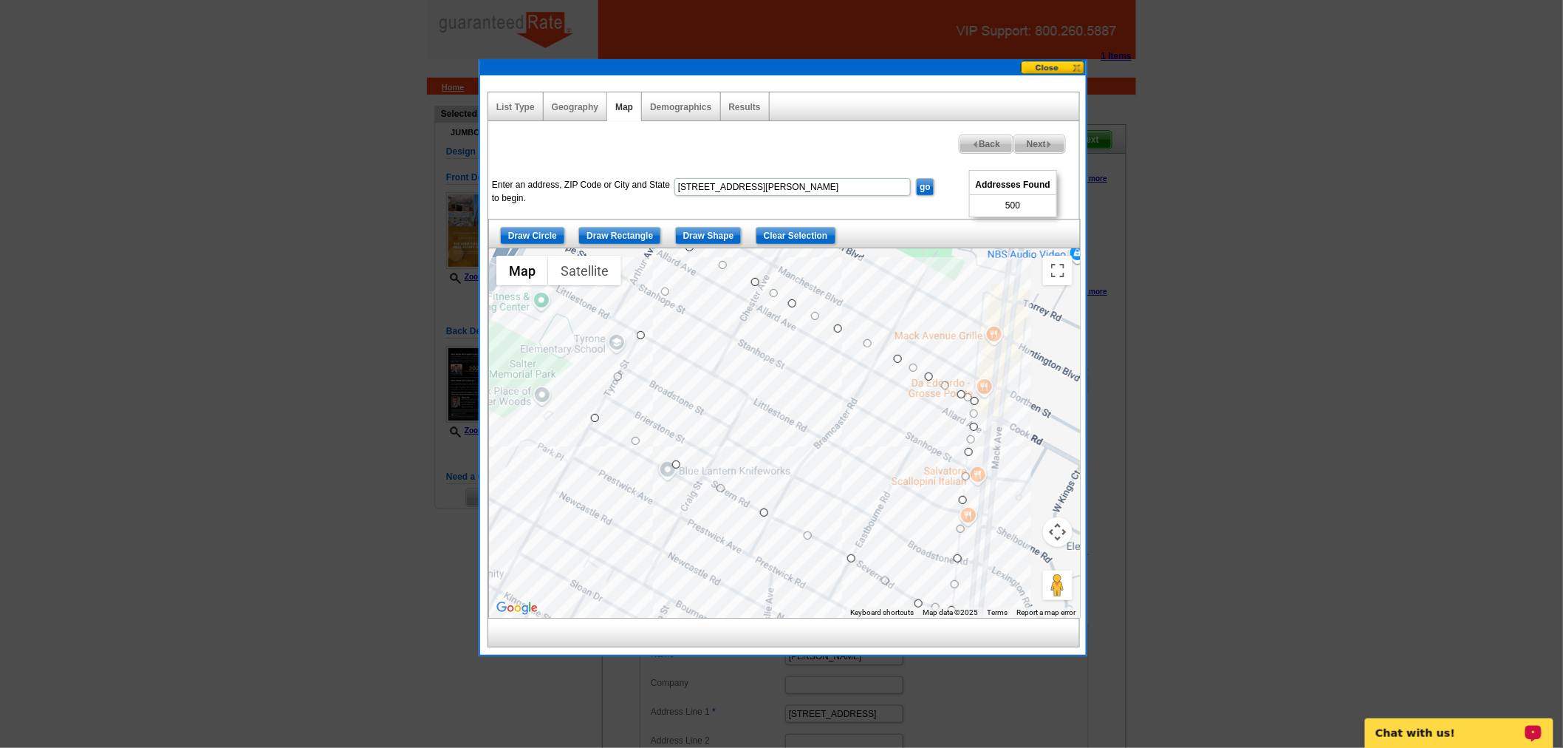
click at [1069, 537] on button "Map camera controls" at bounding box center [1058, 532] width 30 height 30
click at [1011, 569] on button "Zoom out" at bounding box center [1021, 569] width 30 height 30
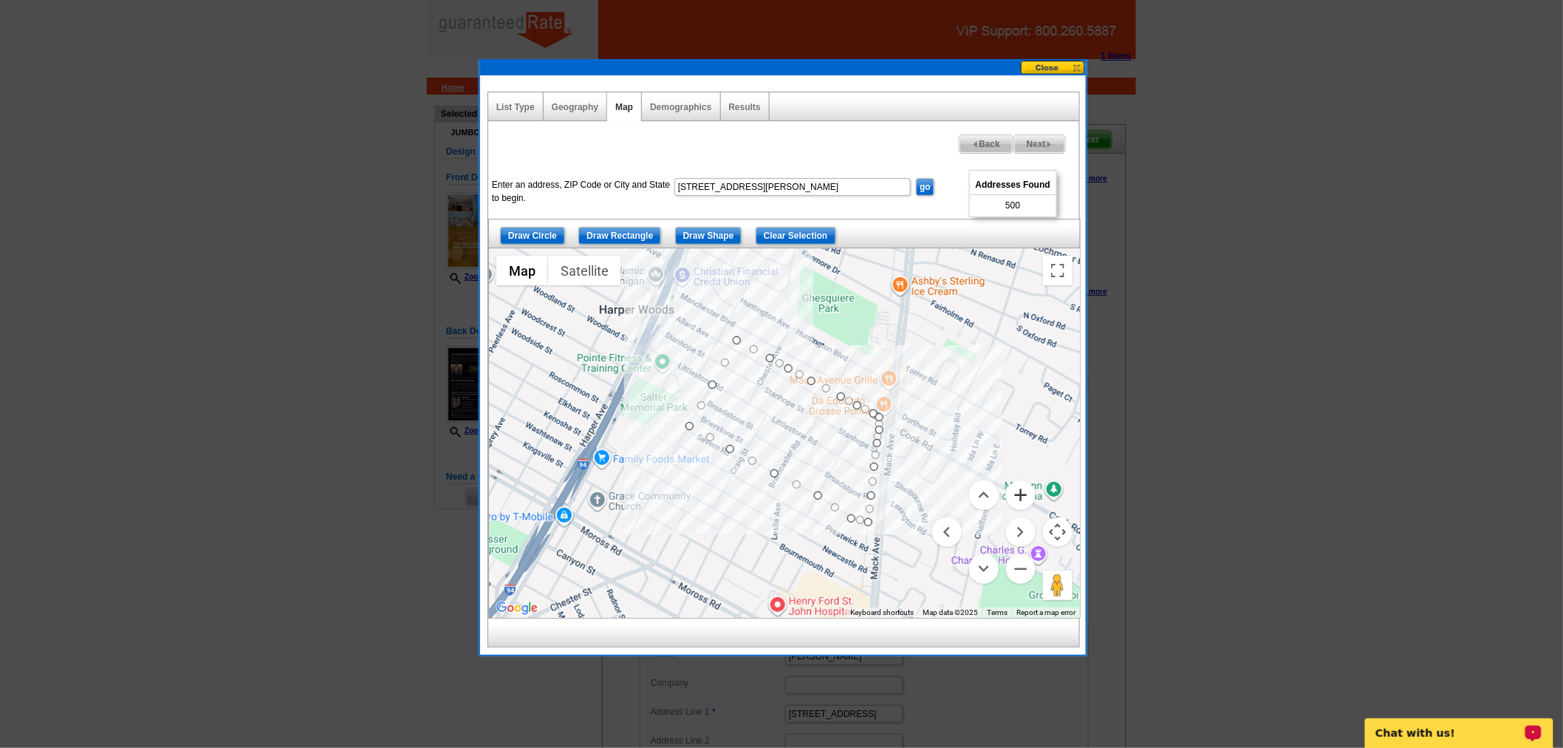
drag, startPoint x: 1027, startPoint y: 483, endPoint x: 1036, endPoint y: 496, distance: 16.0
click at [1028, 485] on button "Zoom in" at bounding box center [1021, 495] width 30 height 30
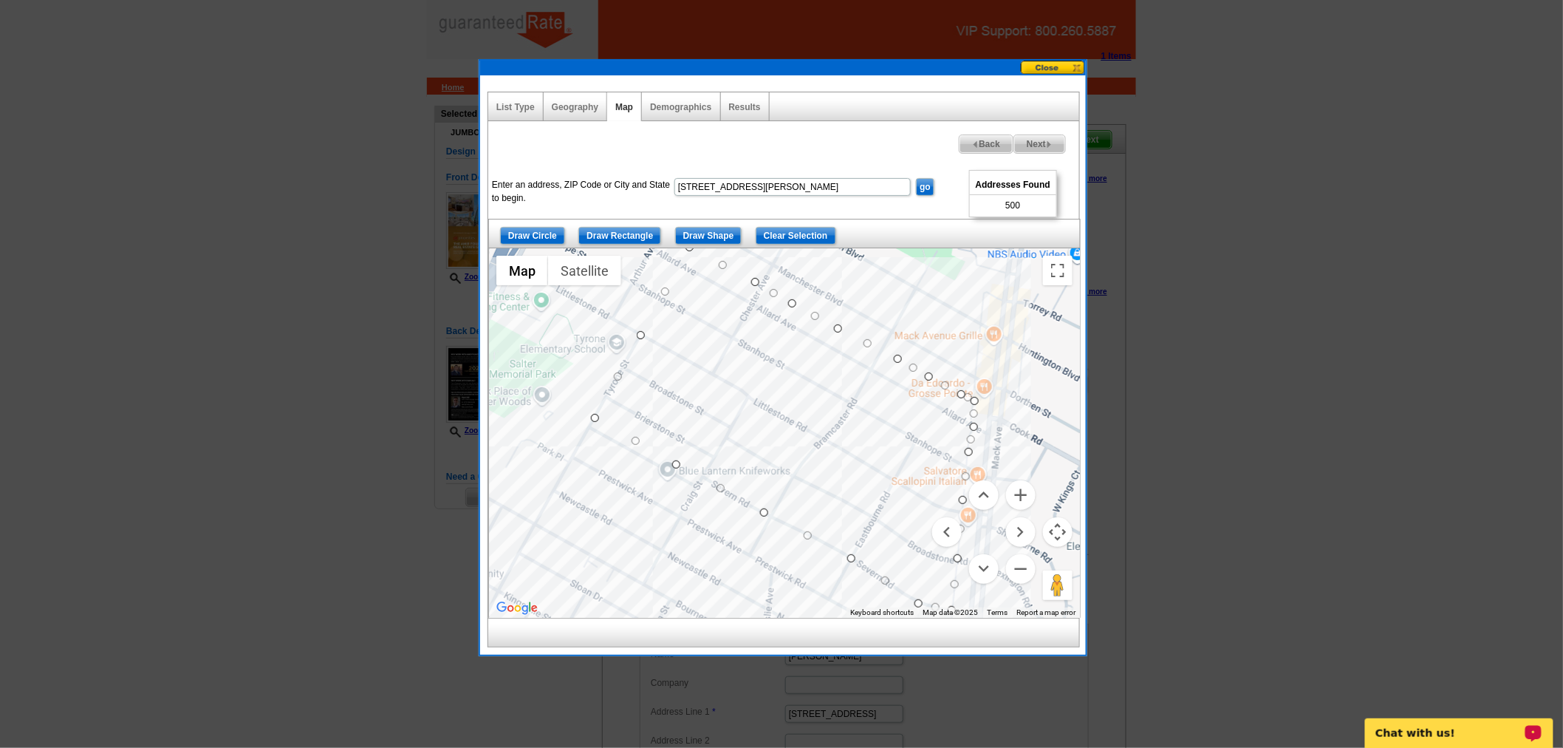
click at [1059, 518] on button "Map camera controls" at bounding box center [1058, 532] width 30 height 30
click at [1062, 148] on span "Next" at bounding box center [1039, 144] width 51 height 18
select select
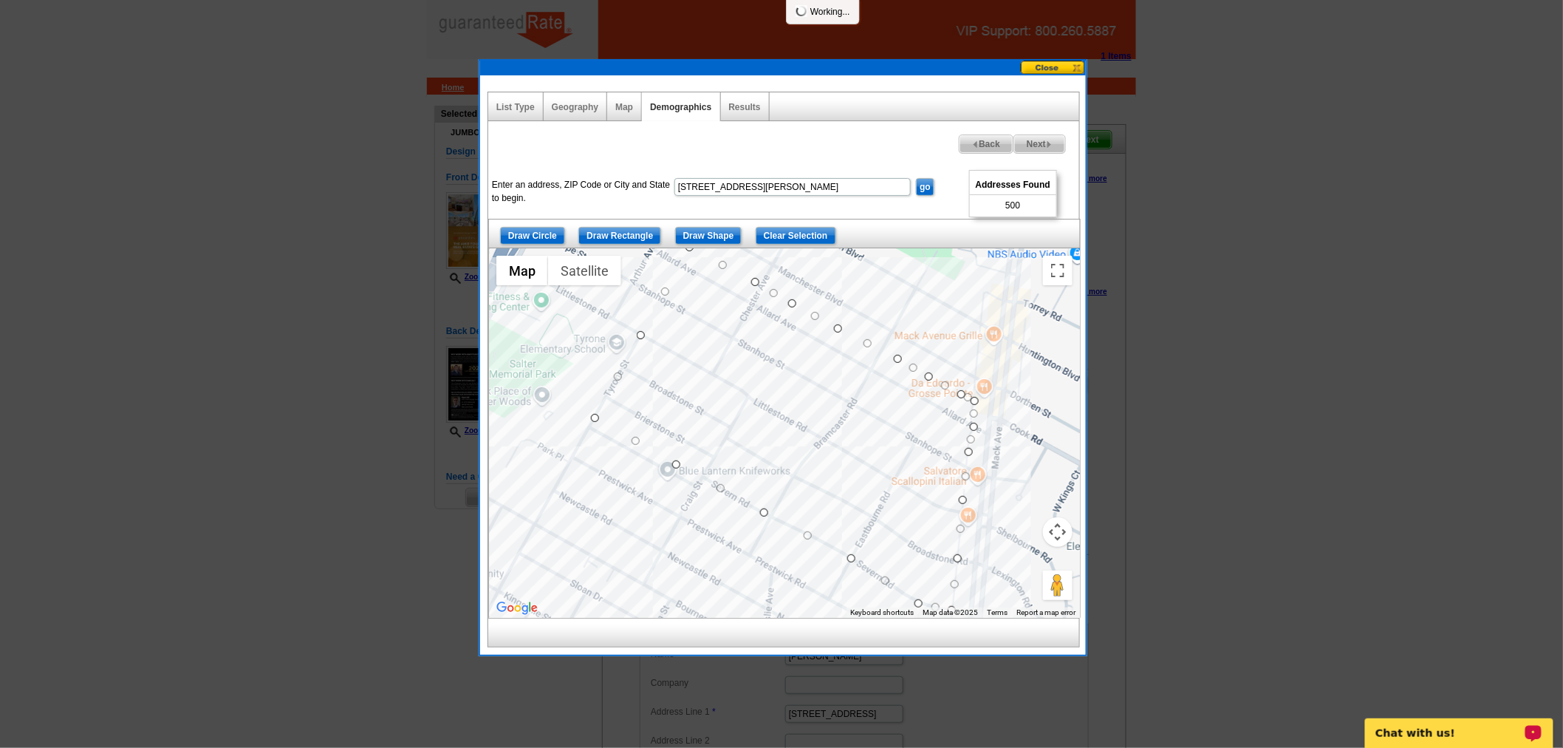
select select
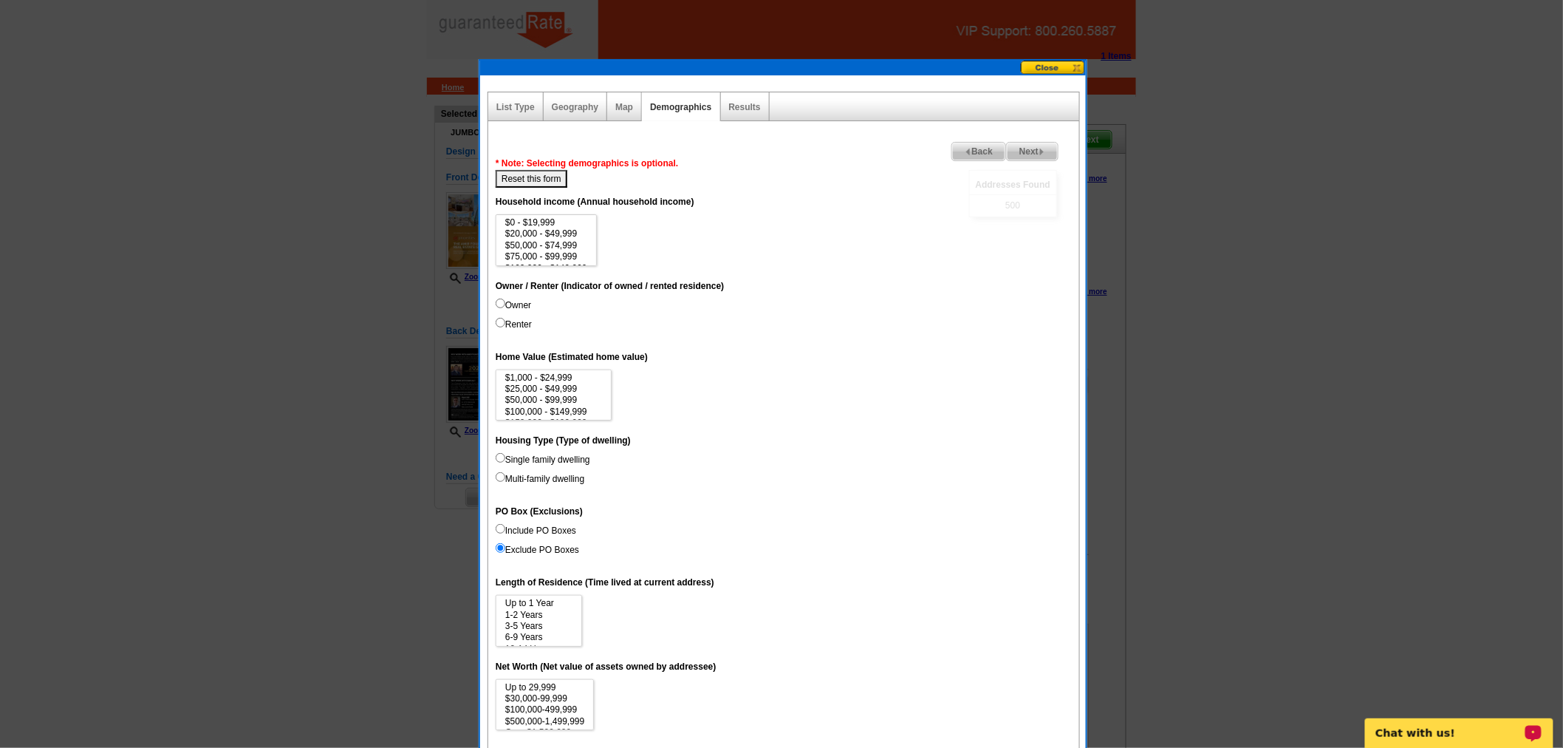
click at [1021, 148] on span "Next" at bounding box center [1032, 152] width 51 height 18
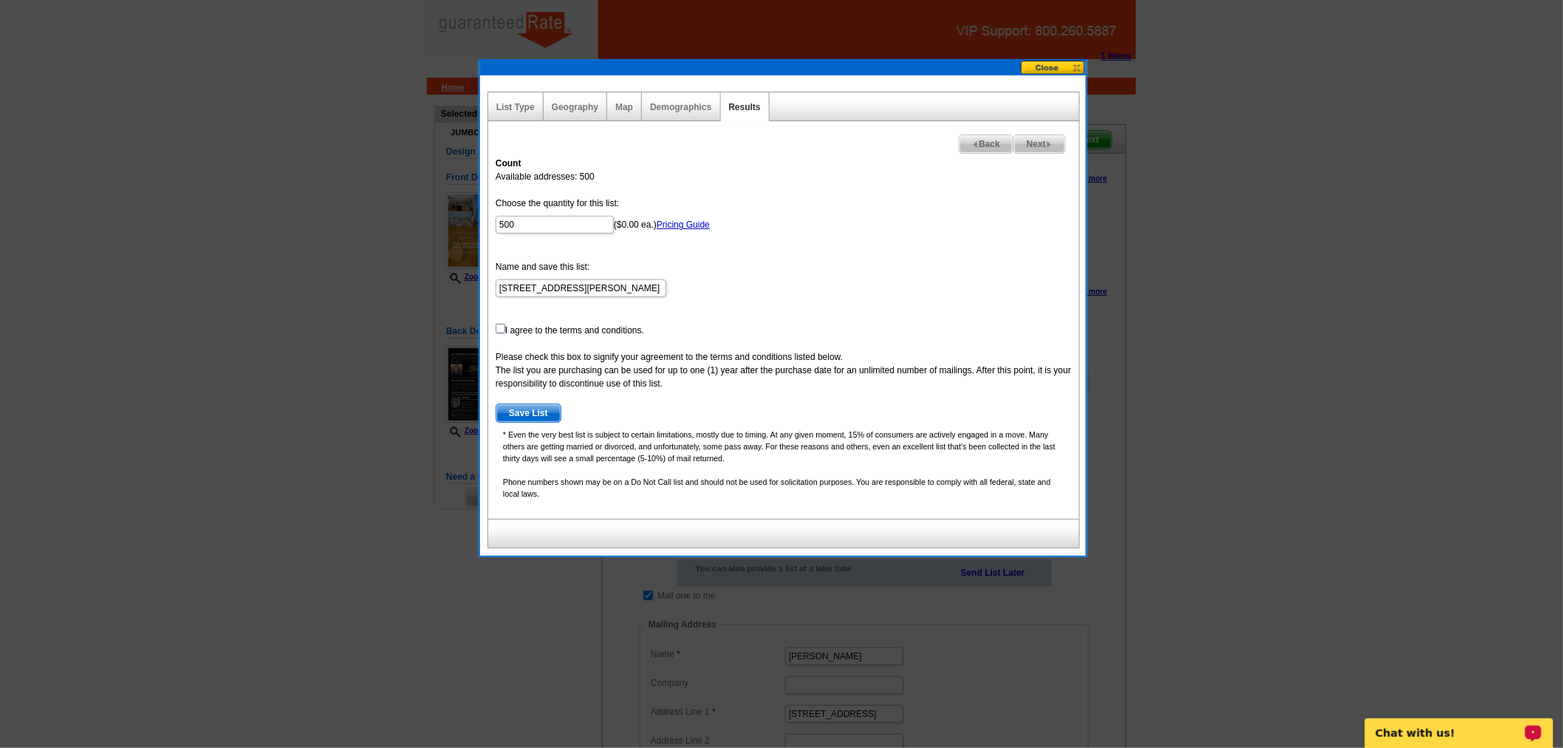
click at [503, 324] on input "checkbox" at bounding box center [501, 329] width 10 height 10
checkbox input "true"
click at [532, 409] on span "Save List" at bounding box center [528, 413] width 64 height 18
